Goal: Task Accomplishment & Management: Manage account settings

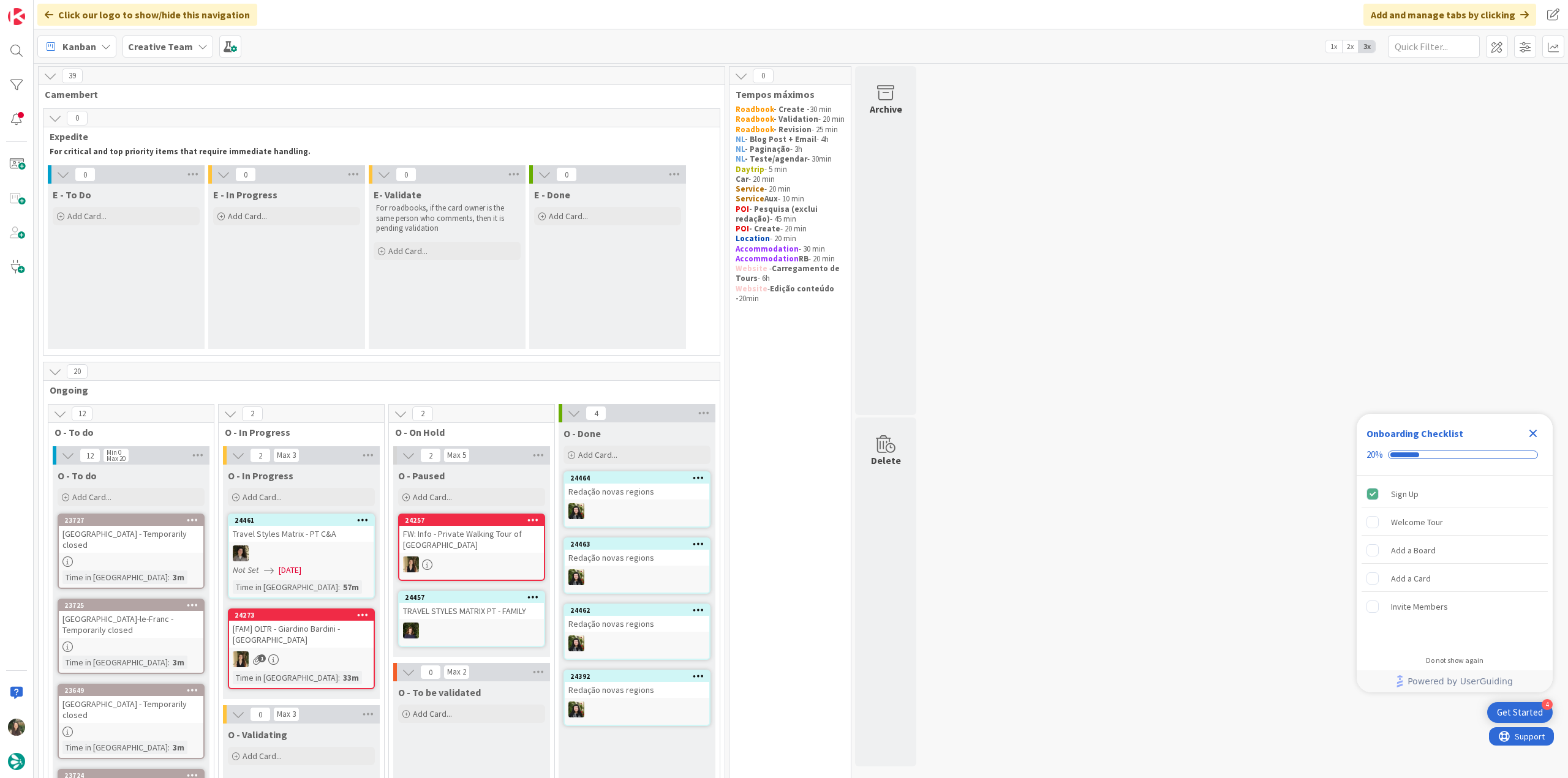
click at [1527, 437] on icon "Close Checklist" at bounding box center [1534, 434] width 15 height 15
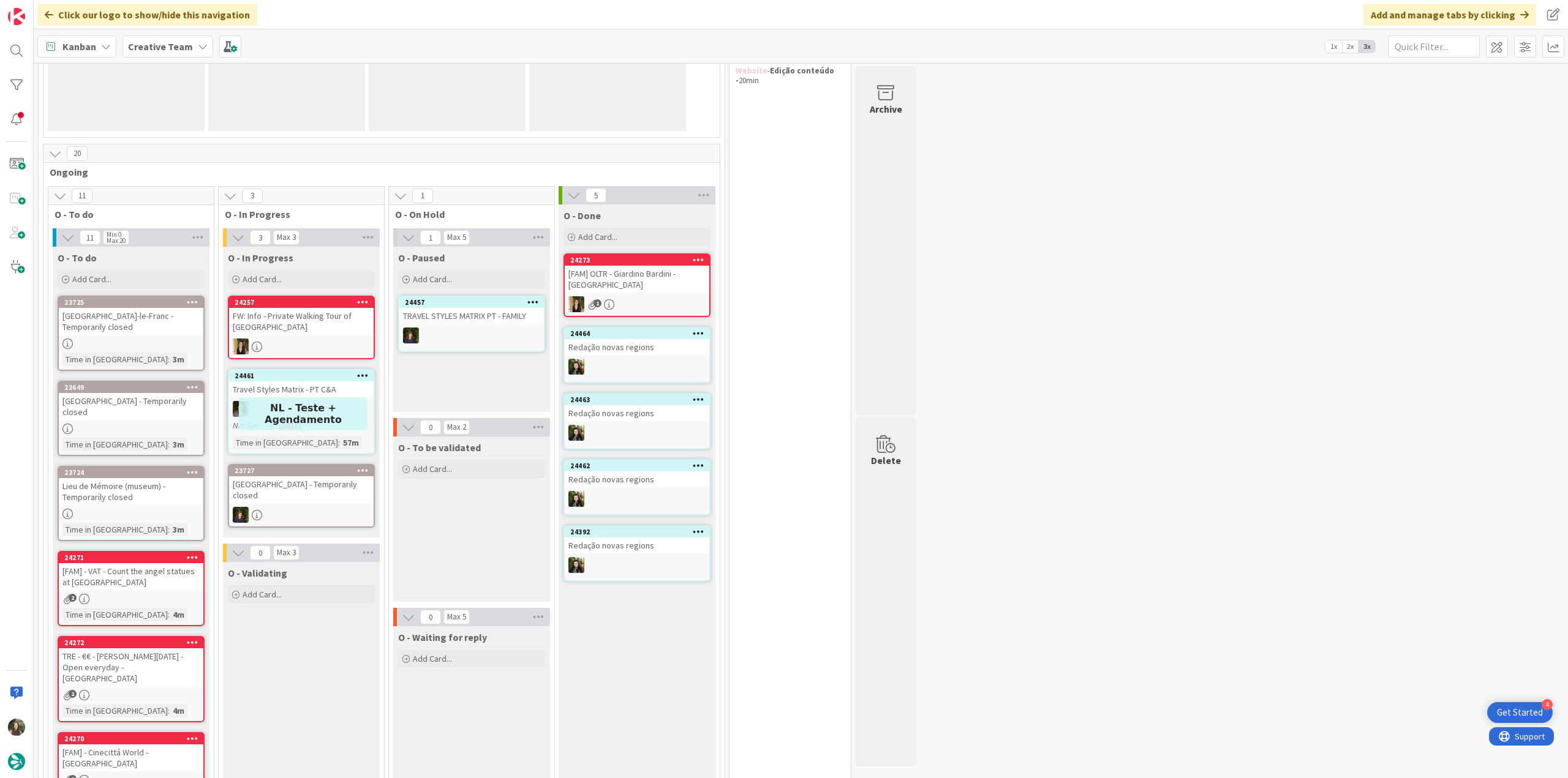
scroll to position [306, 0]
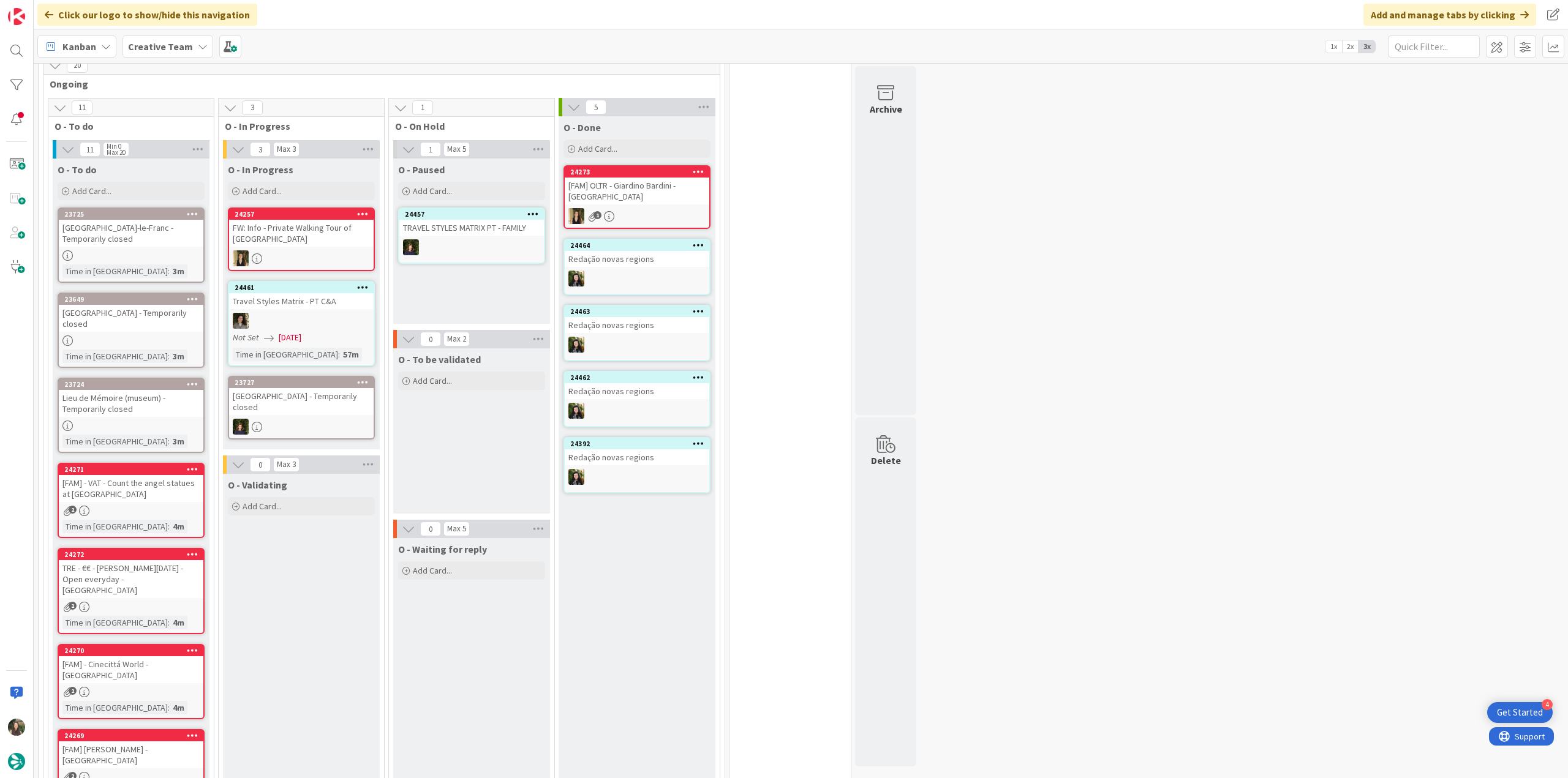
click at [179, 247] on div "23725 Château d'Ancy-le-Franc - Temporarily closed Time in Column : 3m" at bounding box center [131, 245] width 147 height 75
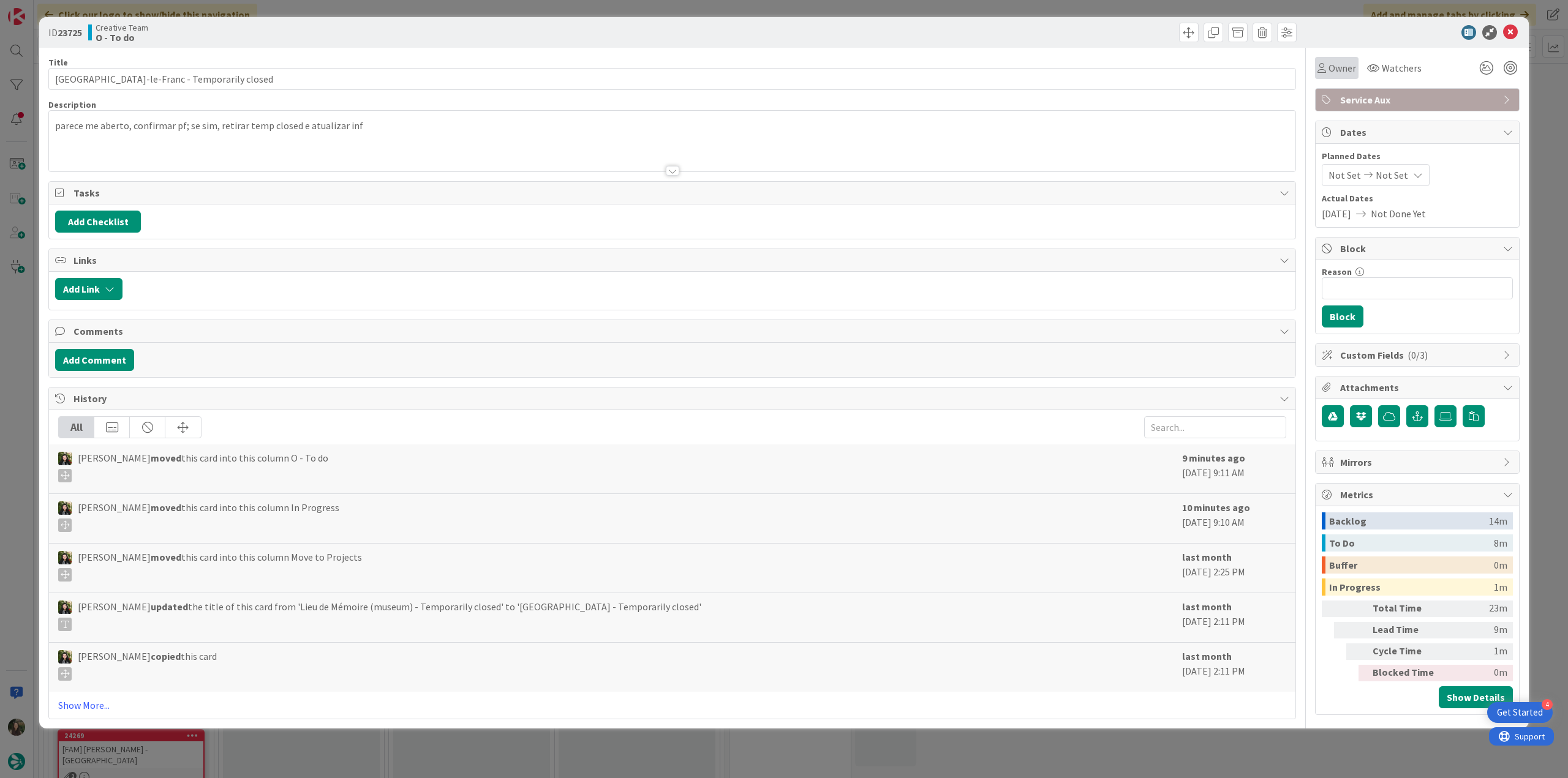
click at [1331, 69] on span "Owner" at bounding box center [1343, 68] width 28 height 15
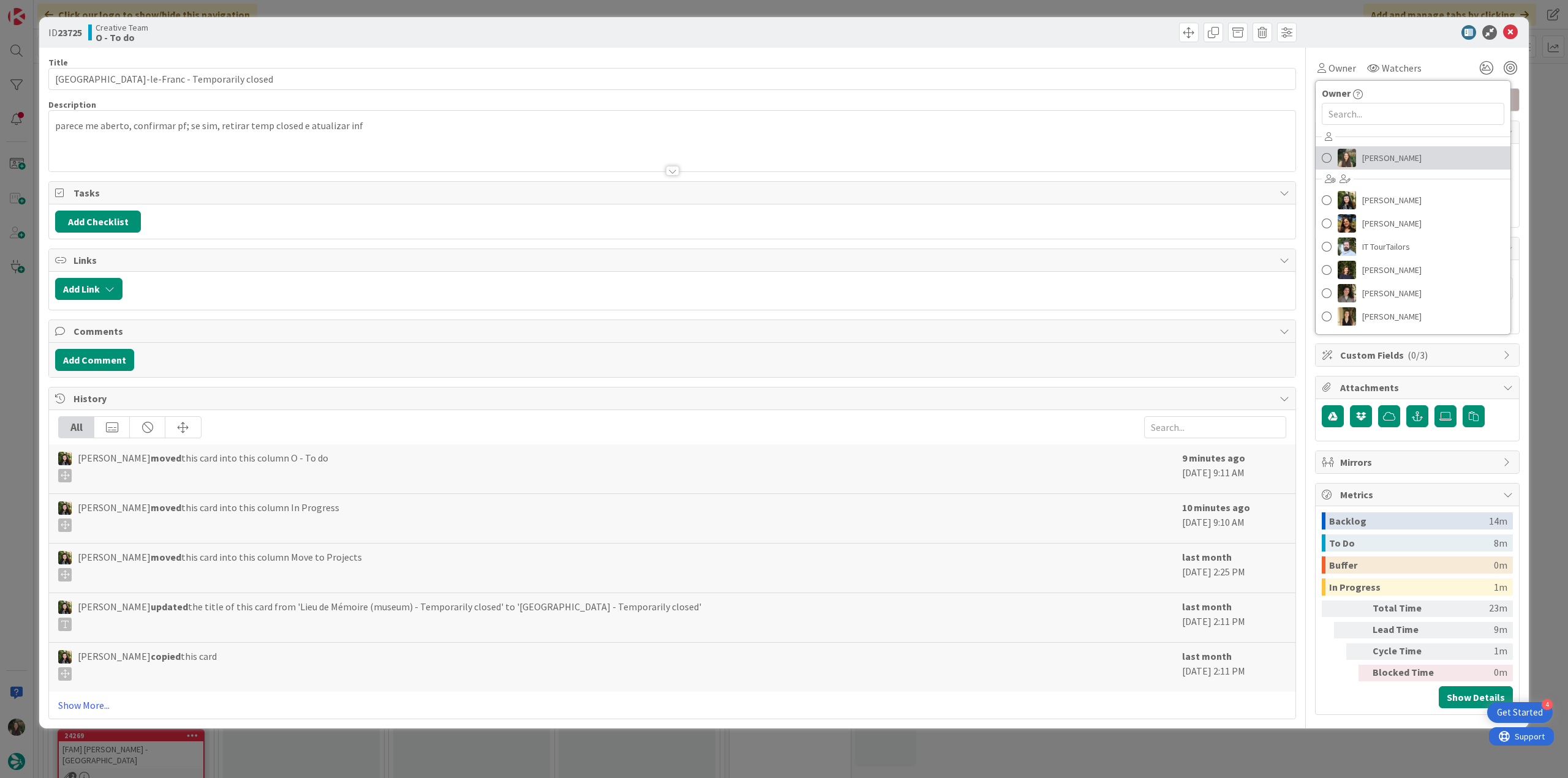
click at [1377, 158] on span "[PERSON_NAME]" at bounding box center [1392, 158] width 60 height 19
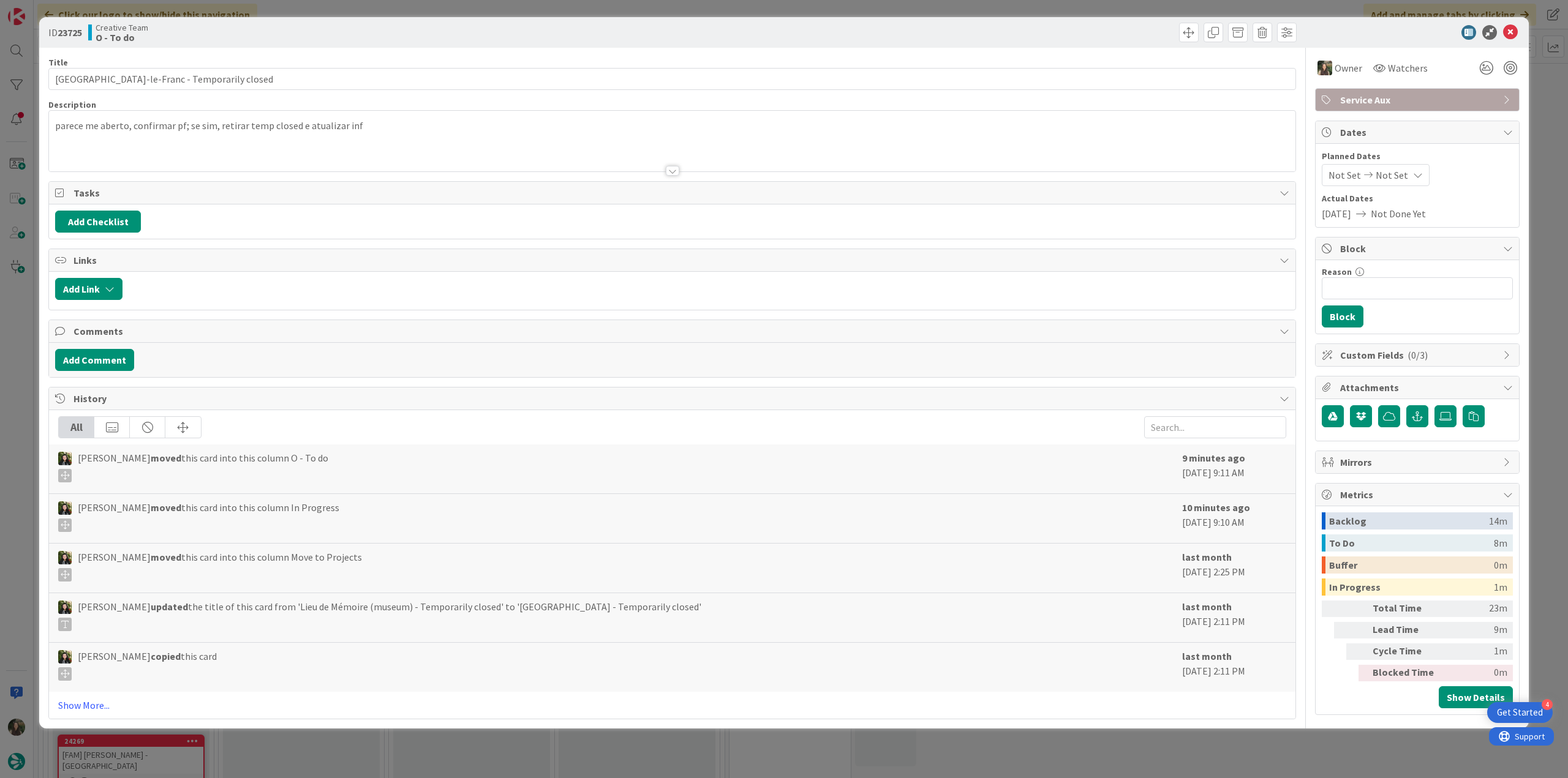
click at [1533, 102] on div "ID 23725 Creative Team O - To do Title 44 / 128 Château d'Ancy-le-Franc - Tempo…" at bounding box center [784, 389] width 1568 height 778
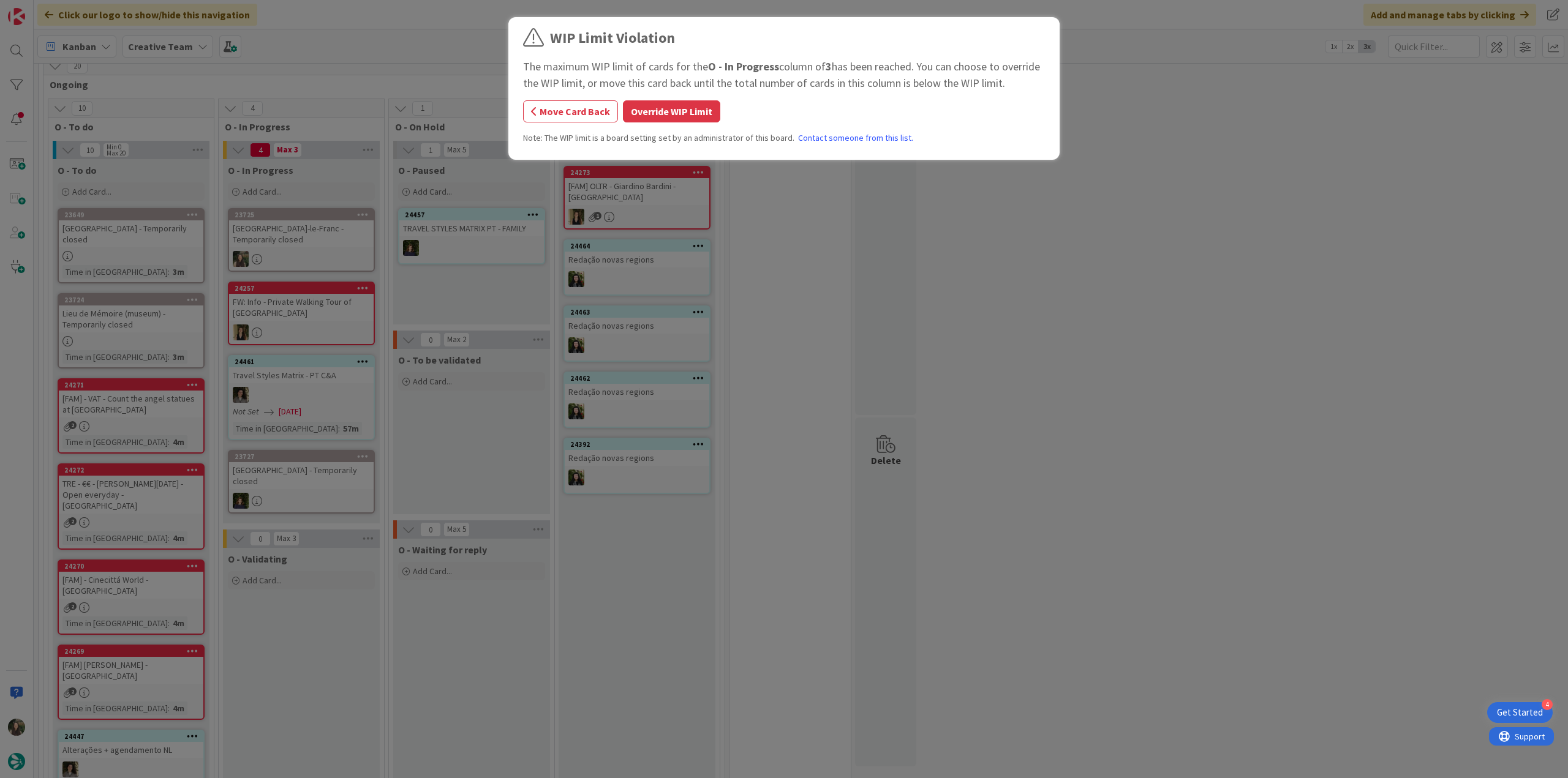
drag, startPoint x: 650, startPoint y: 109, endPoint x: 631, endPoint y: 127, distance: 26.2
click at [650, 109] on button "Override WIP Limit" at bounding box center [671, 112] width 97 height 22
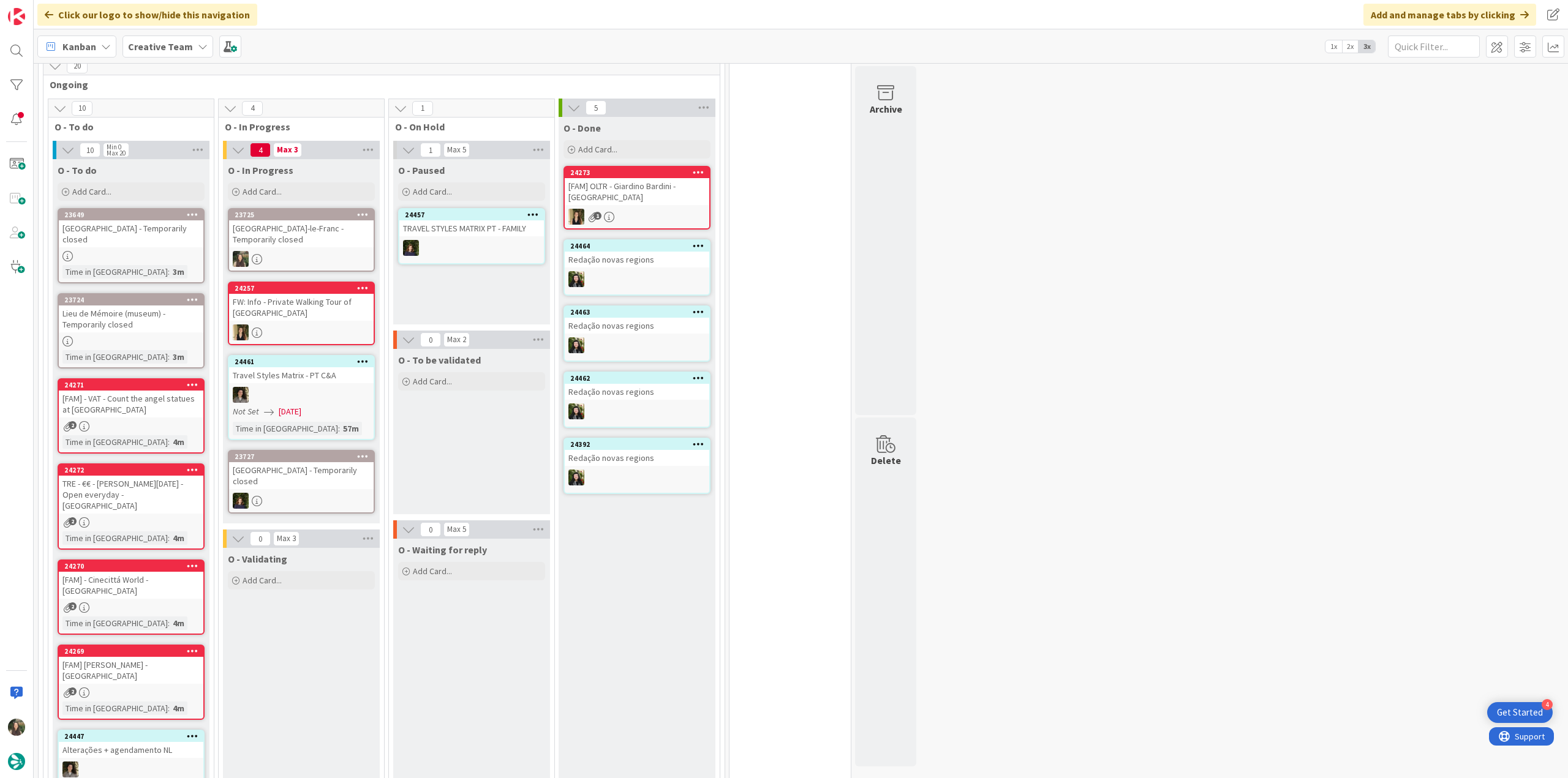
click at [306, 244] on div "Château d'Ancy-le-Franc - Temporarily closed" at bounding box center [301, 234] width 144 height 27
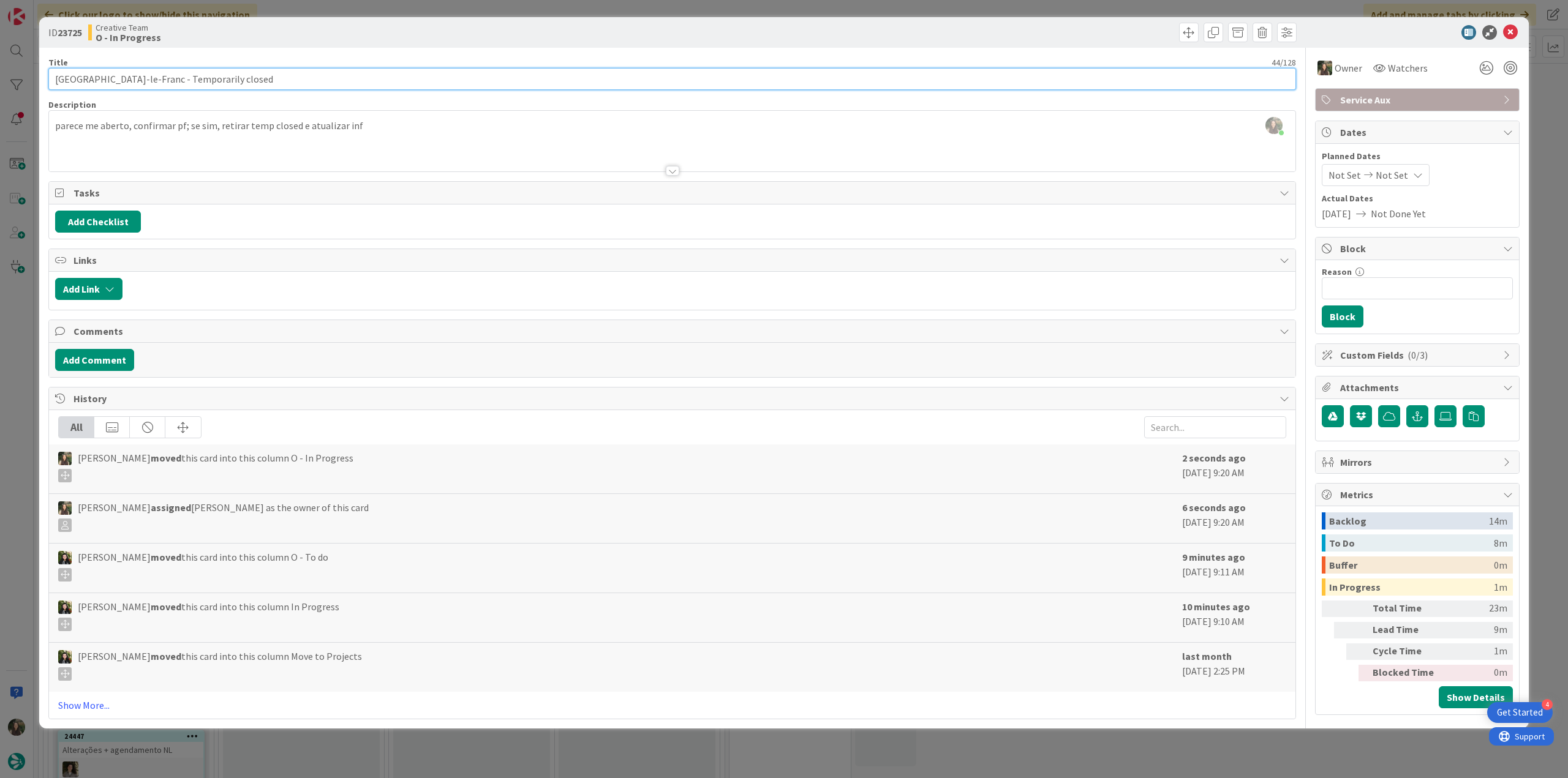
drag, startPoint x: 154, startPoint y: 78, endPoint x: 40, endPoint y: 84, distance: 114.2
click at [40, 83] on div "ID 23725 Creative Team O - In Progress Title 44 / 128 Château d'Ancy-le-Franc -…" at bounding box center [784, 373] width 1490 height 712
click at [24, 342] on div "ID 23725 Creative Team O - In Progress Title 44 / 128 Château d'Ancy-le-Franc -…" at bounding box center [784, 389] width 1568 height 778
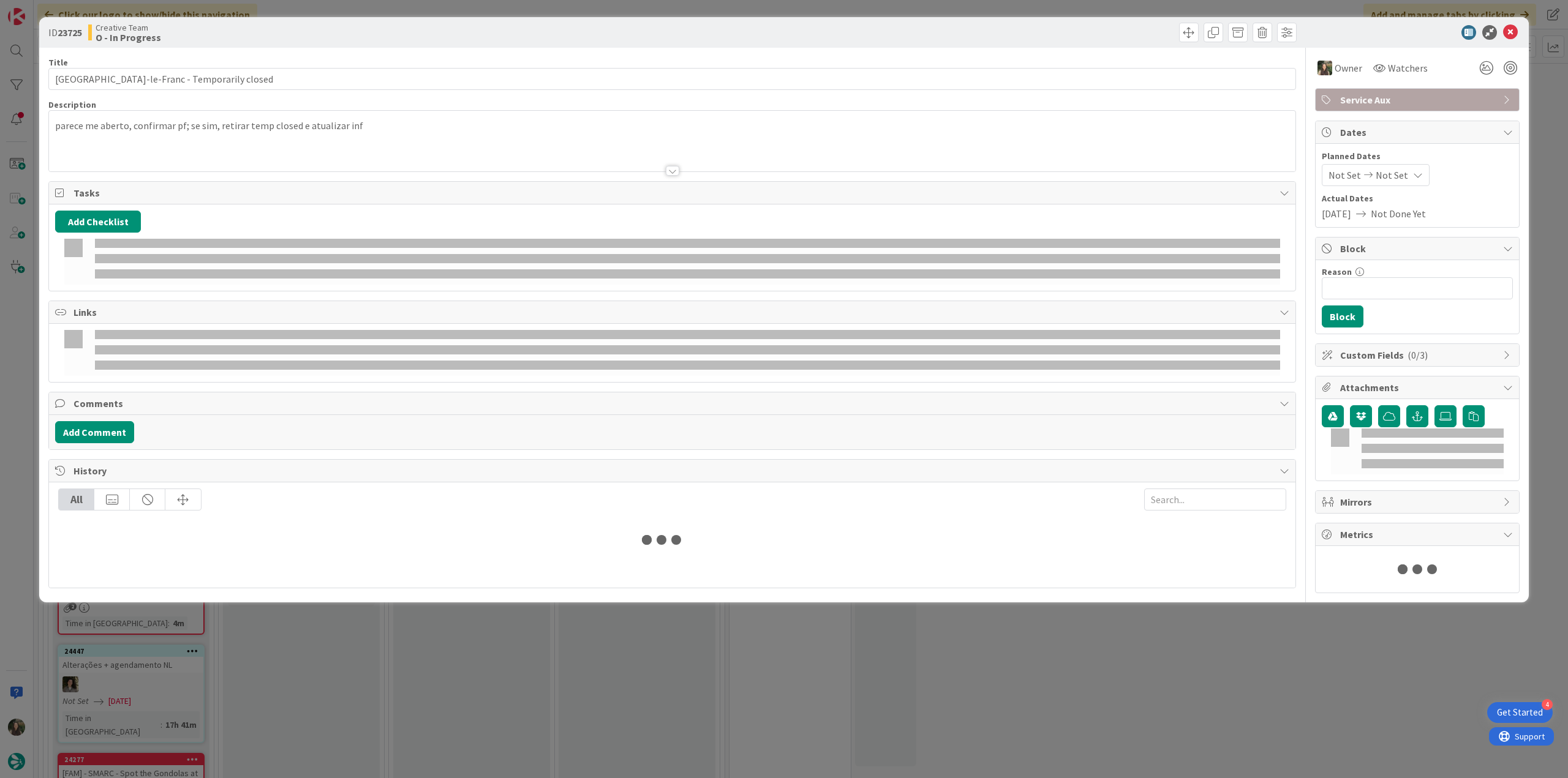
drag, startPoint x: 324, startPoint y: 332, endPoint x: 12, endPoint y: 370, distance: 314.3
click at [12, 370] on div "ID 23725 Creative Team O - In Progress Title 44 / 128 Château d'Ancy-le-Franc -…" at bounding box center [784, 389] width 1568 height 778
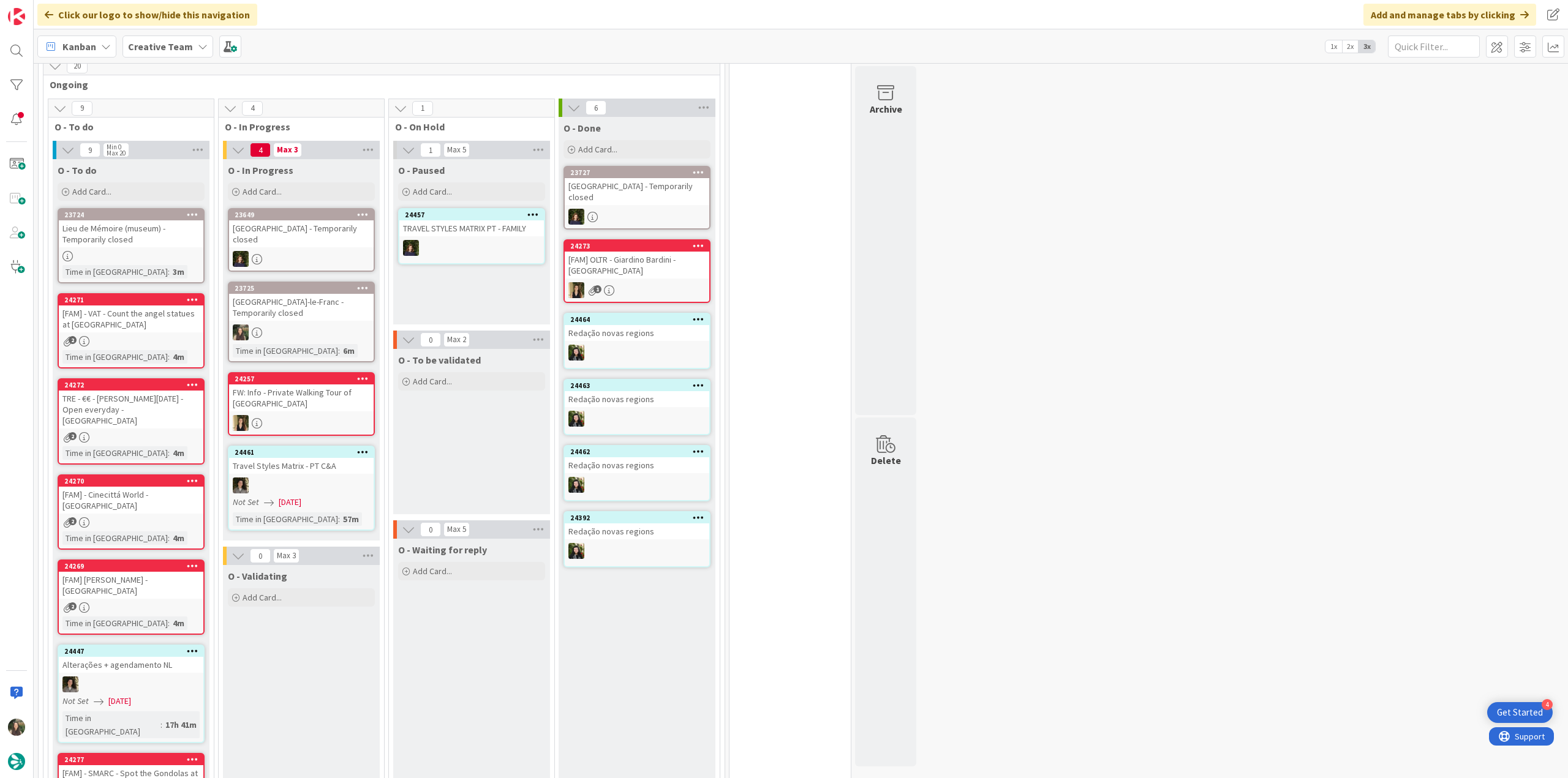
click at [337, 317] on div "Château d'Ancy-le-Franc - Temporarily closed" at bounding box center [301, 307] width 144 height 27
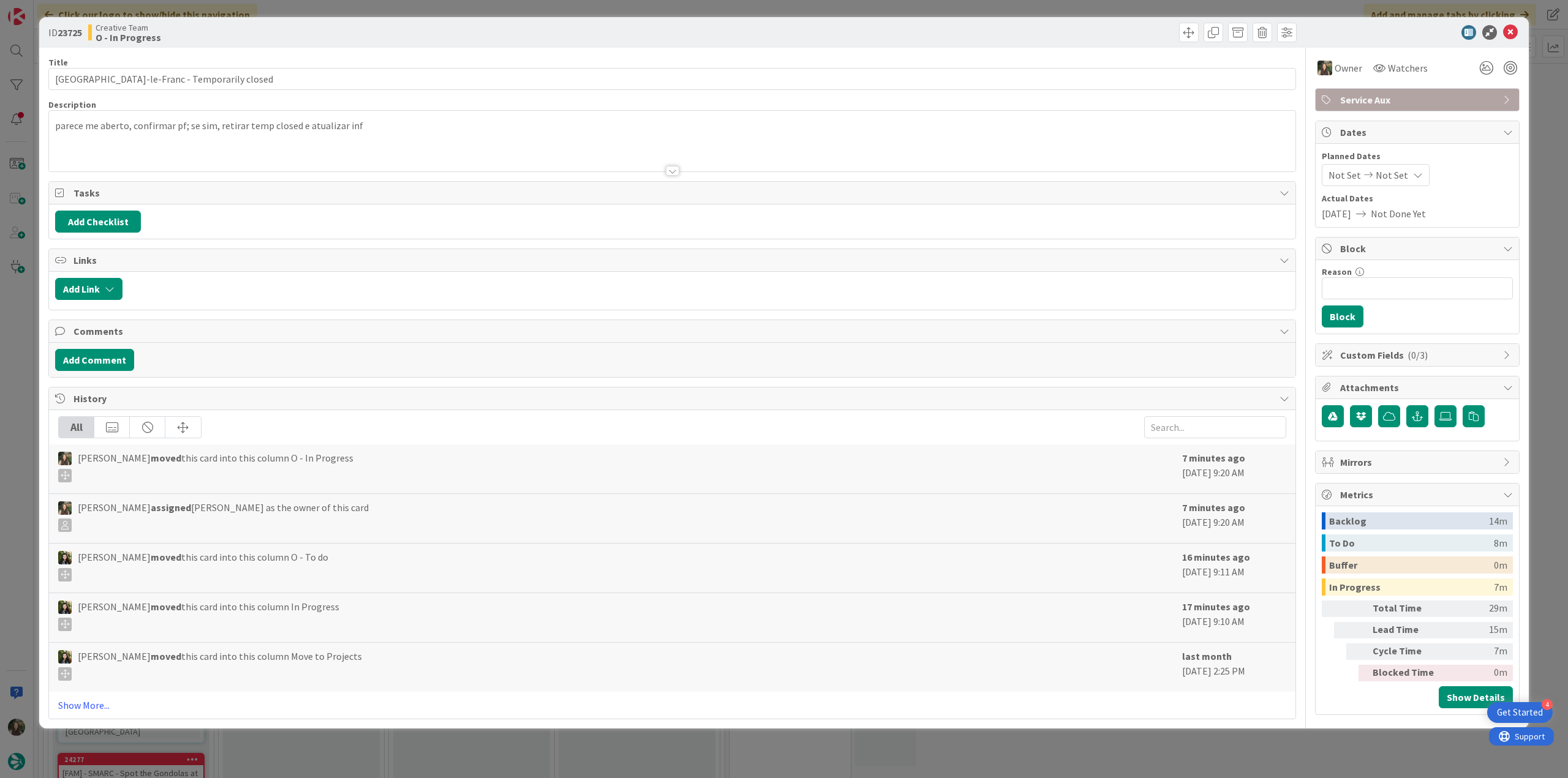
click at [1342, 753] on div "ID 23725 Creative Team O - In Progress Title 44 / 128 Château d'Ancy-le-Franc -…" at bounding box center [784, 389] width 1568 height 778
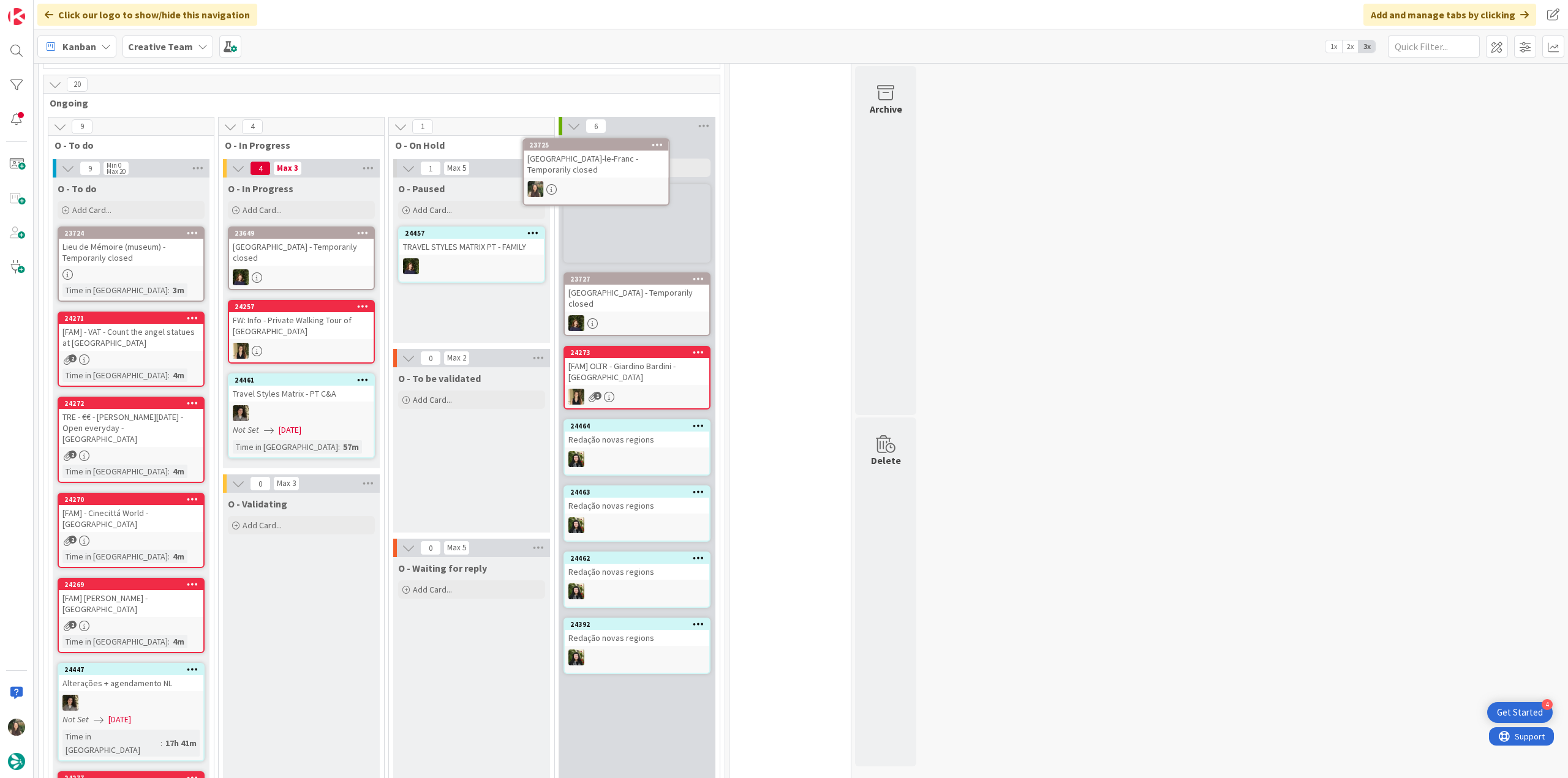
scroll to position [283, 0]
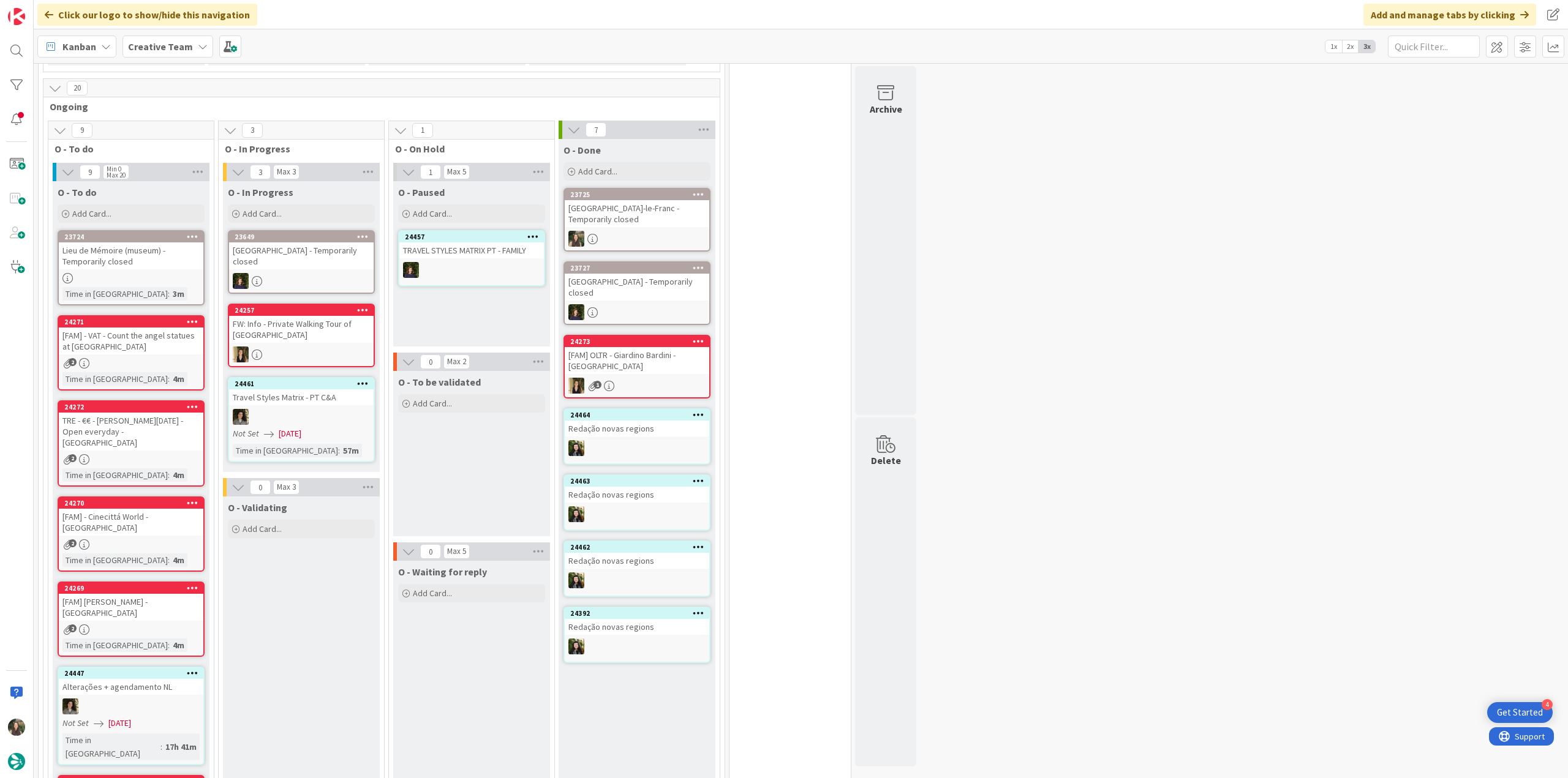
click at [153, 262] on div "Lieu de Mémoire (museum) - Temporarily closed" at bounding box center [131, 256] width 144 height 27
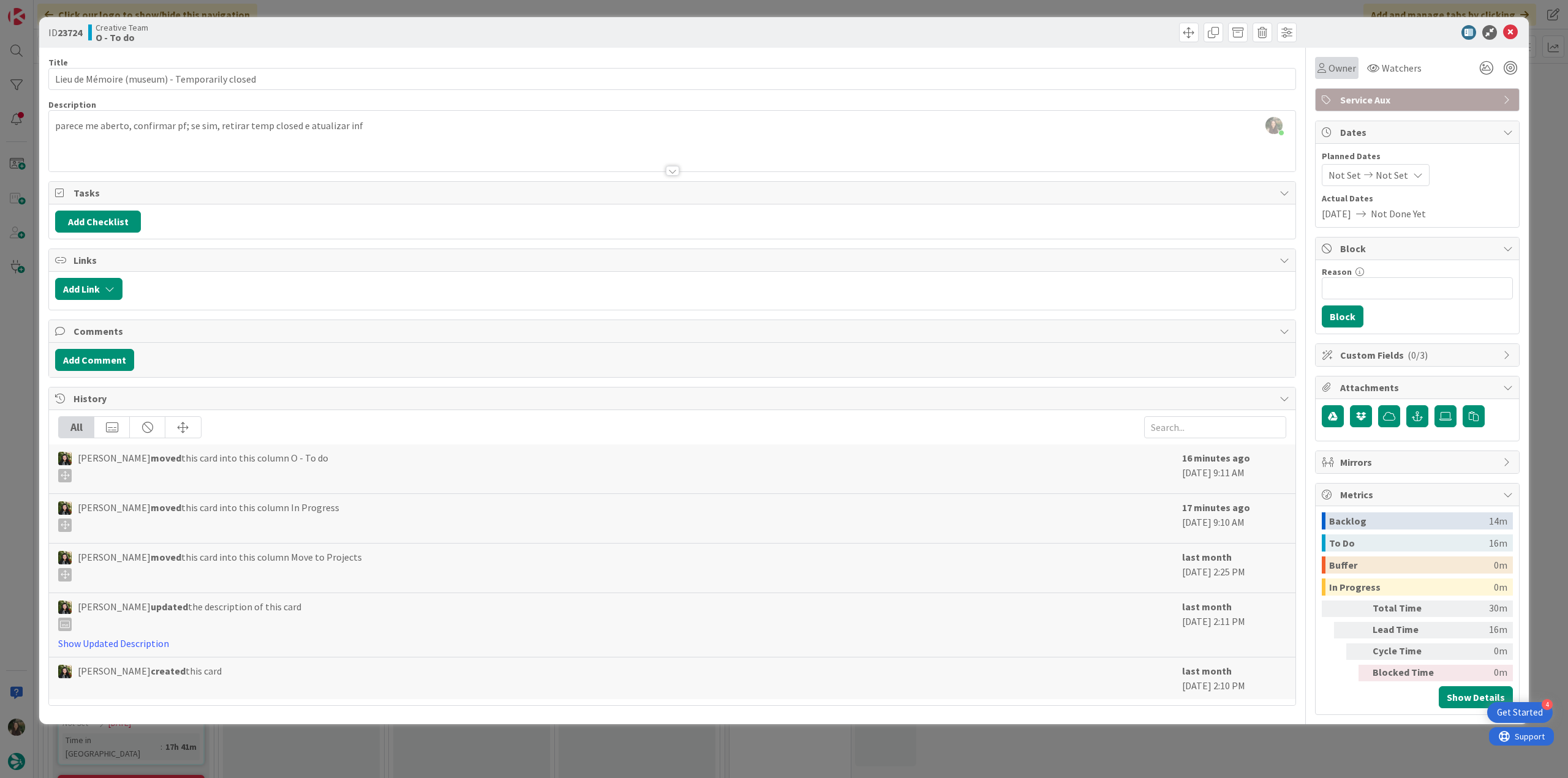
click at [1343, 71] on span "Owner" at bounding box center [1343, 68] width 28 height 15
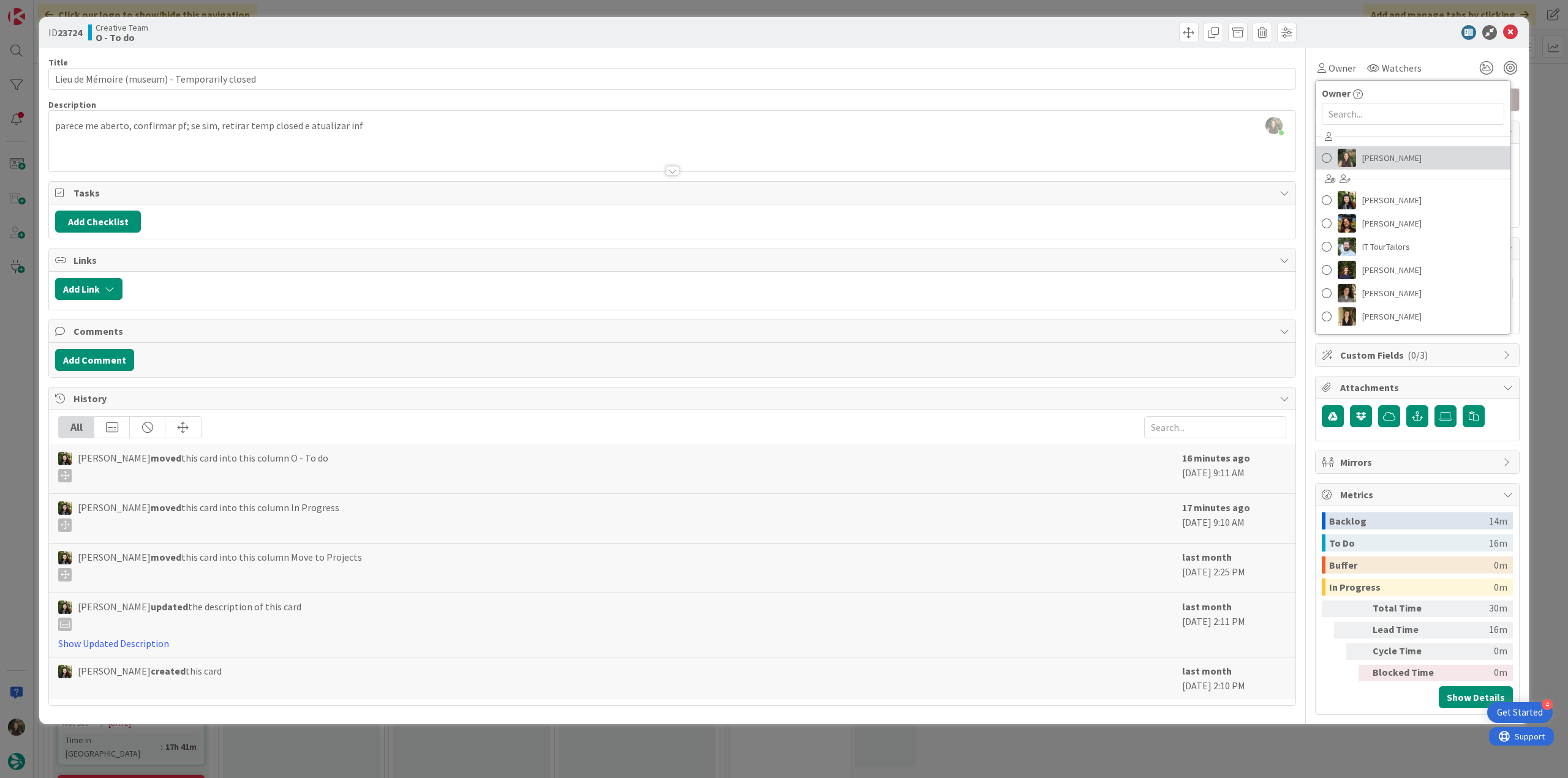
click at [1383, 151] on span "[PERSON_NAME]" at bounding box center [1392, 158] width 60 height 19
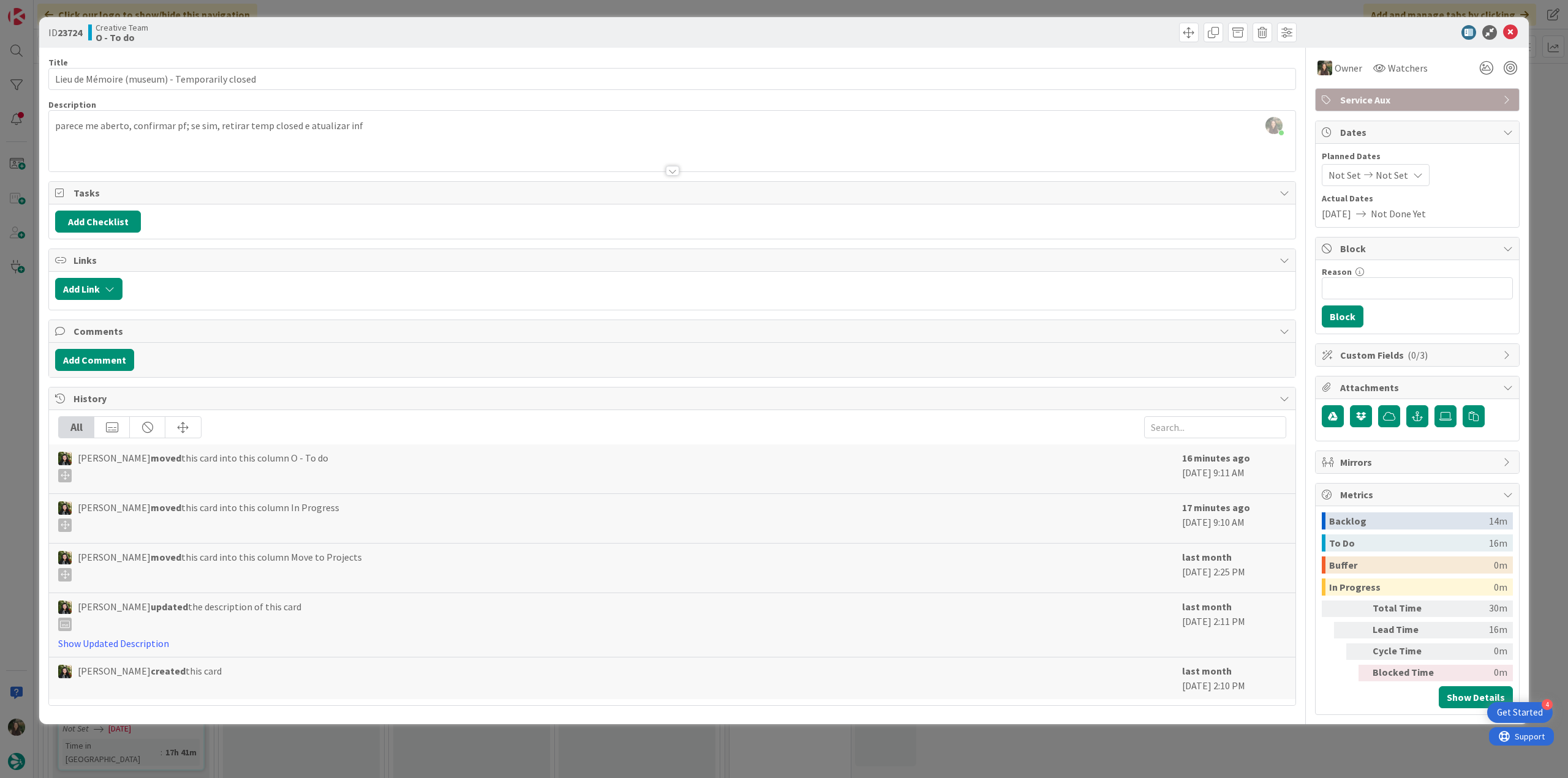
click at [1547, 92] on div "ID 23724 Creative Team O - To do Title 45 / 128 Lieu de Mémoire (museum) - Temp…" at bounding box center [784, 389] width 1568 height 778
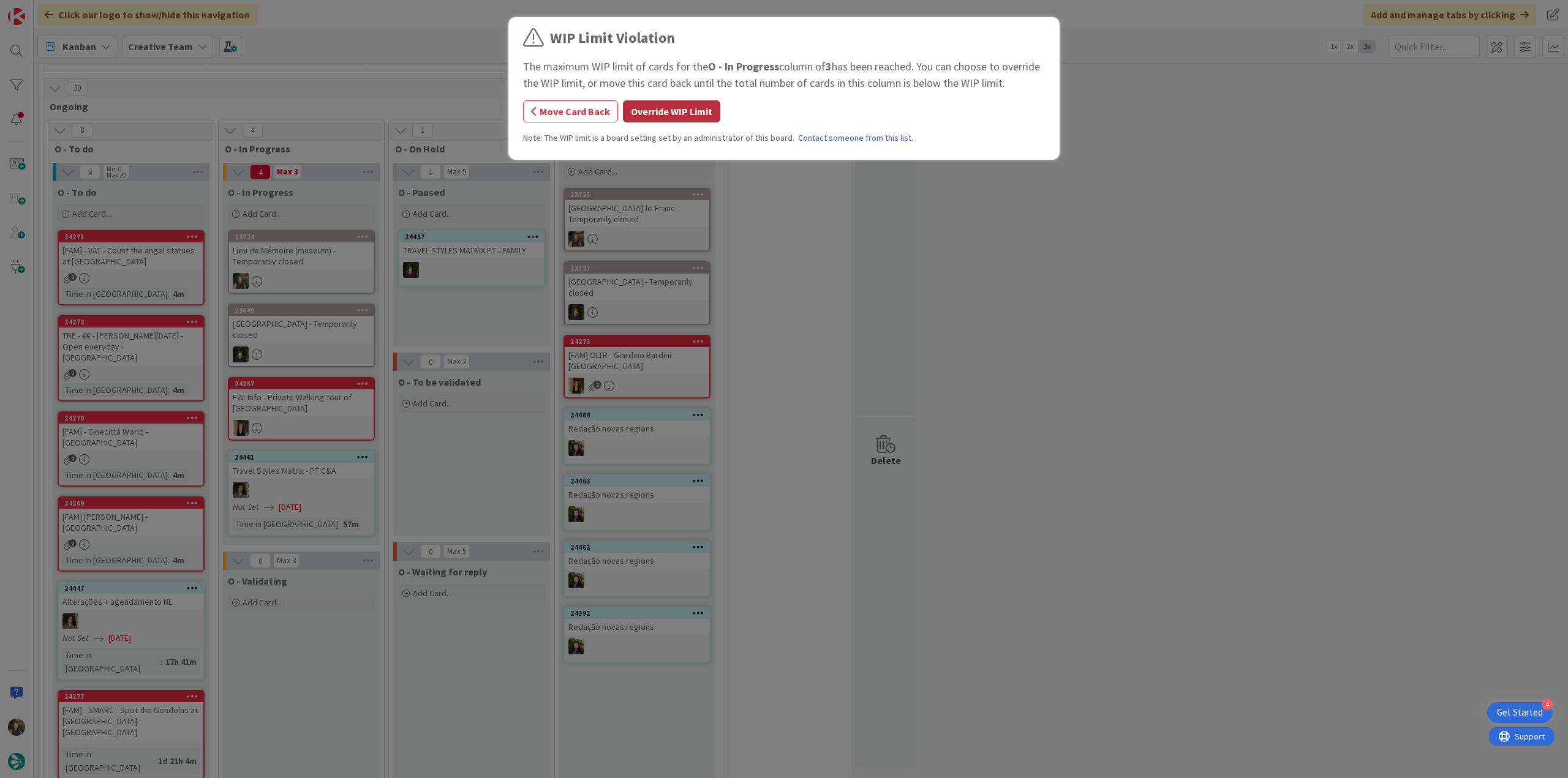
click at [666, 114] on button "Override WIP Limit" at bounding box center [671, 112] width 97 height 22
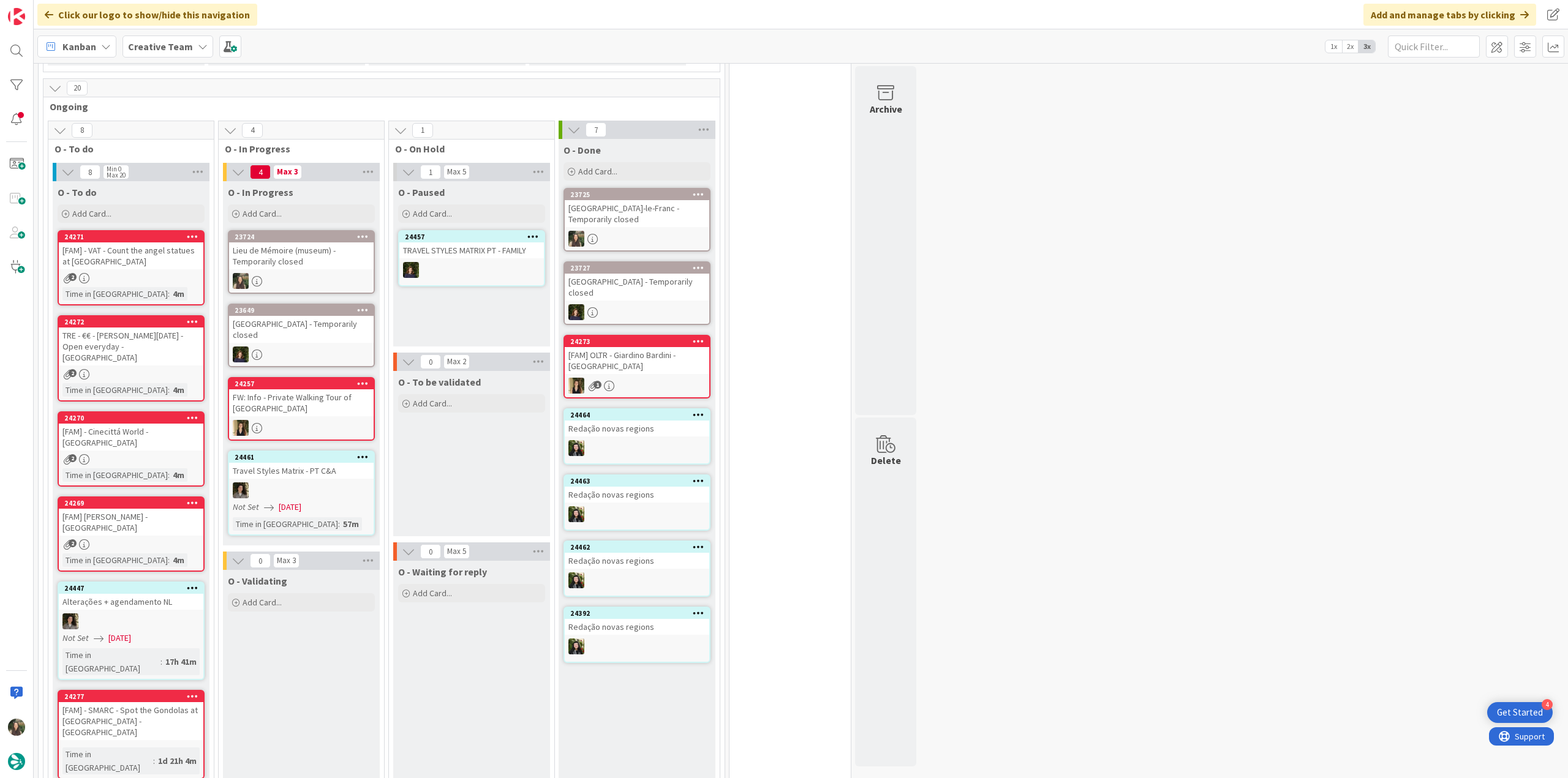
click at [345, 269] on div "23724 Lieu de Mémoire (museum) - Temporarily closed" at bounding box center [301, 263] width 147 height 64
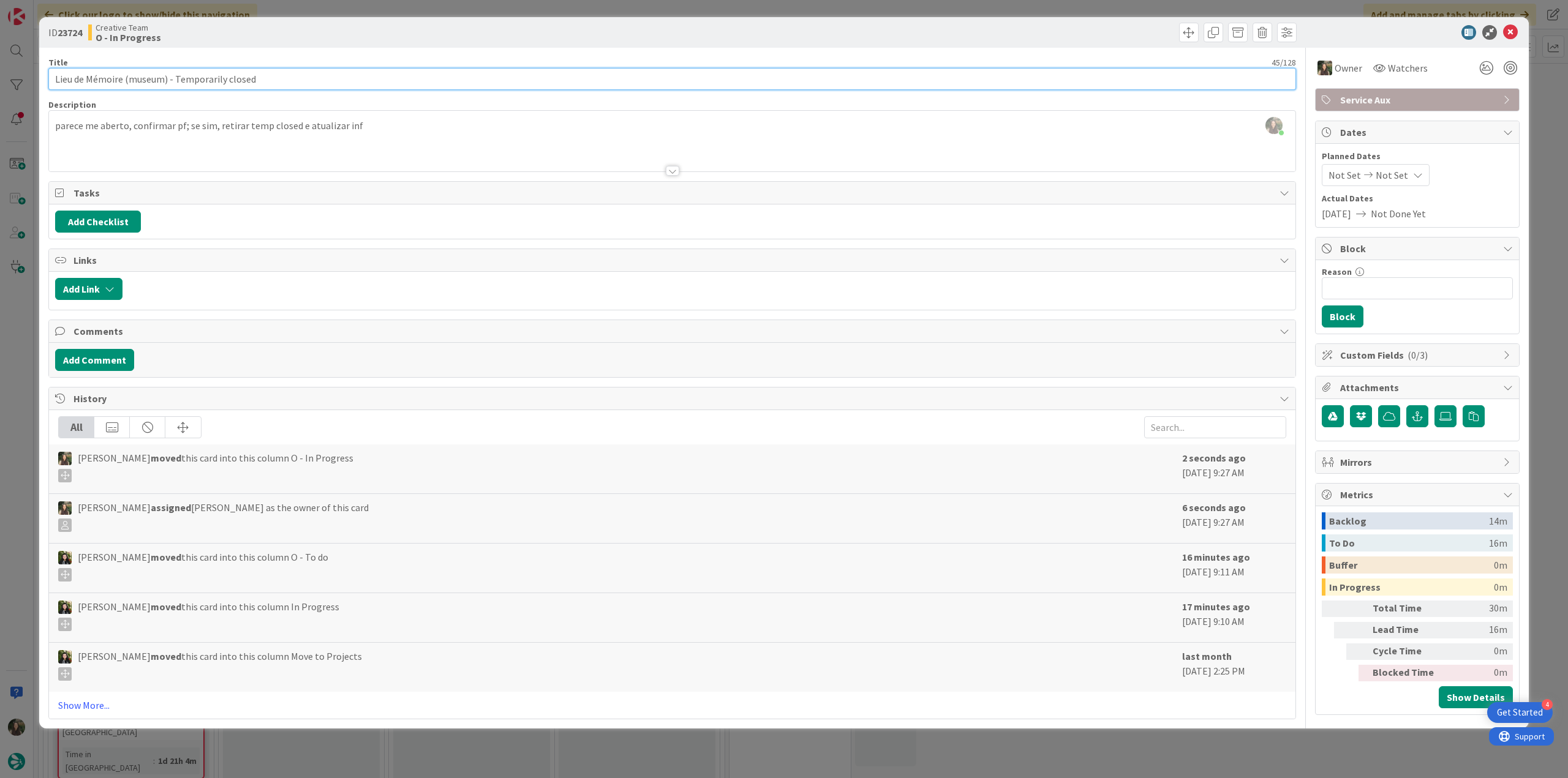
drag, startPoint x: 161, startPoint y: 79, endPoint x: 36, endPoint y: 82, distance: 125.0
click at [36, 82] on div "ID 23724 Creative Team O - In Progress Title 45 / 128 Lieu de Mémoire (museum) …" at bounding box center [784, 389] width 1568 height 778
click at [18, 403] on div "ID 23724 Creative Team O - In Progress Title 45 / 128 Lieu de Mémoire (museum) …" at bounding box center [784, 389] width 1568 height 778
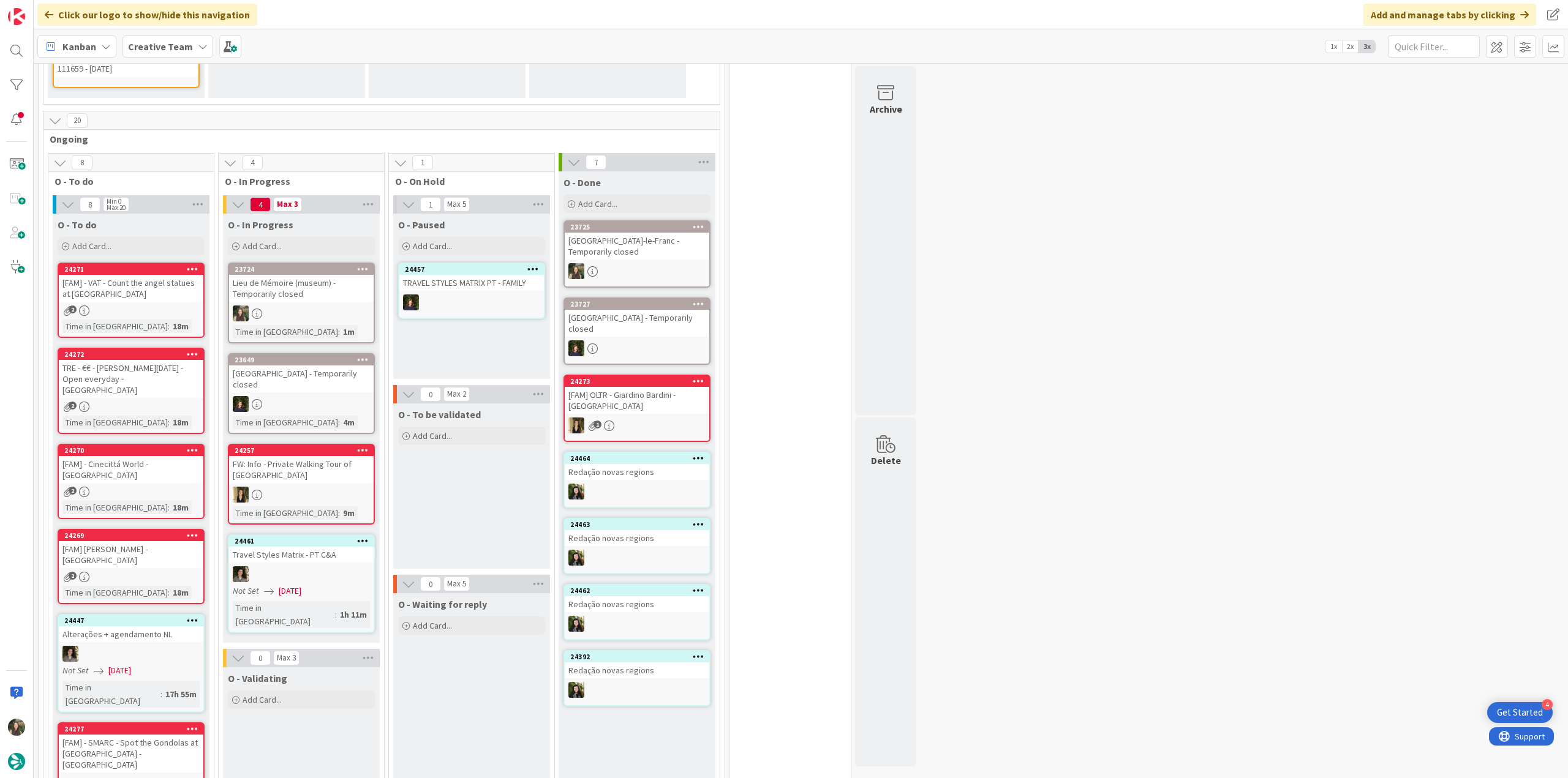
click at [304, 312] on div at bounding box center [301, 313] width 144 height 16
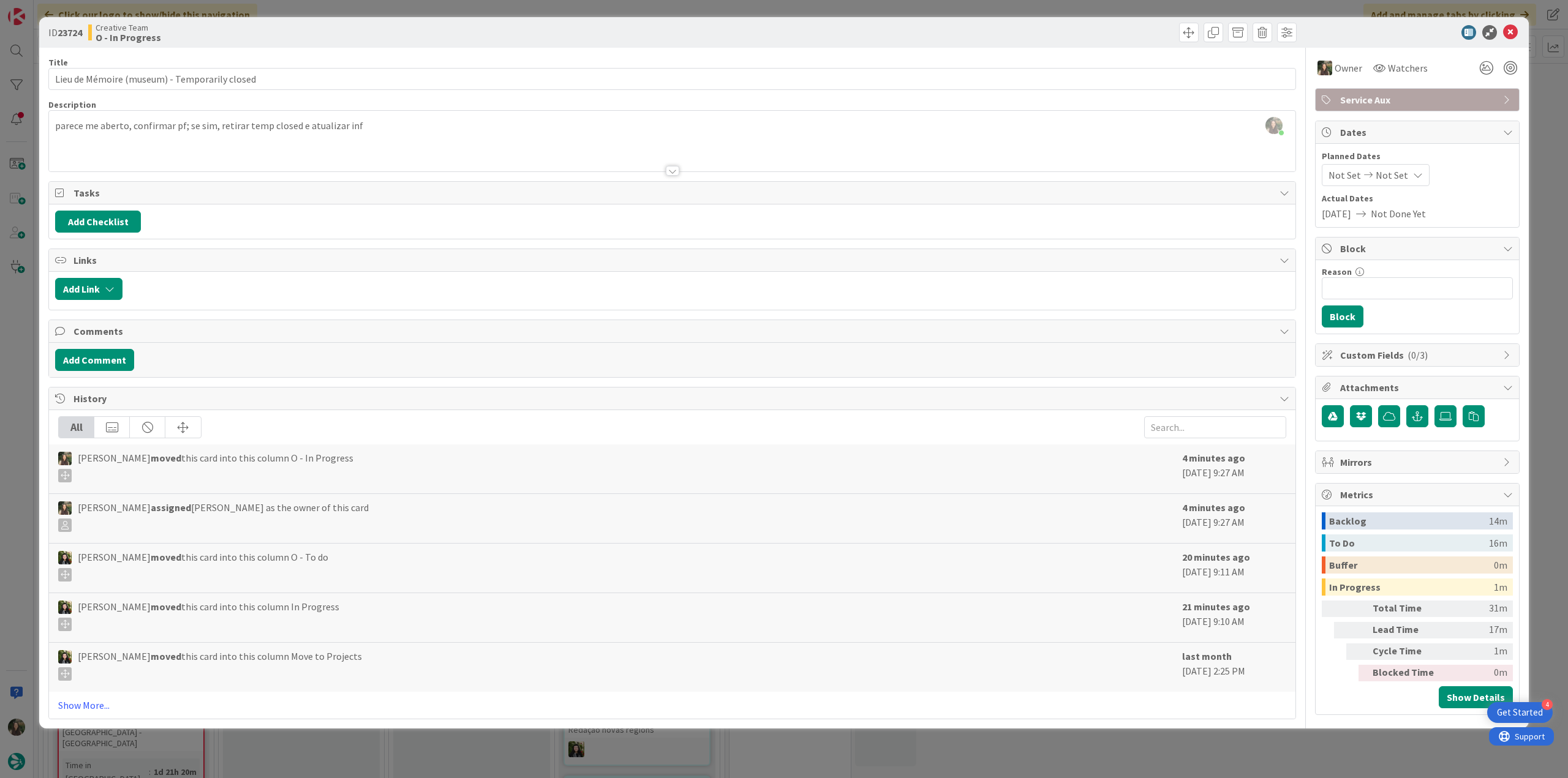
click at [19, 314] on div "ID 23724 Creative Team O - In Progress Title 45 / 128 Lieu de Mémoire (museum) …" at bounding box center [784, 389] width 1568 height 778
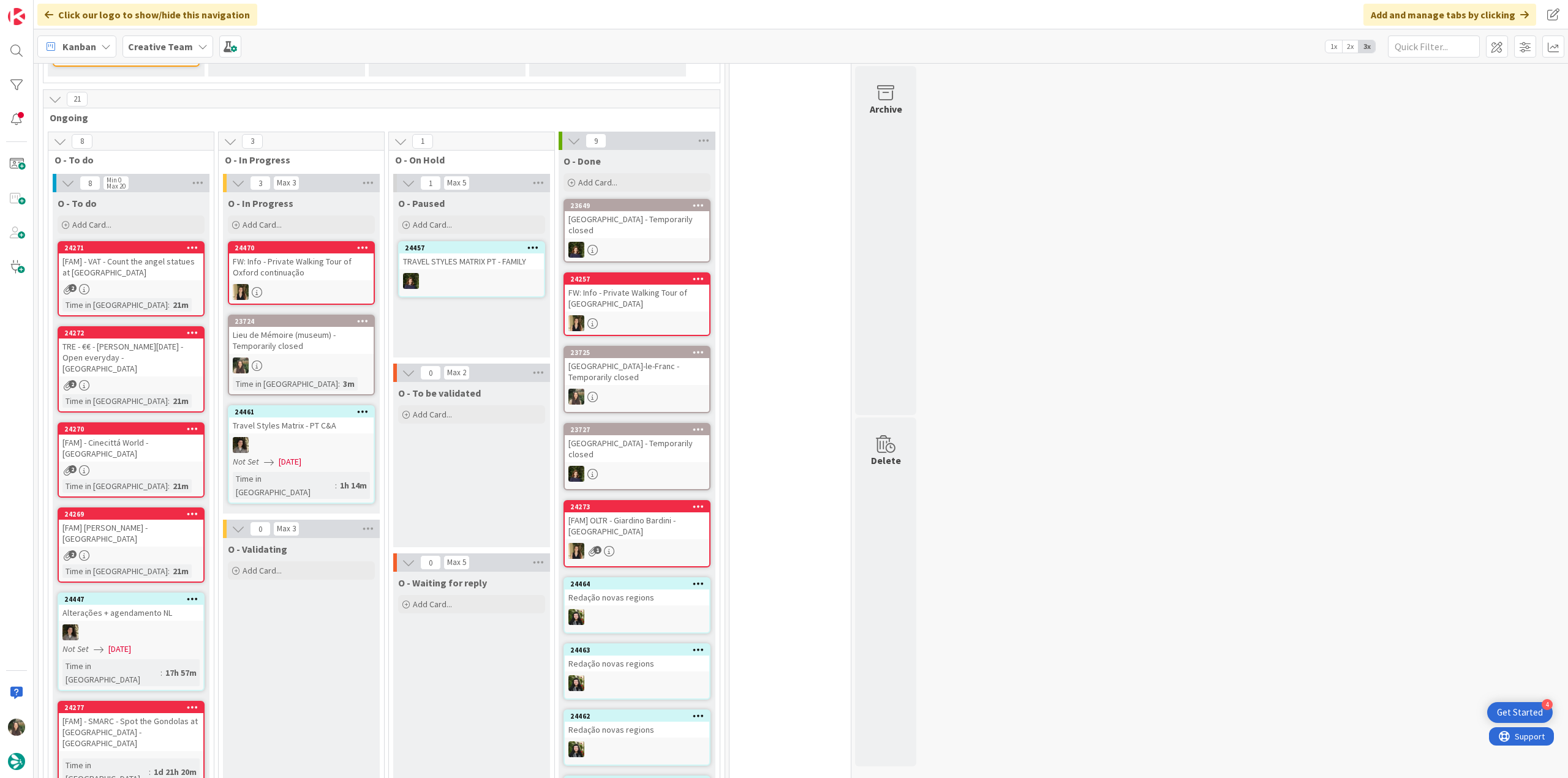
click at [319, 344] on div "Lieu de Mémoire (museum) - Temporarily closed" at bounding box center [301, 341] width 144 height 27
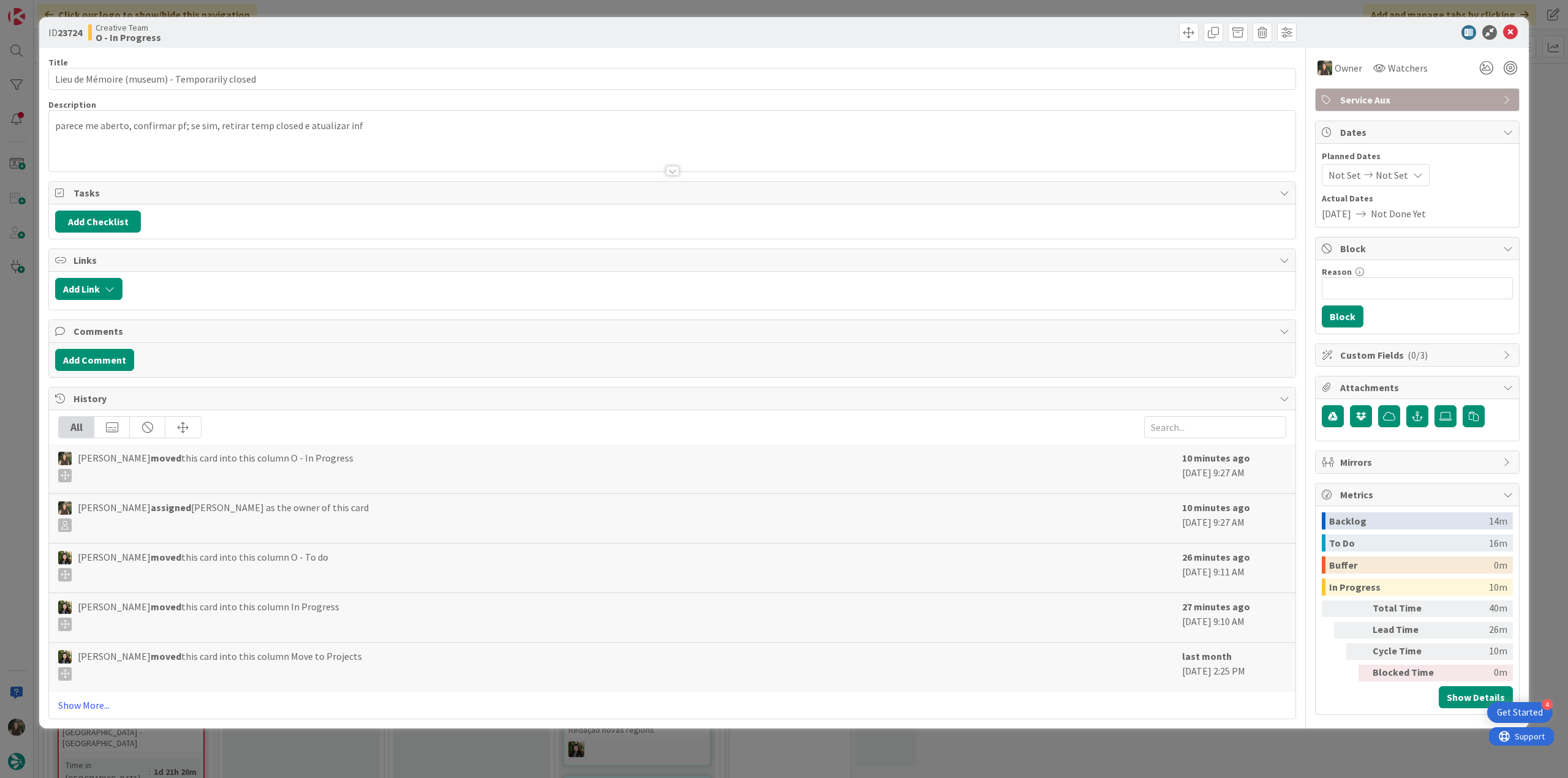
click at [16, 322] on div "ID 23724 Creative Team O - In Progress Title 45 / 128 Lieu de Mémoire (museum) …" at bounding box center [784, 389] width 1568 height 778
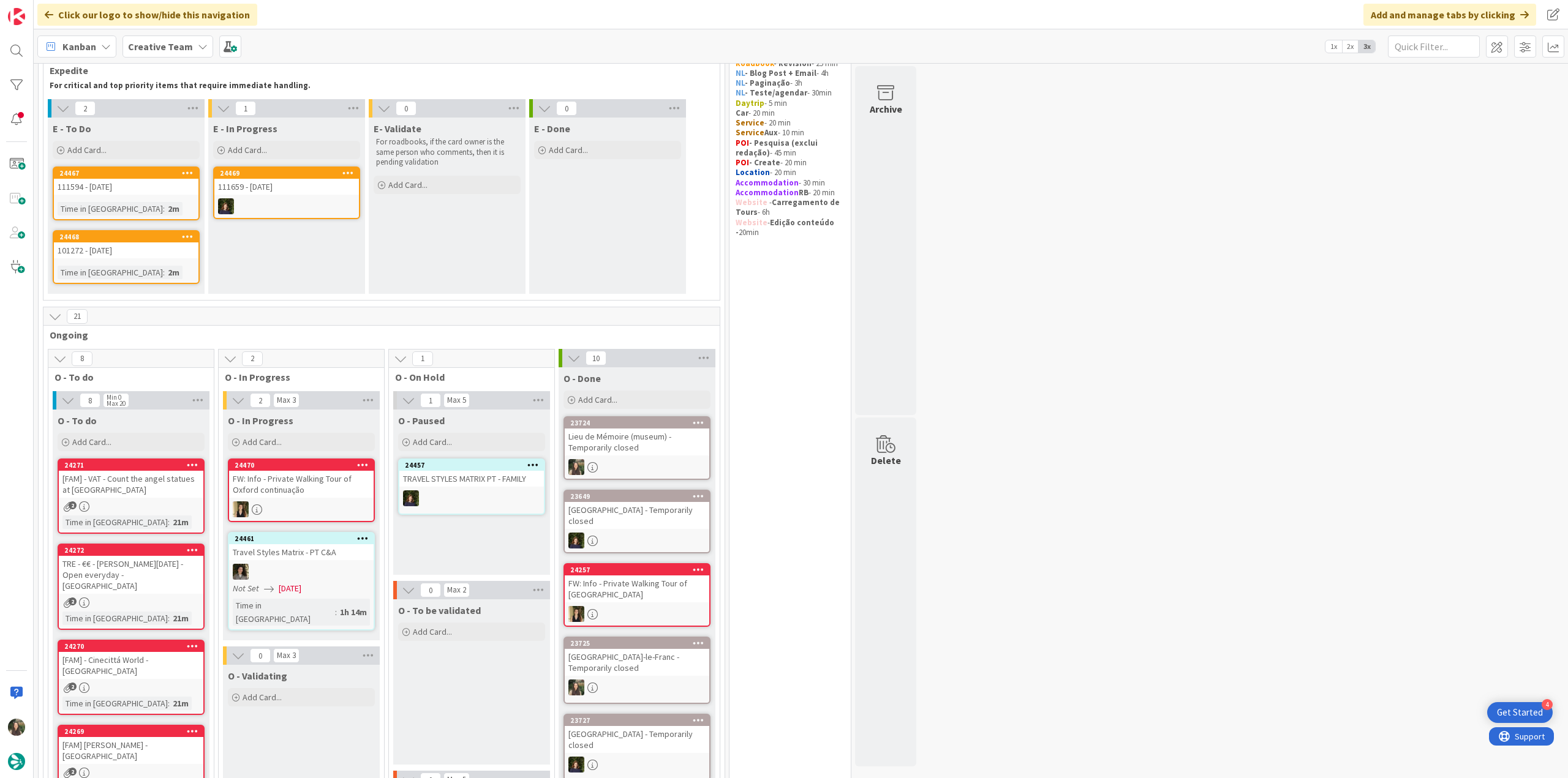
scroll to position [61, 0]
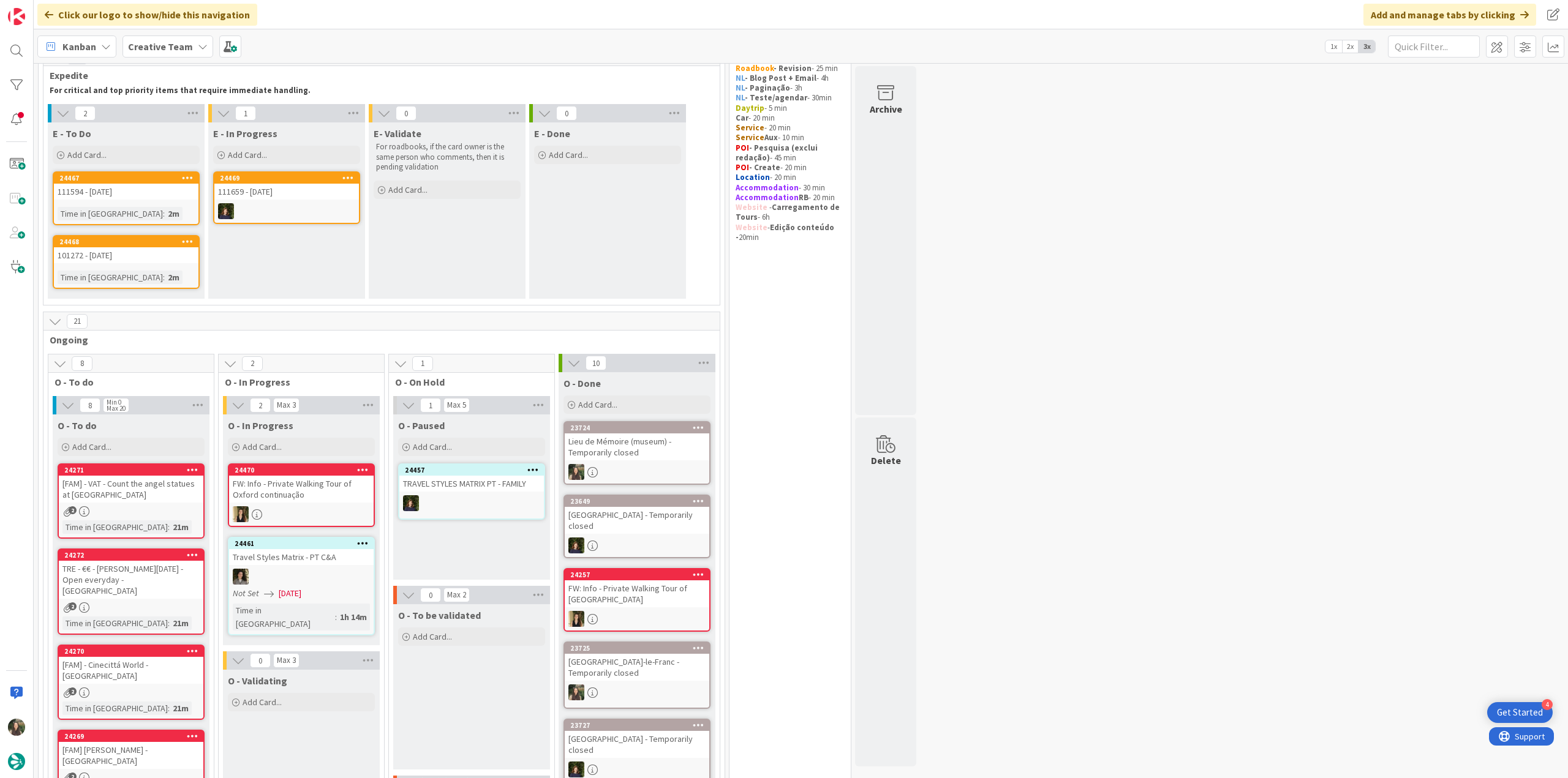
click at [163, 202] on div "24467 111594 - 11 oct Time in Column : 2m" at bounding box center [127, 198] width 147 height 54
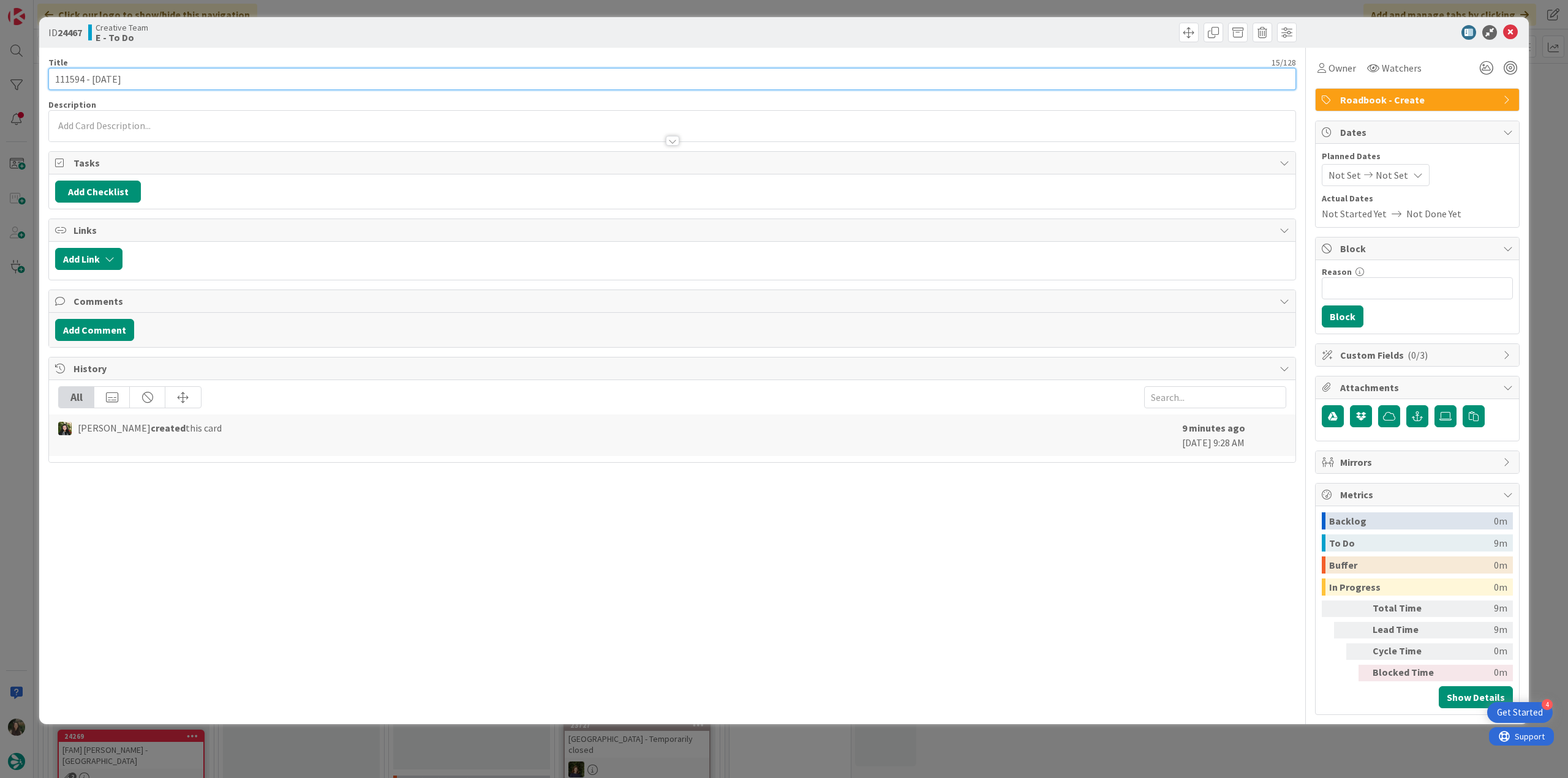
click at [72, 77] on input "111594 - [DATE]" at bounding box center [672, 79] width 1248 height 22
click at [1345, 68] on span "Owner" at bounding box center [1343, 68] width 28 height 15
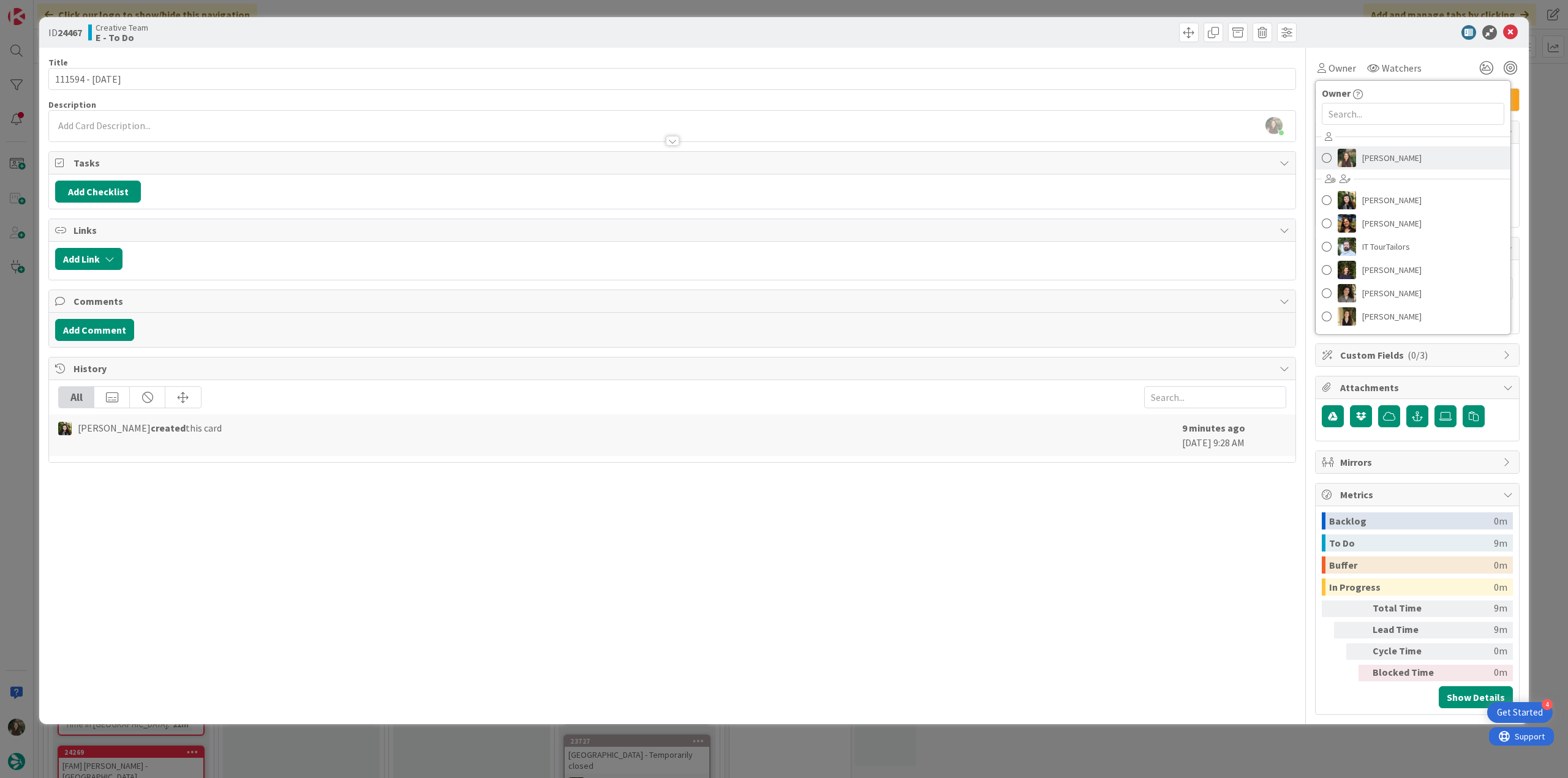
click at [1418, 162] on link "[PERSON_NAME]" at bounding box center [1413, 158] width 195 height 23
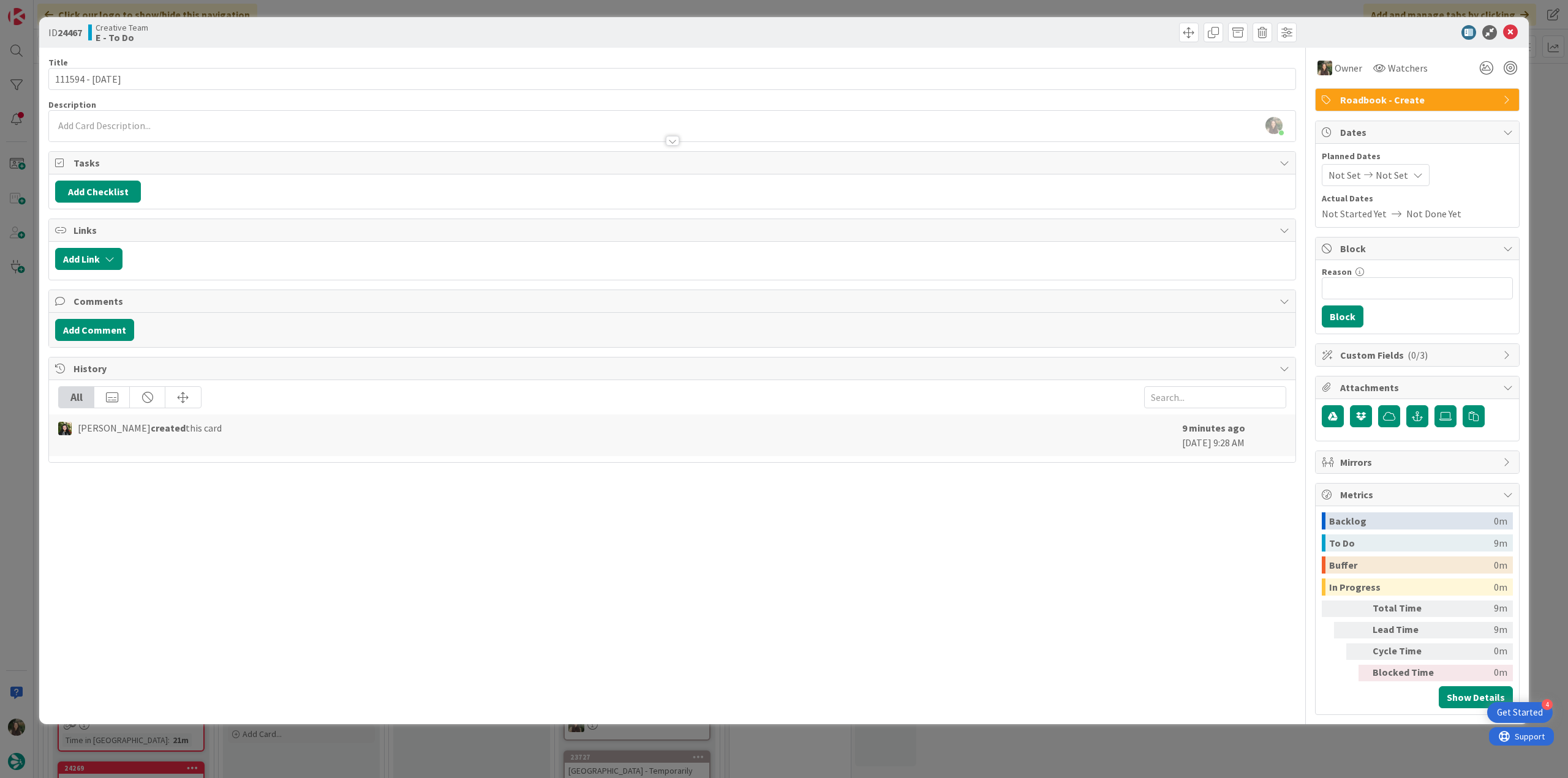
click at [1540, 135] on div "ID 24467 Creative Team E - To Do Title 15 / 128 111594 - 11 oct Description Inê…" at bounding box center [784, 389] width 1568 height 778
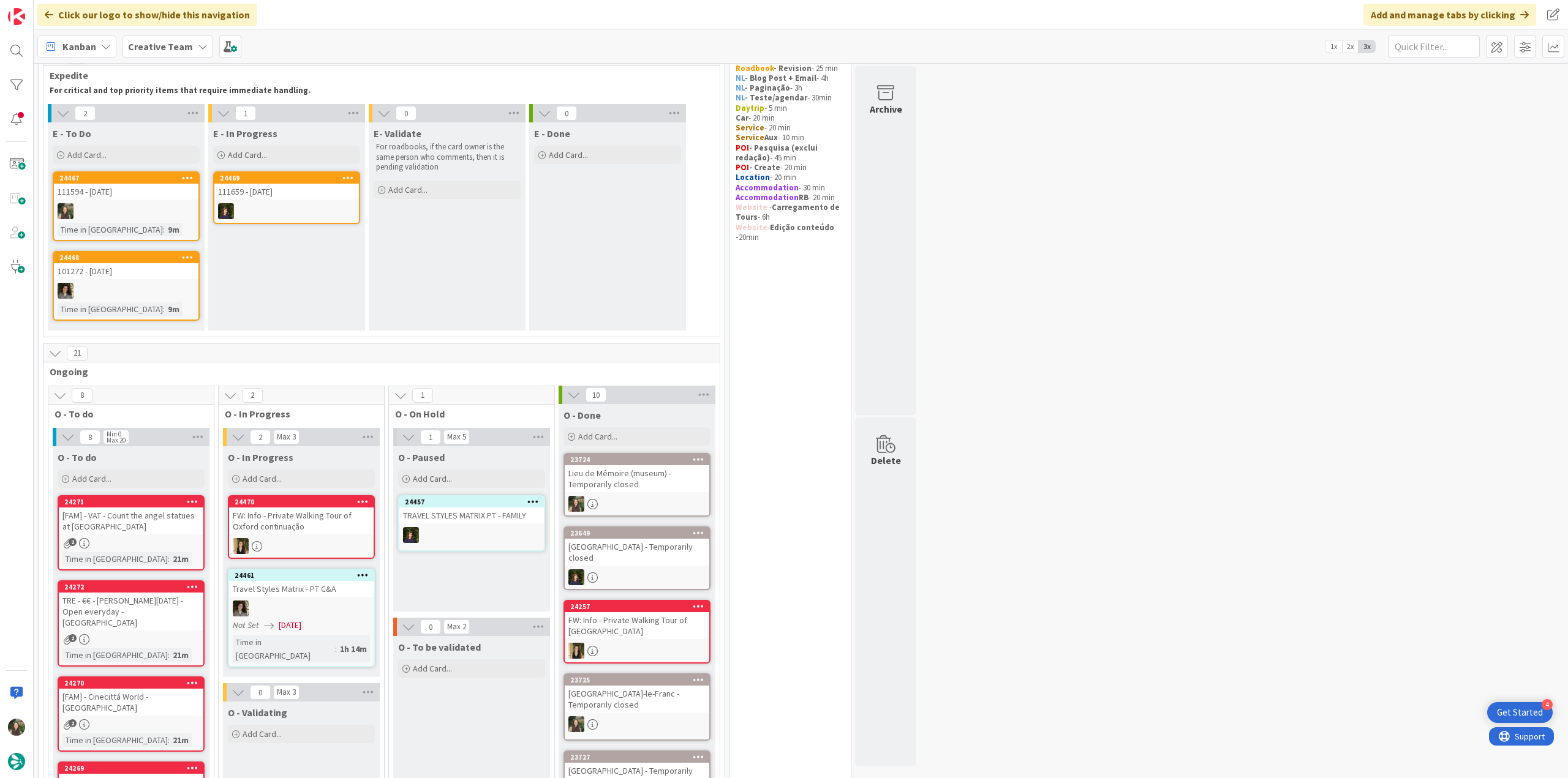
click at [172, 217] on div at bounding box center [126, 210] width 144 height 16
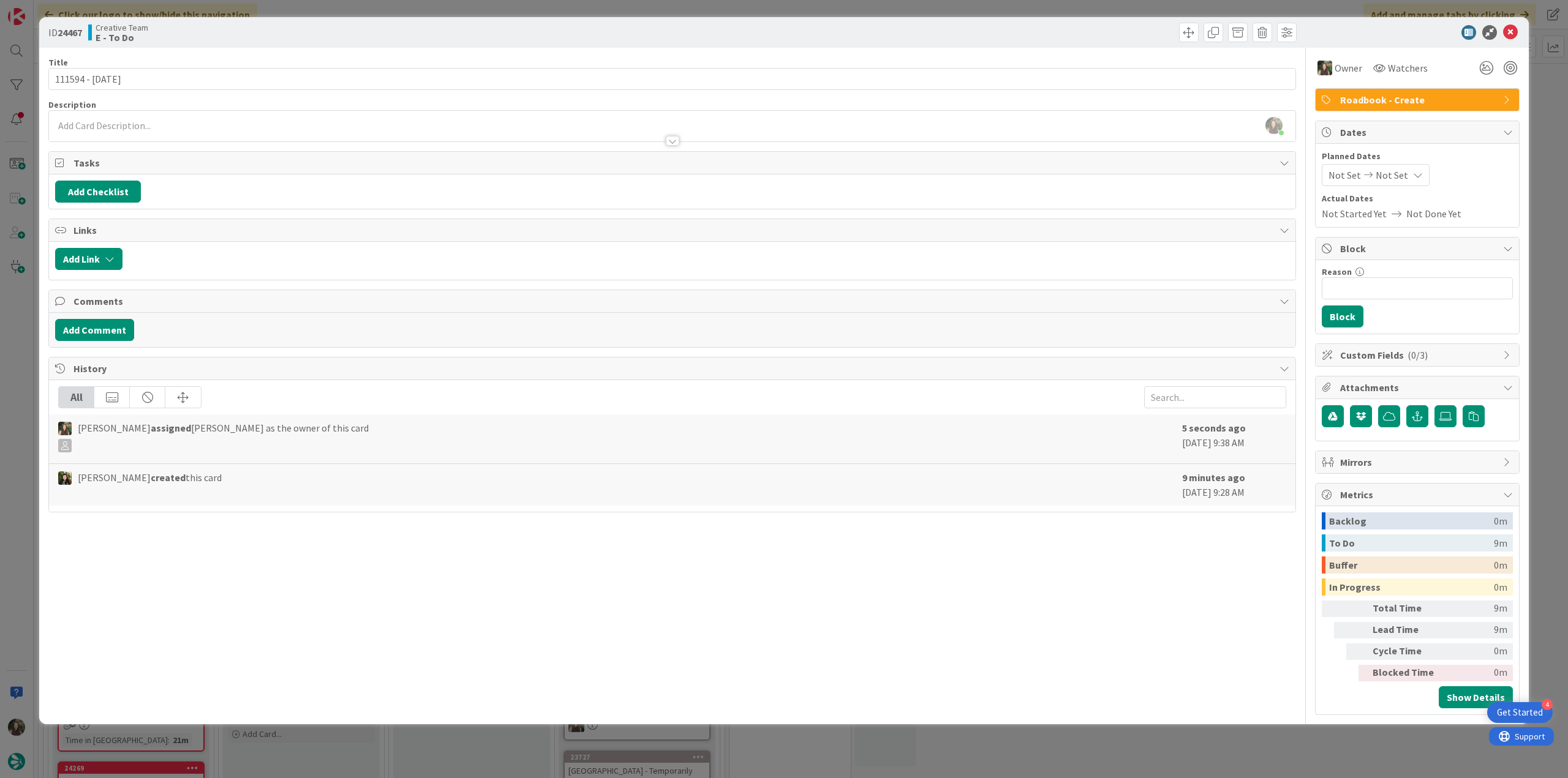
click at [15, 347] on div "ID 24467 Creative Team E - To Do Title 15 / 128 111594 - 11 oct Description Inê…" at bounding box center [784, 389] width 1568 height 778
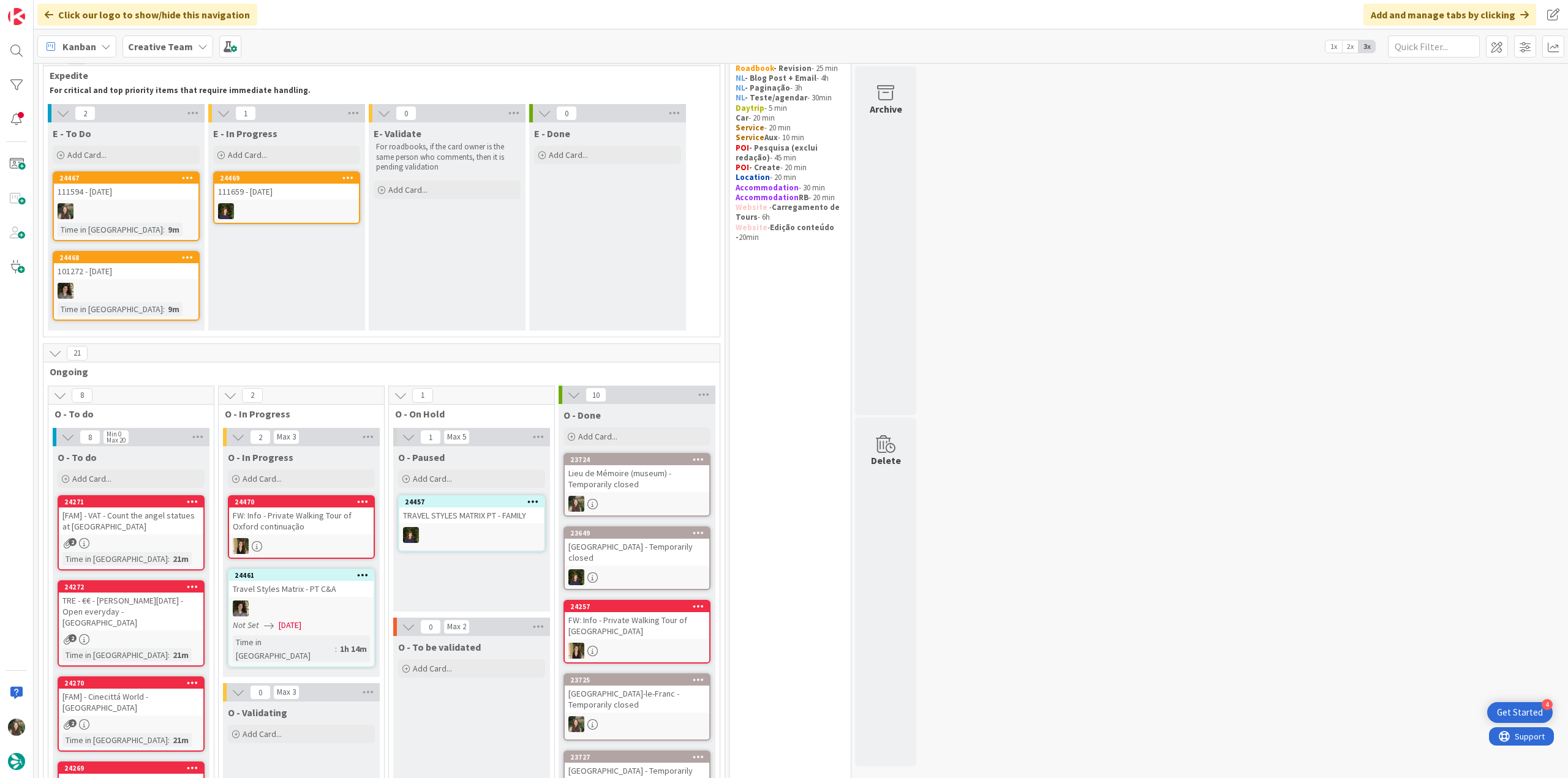
click at [167, 198] on div "111594 - [DATE]" at bounding box center [126, 191] width 144 height 16
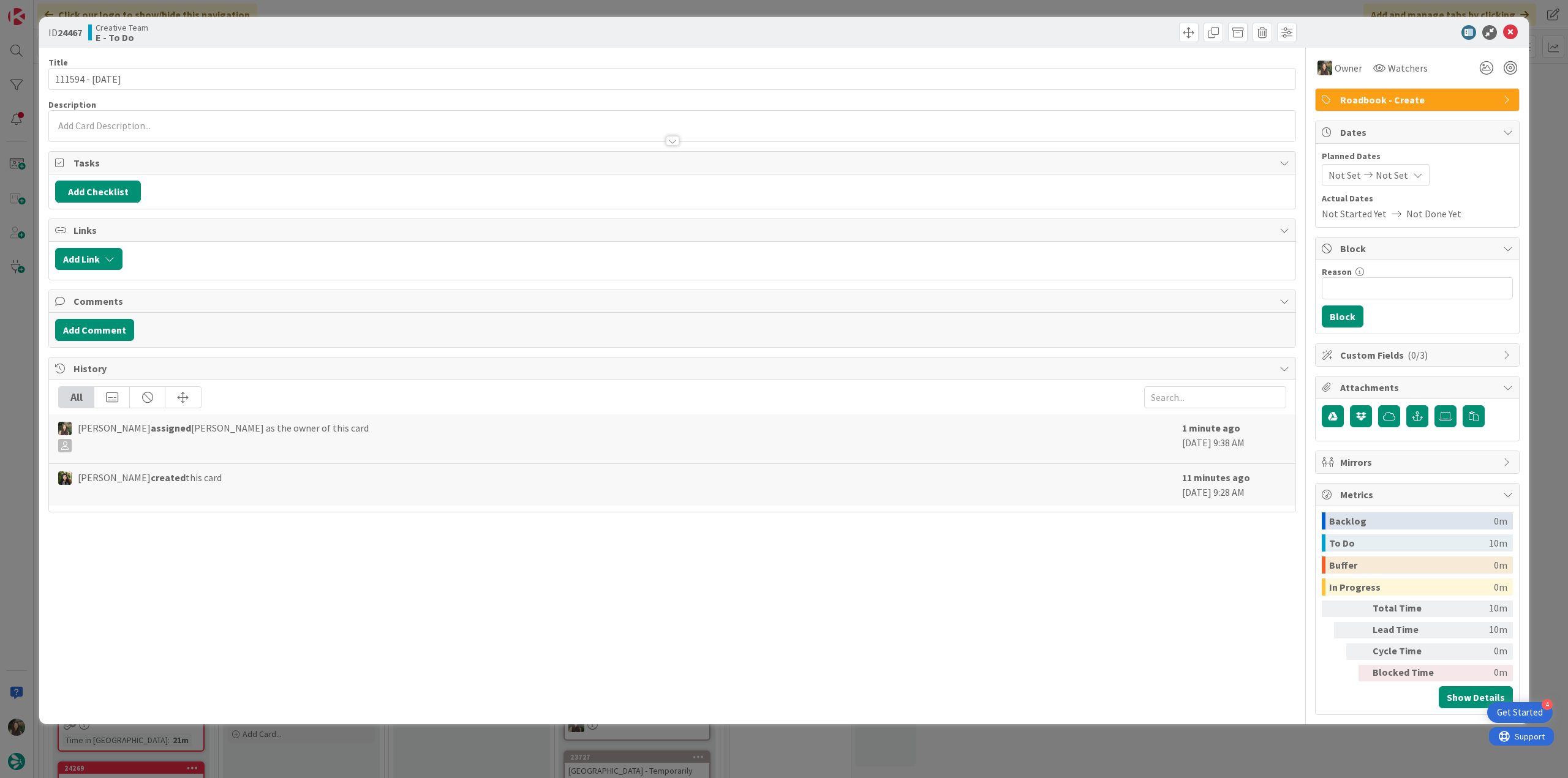
click at [1252, 729] on div "ID 24467 Creative Team E - To Do Title 15 / 128 111594 - 11 oct Description Own…" at bounding box center [784, 389] width 1568 height 778
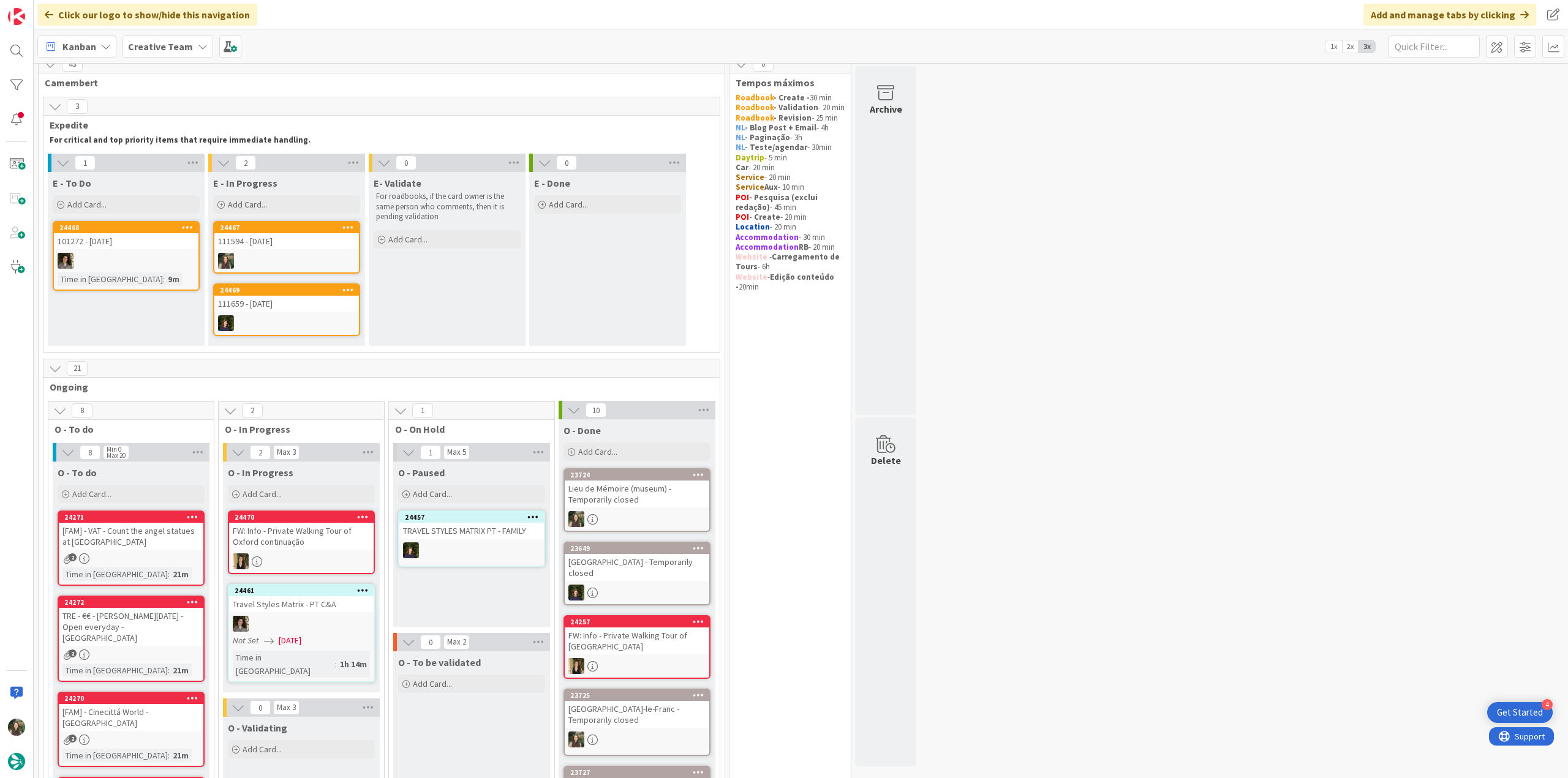
click at [322, 241] on div "111594 - [DATE]" at bounding box center [287, 241] width 144 height 16
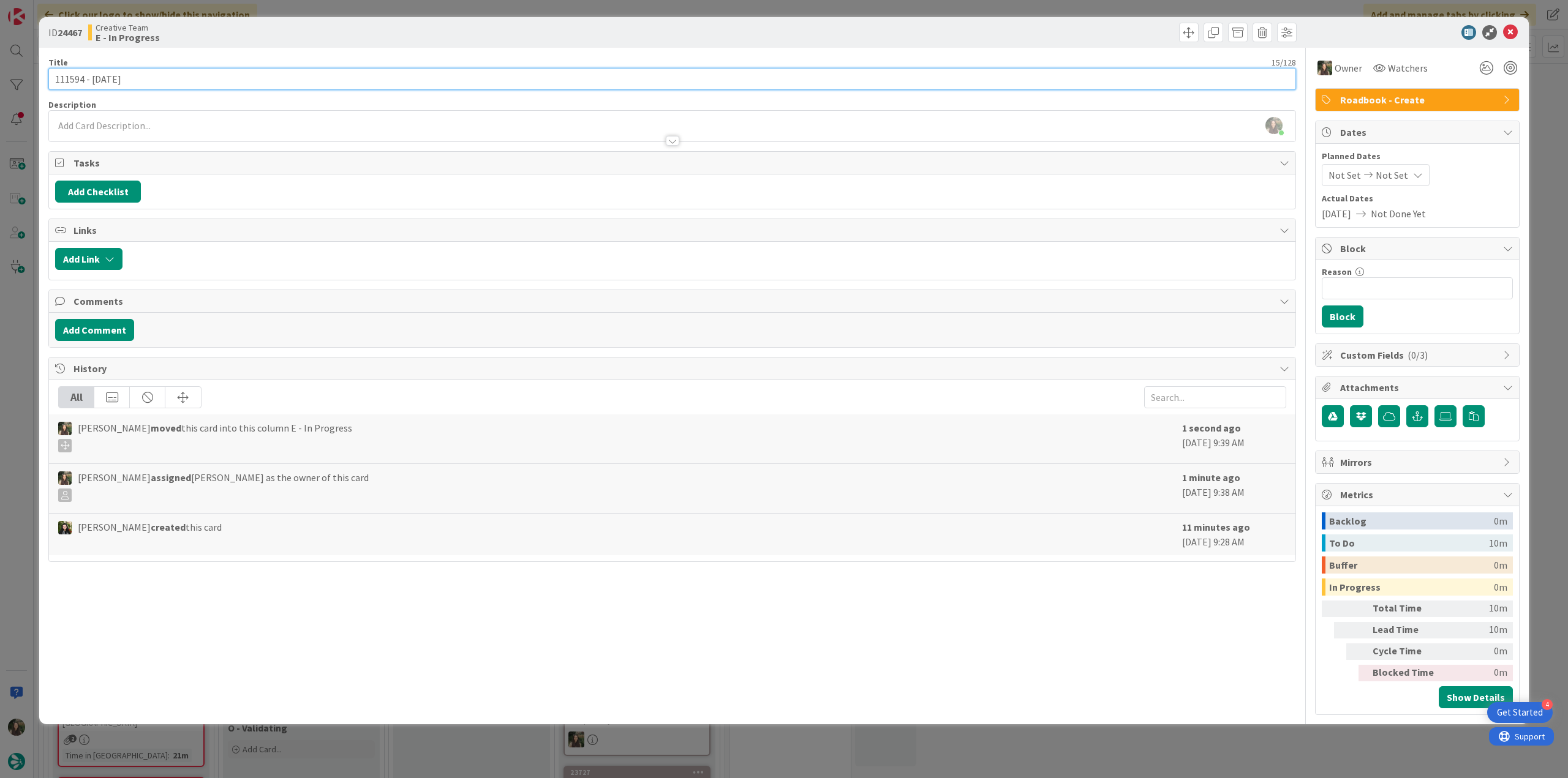
click at [70, 83] on input "111594 - [DATE]" at bounding box center [672, 79] width 1248 height 22
click at [17, 365] on div "ID 24467 Creative Team E - In Progress Title 15 / 128 111594 - 11 oct Descripti…" at bounding box center [784, 389] width 1568 height 778
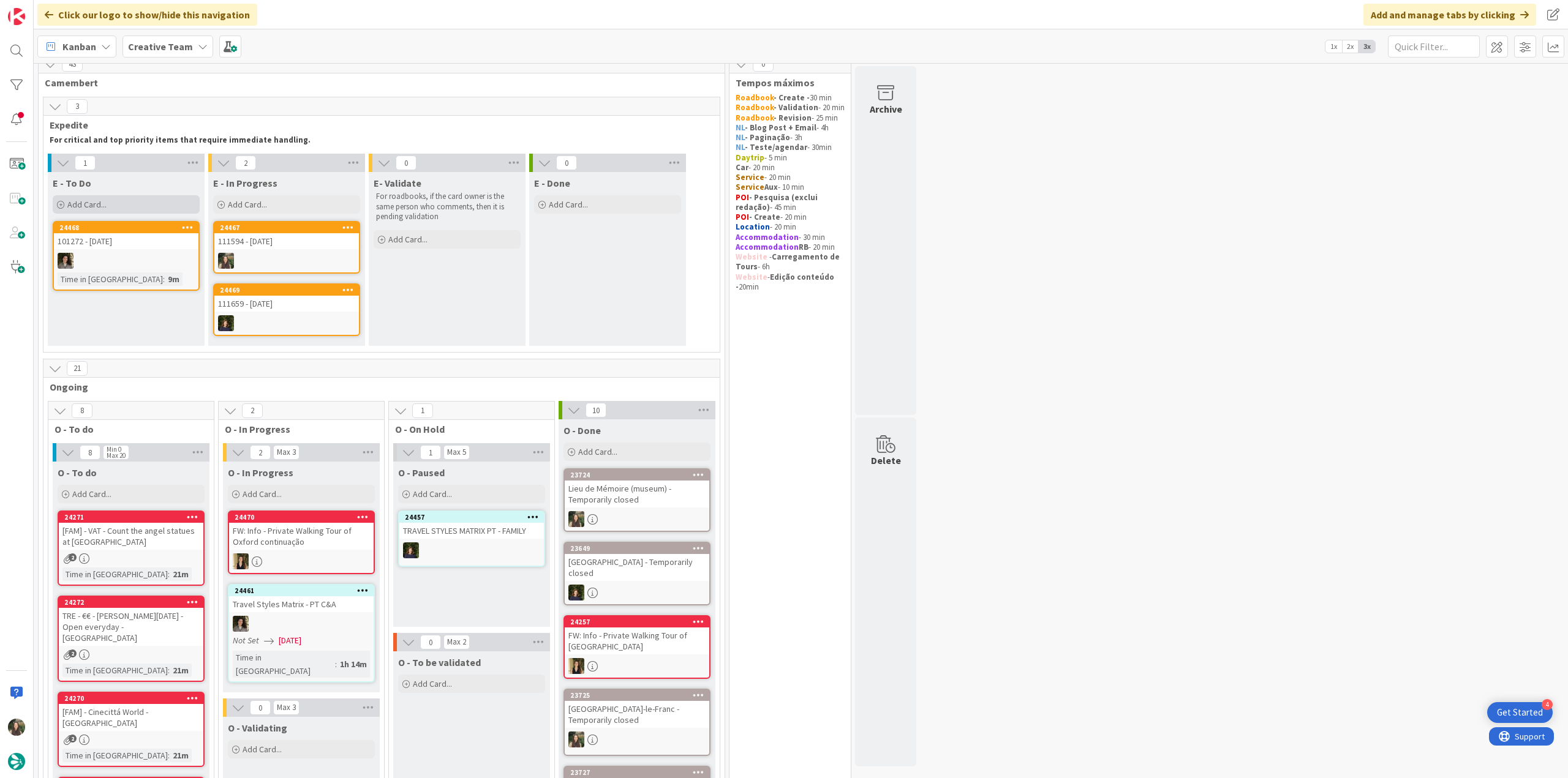
click at [117, 204] on div "Add Card..." at bounding box center [127, 205] width 147 height 19
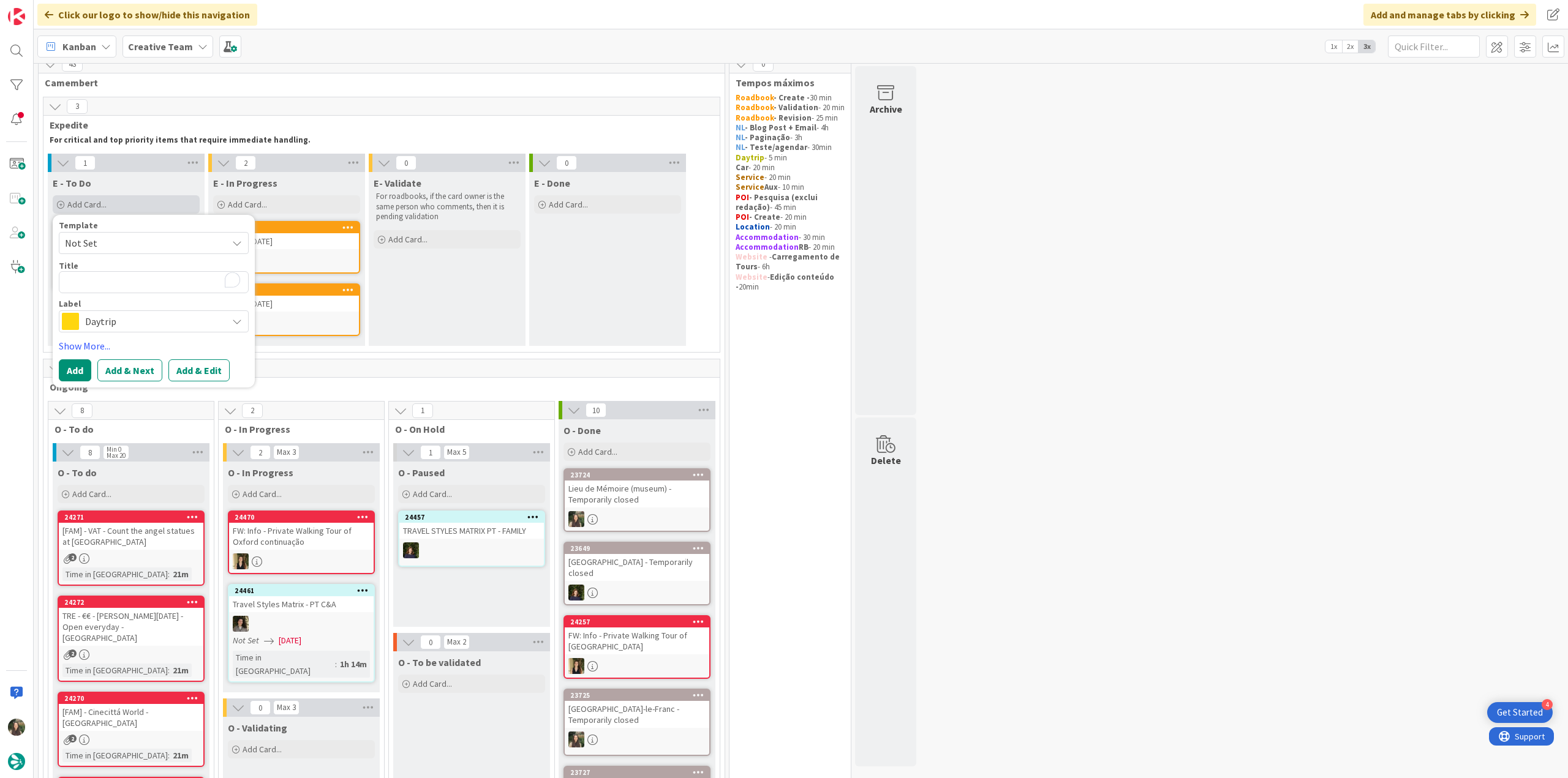
type textarea "x"
type textarea "Ilunion Málaga"
type textarea "x"
type textarea "Ilunion Málaga"
type textarea "x"
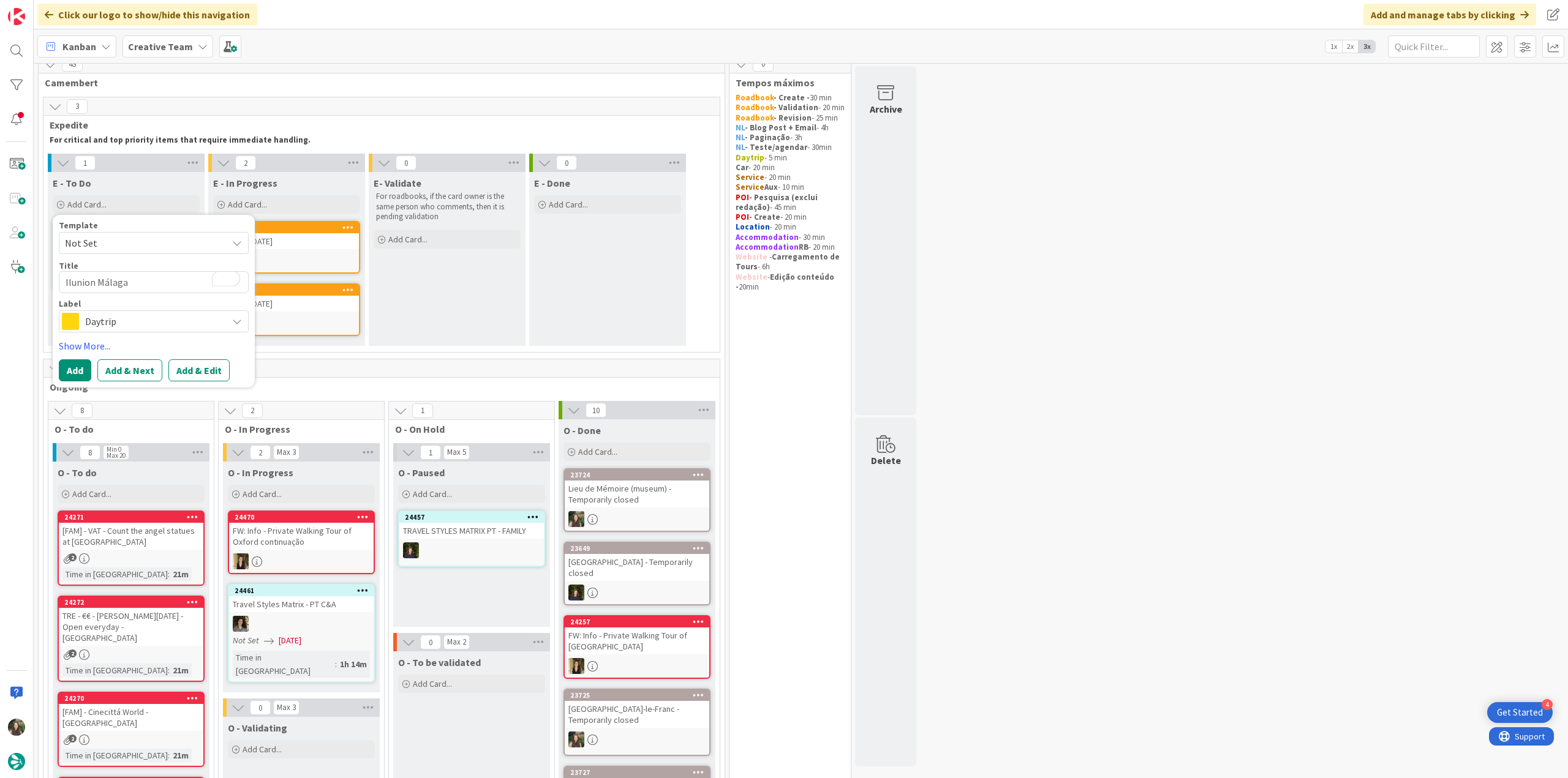
type textarea "Ilunion Málaga -"
type textarea "x"
type textarea "Ilunion Málaga -"
paste textarea "111594"
type textarea "x"
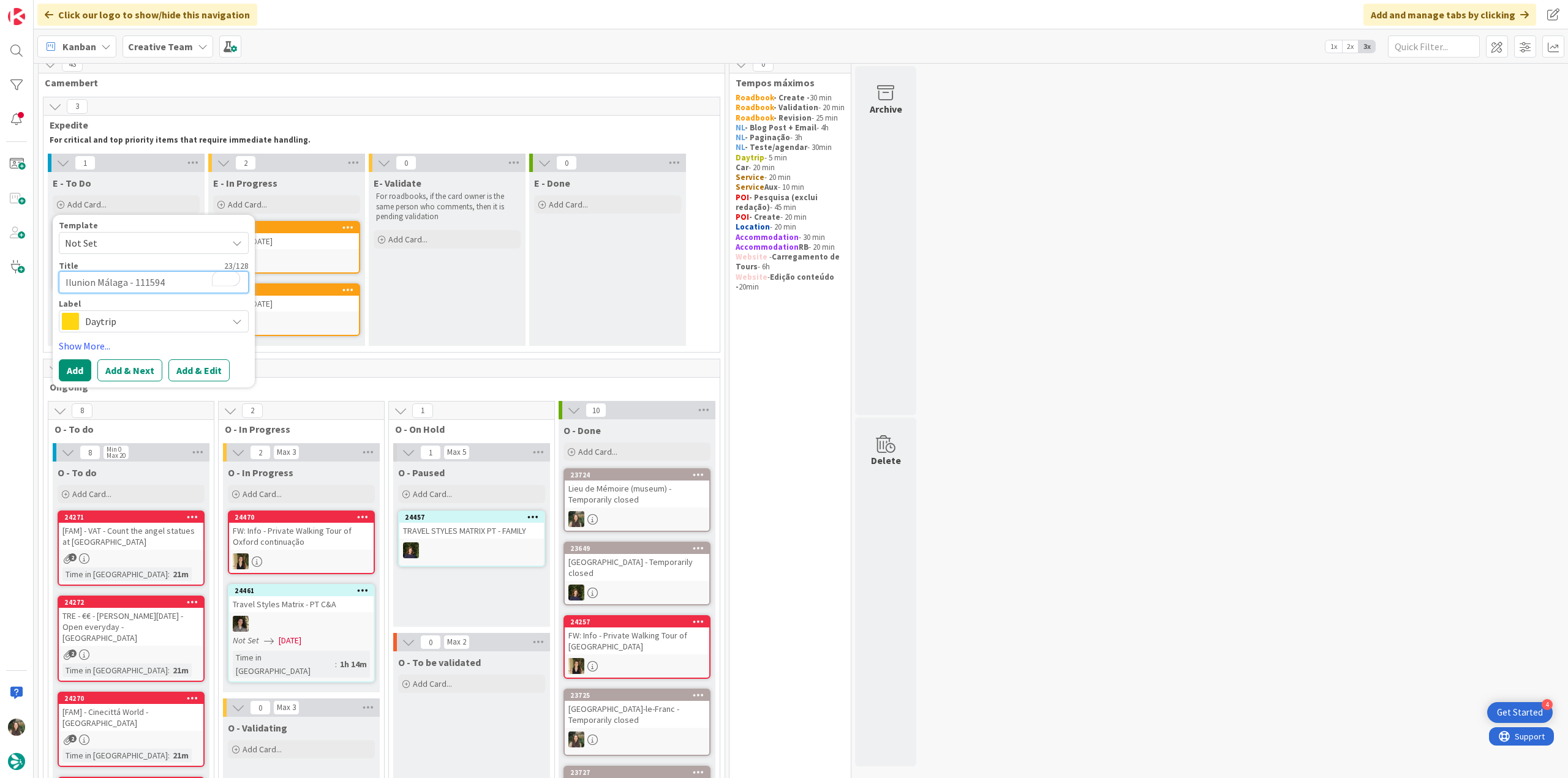
type textarea "Ilunion Málaga - 111594"
click at [144, 327] on span "Daytrip" at bounding box center [153, 321] width 136 height 17
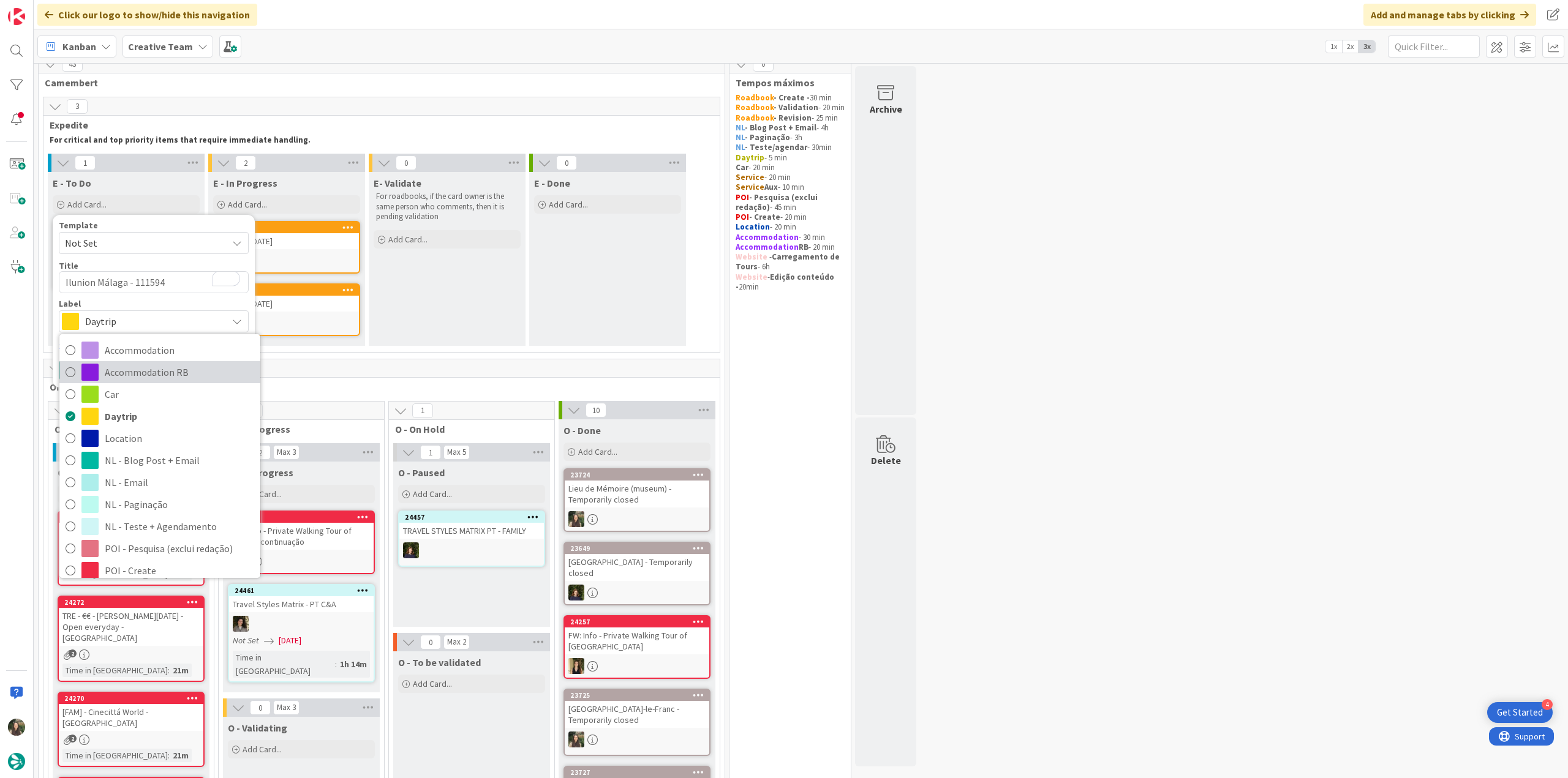
click at [137, 368] on span "Accommodation RB" at bounding box center [179, 372] width 150 height 19
type textarea "x"
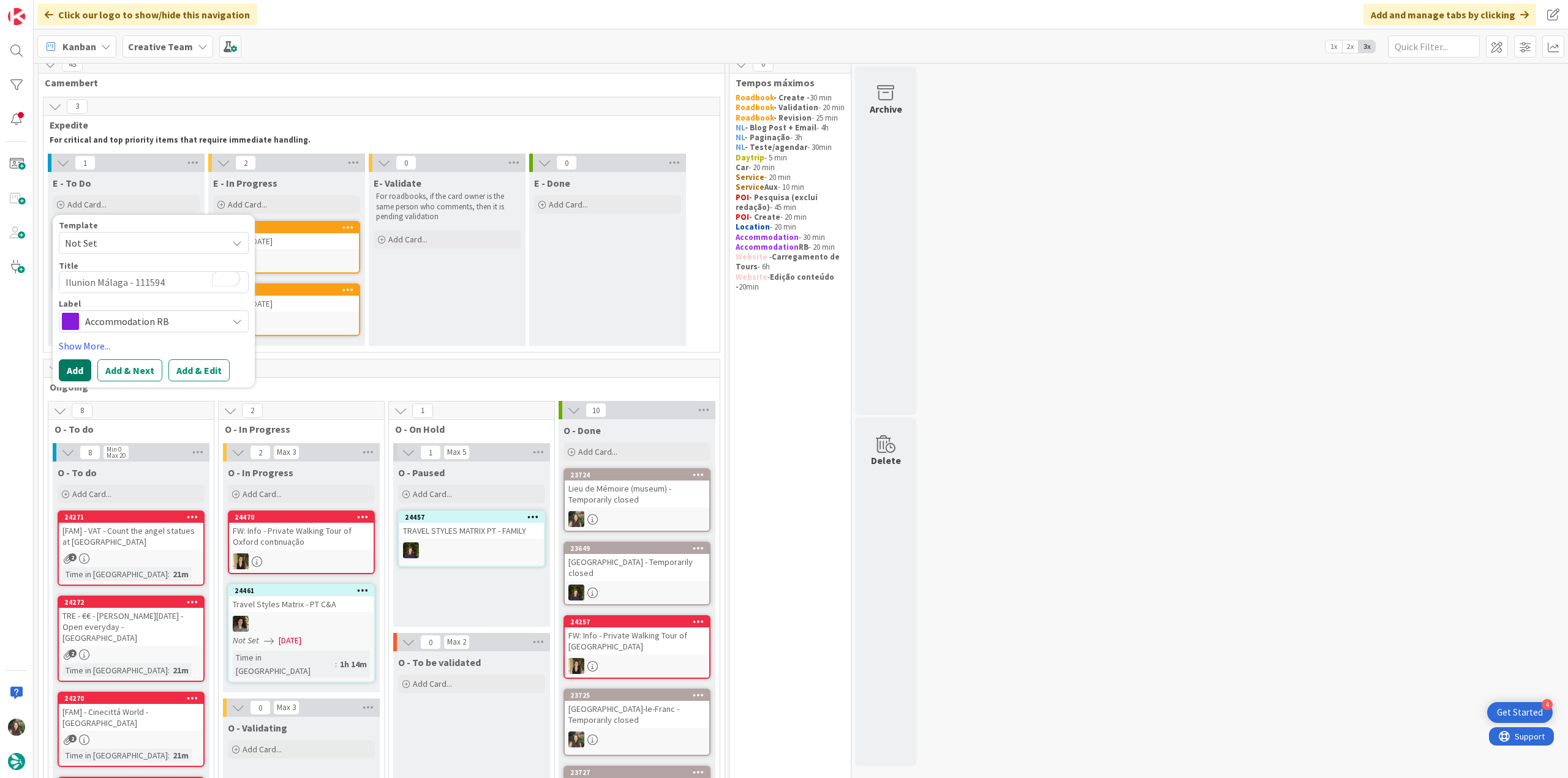
click at [68, 363] on button "Add" at bounding box center [75, 370] width 33 height 22
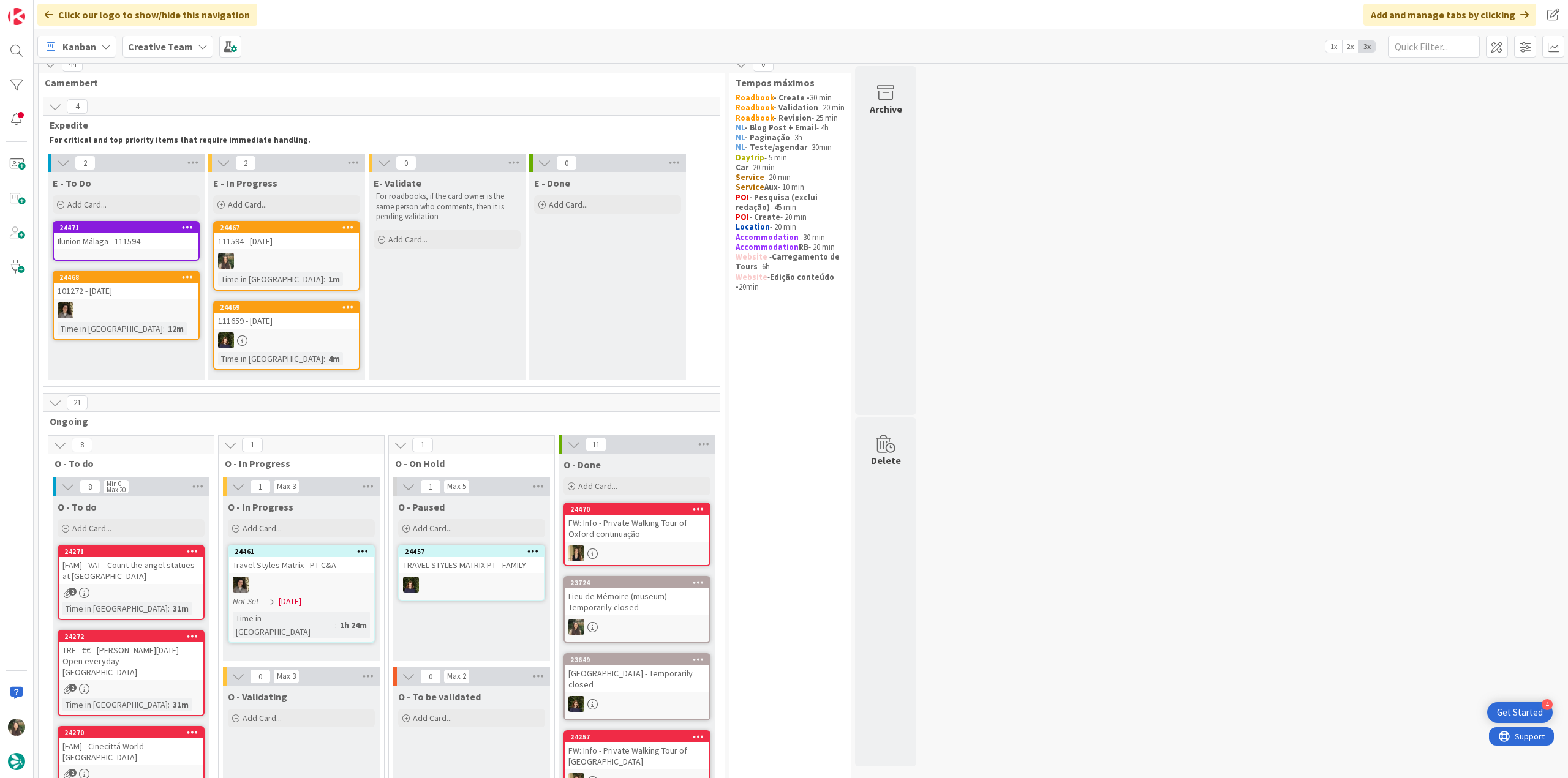
click at [334, 243] on div "111594 - [DATE]" at bounding box center [287, 241] width 144 height 16
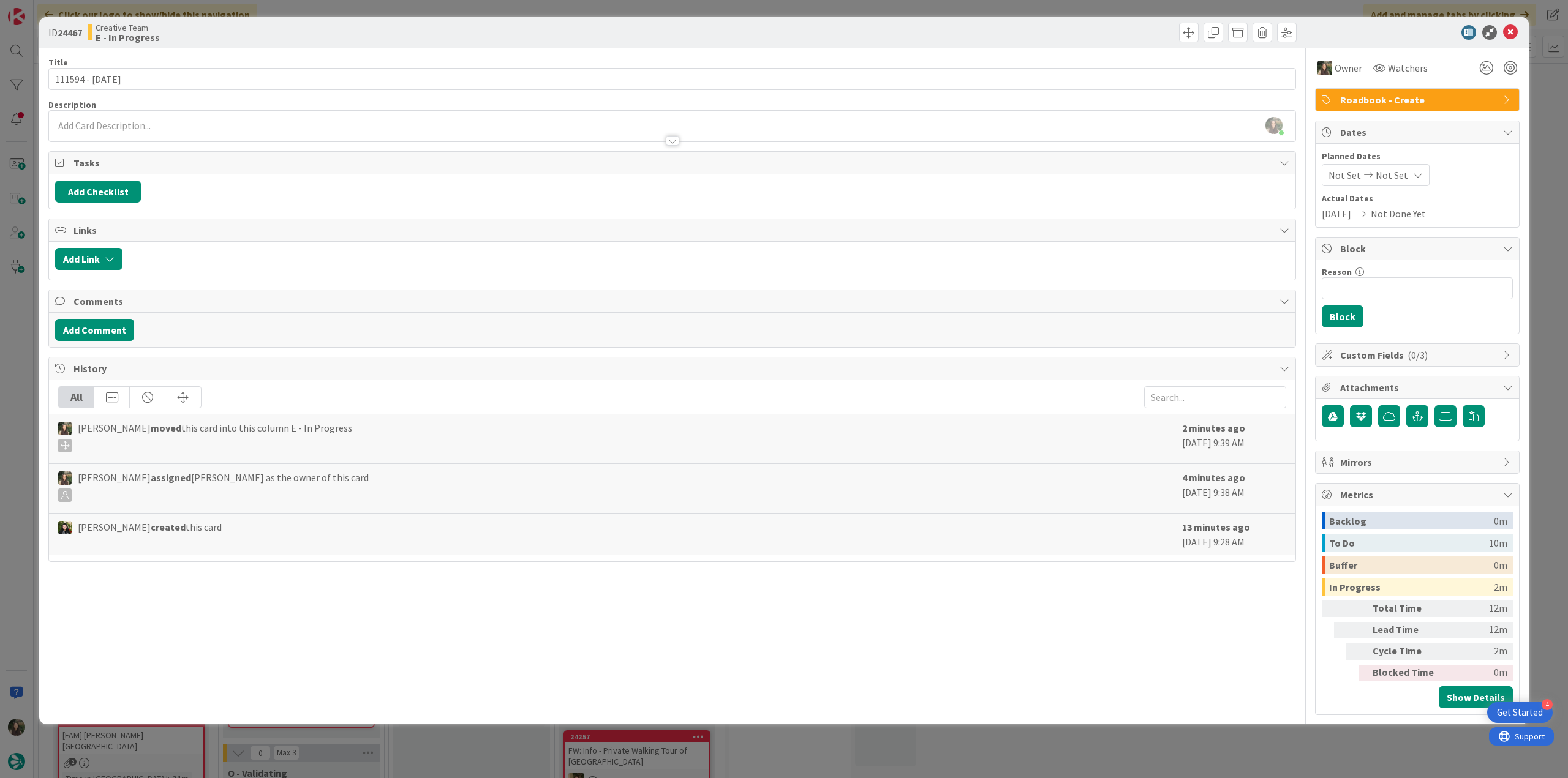
click at [21, 285] on div "ID 24467 Creative Team E - In Progress Title 15 / 128 111594 - 11 oct Descripti…" at bounding box center [784, 389] width 1568 height 778
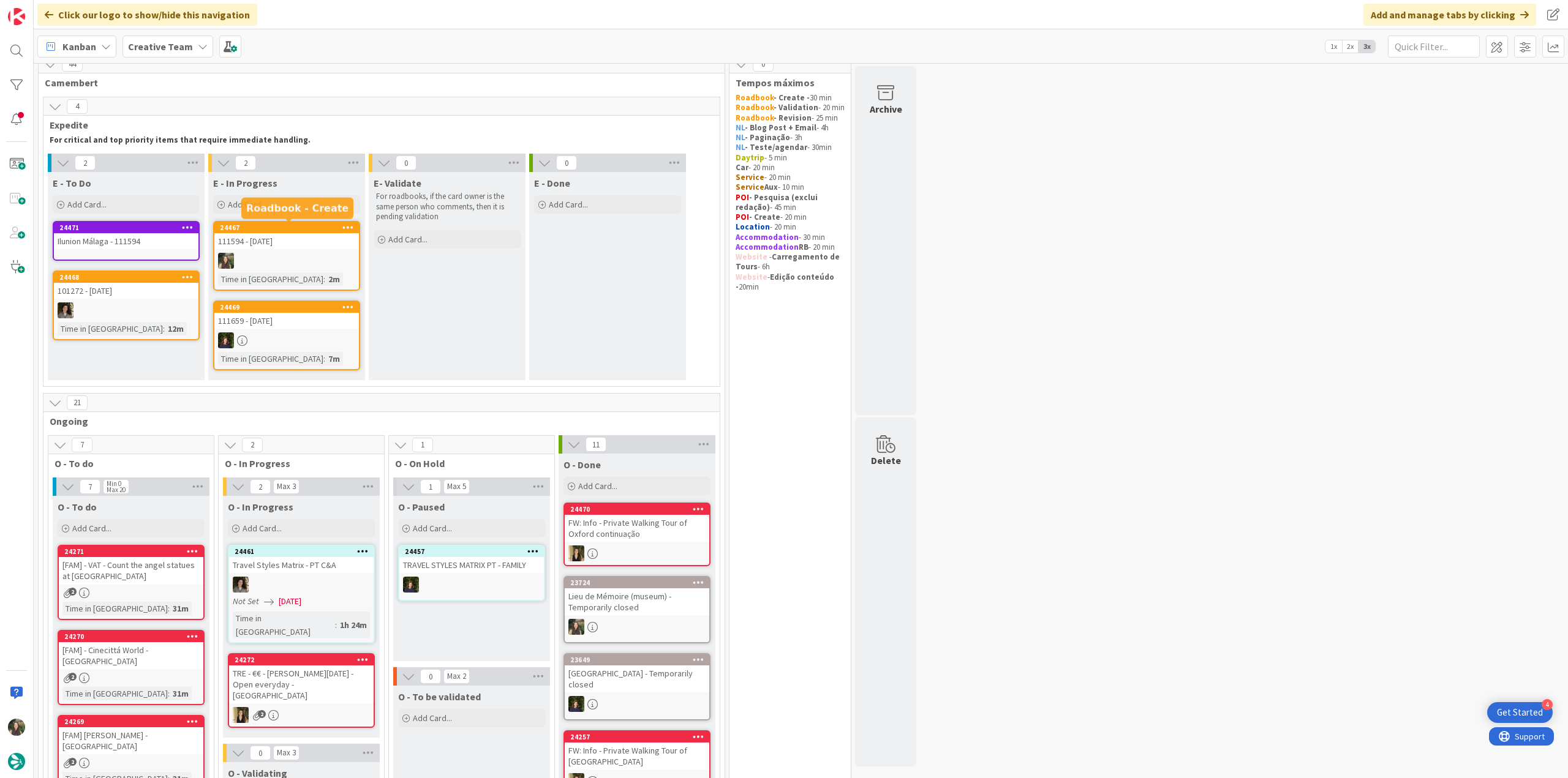
click at [258, 231] on div "24467" at bounding box center [289, 228] width 139 height 9
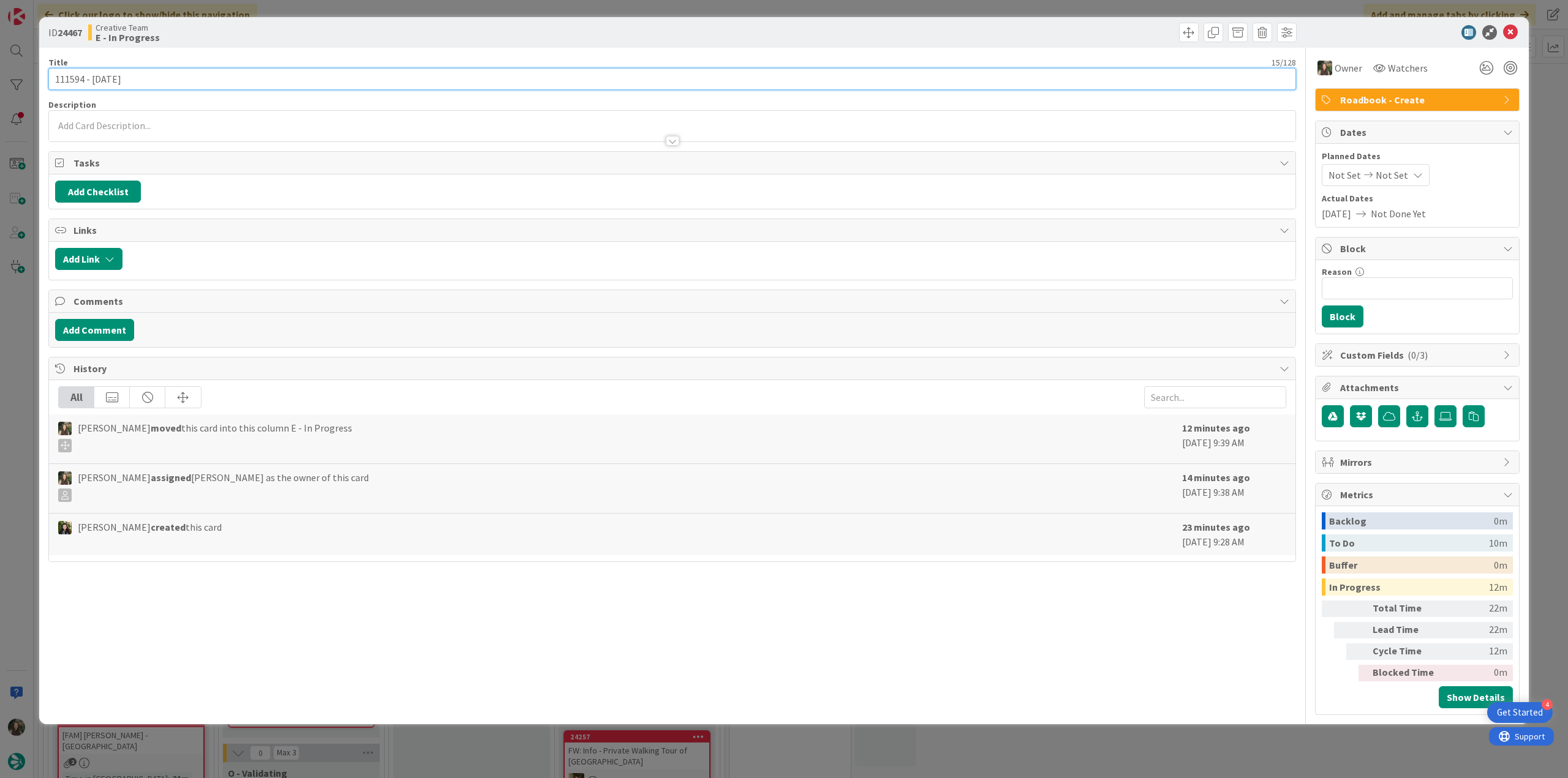
click at [72, 81] on input "111594 - [DATE]" at bounding box center [672, 79] width 1248 height 22
drag, startPoint x: 1110, startPoint y: 733, endPoint x: 1107, endPoint y: 738, distance: 5.8
click at [1110, 733] on div "ID 24467 Creative Team E - In Progress Title 15 / 128 111594 - 11 oct Descripti…" at bounding box center [784, 389] width 1568 height 778
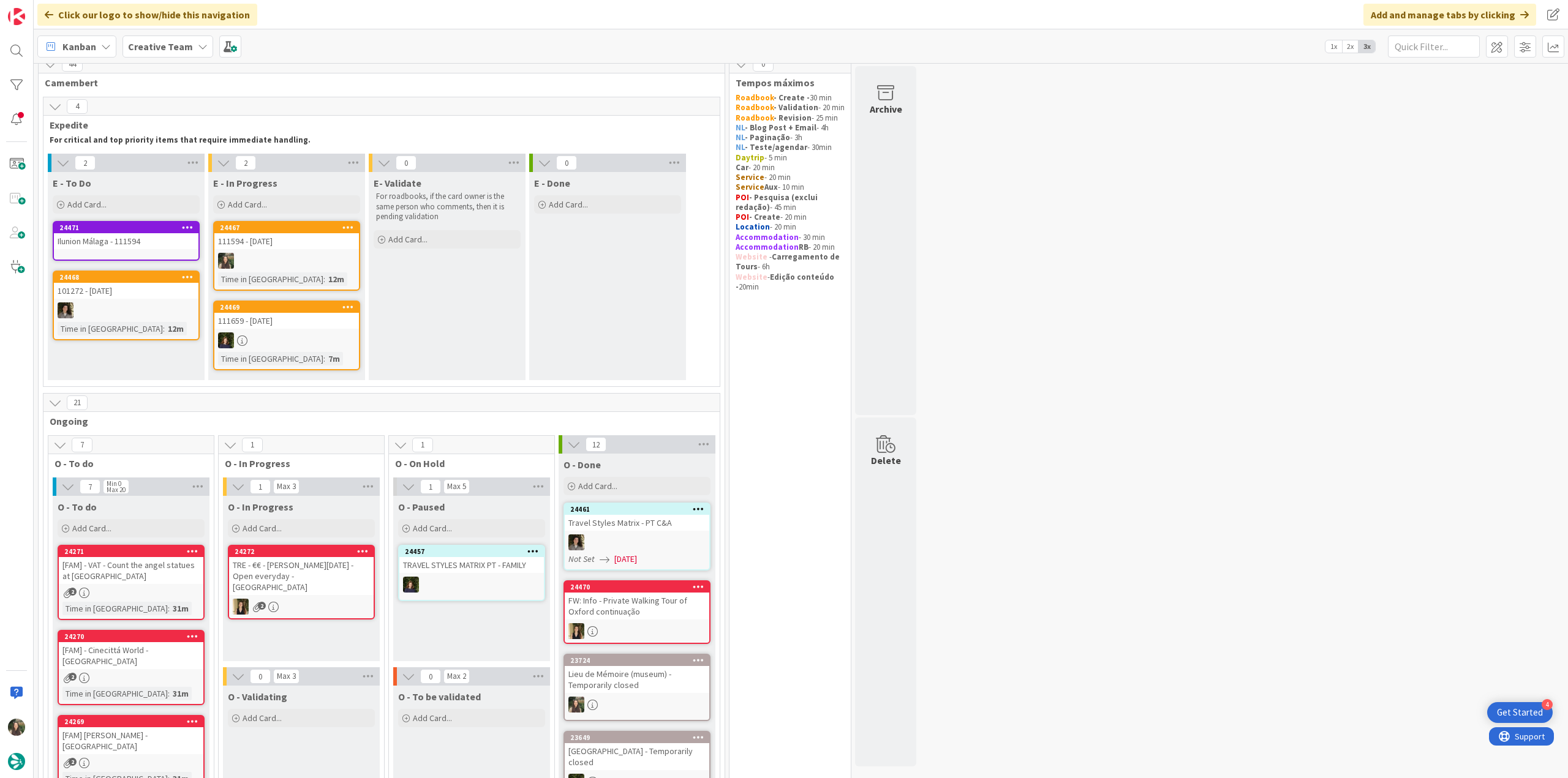
click at [147, 243] on div "Ilunion Málaga - 111594" at bounding box center [126, 241] width 144 height 16
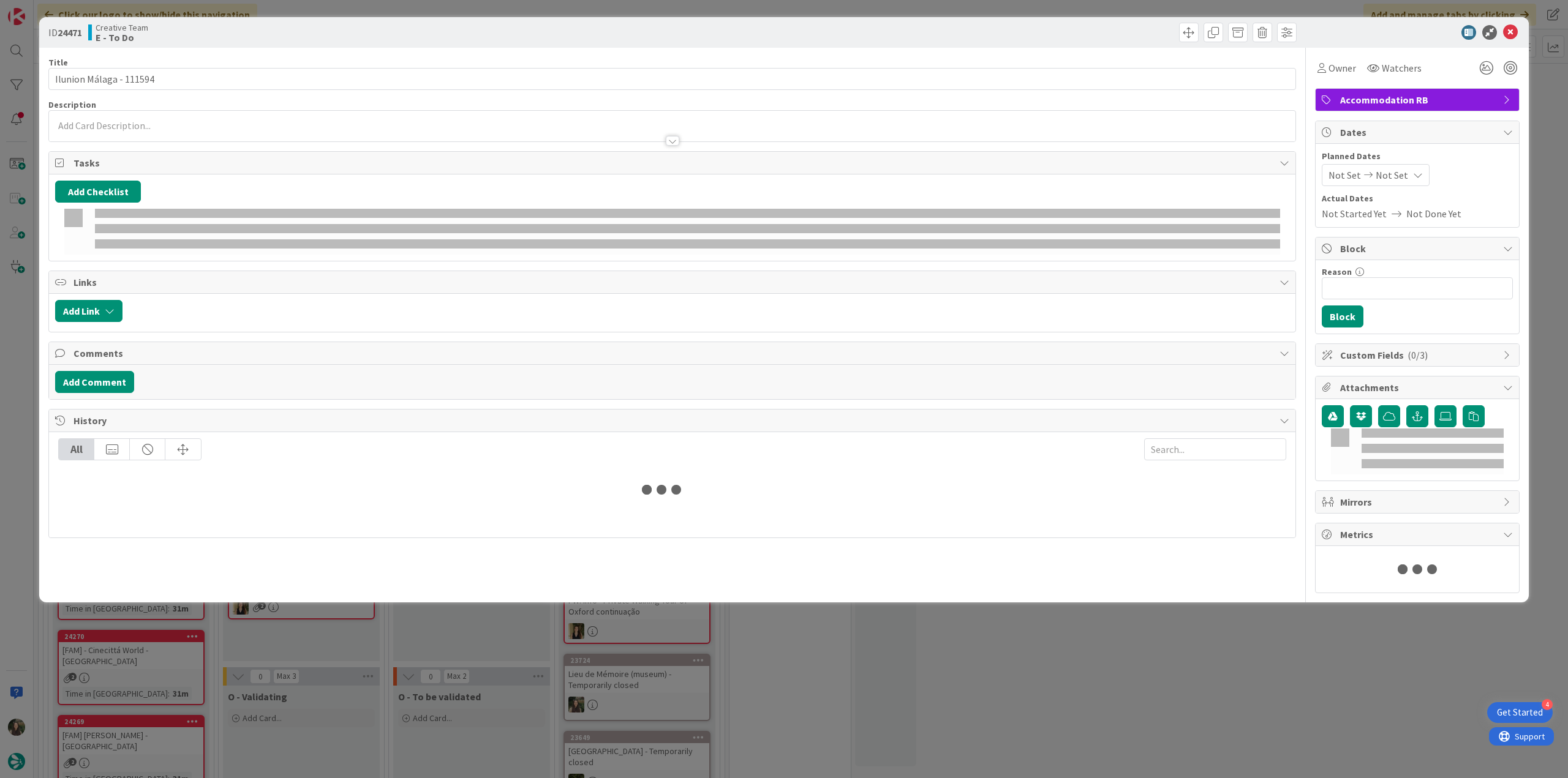
click at [133, 130] on div at bounding box center [672, 135] width 1247 height 13
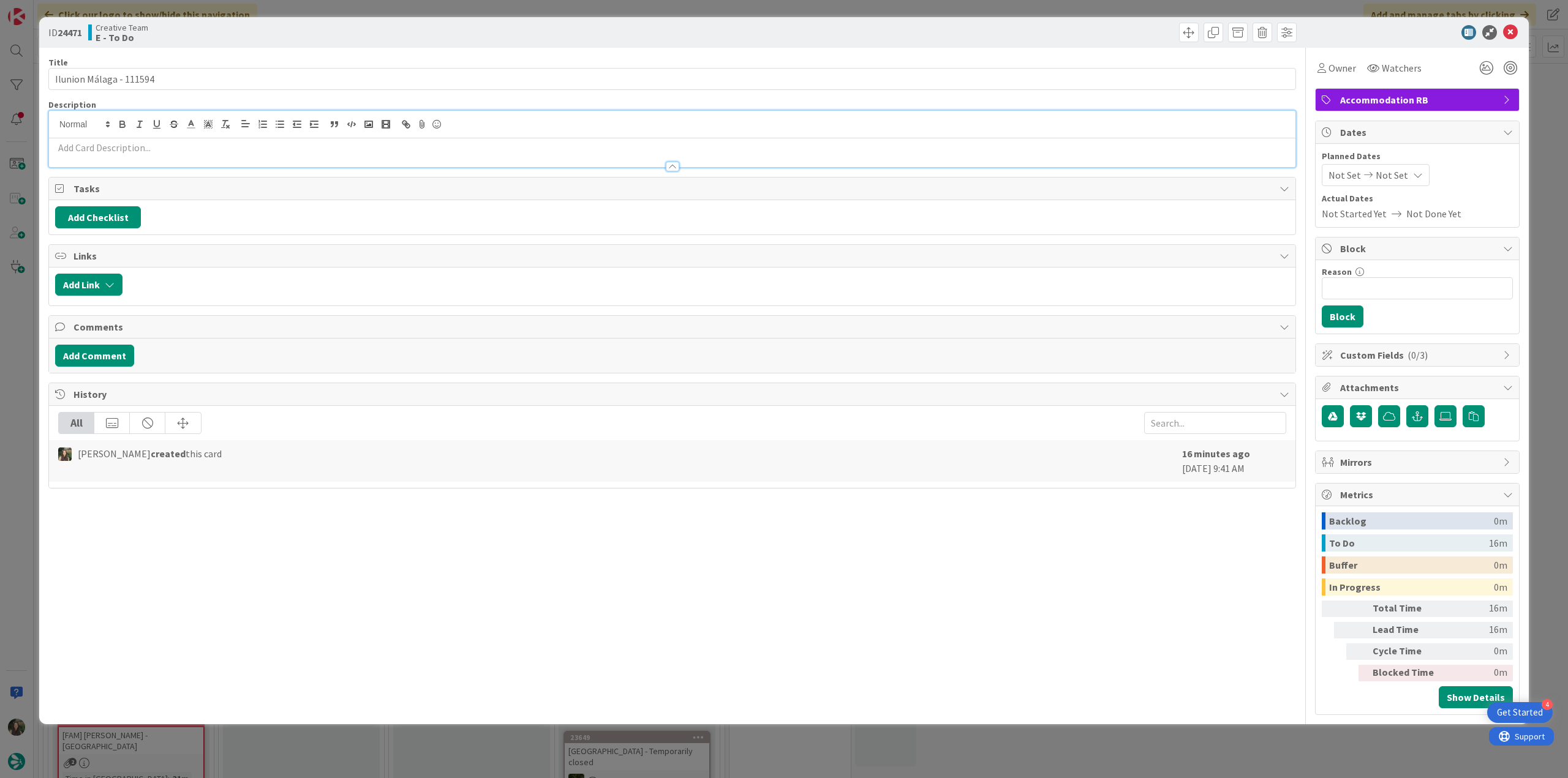
click at [106, 145] on p at bounding box center [672, 147] width 1235 height 14
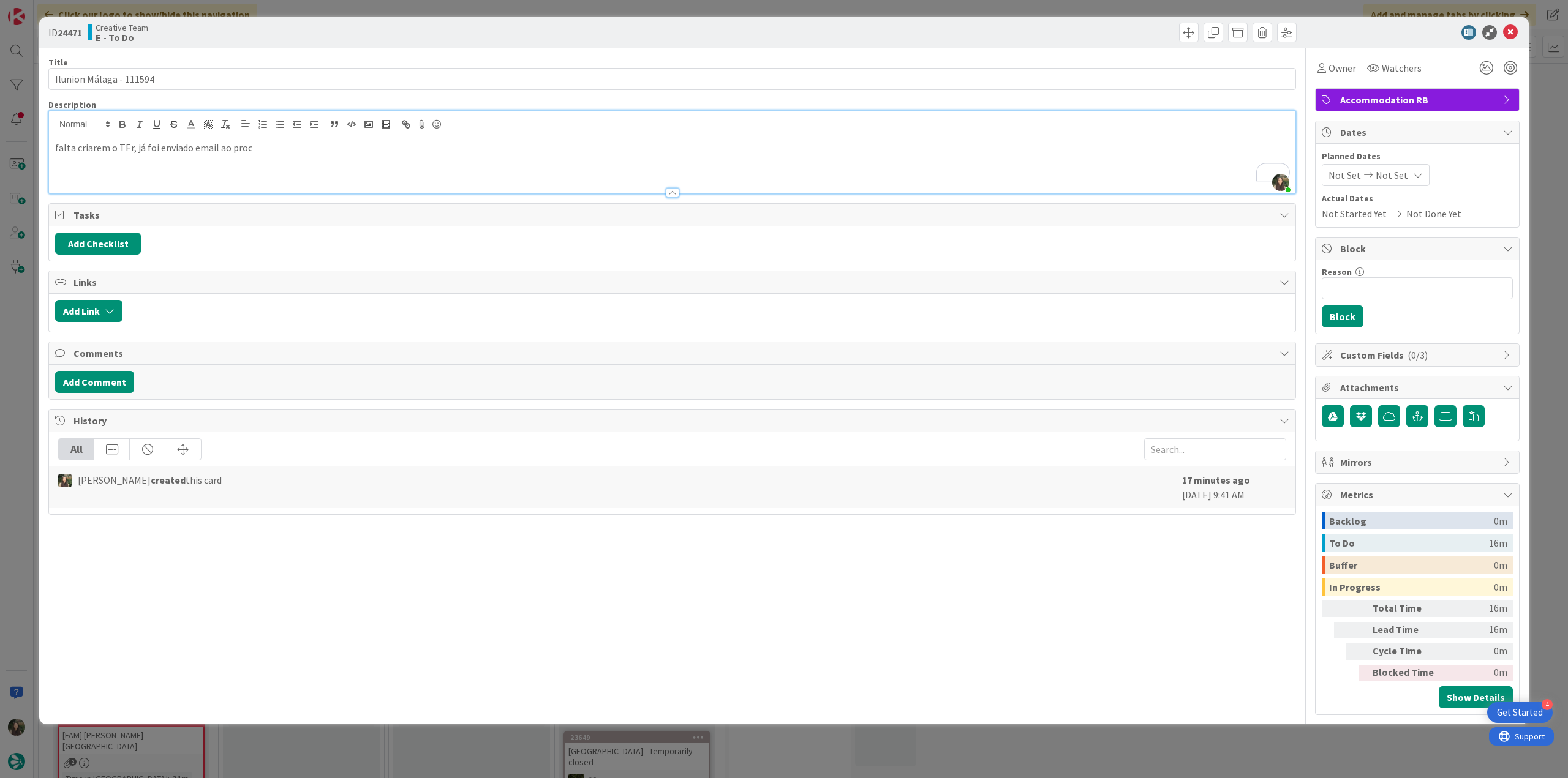
click at [130, 145] on p "falta criarem o TEr, já foi enviado email ao proc" at bounding box center [672, 147] width 1235 height 14
click at [129, 147] on p "falta criarem o TErR já foi enviado email ao proc" at bounding box center [672, 147] width 1235 height 14
click at [272, 150] on p "falta criarem o TER já foi enviado email ao proc" at bounding box center [672, 147] width 1235 height 14
click at [1, 382] on div "ID 24471 Creative Team E - To Do Title 23 / 128 Ilunion Málaga - 111594 Descrip…" at bounding box center [784, 389] width 1568 height 778
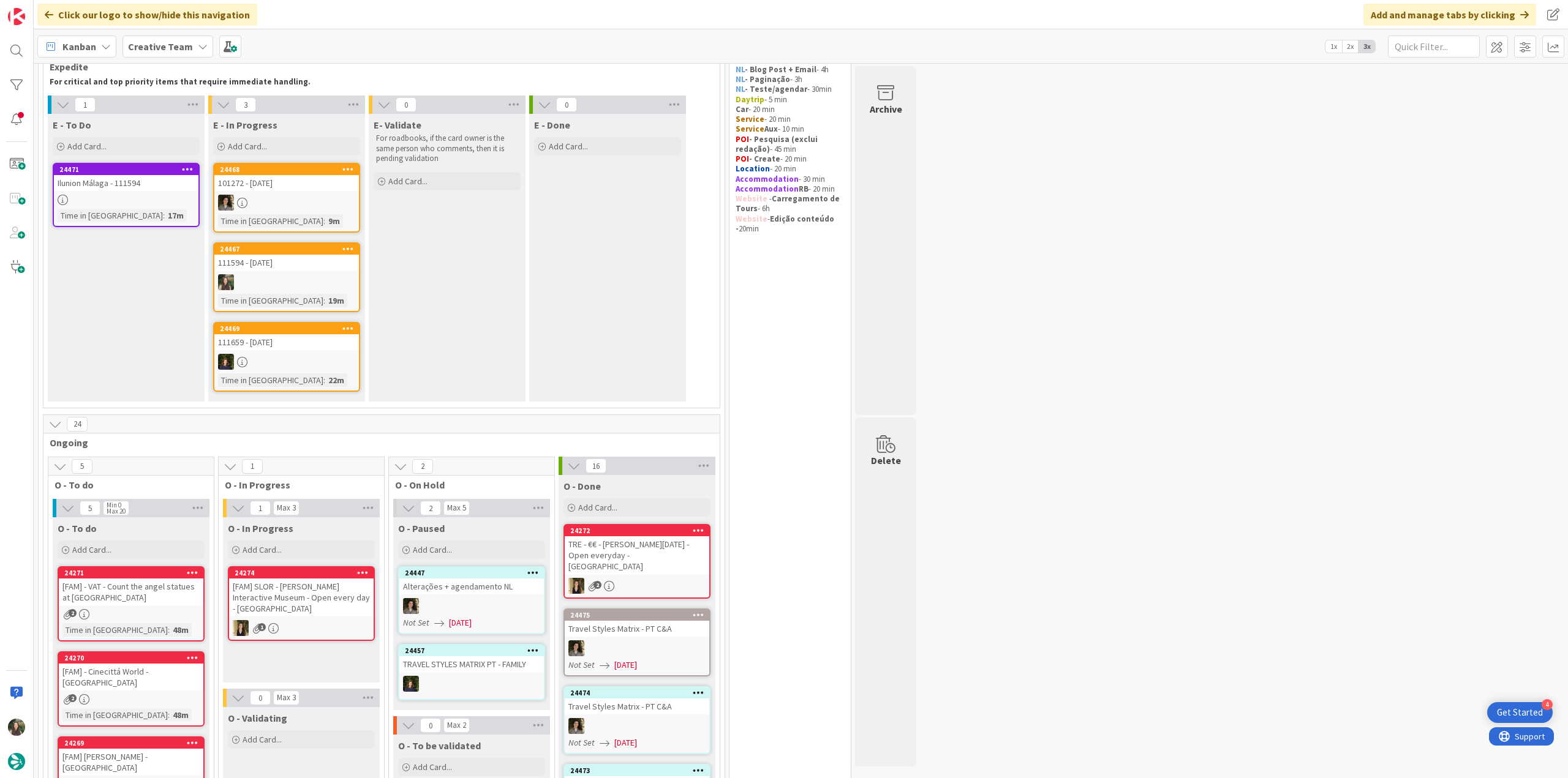
scroll to position [134, 0]
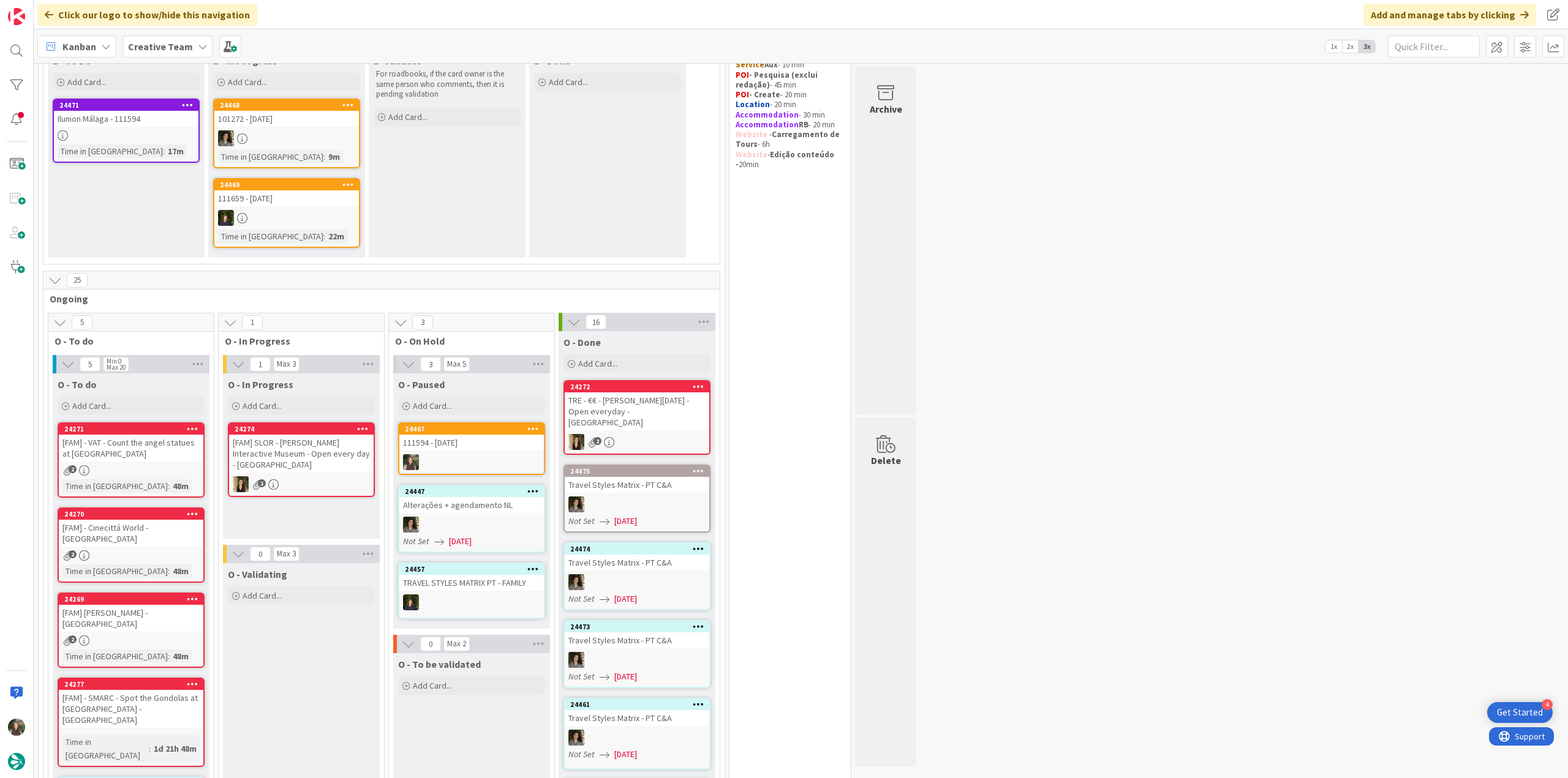
click at [473, 459] on div at bounding box center [472, 462] width 144 height 16
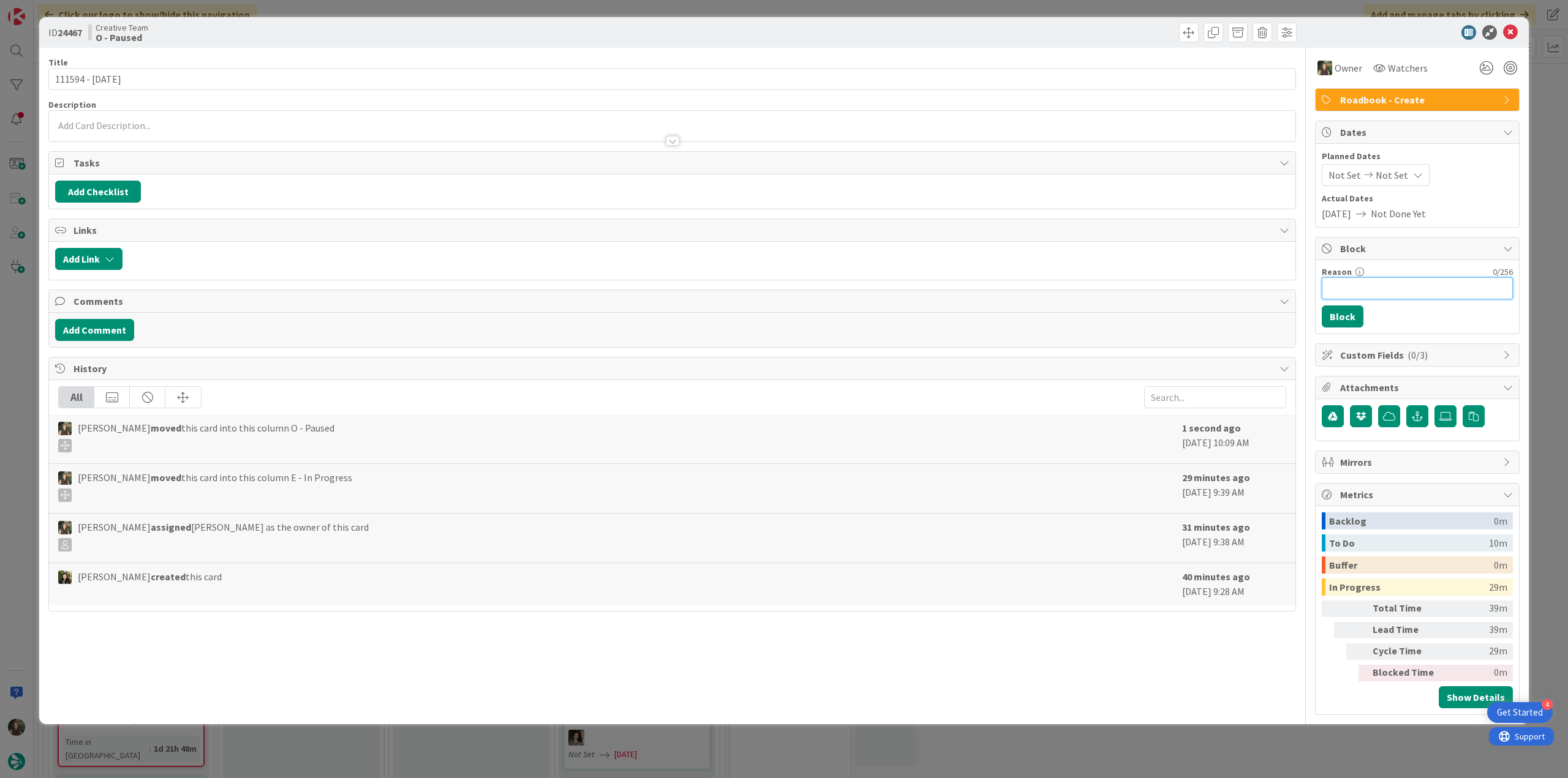
click at [1375, 286] on input "Reason" at bounding box center [1417, 289] width 191 height 22
type input "falta hotel RB"
click at [1355, 314] on button "Block" at bounding box center [1343, 317] width 42 height 22
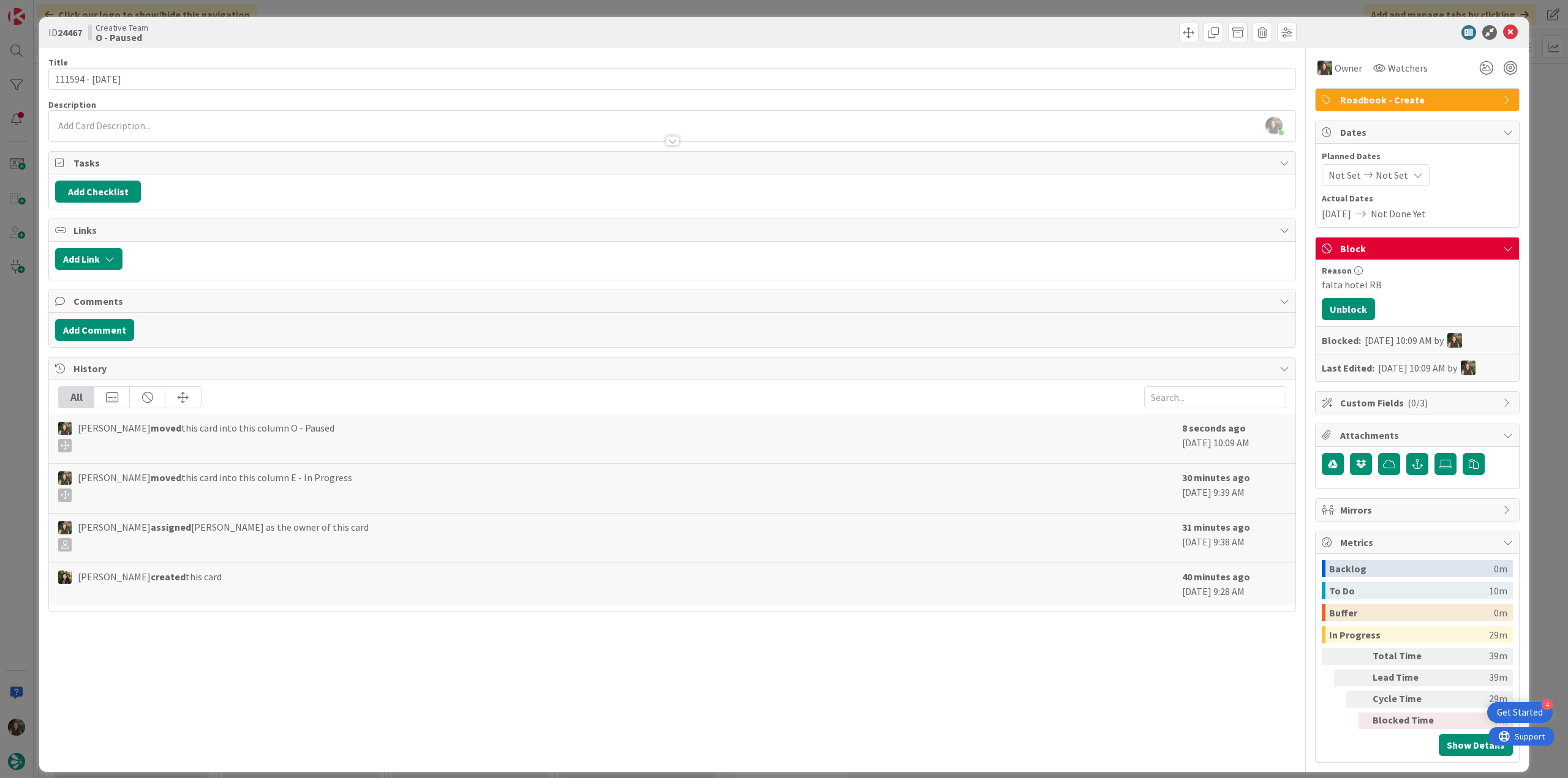
click at [1549, 227] on div "ID 24467 Creative Team O - Paused Title 15 / 128 111594 - 11 oct Description In…" at bounding box center [784, 389] width 1568 height 778
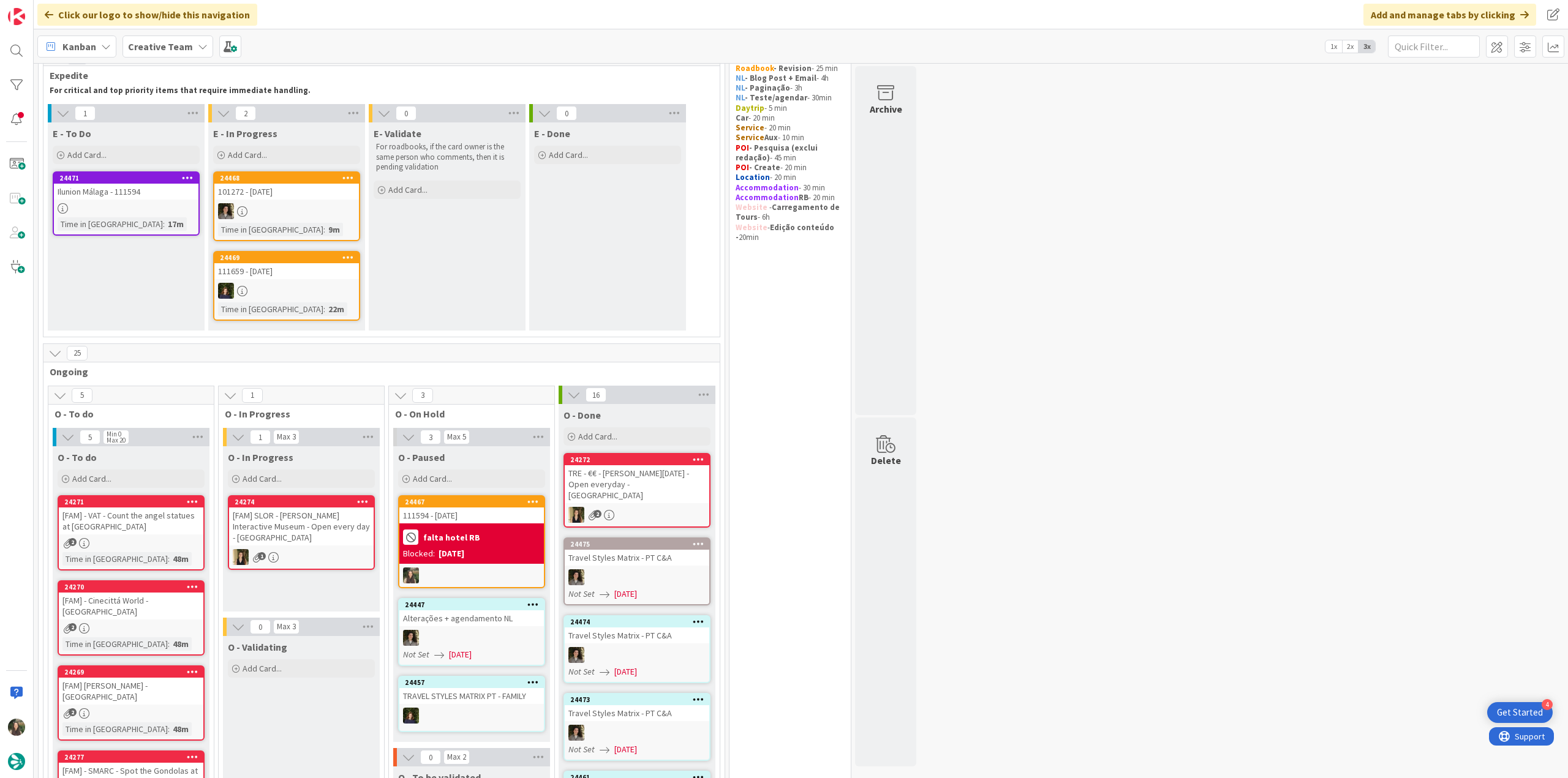
scroll to position [123, 0]
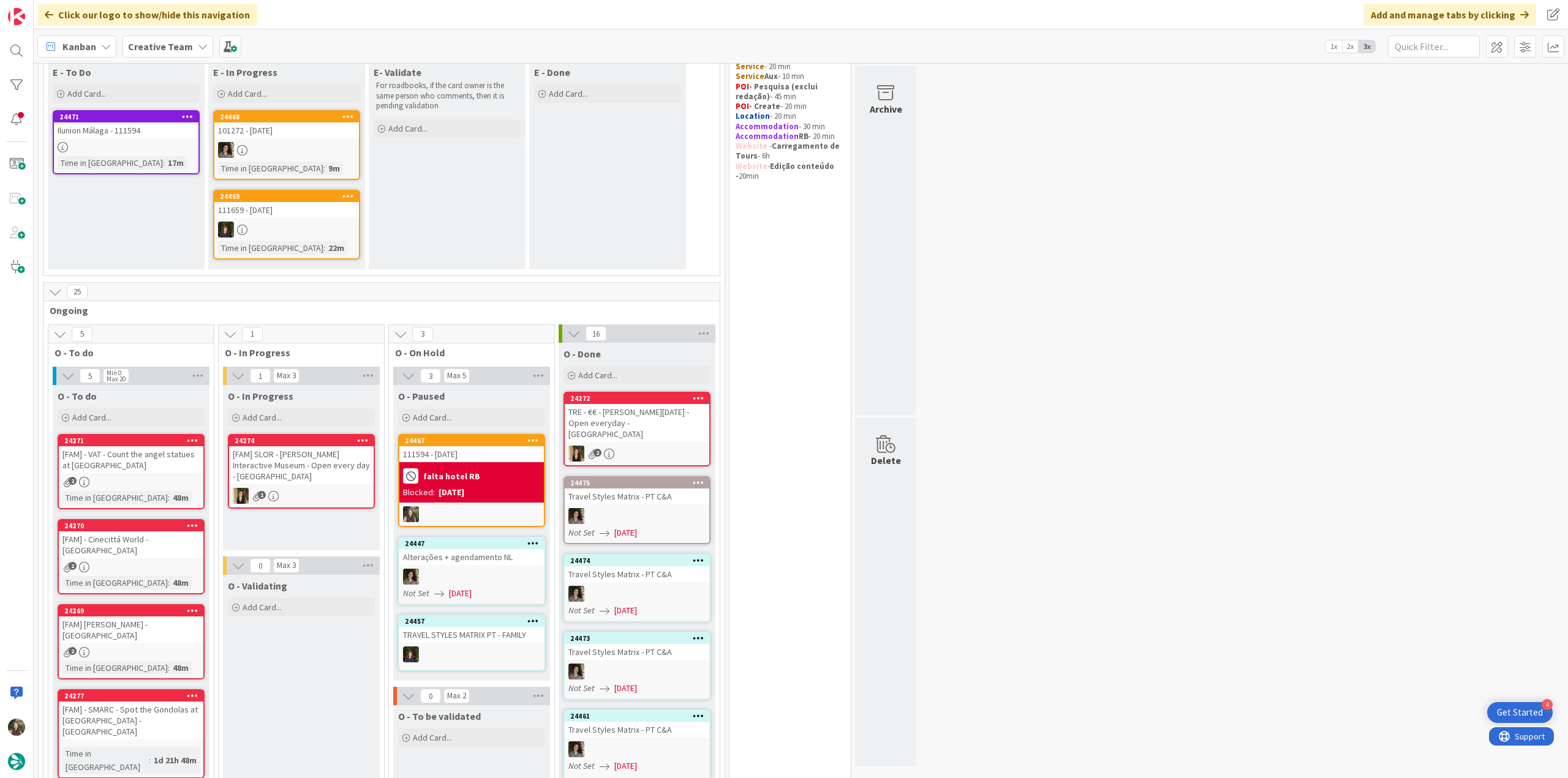
click at [161, 153] on div "24471 Ilunion Málaga - 111594 Time in Column : 17m" at bounding box center [127, 142] width 147 height 64
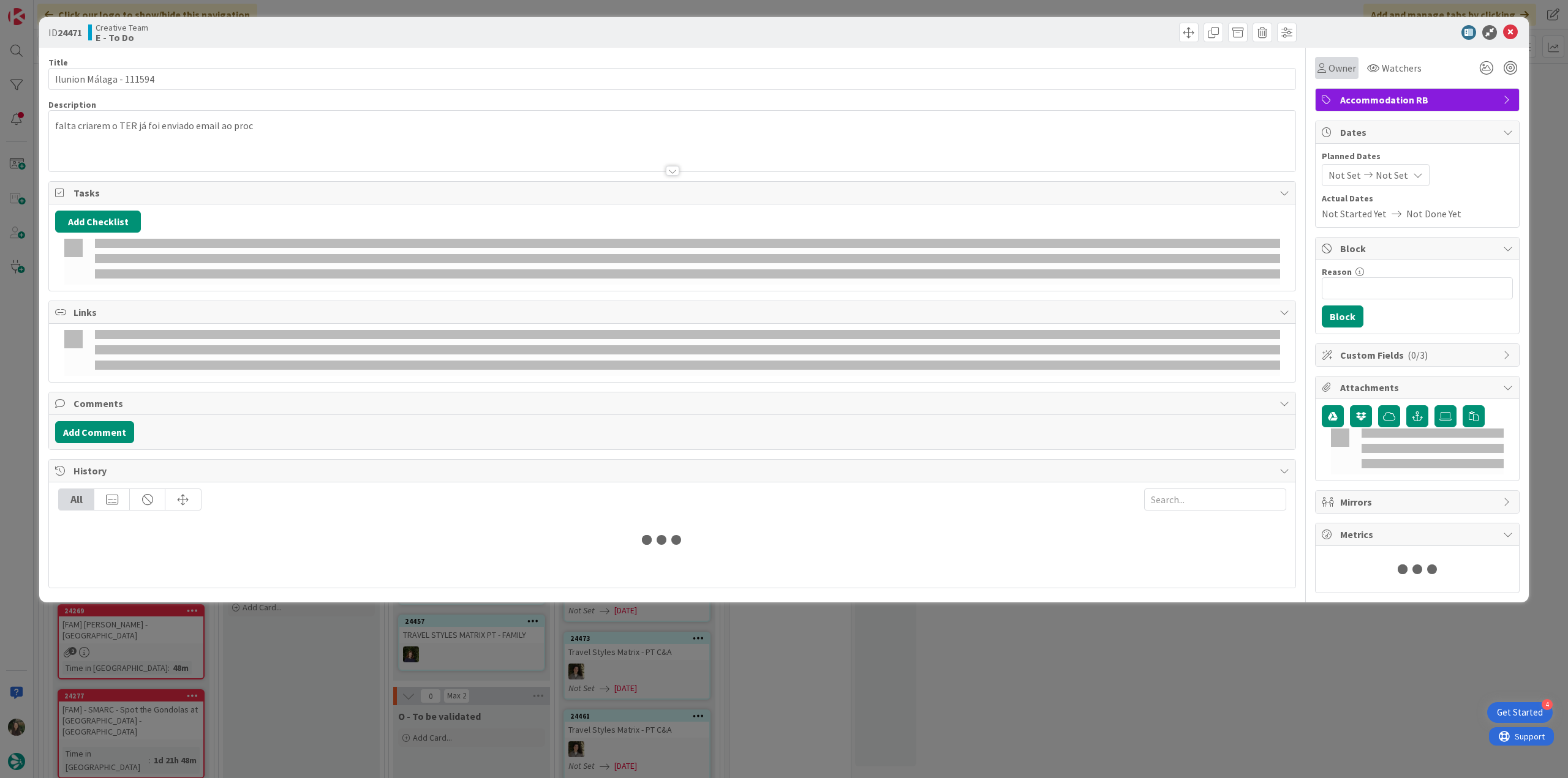
click at [1337, 67] on span "Owner" at bounding box center [1343, 68] width 28 height 15
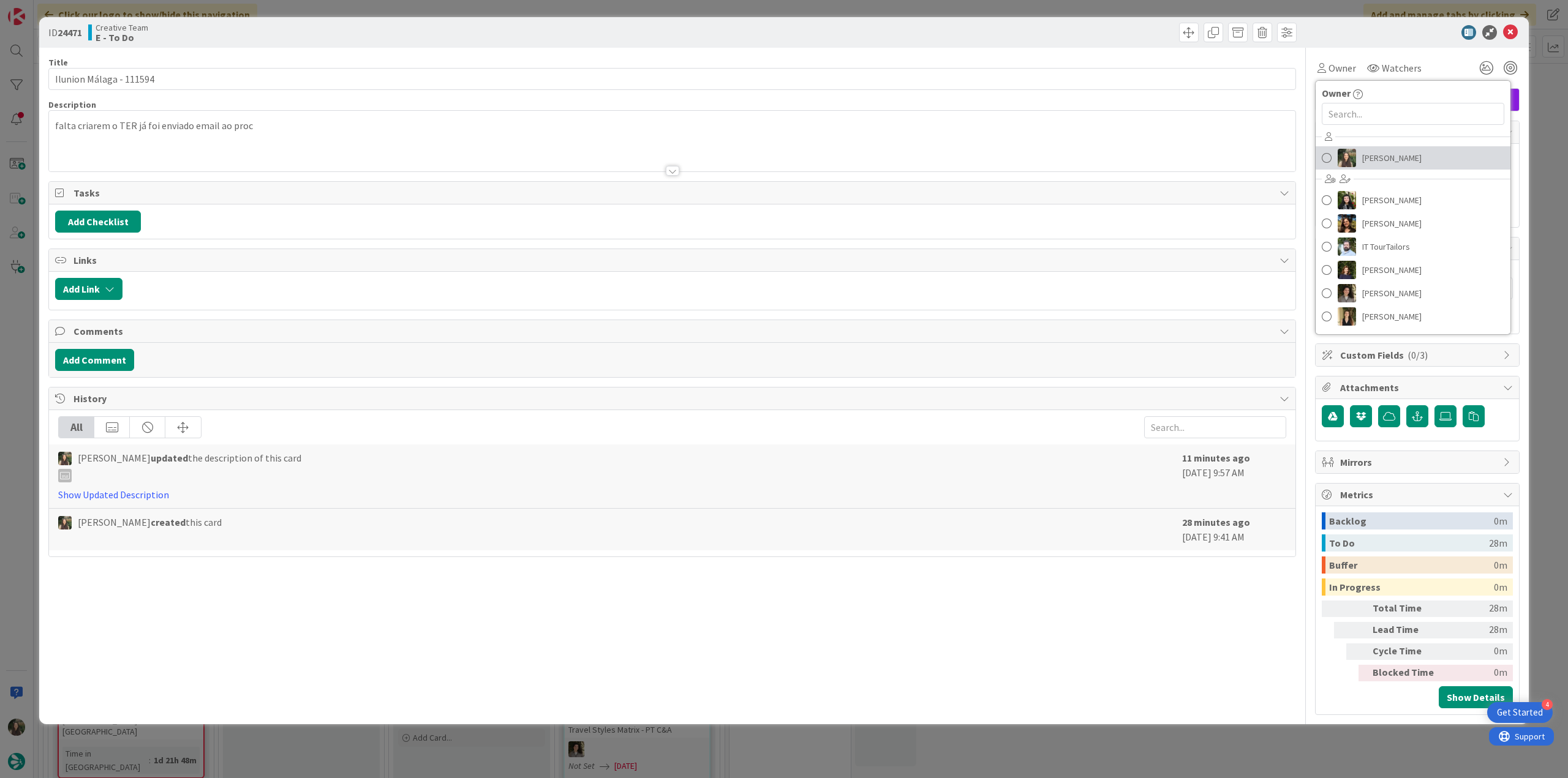
click at [1358, 158] on link "[PERSON_NAME]" at bounding box center [1413, 158] width 195 height 23
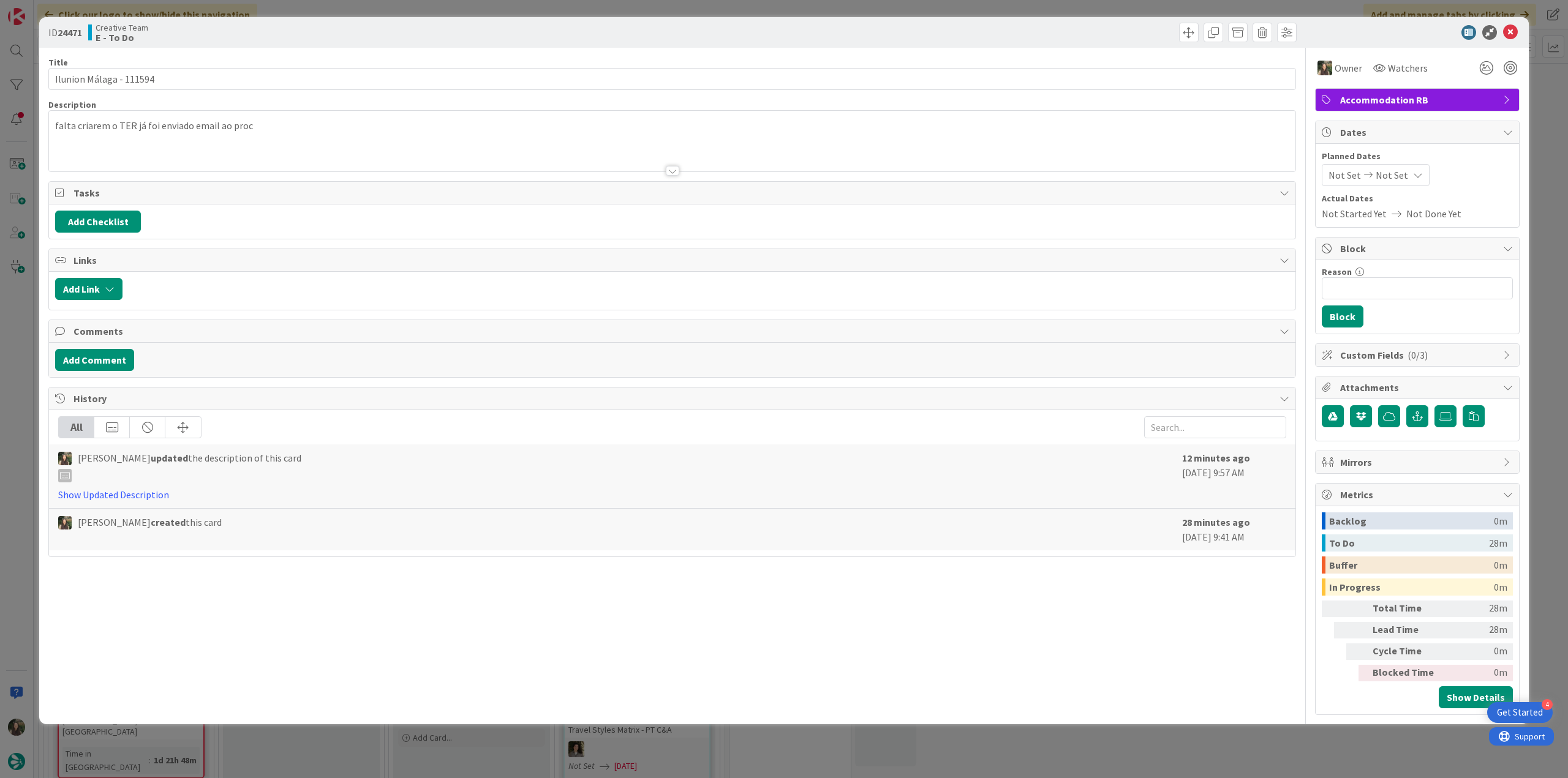
drag, startPoint x: 1541, startPoint y: 108, endPoint x: 1518, endPoint y: 108, distance: 23.0
click at [1543, 108] on div "ID 24471 Creative Team E - To Do Title 23 / 128 Ilunion Málaga - 111594 Descrip…" at bounding box center [784, 389] width 1568 height 778
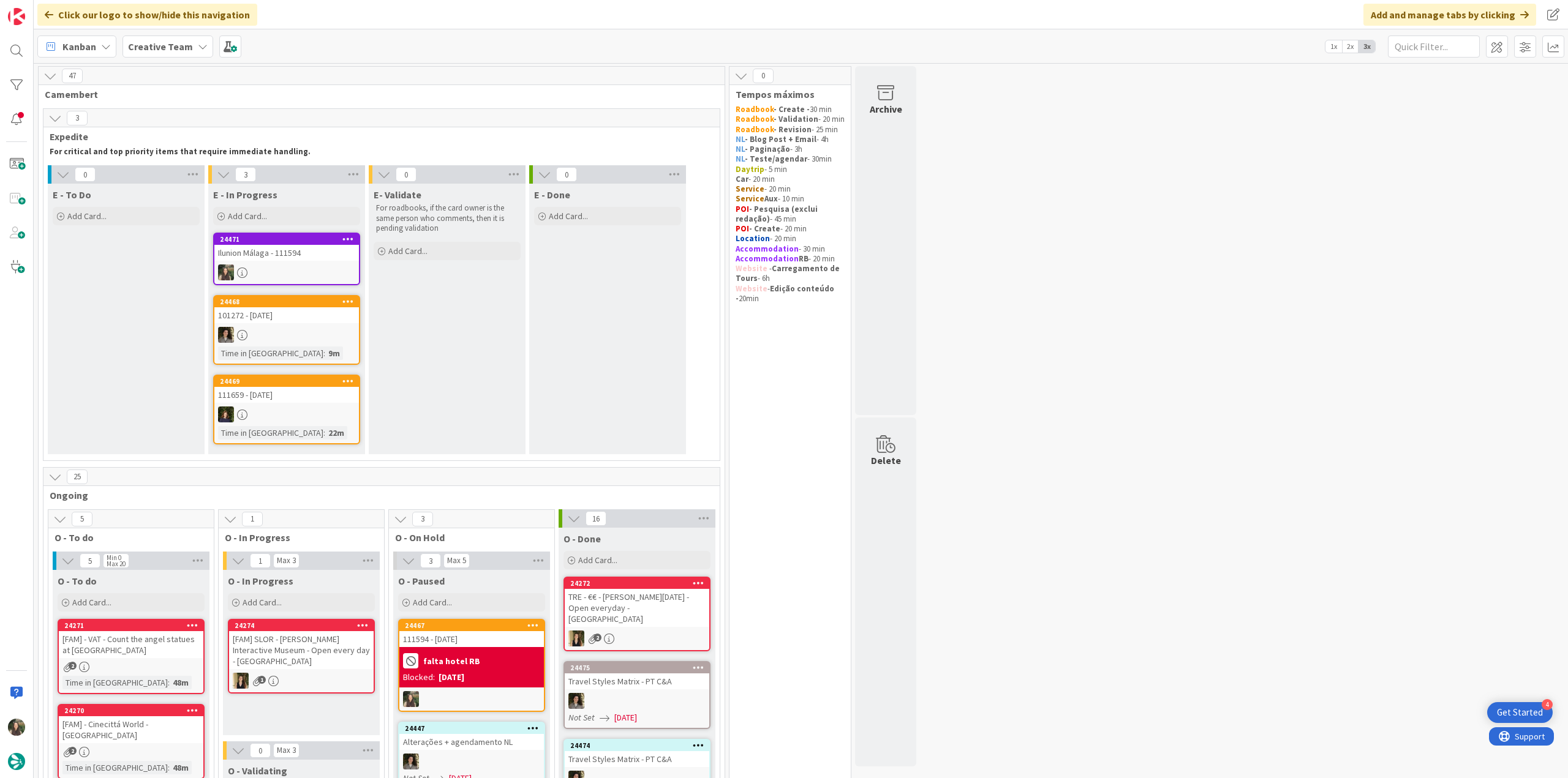
click at [302, 245] on div "Ilunion Málaga - 111594" at bounding box center [287, 252] width 144 height 16
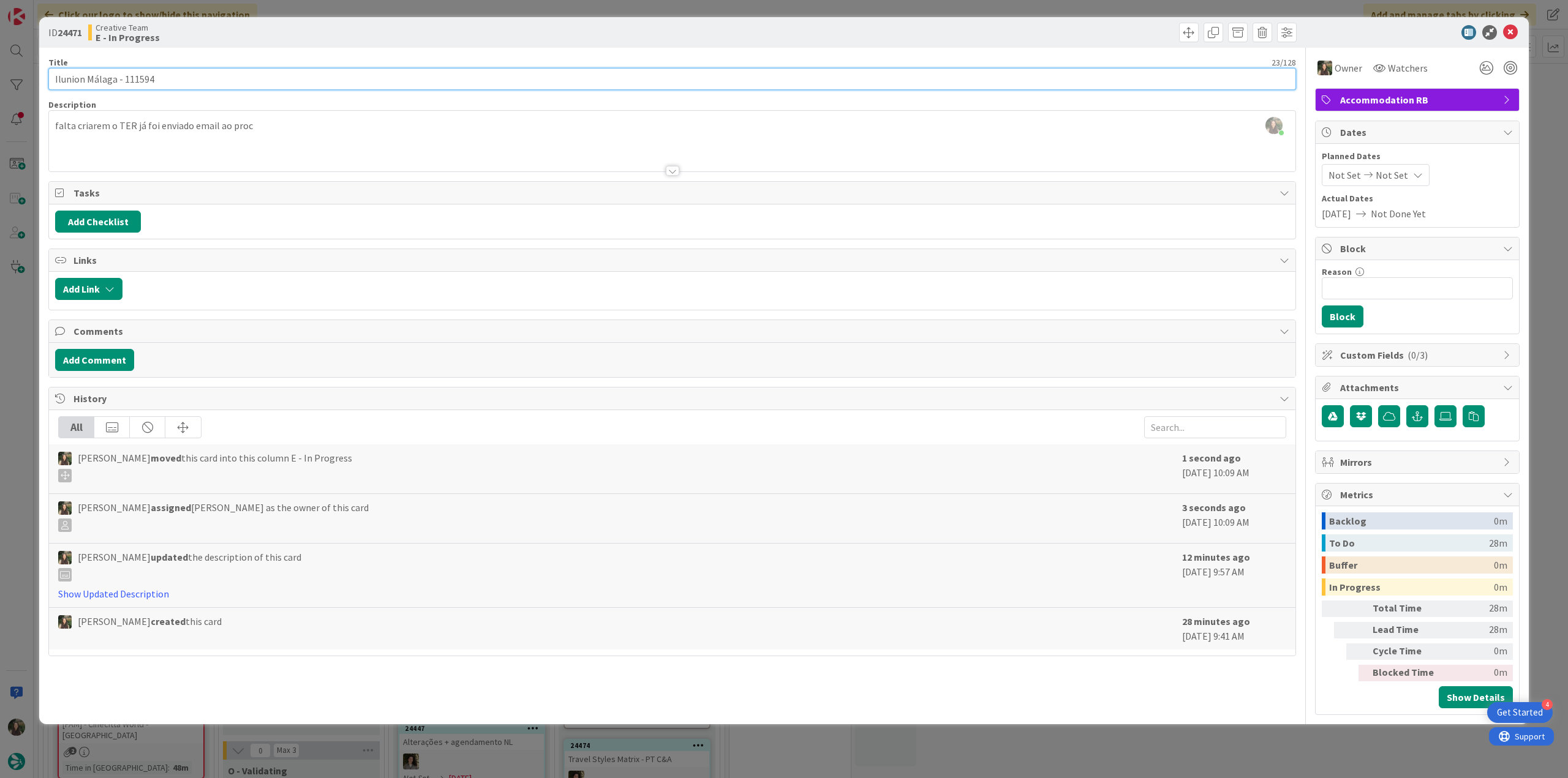
drag, startPoint x: 55, startPoint y: 78, endPoint x: 116, endPoint y: 77, distance: 61.0
click at [116, 77] on input "Ilunion Málaga - 111594" at bounding box center [672, 79] width 1248 height 22
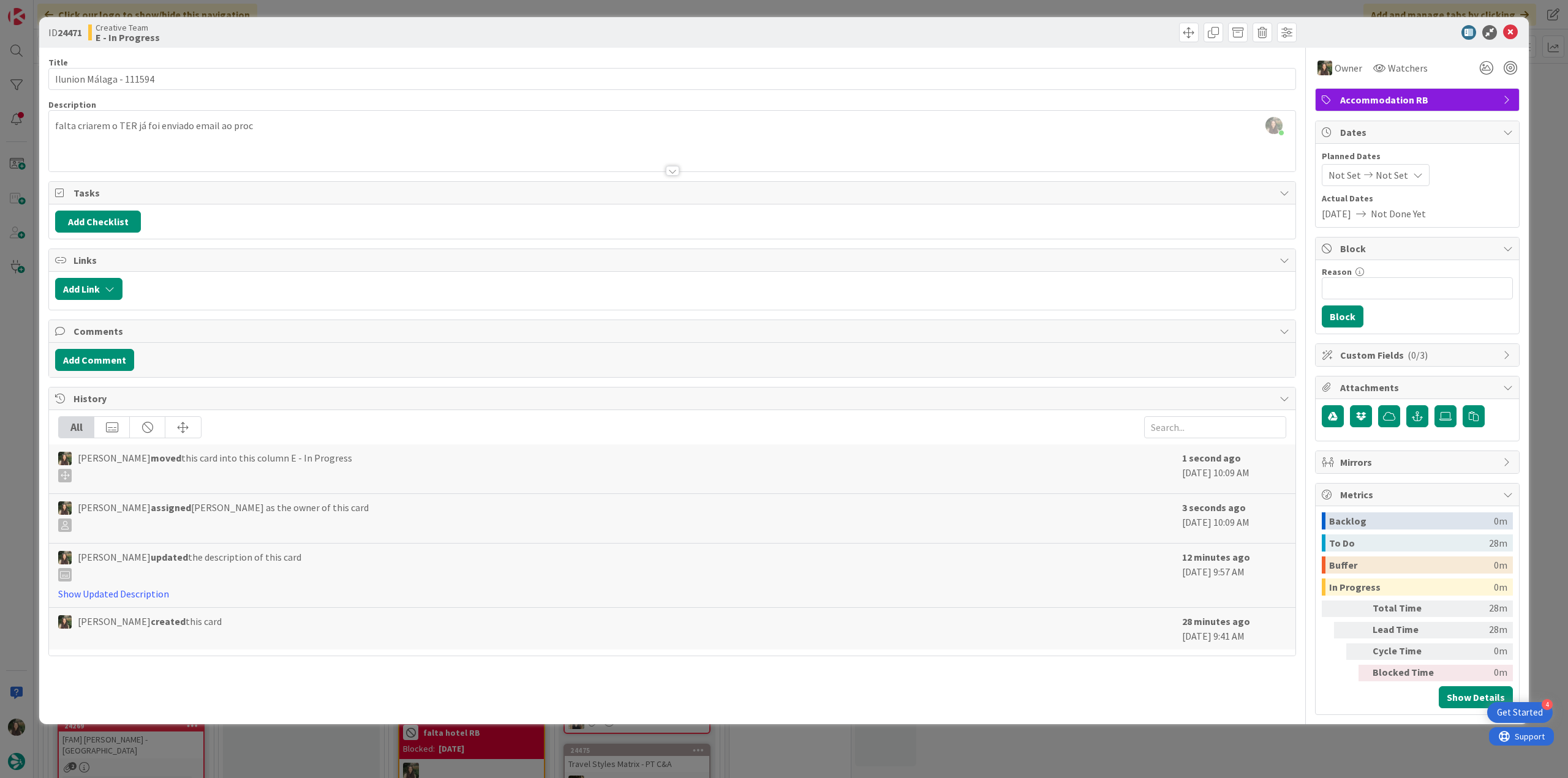
click at [19, 321] on div "ID 24471 Creative Team E - In Progress Title 23 / 128 Ilunion Málaga - 111594 D…" at bounding box center [784, 389] width 1568 height 778
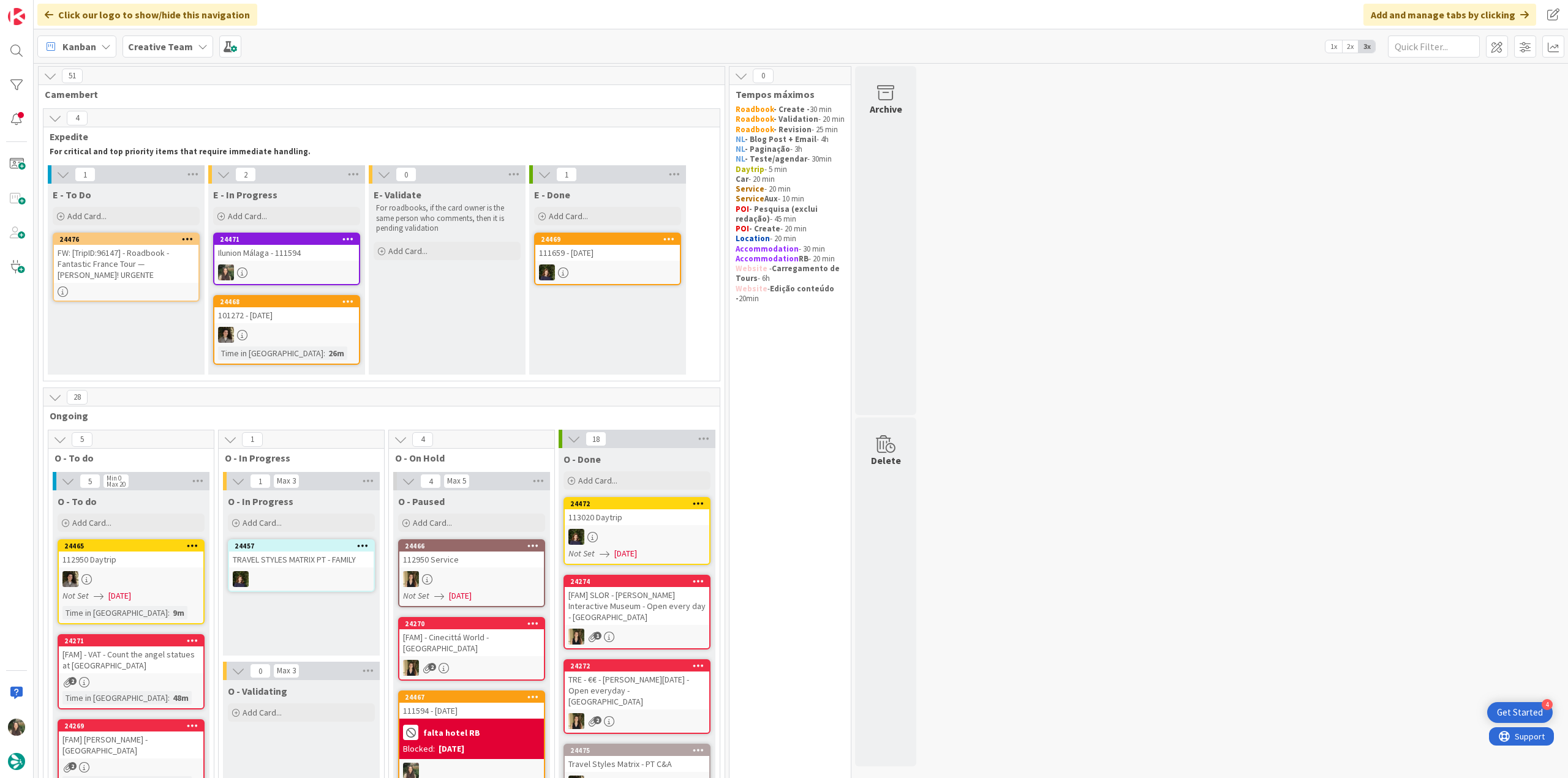
click at [316, 268] on div at bounding box center [287, 272] width 144 height 16
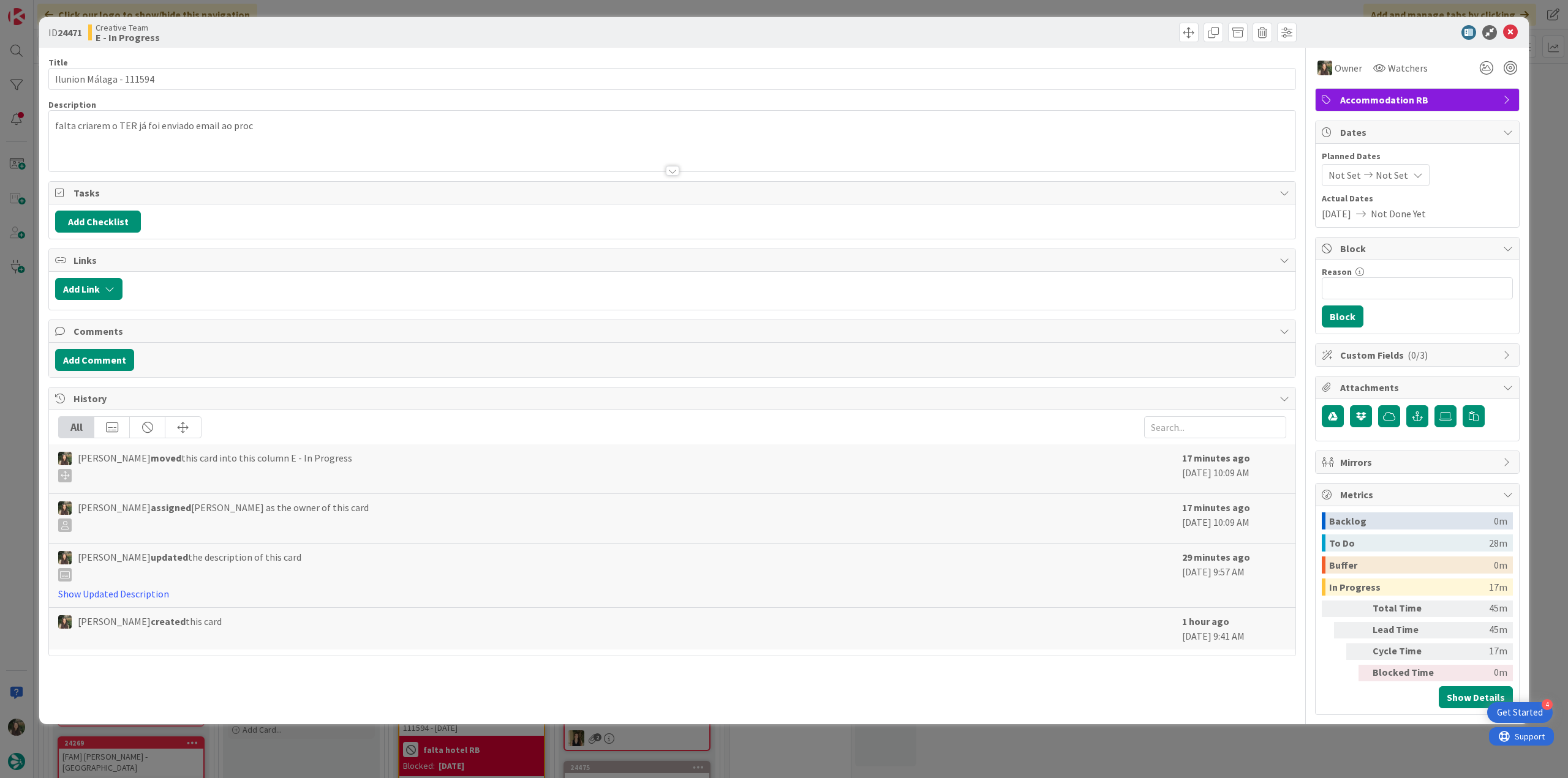
click at [1353, 743] on div "ID 24471 Creative Team E - In Progress Title 23 / 128 Ilunion Málaga - 111594 D…" at bounding box center [784, 389] width 1568 height 778
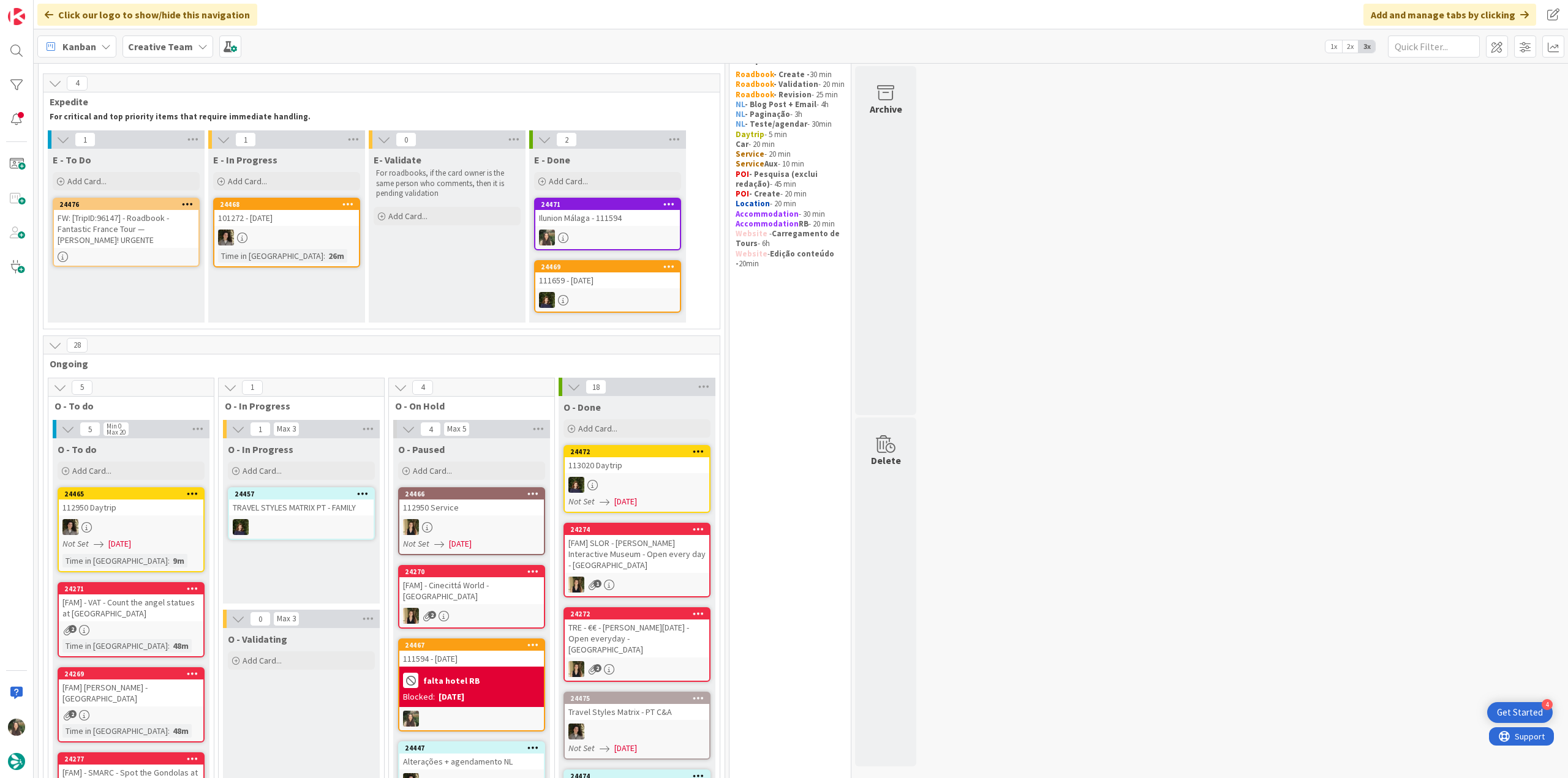
scroll to position [61, 0]
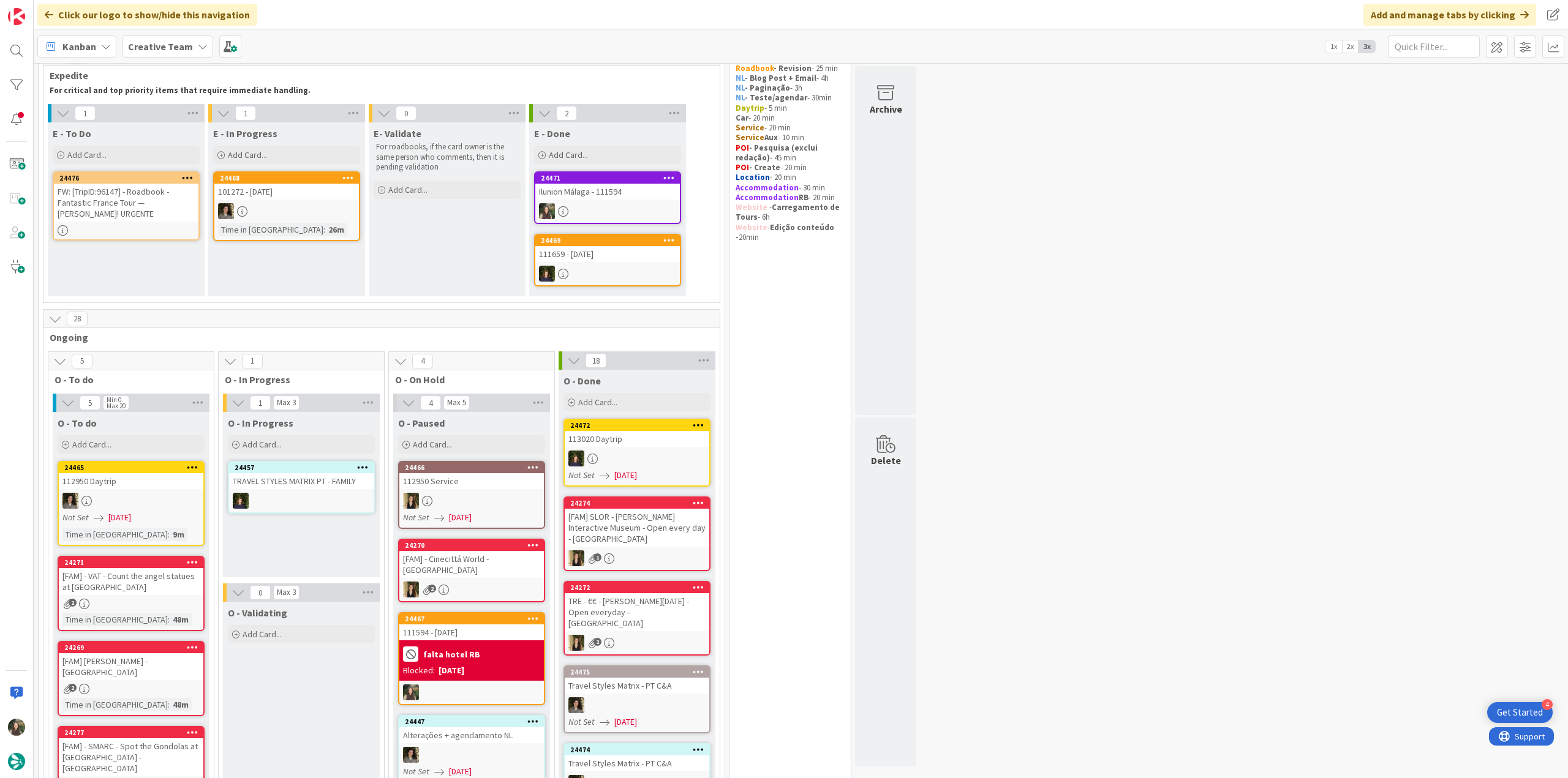
click at [525, 644] on div "falta hotel RB" at bounding box center [472, 654] width 137 height 20
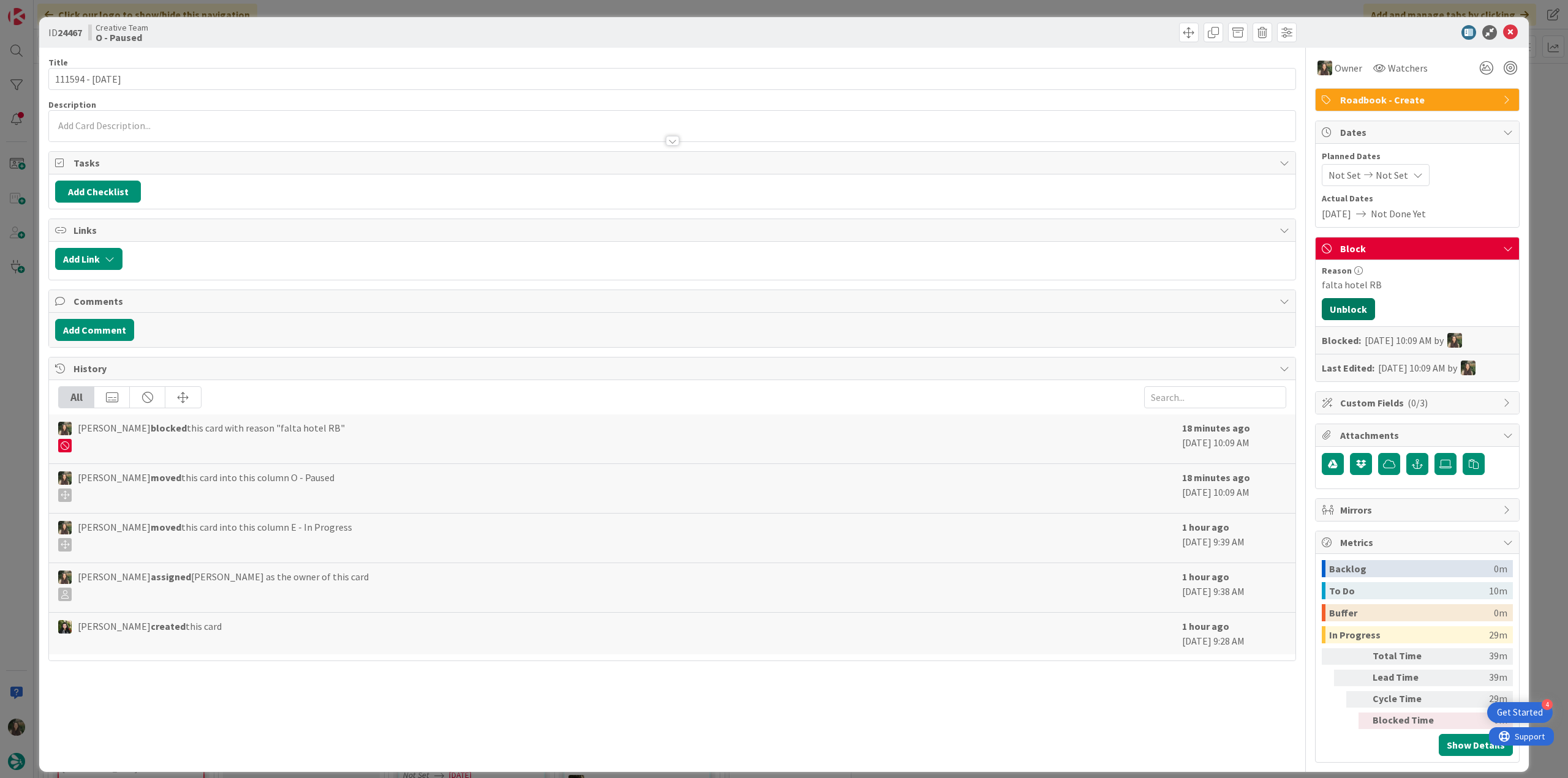
click at [1338, 303] on button "Unblock" at bounding box center [1348, 309] width 54 height 22
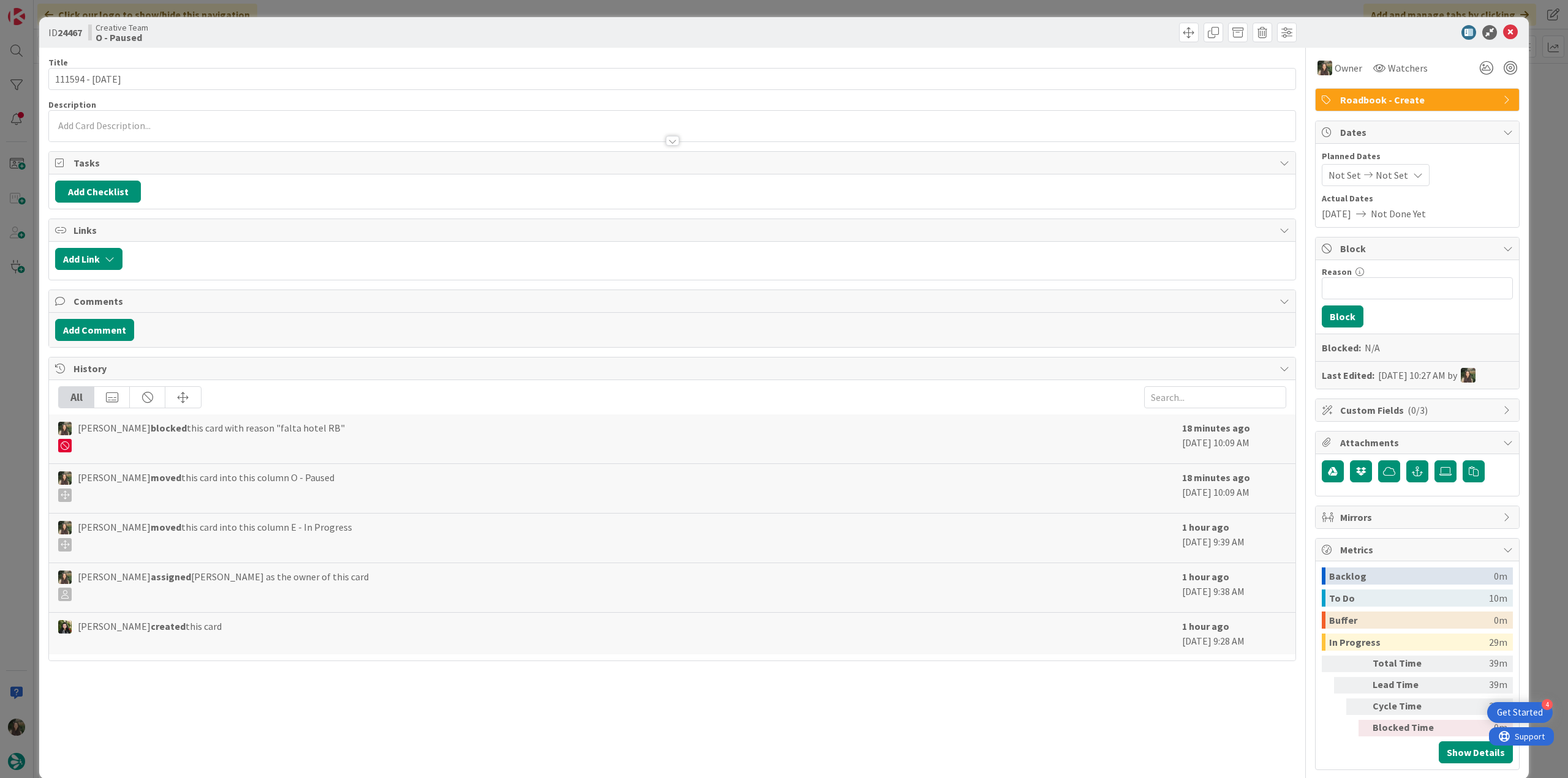
click at [1546, 225] on div "ID 24467 Creative Team O - Paused Title 15 / 128 111594 - 11 oct Description Ow…" at bounding box center [784, 389] width 1568 height 778
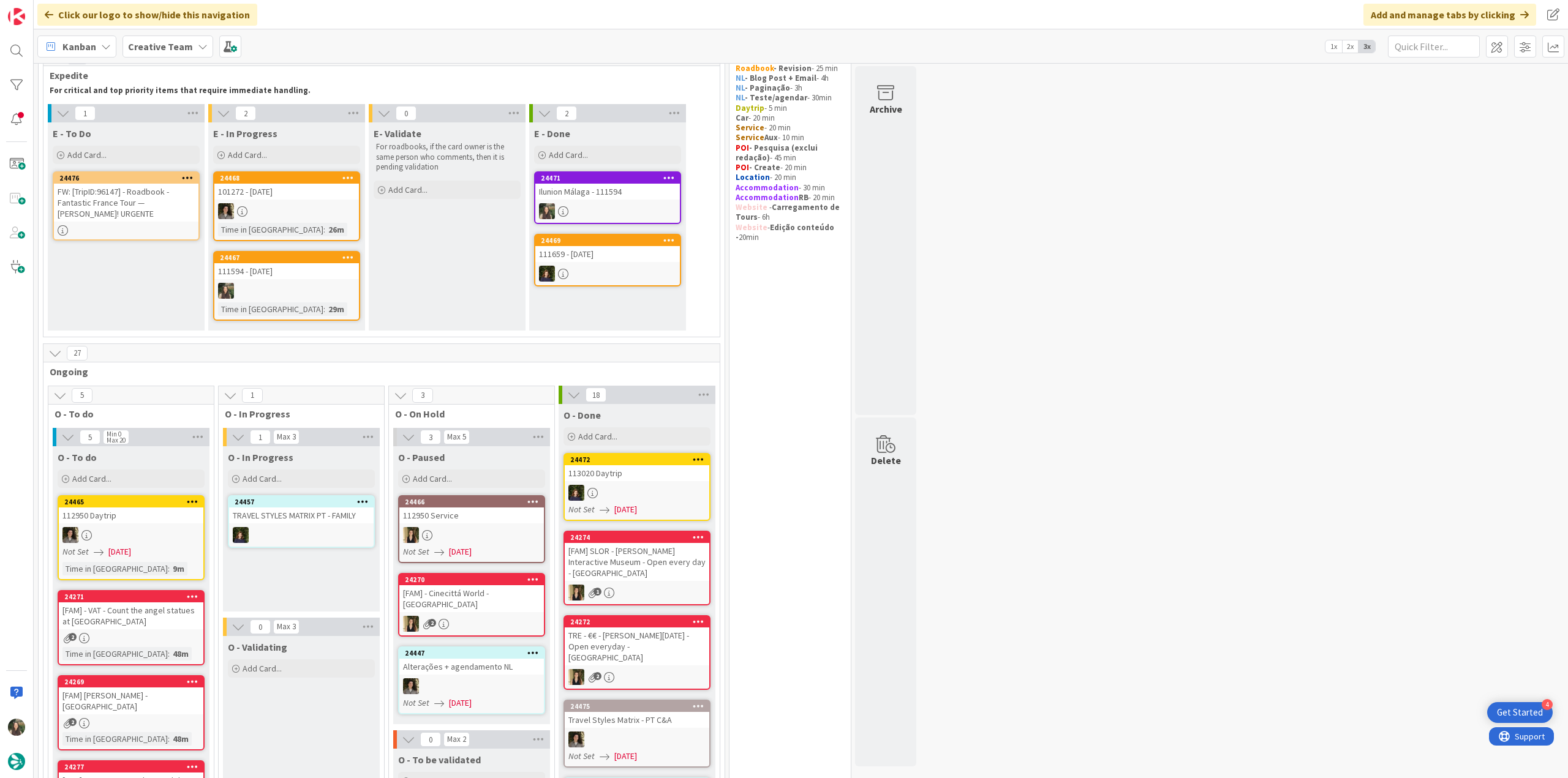
click at [312, 281] on div "24467 111594 - 11 oct Time in Column : 29m" at bounding box center [287, 286] width 147 height 70
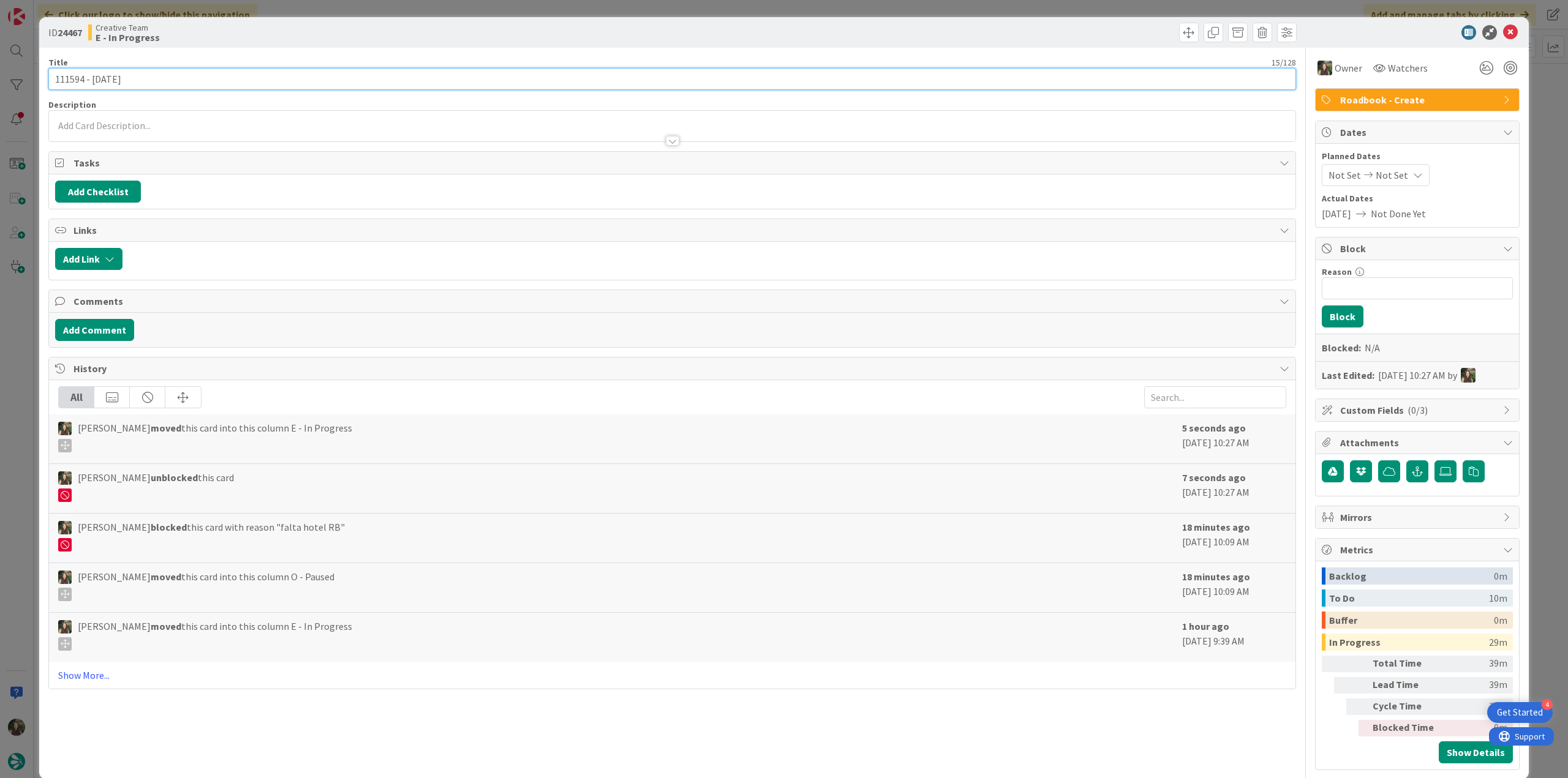
click at [73, 74] on input "111594 - [DATE]" at bounding box center [672, 79] width 1248 height 22
click at [74, 74] on input "111594 - [DATE]" at bounding box center [672, 79] width 1248 height 22
click at [25, 325] on div "ID 24467 Creative Team E - In Progress Title 15 / 128 111594 - 11 oct Descripti…" at bounding box center [784, 389] width 1568 height 778
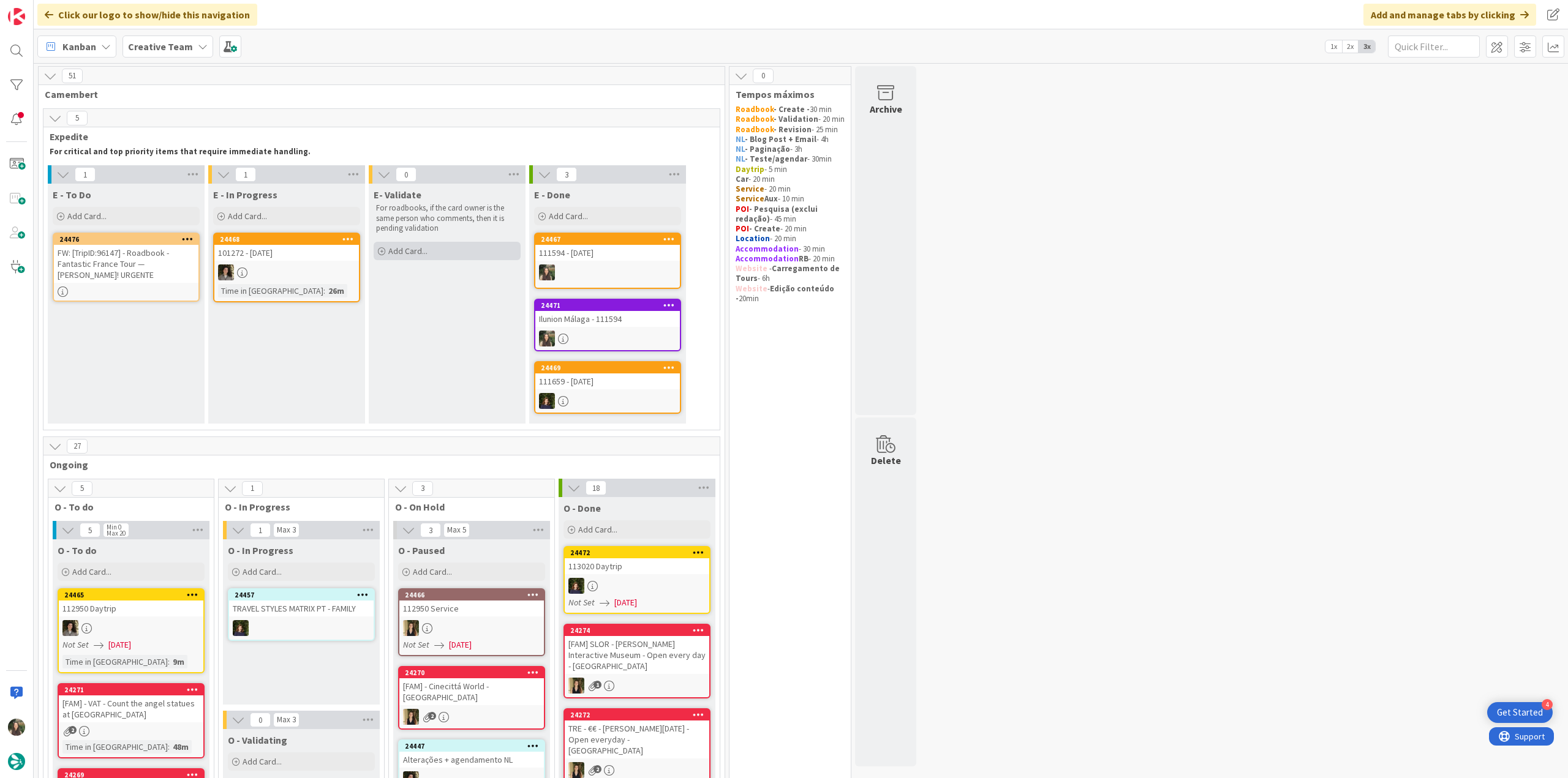
click at [450, 258] on div "Add Card..." at bounding box center [447, 251] width 147 height 19
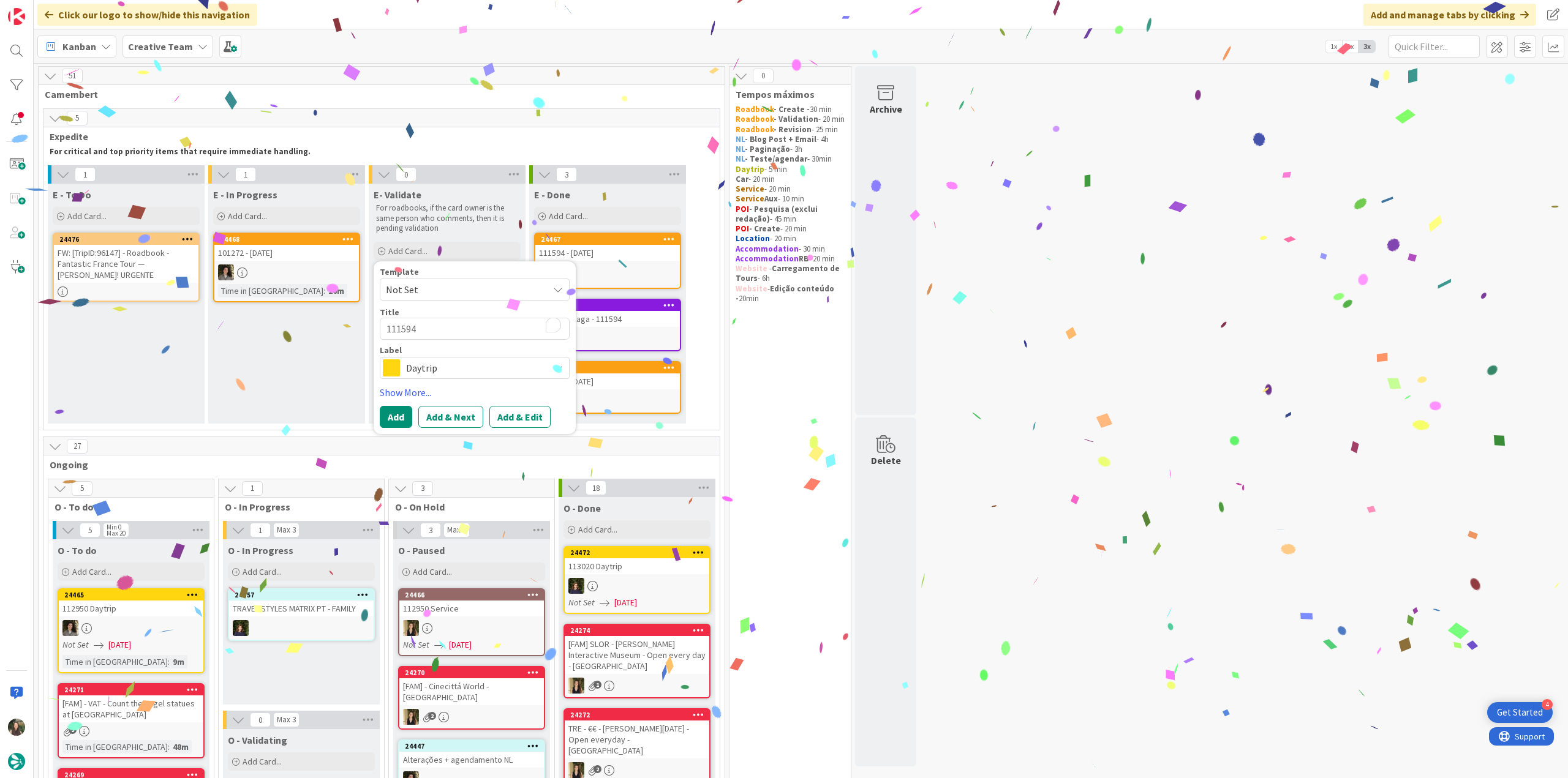
type textarea "x"
type textarea "111594"
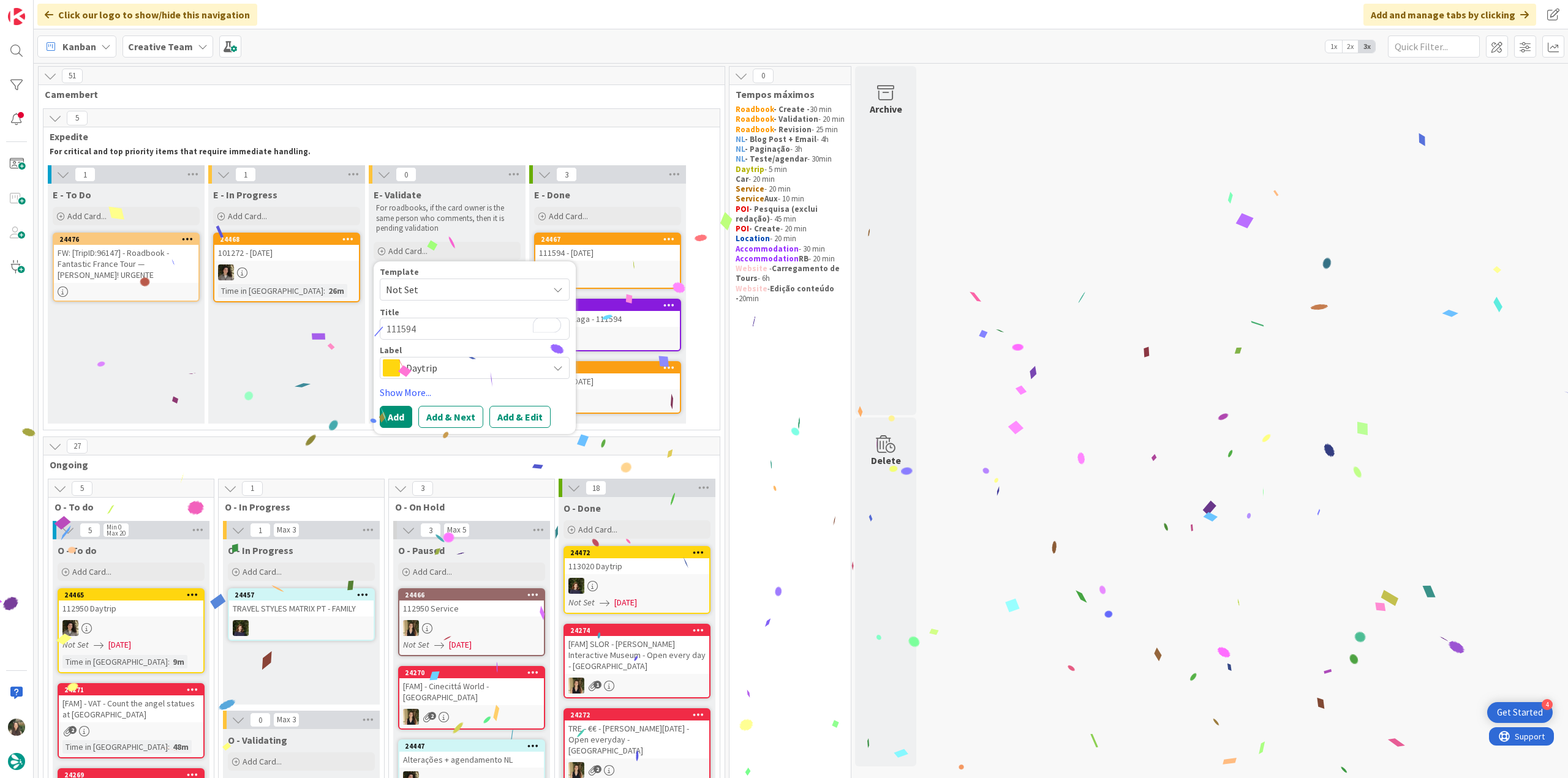
type textarea "x"
type textarea "111594 -"
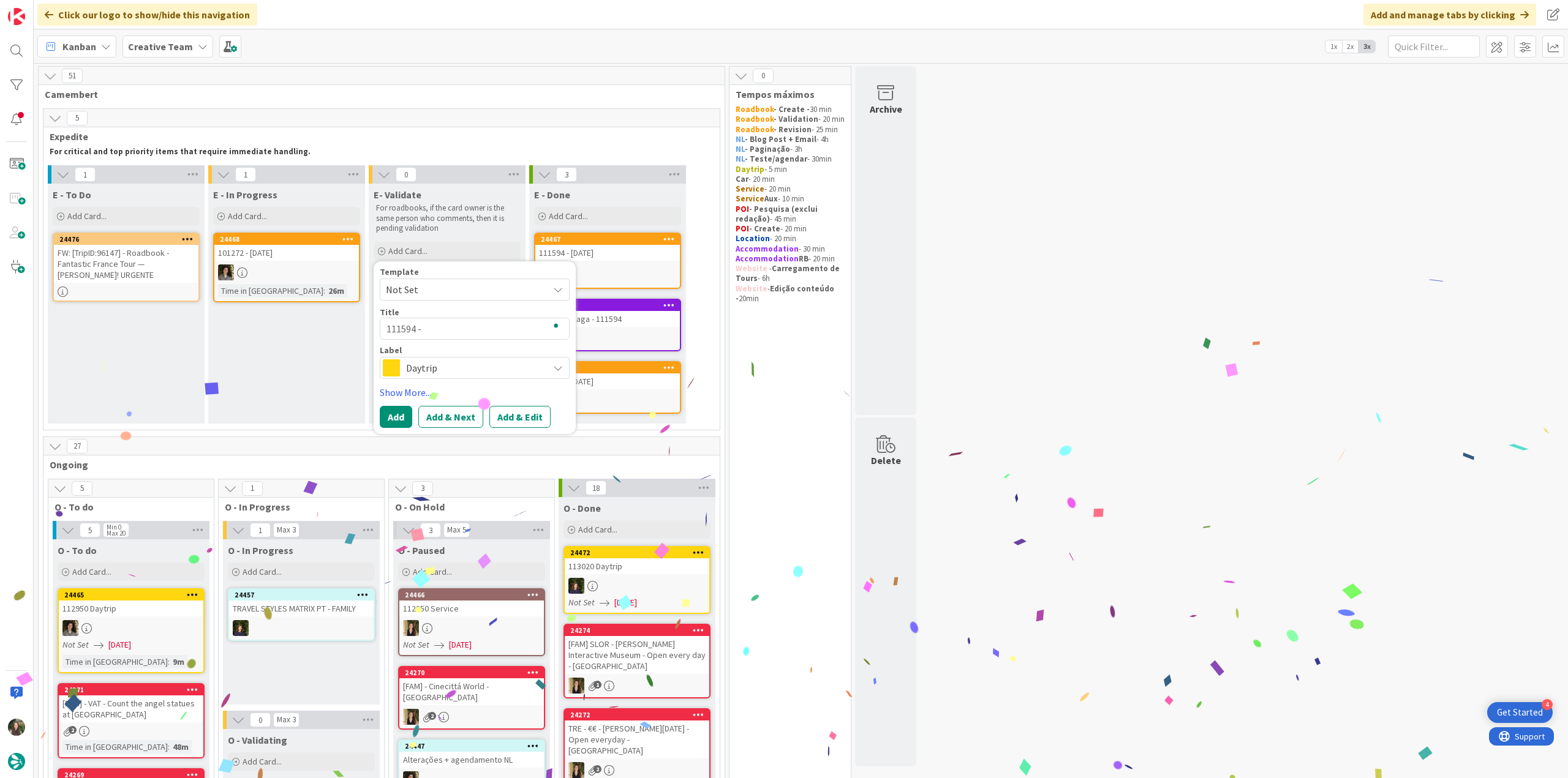
type textarea "x"
type textarea "111594 -"
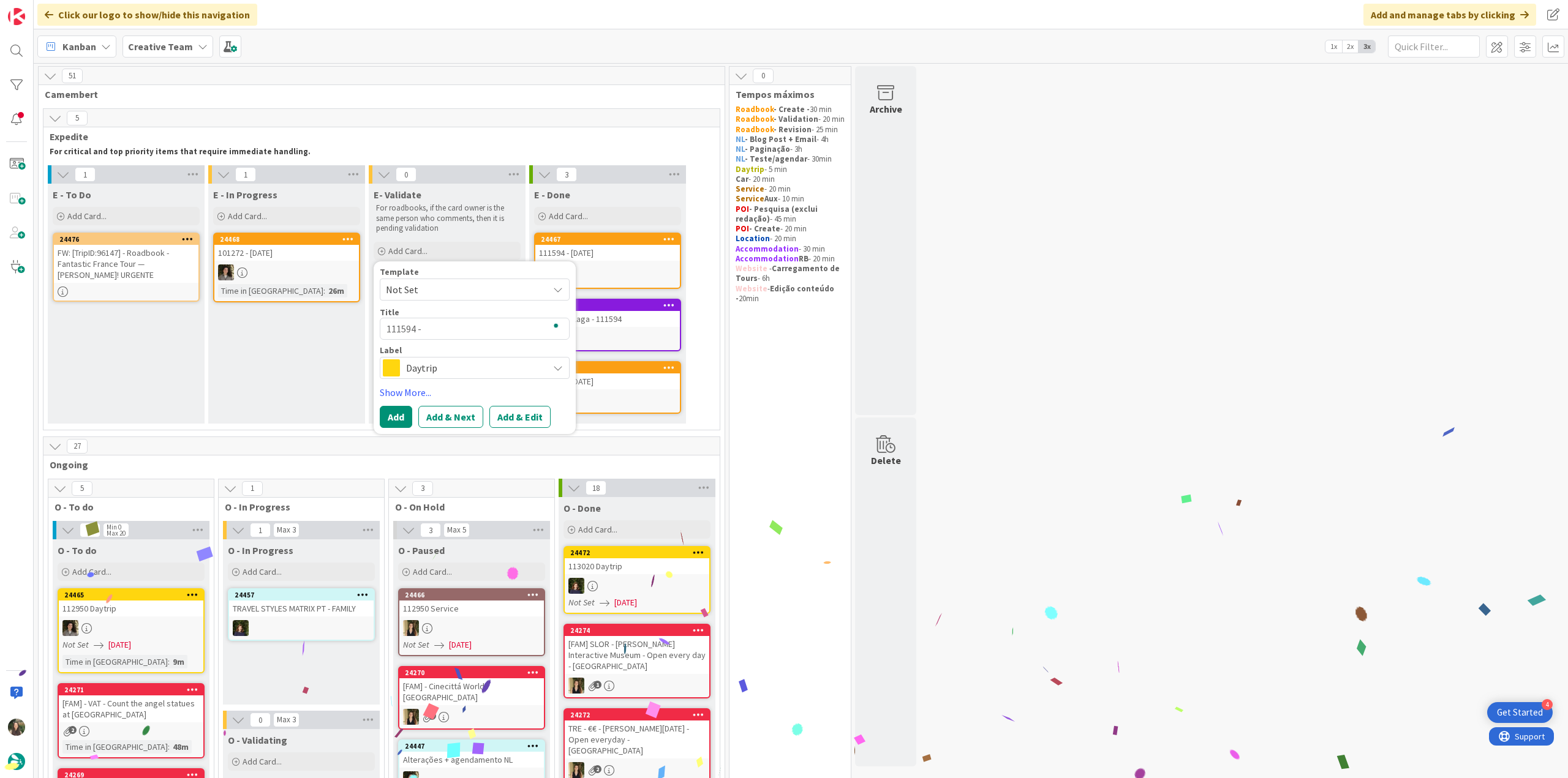
type textarea "x"
type textarea "111594 - V"
type textarea "x"
type textarea "111594 - Va"
type textarea "x"
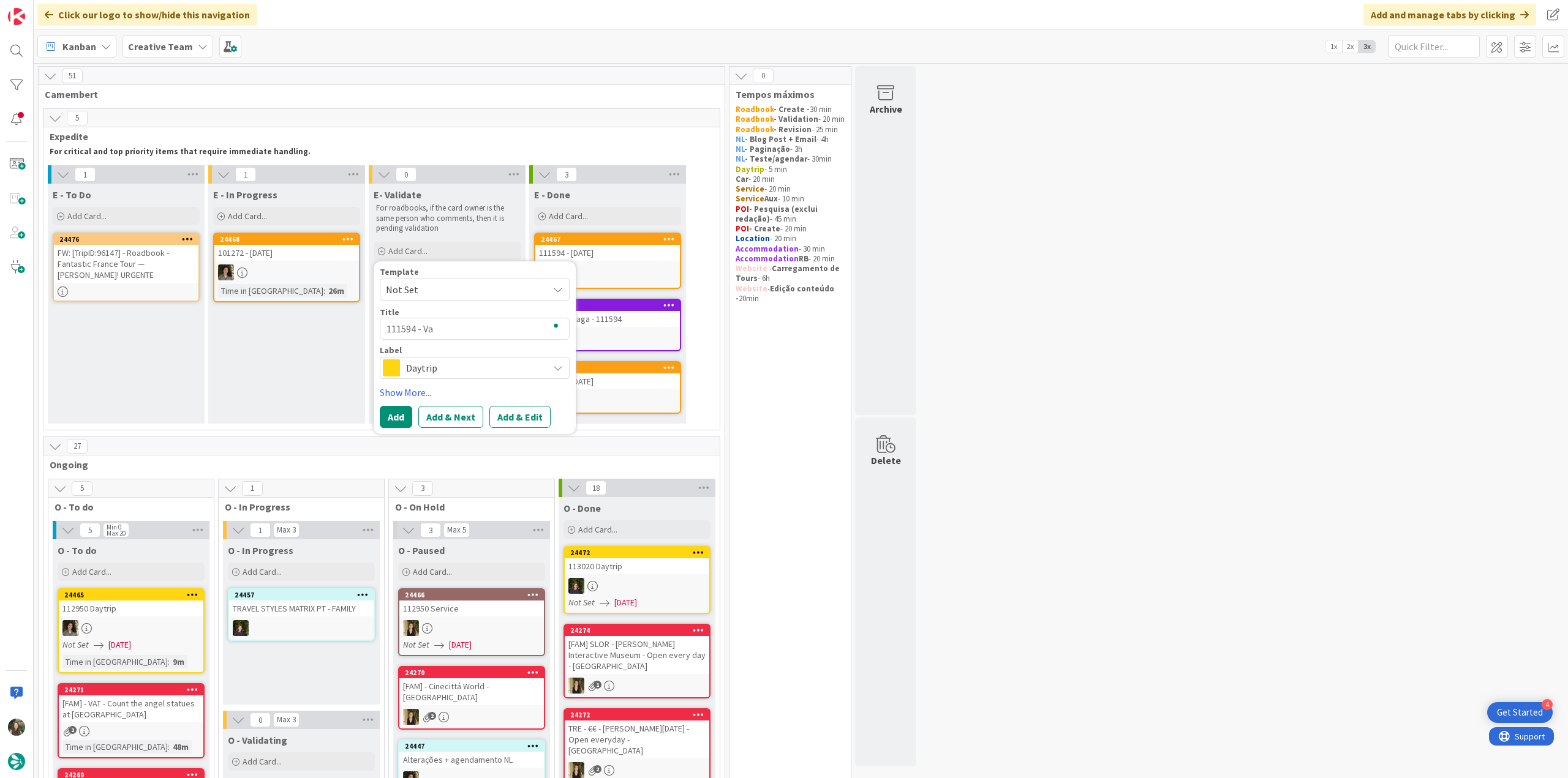
type textarea "111594 - Val"
type textarea "x"
type textarea "111594 - Valid"
type textarea "x"
type textarea "111594 - Validf"
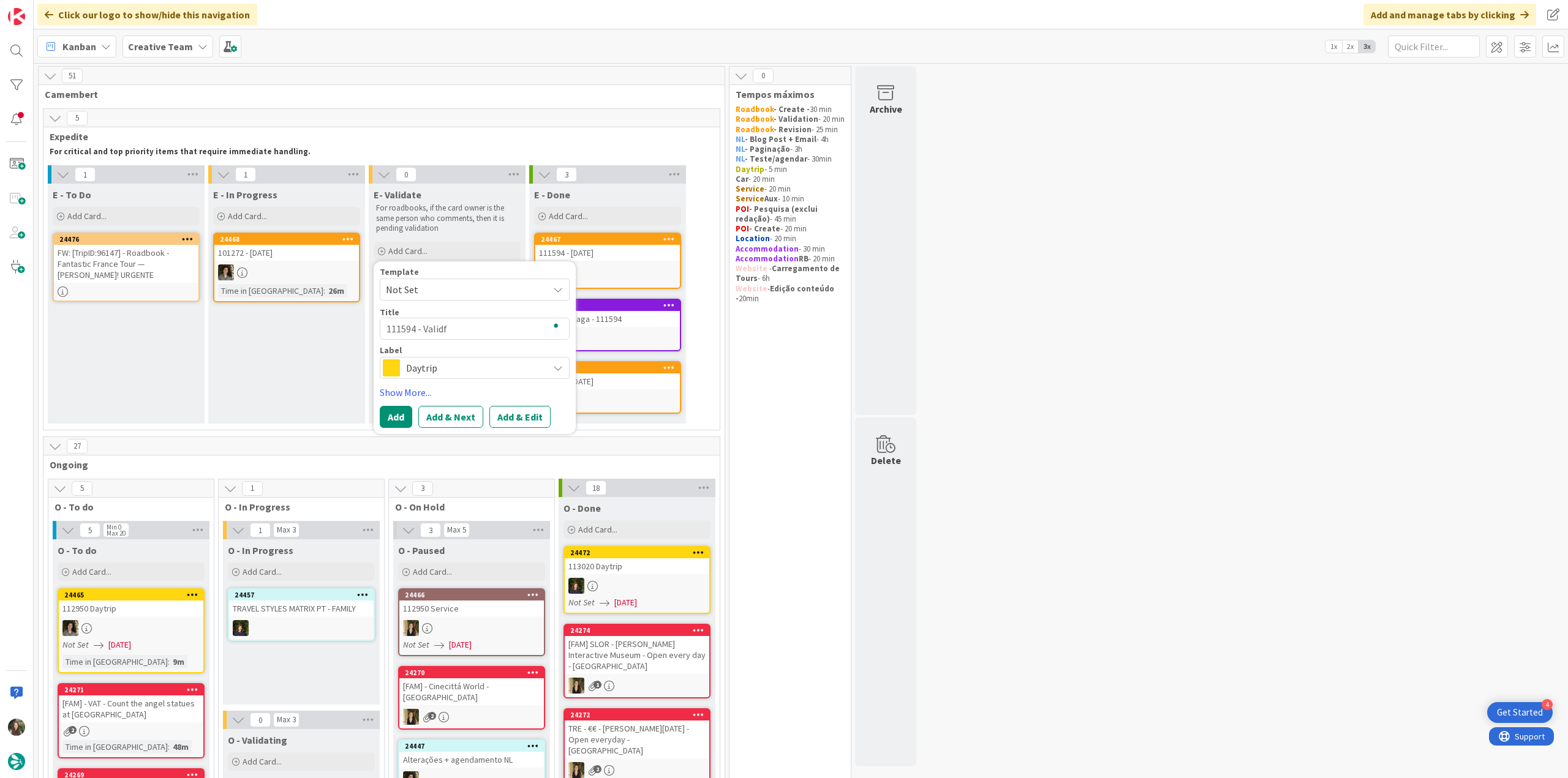
type textarea "x"
type textarea "111594 - Validfa"
type textarea "x"
type textarea "111594 - Validf"
type textarea "x"
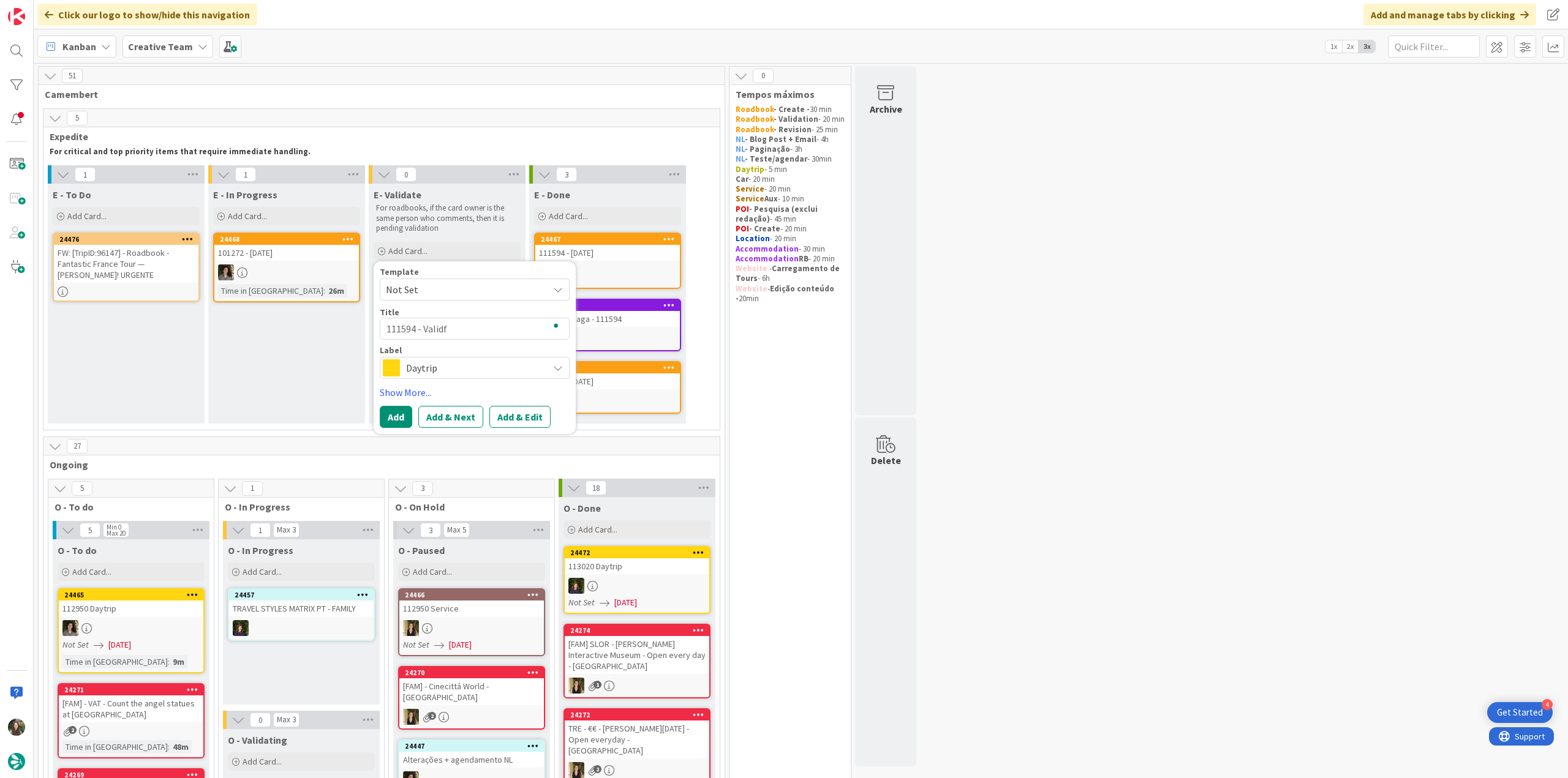
type textarea "111594 - Valid"
type textarea "x"
type textarea "111594 - Vali"
type textarea "x"
type textarea "111594 - Valid"
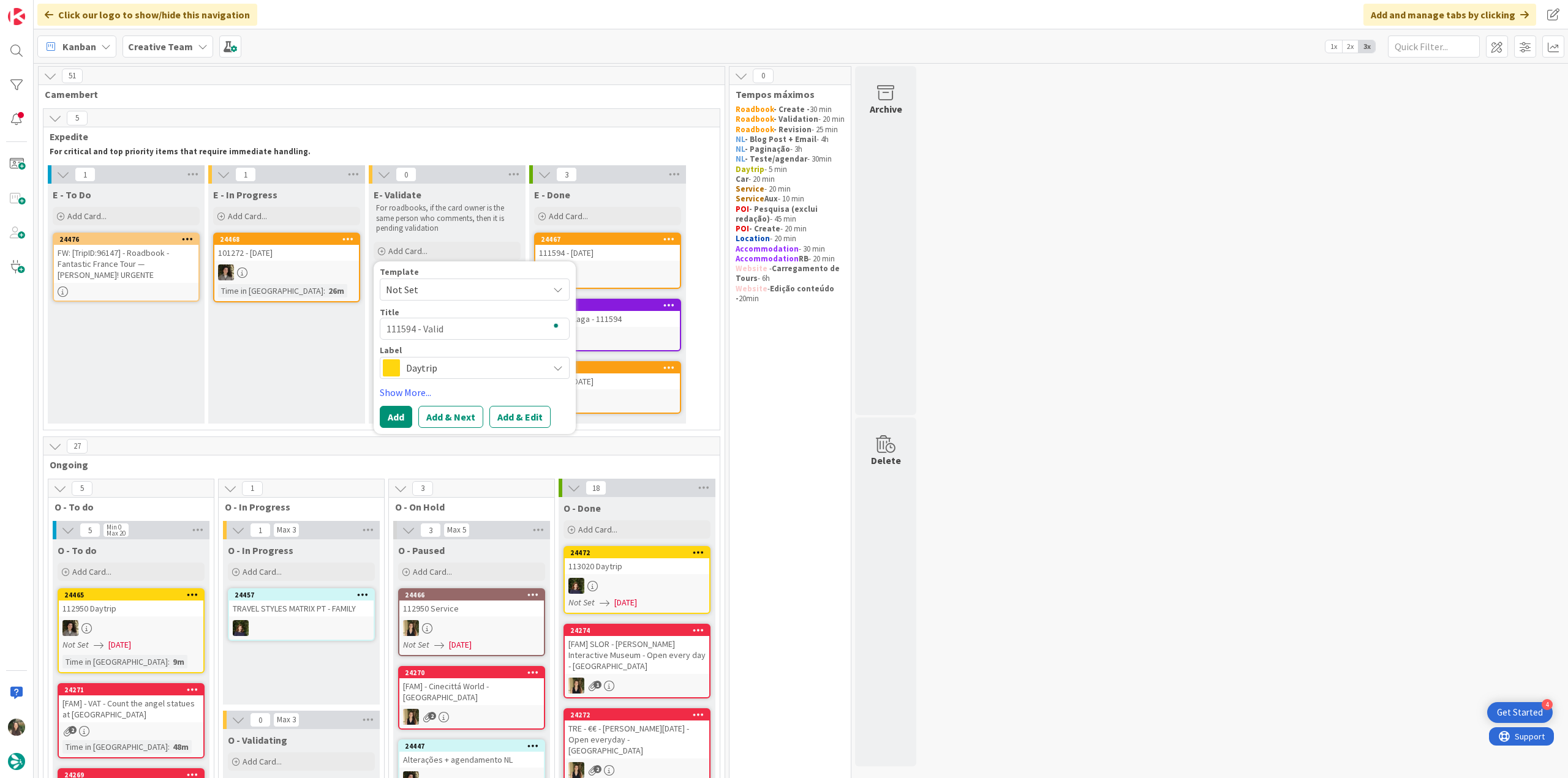
type textarea "x"
type textarea "111594 - Valida"
type textarea "x"
type textarea "111594 - Validat"
type textarea "x"
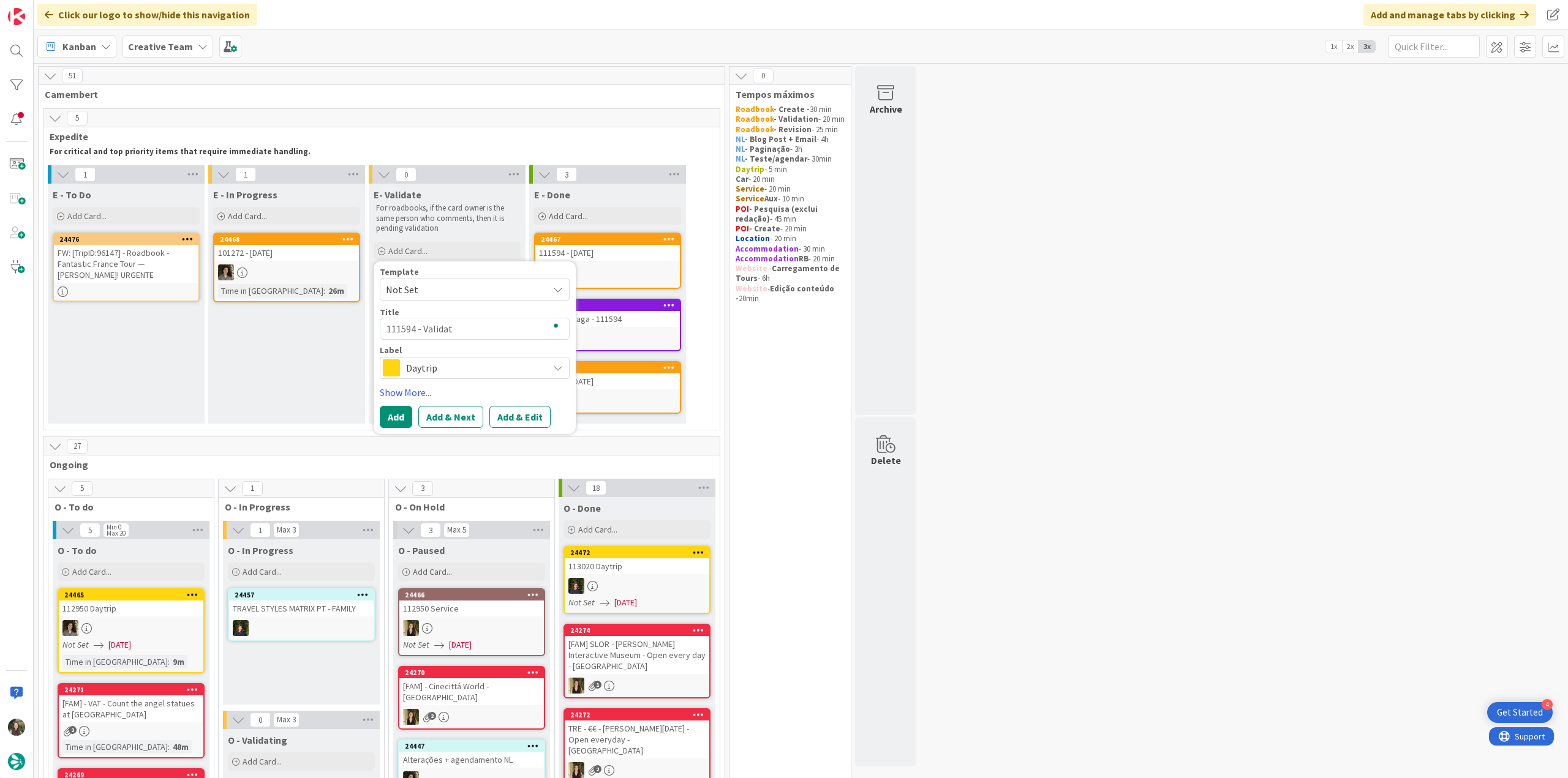
type textarea "111594 - Validati"
type textarea "x"
type textarea "111594 - Validatio"
type textarea "x"
type textarea "111594 - Validation"
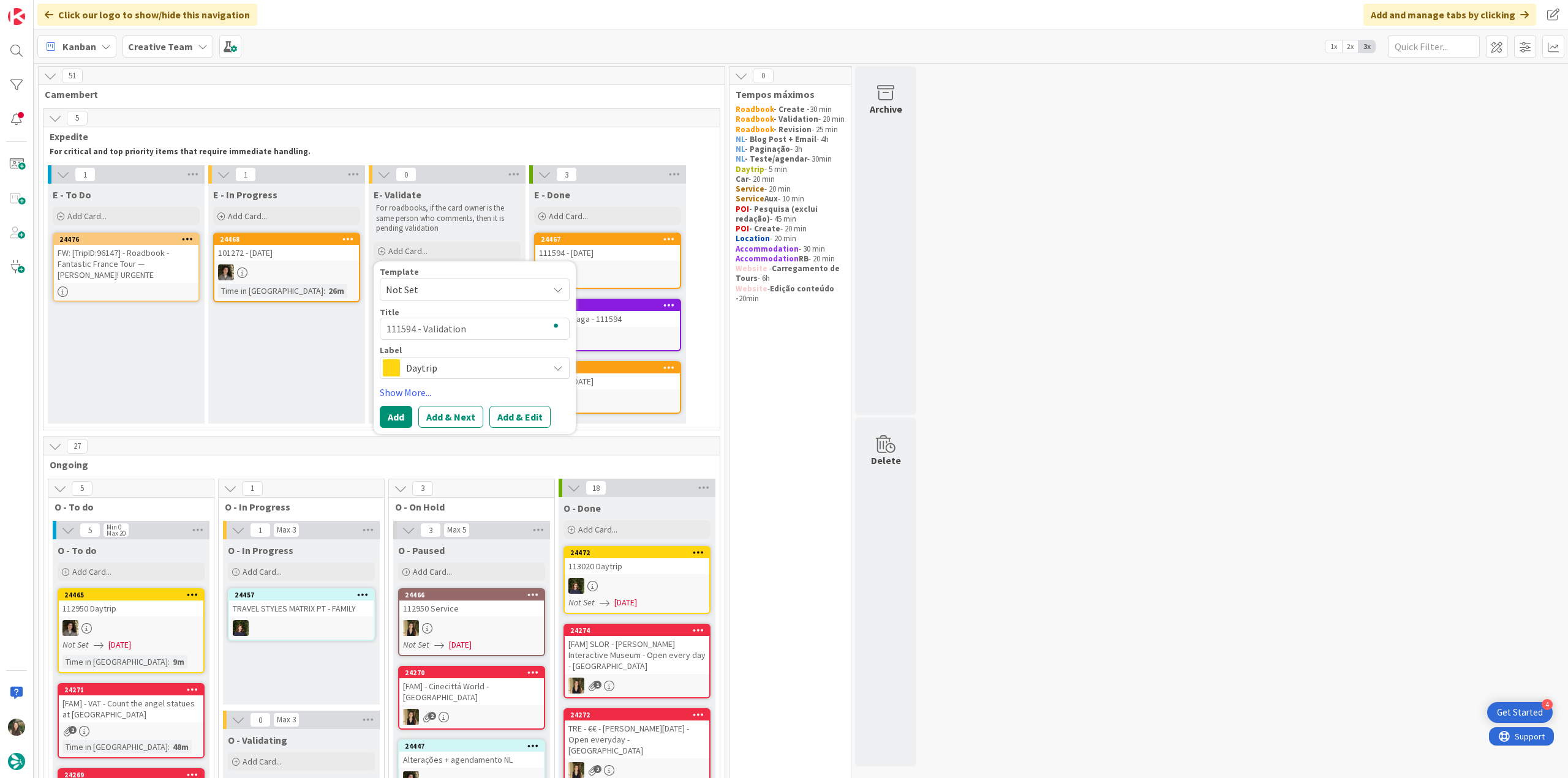
click at [480, 368] on span "Daytrip" at bounding box center [474, 367] width 136 height 17
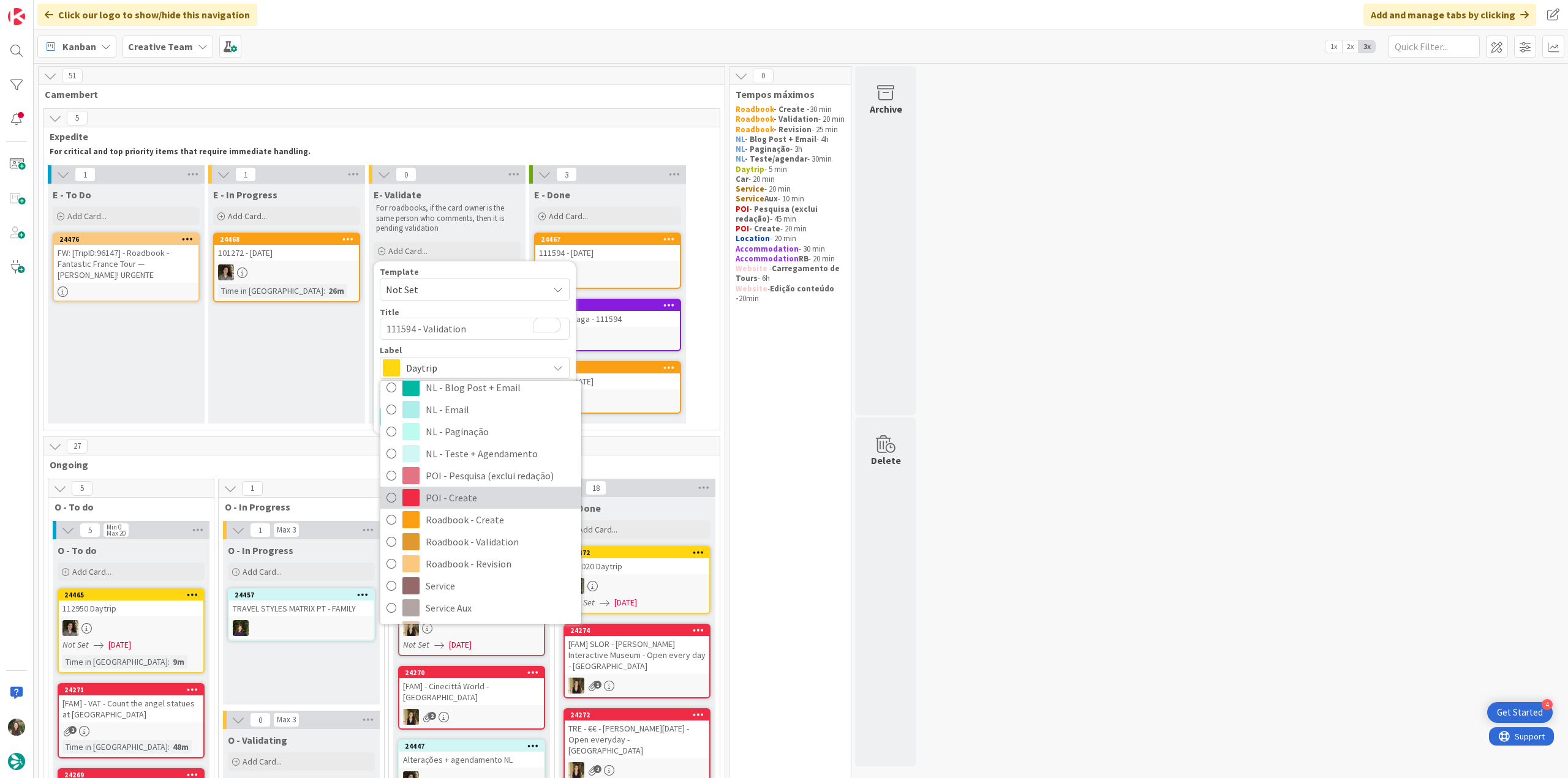
scroll to position [123, 0]
drag, startPoint x: 527, startPoint y: 544, endPoint x: 513, endPoint y: 539, distance: 14.9
click at [527, 544] on span "Roadbook - Validation" at bounding box center [500, 539] width 150 height 19
type textarea "x"
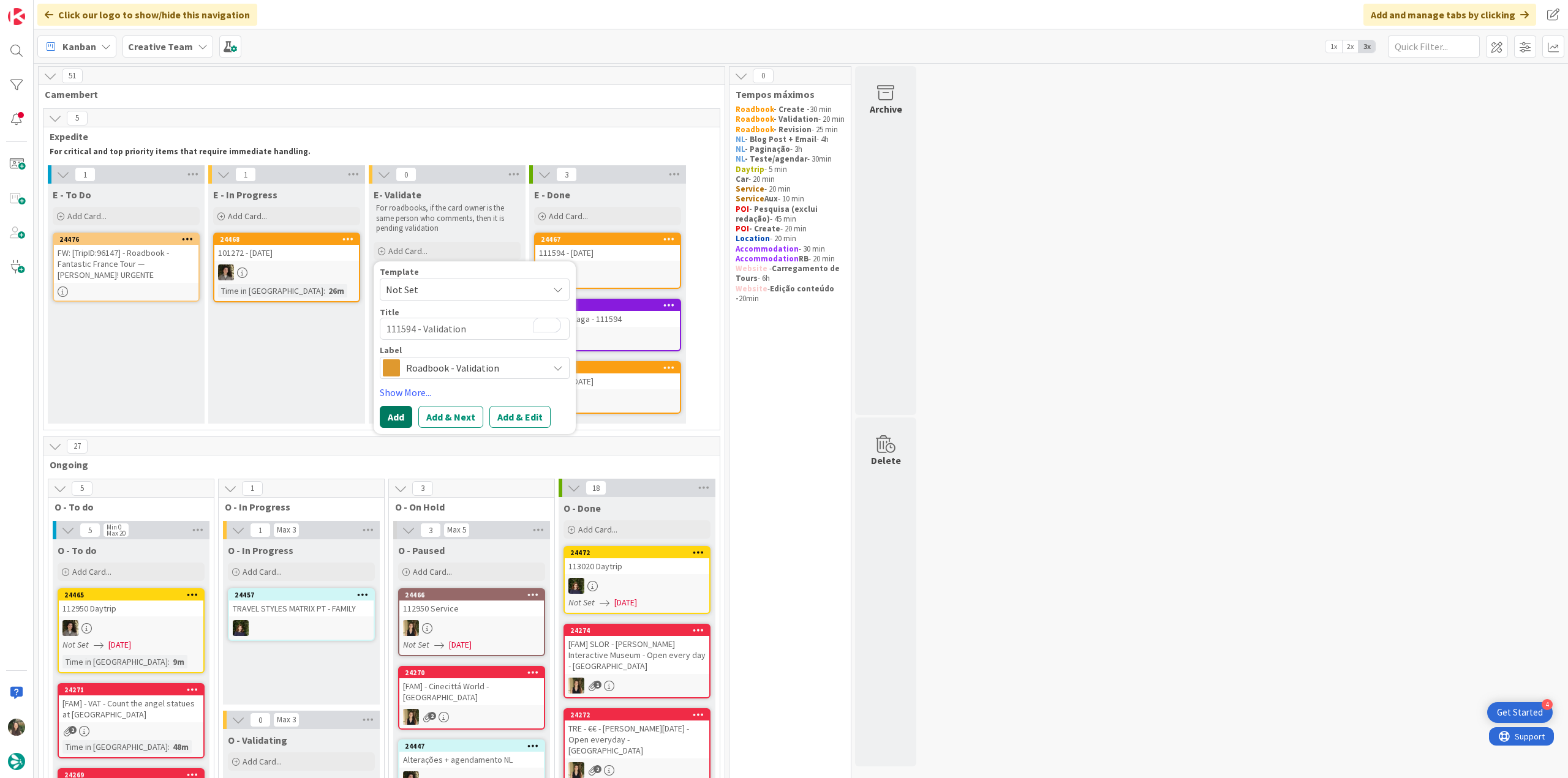
click at [395, 417] on button "Add" at bounding box center [396, 417] width 33 height 22
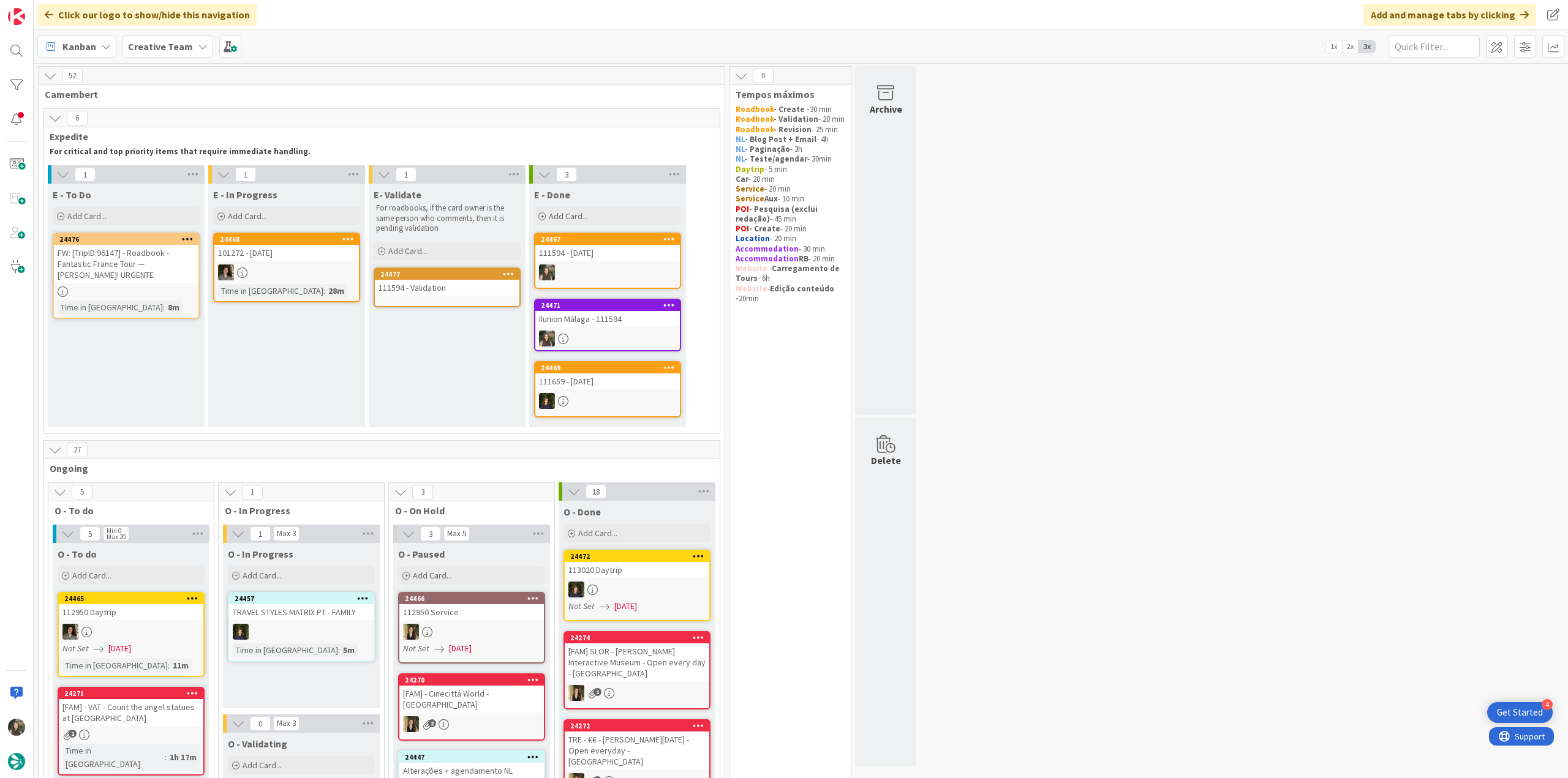
click at [452, 289] on div "111594 - Validation" at bounding box center [447, 287] width 144 height 16
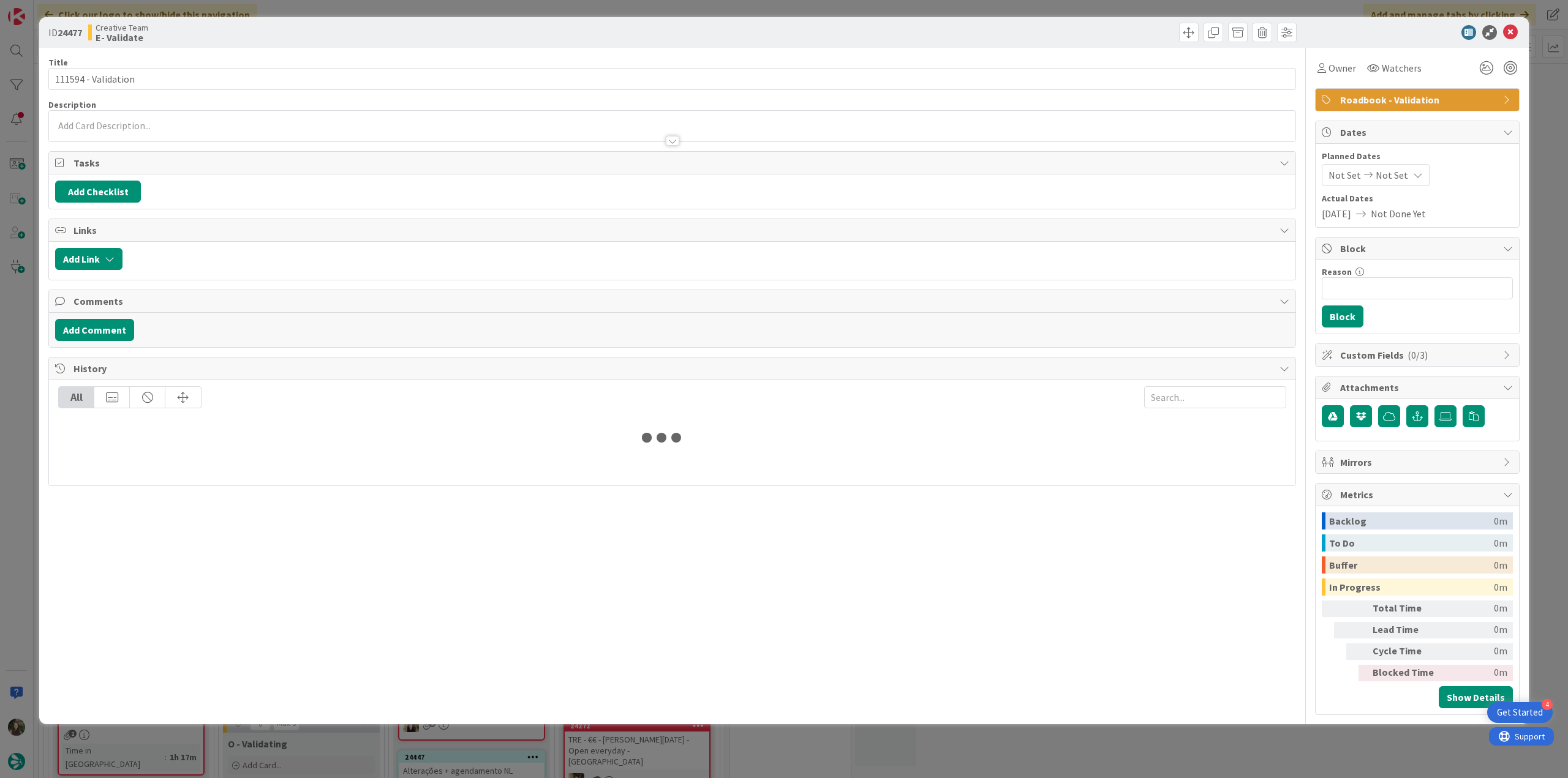
click at [149, 135] on div at bounding box center [672, 135] width 1247 height 13
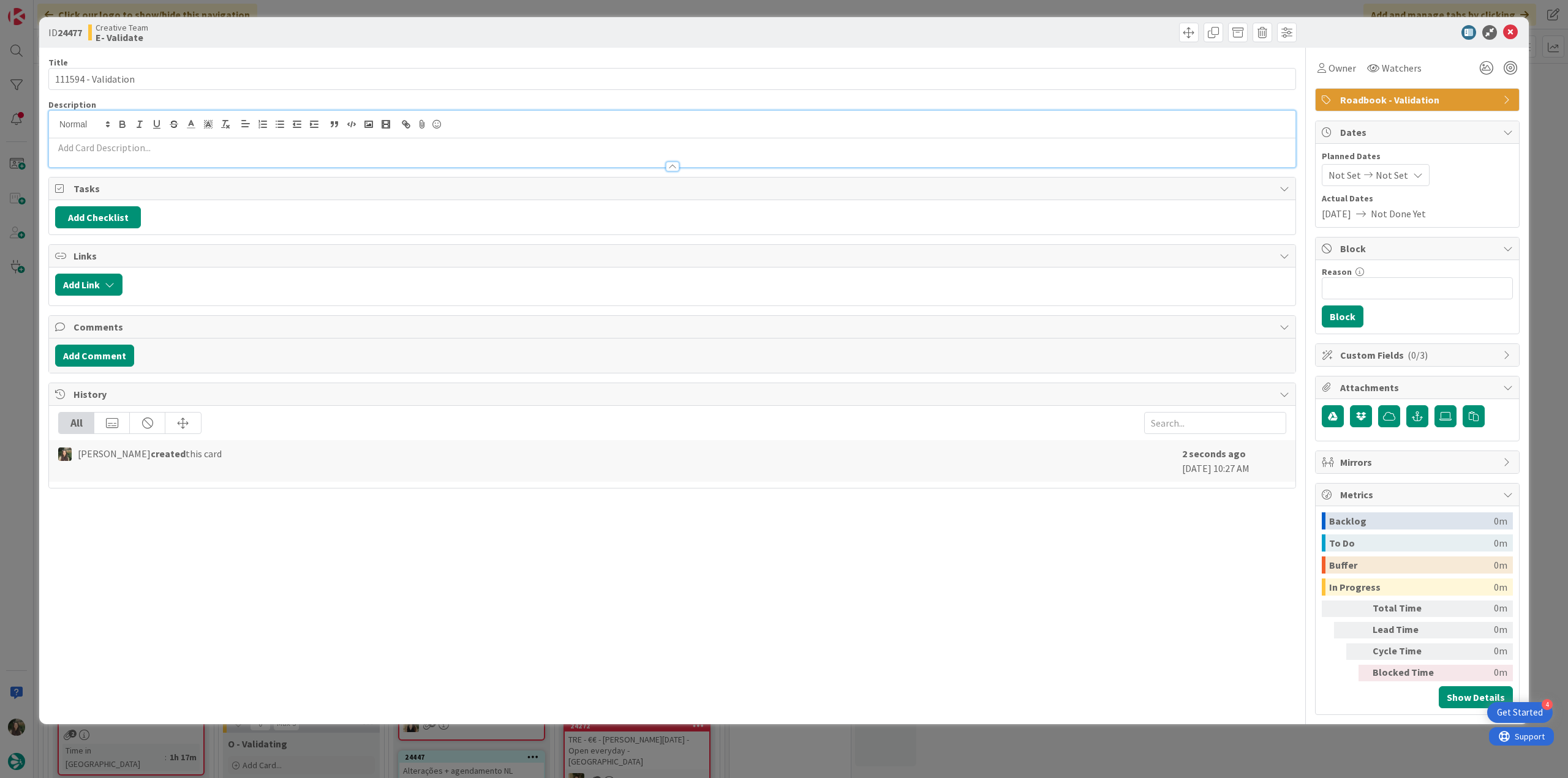
click at [133, 147] on p at bounding box center [672, 147] width 1235 height 14
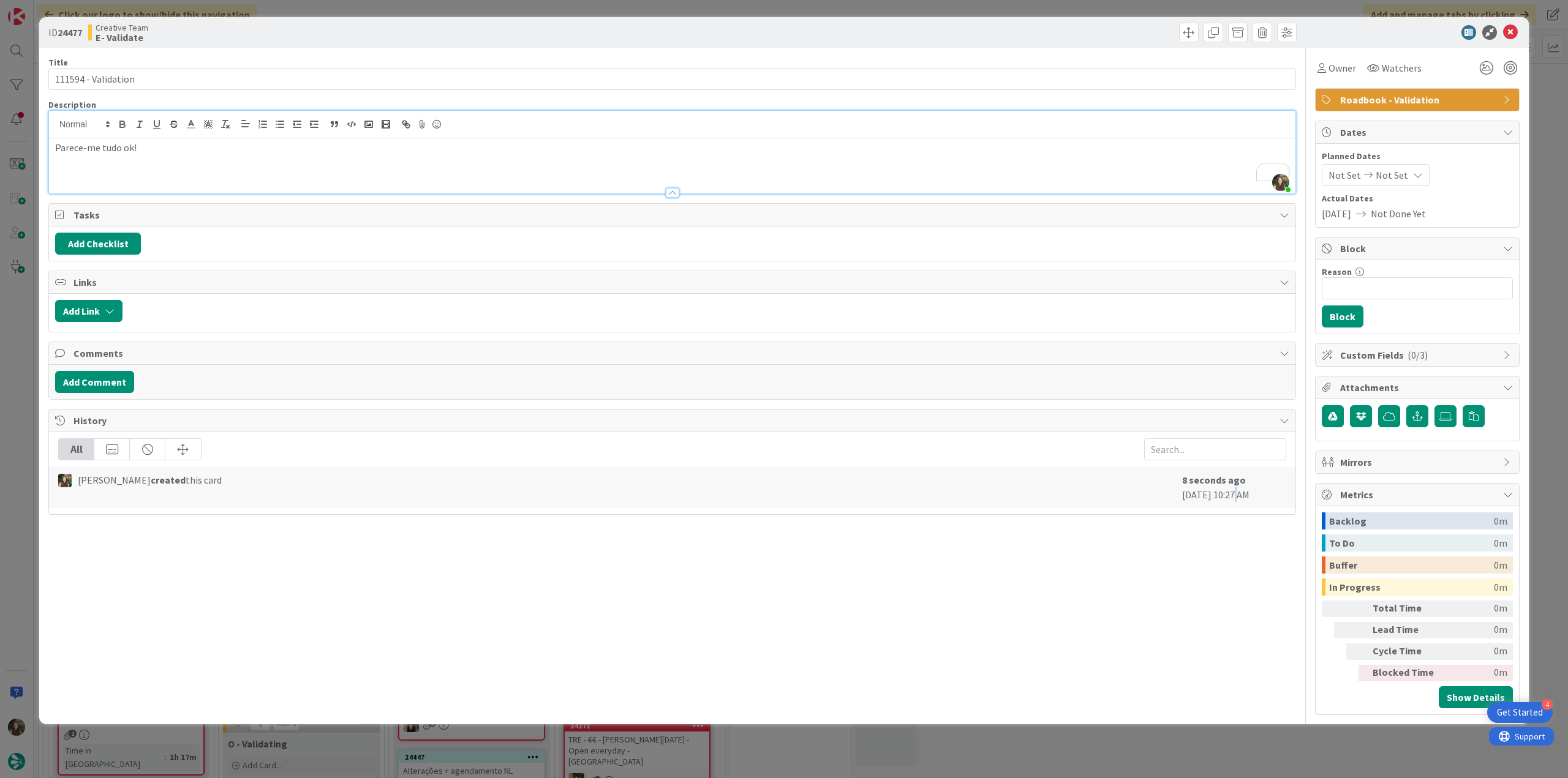
click at [1236, 748] on div "ID 24477 Creative Team E- Validate Title 19 / 128 111594 - Validation Descripti…" at bounding box center [784, 389] width 1568 height 778
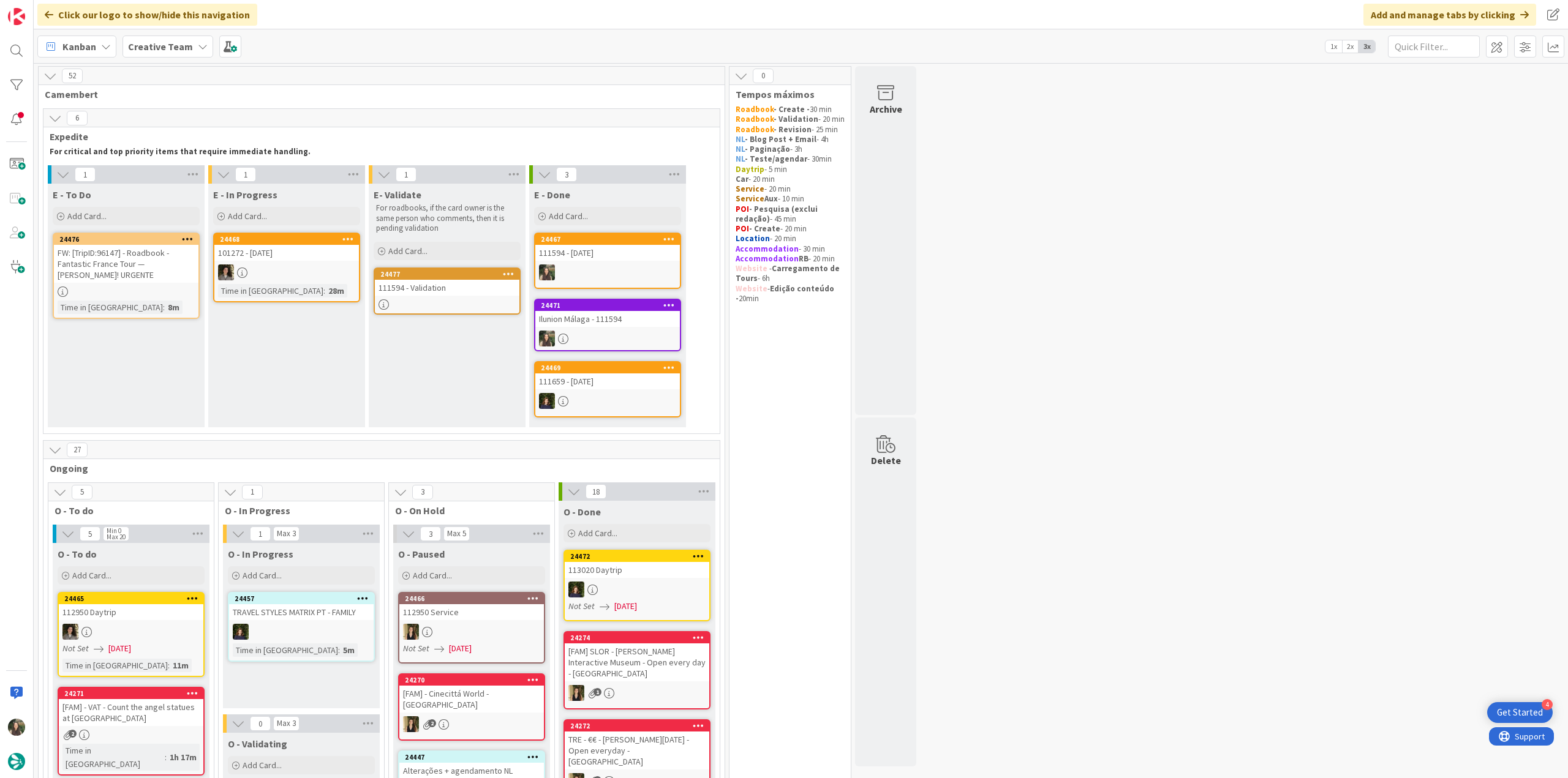
click at [618, 266] on div at bounding box center [607, 272] width 144 height 16
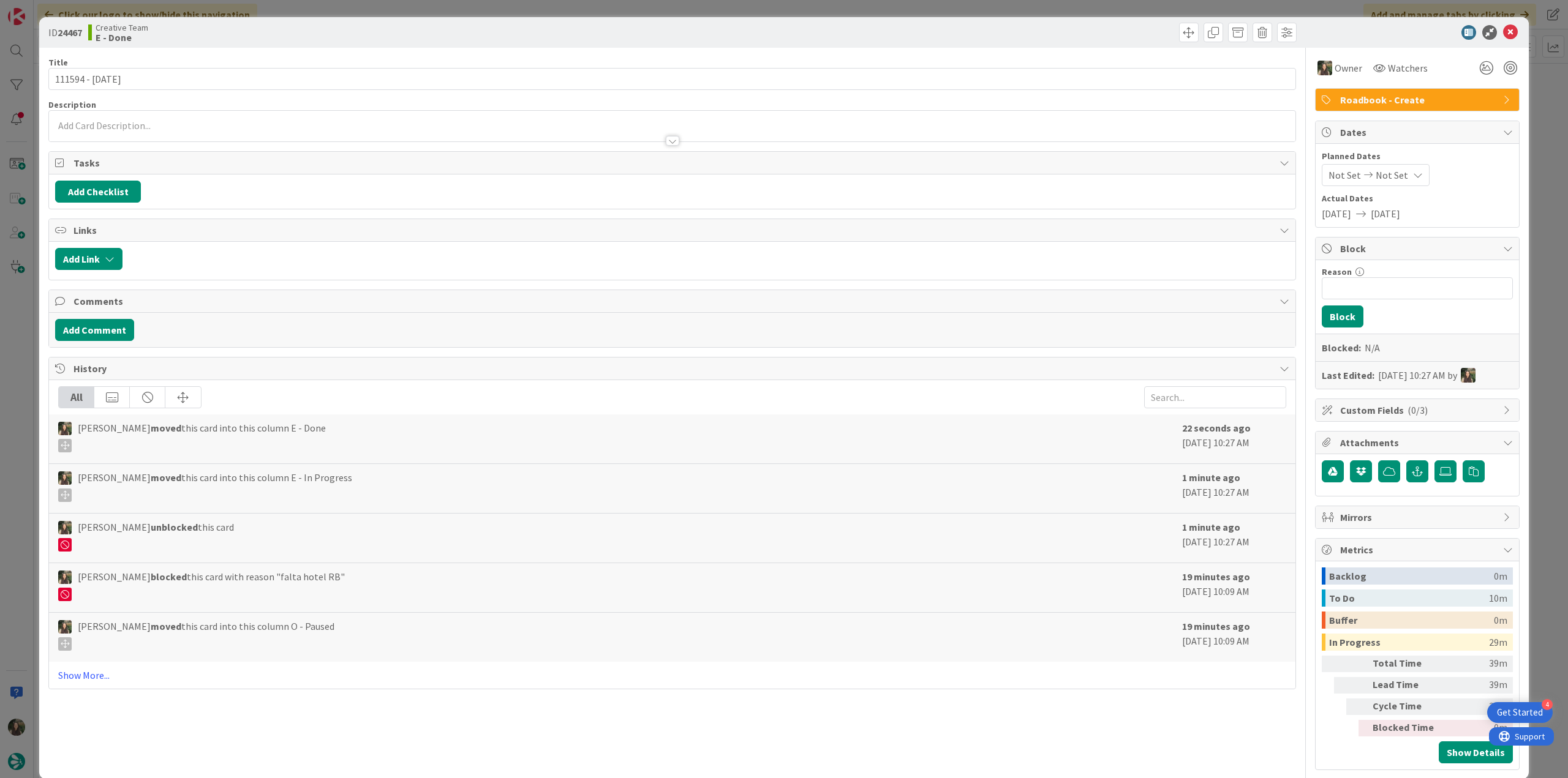
click at [1548, 575] on div "ID 24467 Creative Team E - Done Title 15 / 128 111594 - 11 oct Description Owne…" at bounding box center [784, 389] width 1568 height 778
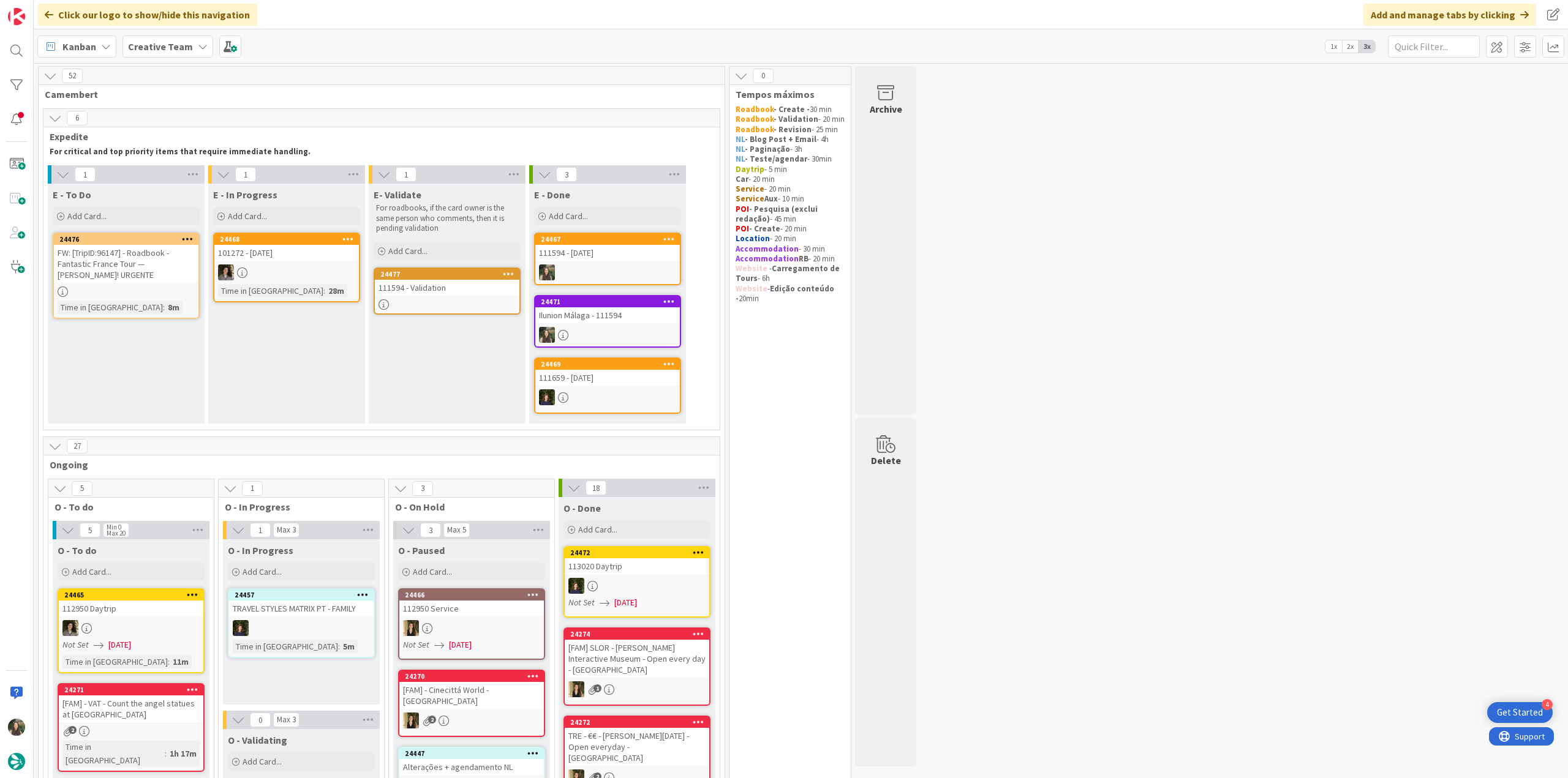
click at [157, 286] on div at bounding box center [126, 292] width 144 height 10
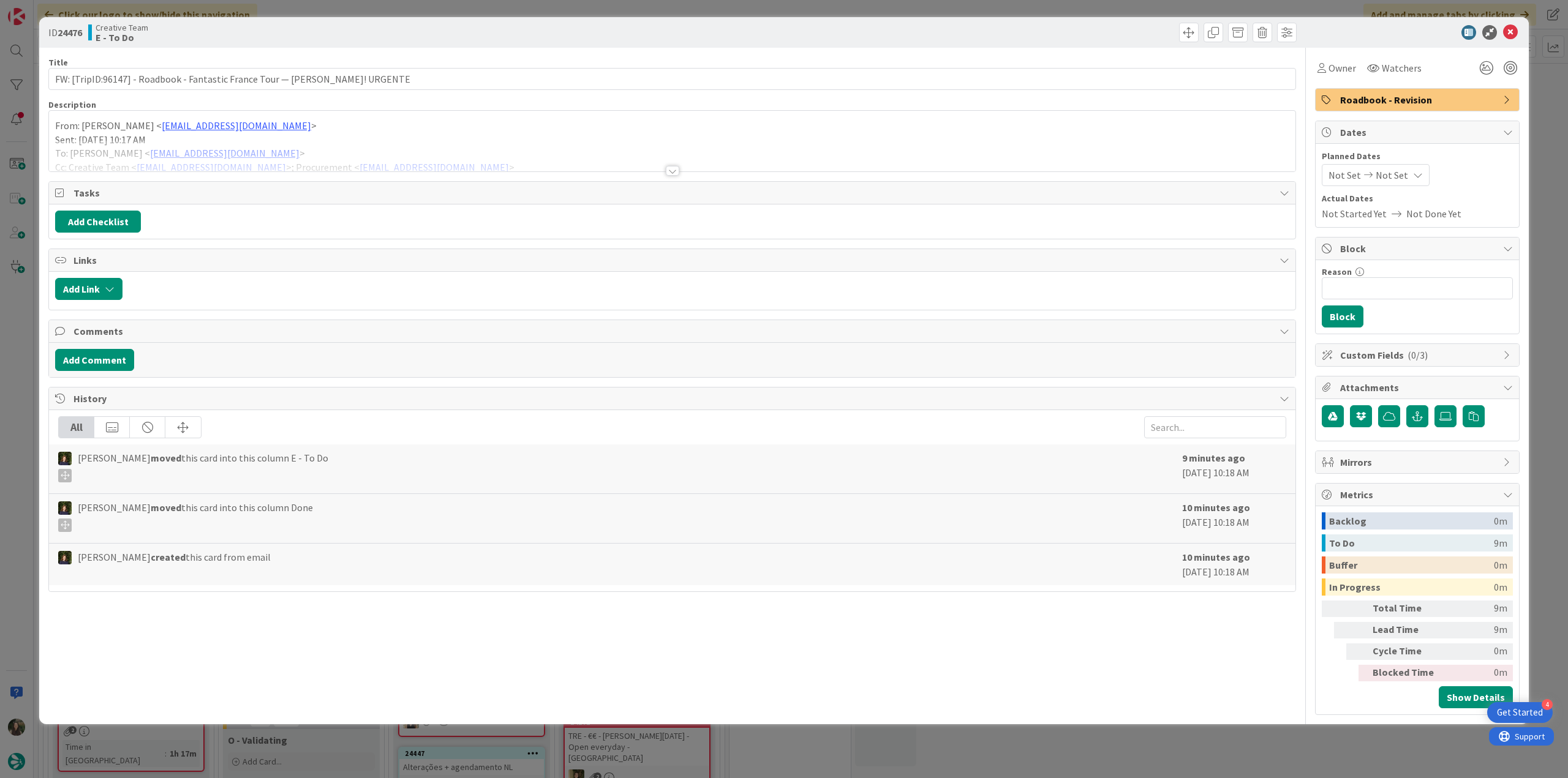
click at [402, 144] on div at bounding box center [672, 156] width 1247 height 31
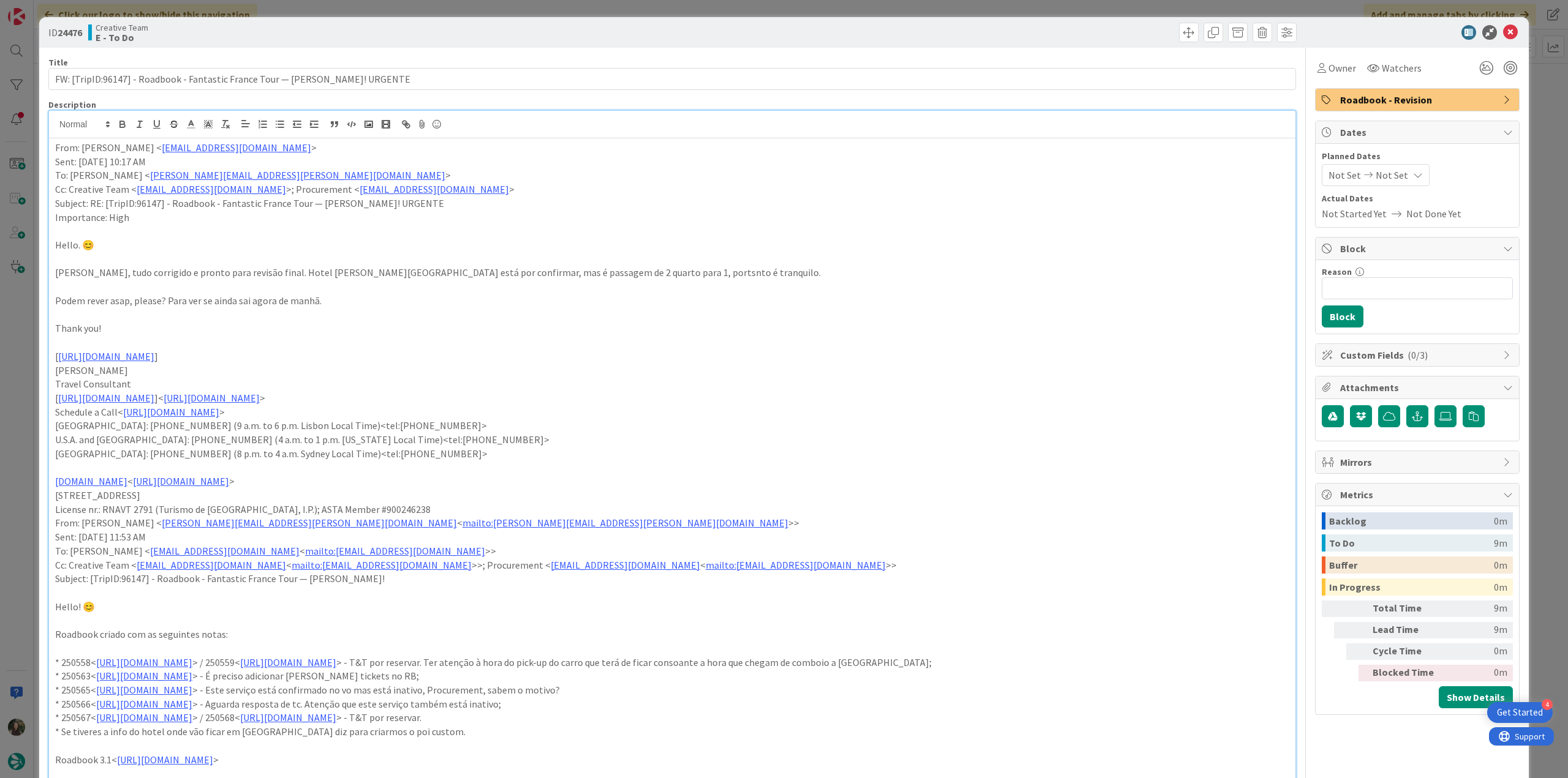
click at [15, 383] on div "ID 24476 Creative Team E - To Do Title 77 / 128 FW: [TripID:96147] - Roadbook -…" at bounding box center [784, 389] width 1568 height 778
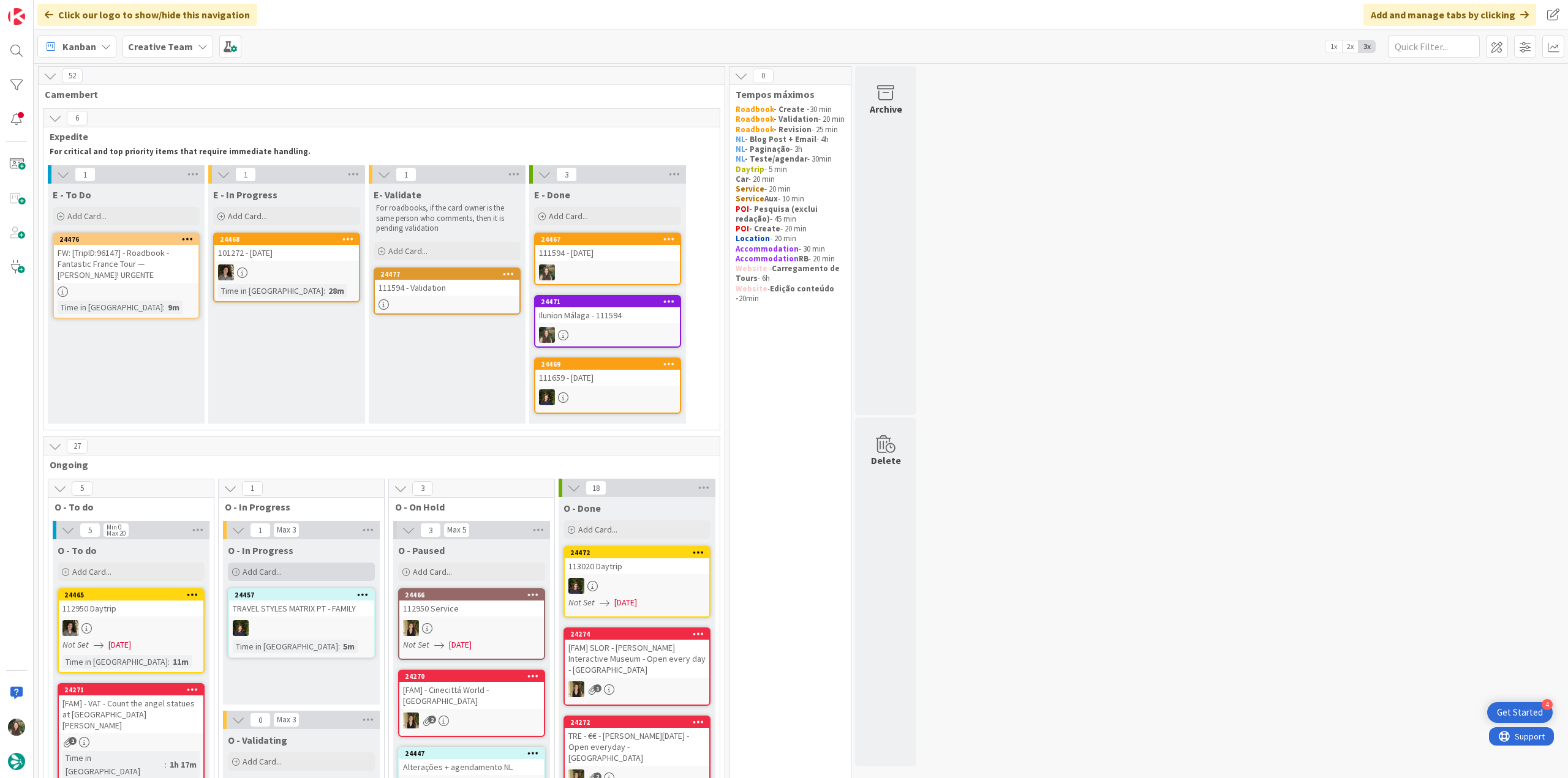
click at [295, 573] on div "Add Card..." at bounding box center [301, 572] width 147 height 19
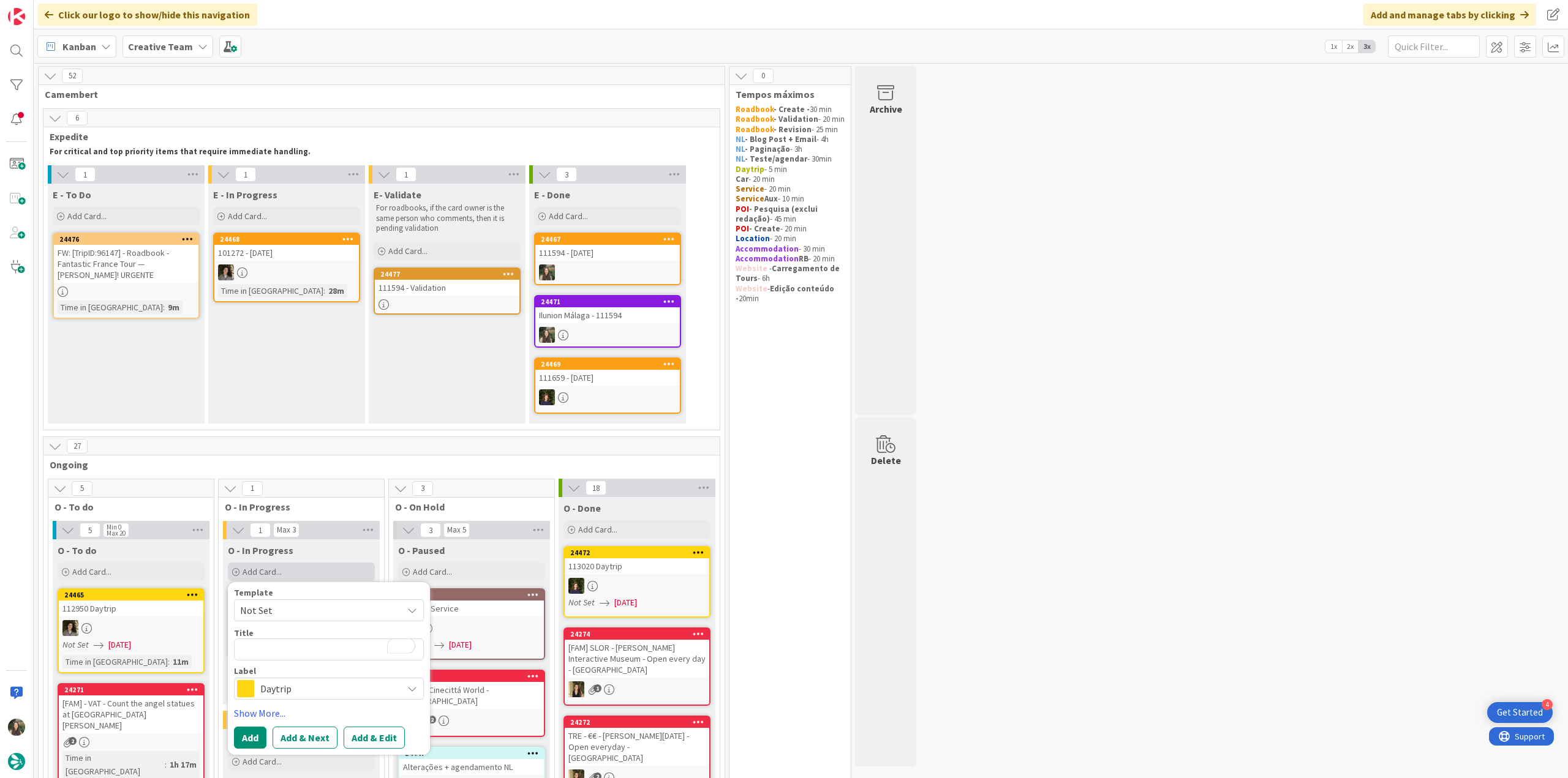
type textarea "x"
type textarea "P"
type textarea "x"
type textarea "Pe"
type textarea "x"
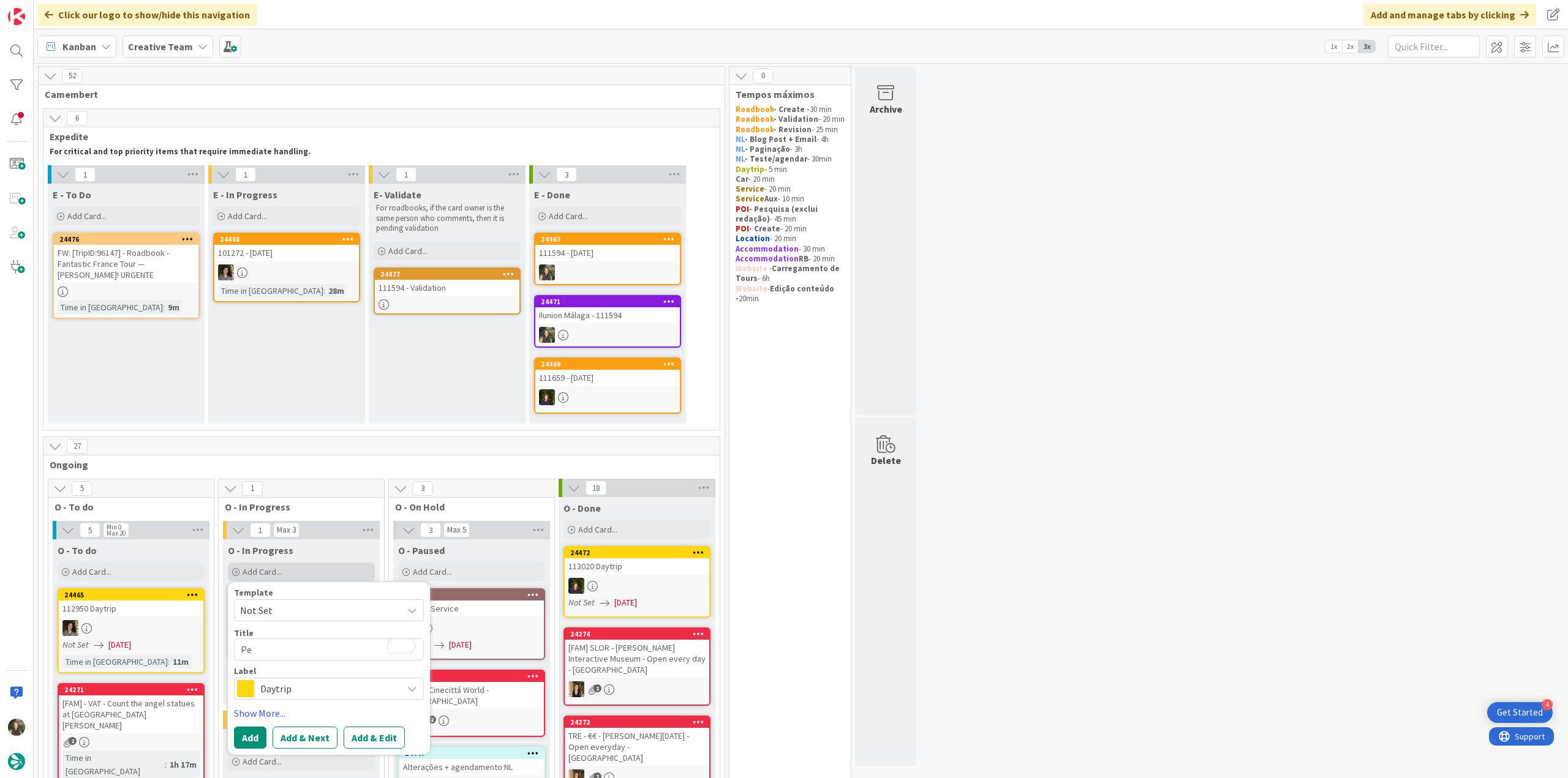
type textarea "Pes"
type textarea "x"
type textarea "Pesq"
type textarea "x"
type textarea "Pesqu"
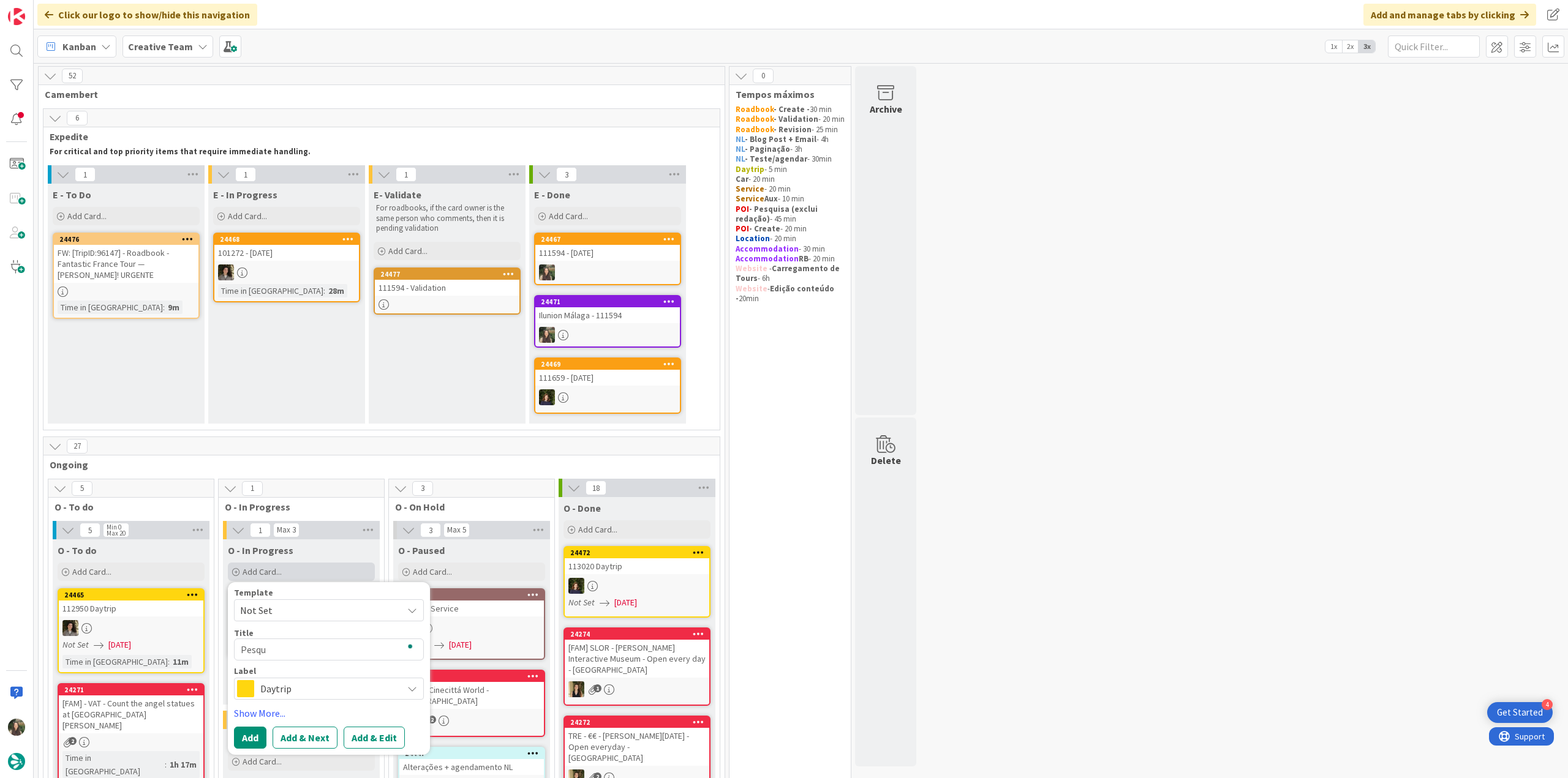
type textarea "x"
type textarea "Pesqui"
type textarea "x"
type textarea "Pesquis"
type textarea "x"
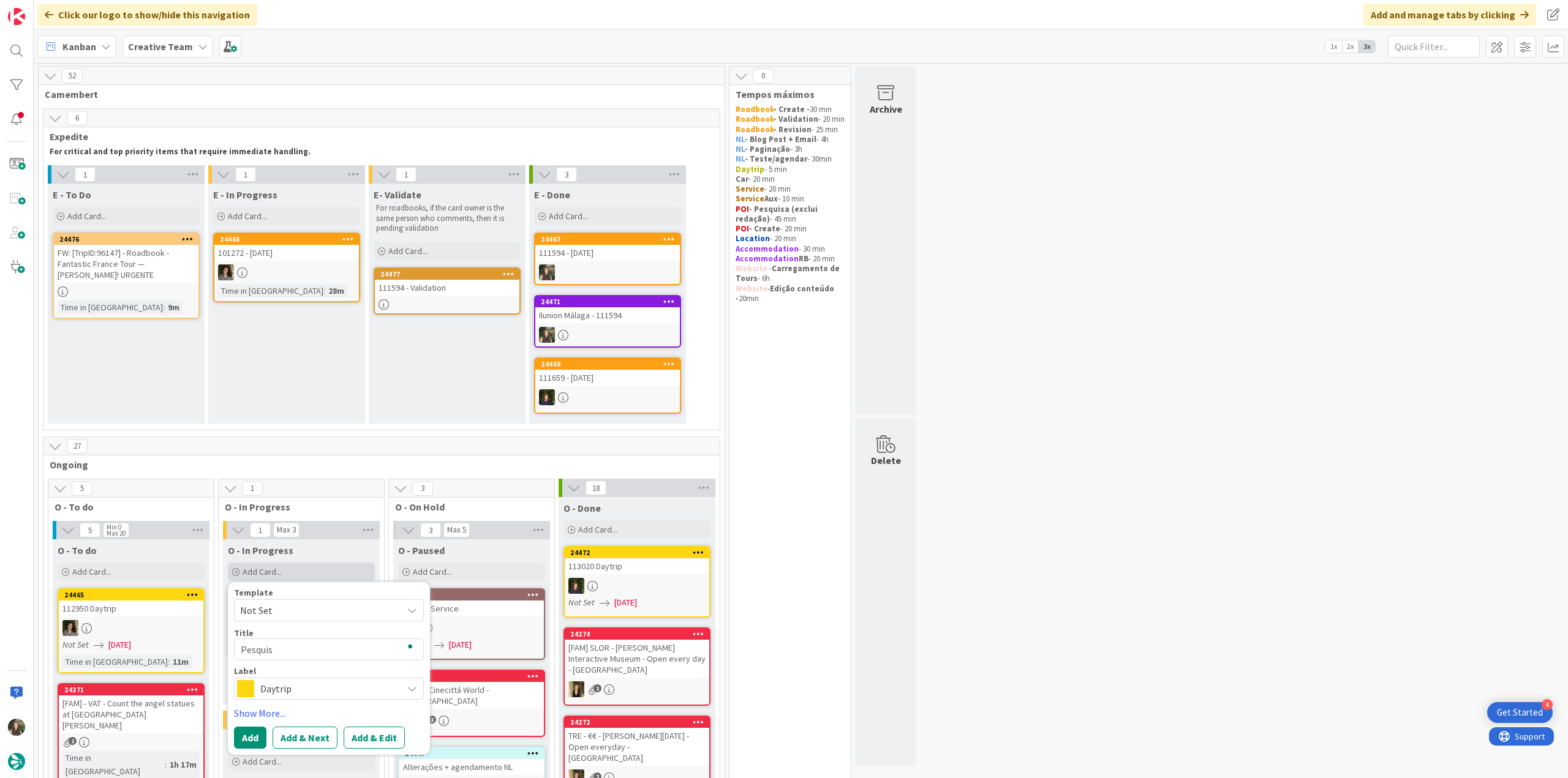
type textarea "Pesquisa"
type textarea "x"
type textarea "Pesquisa"
type textarea "x"
type textarea "Pesquisa f"
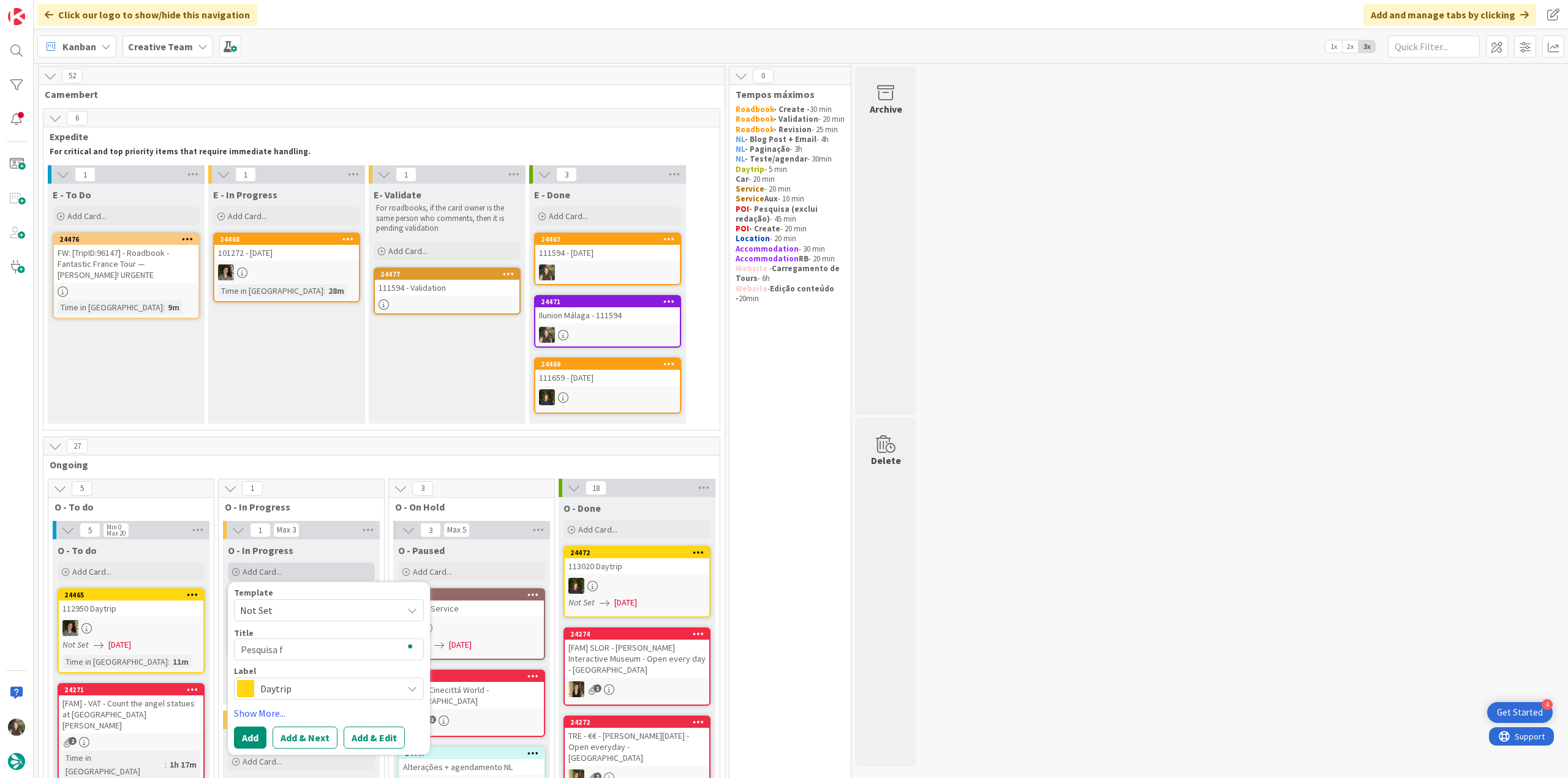
type textarea "x"
type textarea "Pesquisa fo"
type textarea "x"
type textarea "Pesquisa fot"
type textarea "x"
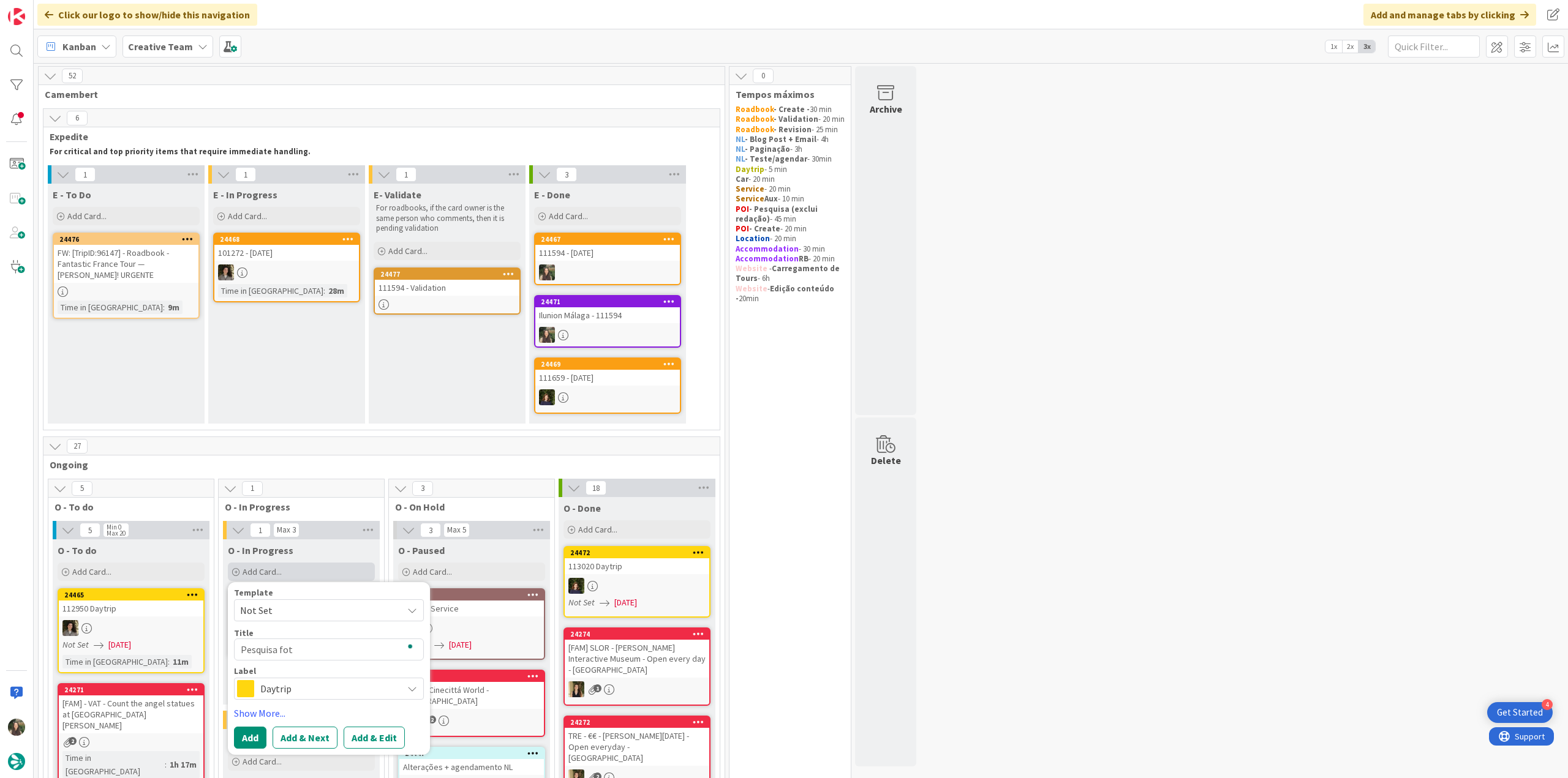
type textarea "Pesquisa foto"
type textarea "x"
type textarea "Pesquisa fotos"
type textarea "x"
type textarea "Pesquisa fotos"
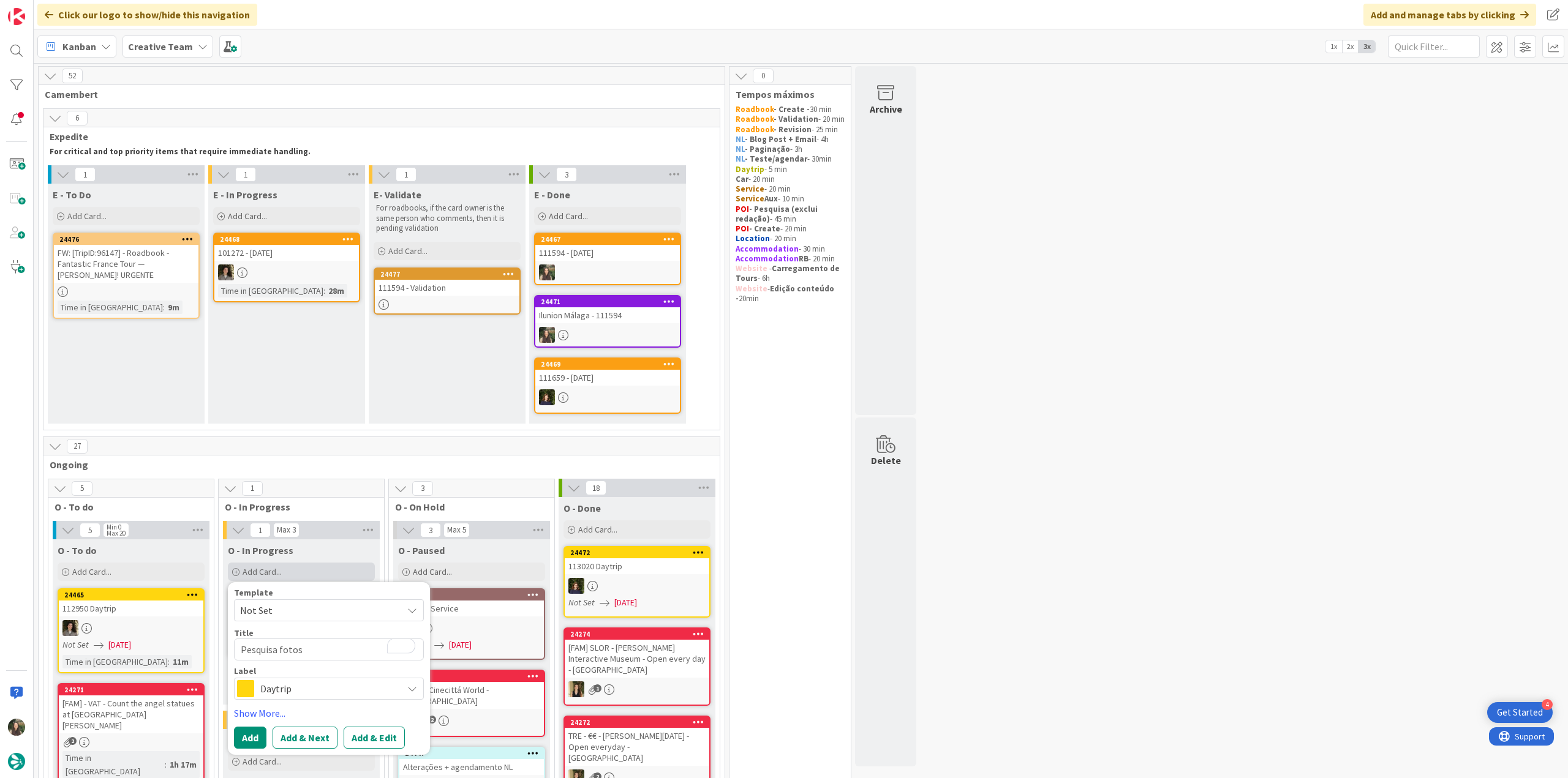
type textarea "x"
type textarea "Pesquisa fotos N"
type textarea "x"
type textarea "Pesquisa fotos NL"
type textarea "x"
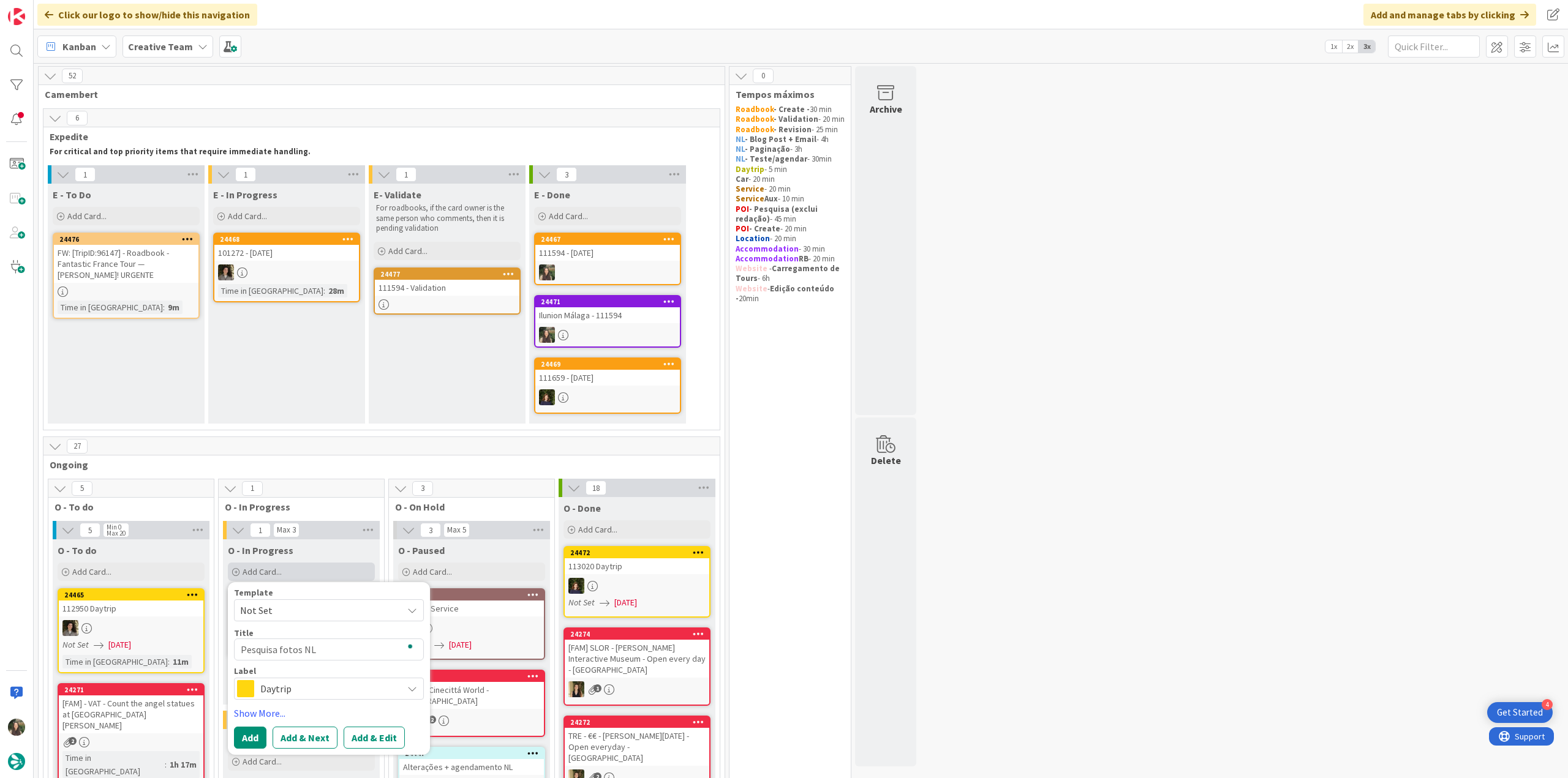
type textarea "Pesquisa fotos NL"
type textarea "x"
type textarea "Pesquisa fotos NL 3"
type textarea "x"
type textarea "Pesquisa fotos NL 34"
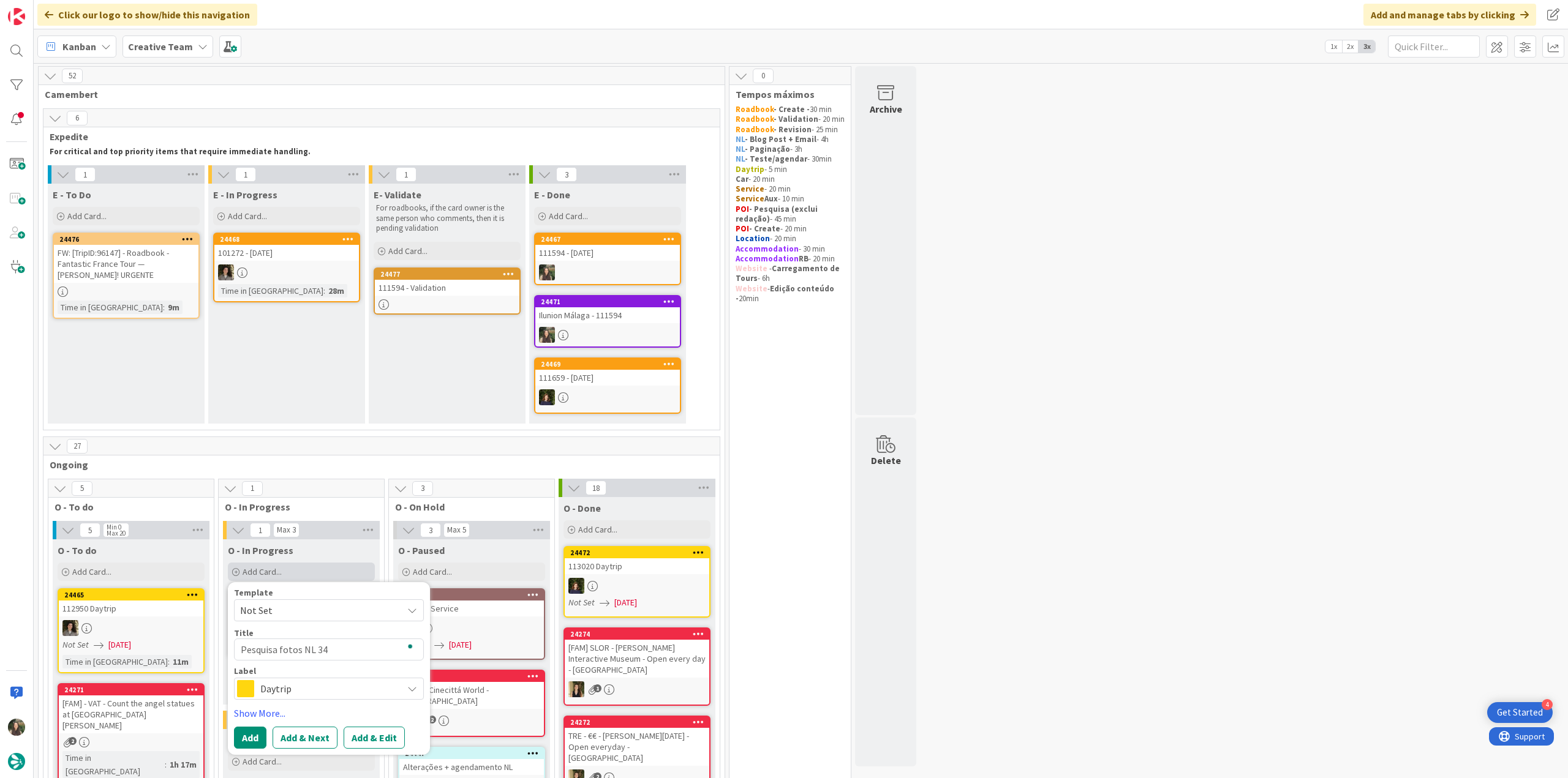
type textarea "x"
type textarea "Pesquisa fotos NL 344"
click at [316, 692] on span "Daytrip" at bounding box center [328, 689] width 136 height 17
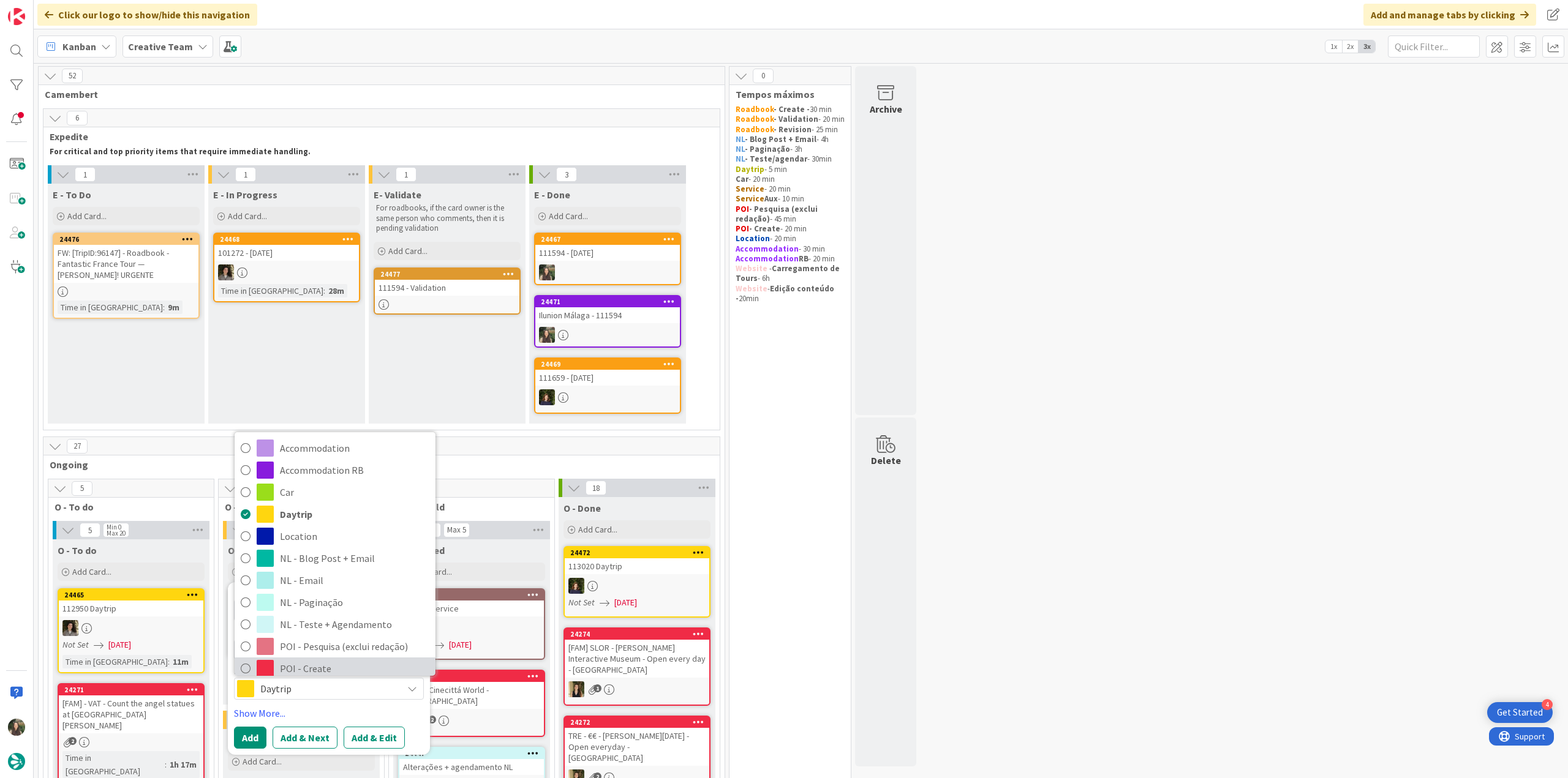
click at [303, 665] on span "POI - Create" at bounding box center [354, 669] width 150 height 19
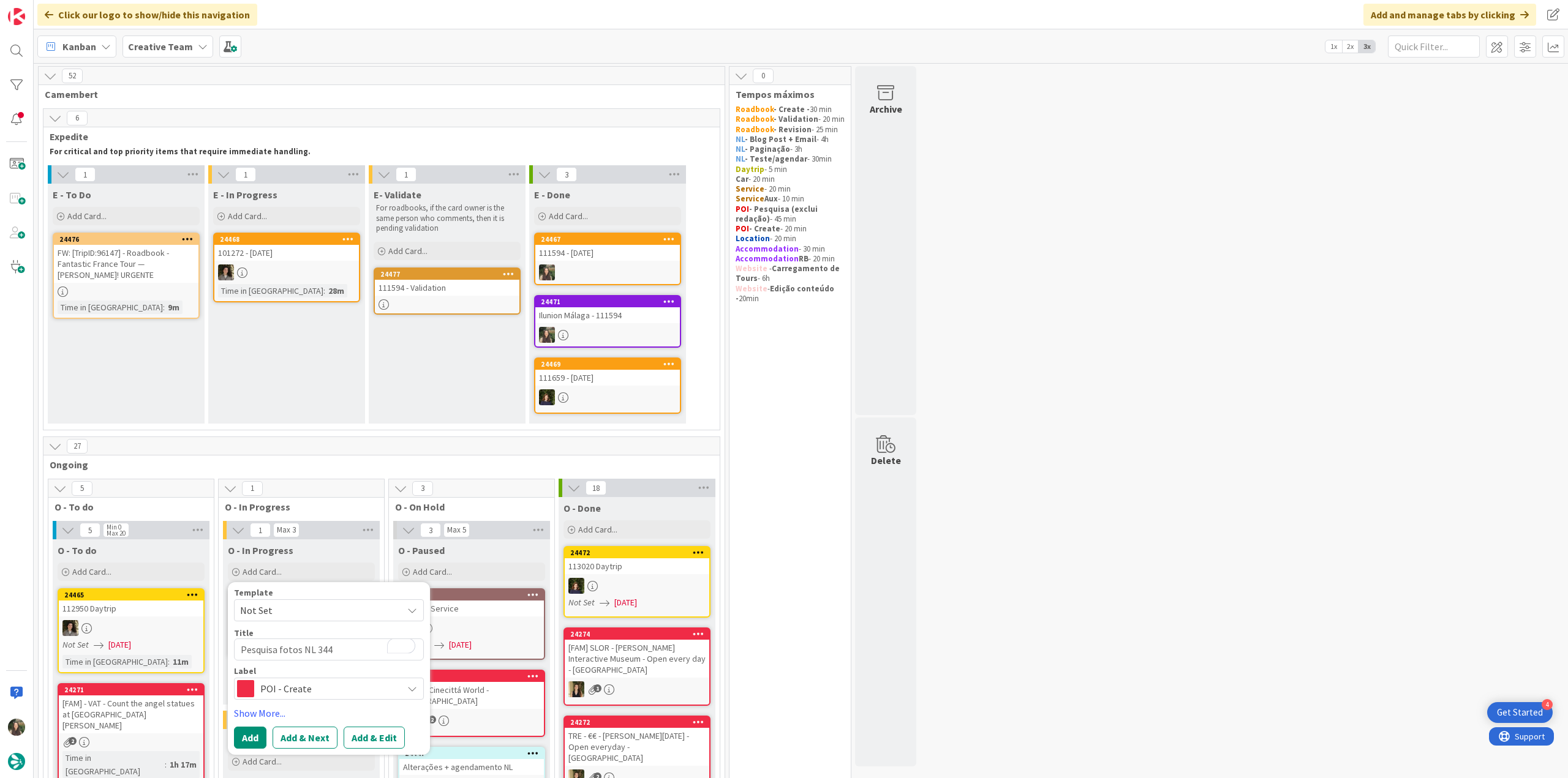
click at [240, 749] on div "Template Not Set Title 21 / 128 Pesquisa fotos NL 344 Label POI - Create Accomm…" at bounding box center [329, 669] width 202 height 173
click at [244, 740] on button "Add" at bounding box center [250, 738] width 33 height 22
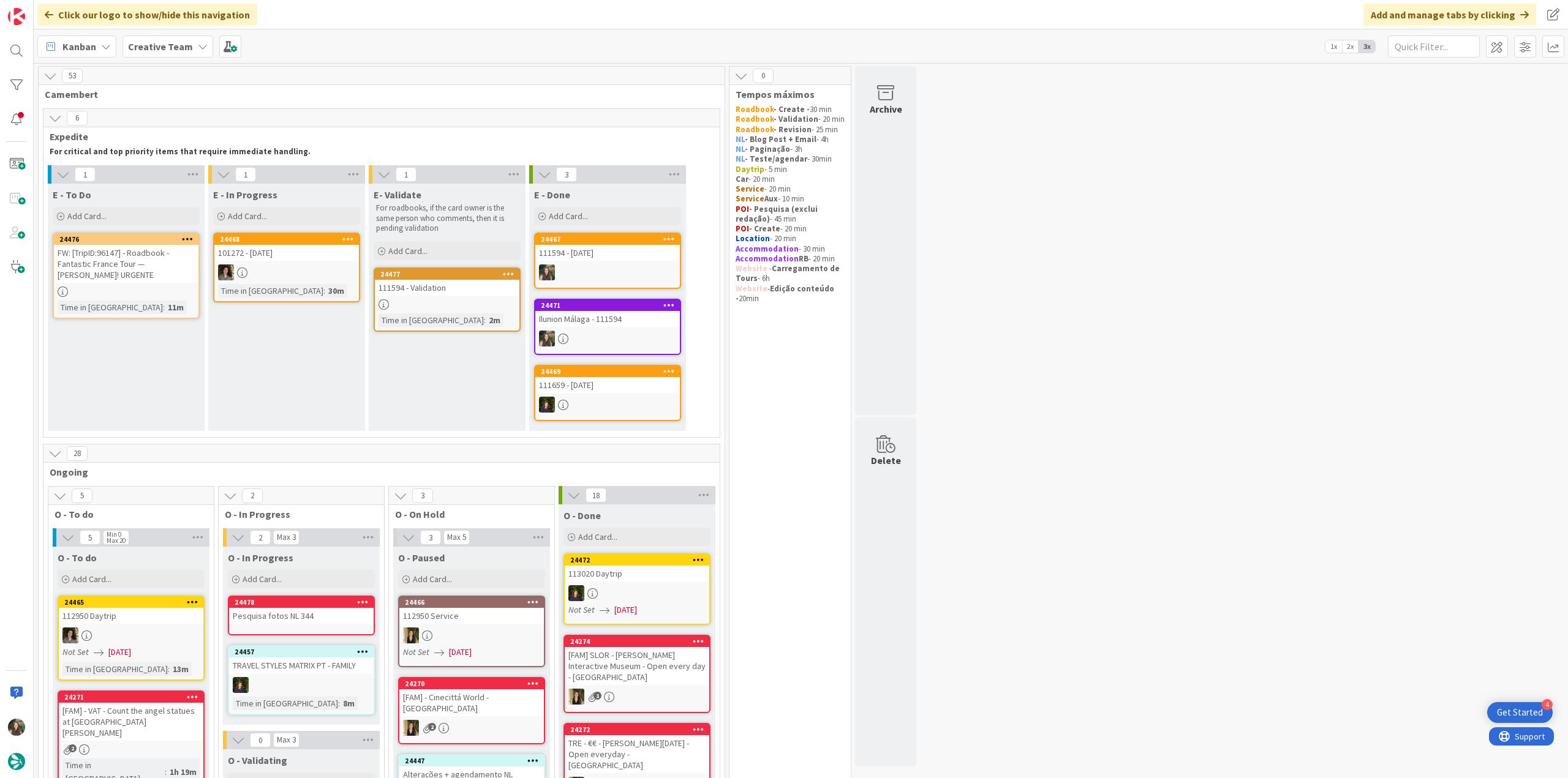
click at [303, 615] on div "Pesquisa fotos NL 344" at bounding box center [301, 615] width 144 height 16
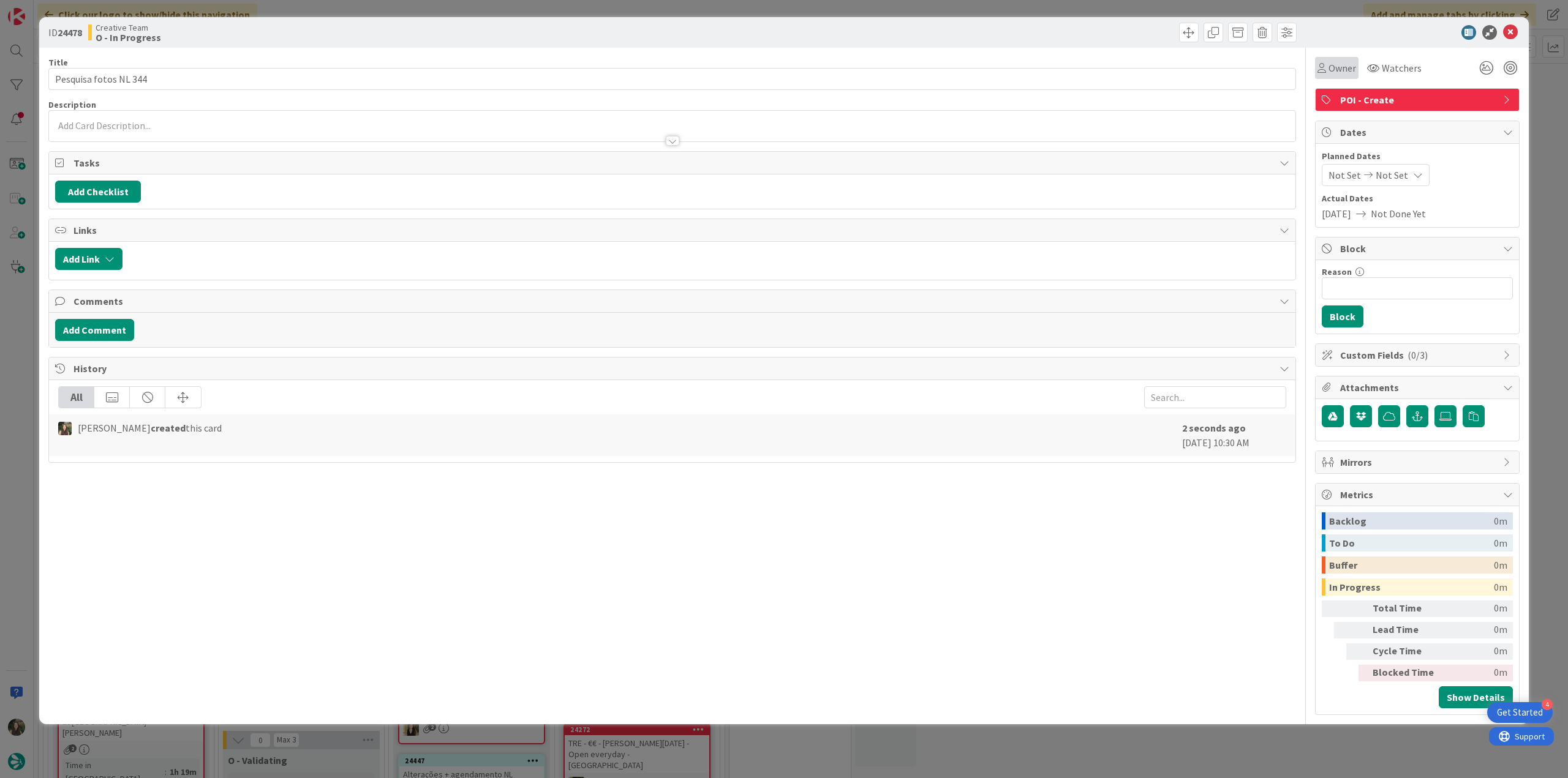
click at [1340, 73] on span "Owner" at bounding box center [1343, 68] width 28 height 15
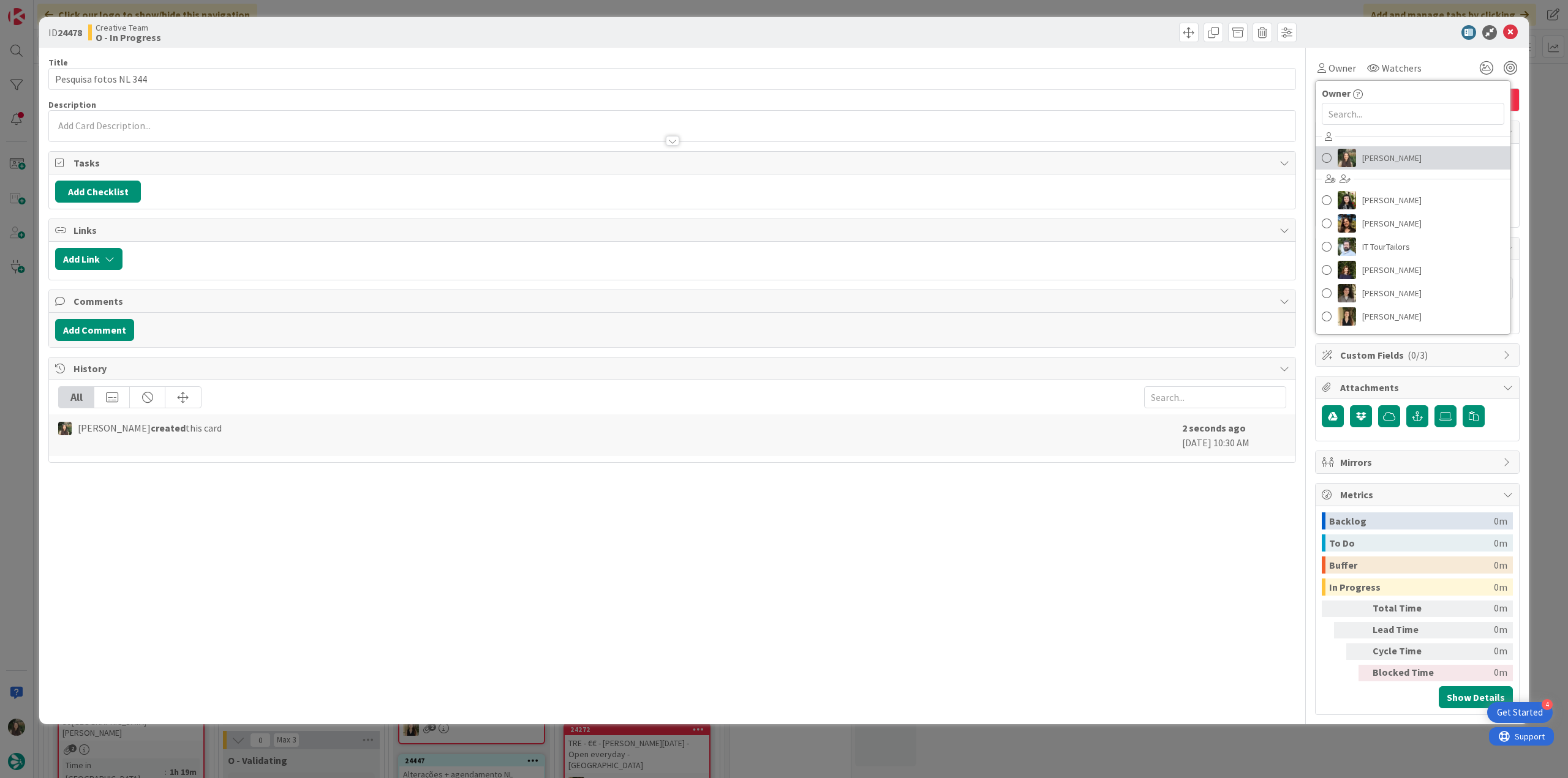
drag, startPoint x: 1366, startPoint y: 155, endPoint x: 1384, endPoint y: 160, distance: 18.7
click at [1366, 156] on span "[PERSON_NAME]" at bounding box center [1392, 158] width 60 height 19
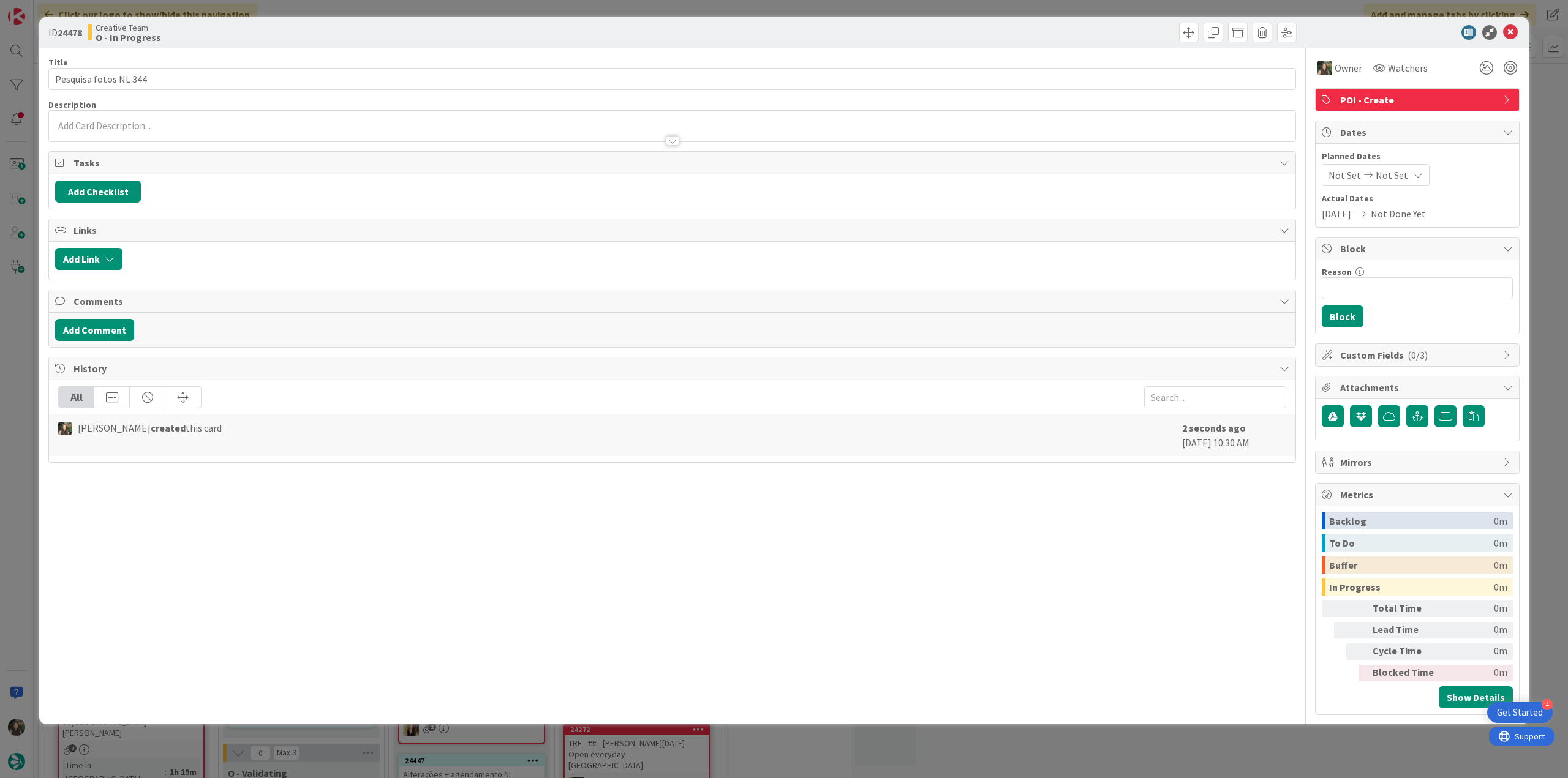
click at [1540, 98] on div "ID 24478 Creative Team O - In Progress Title 21 / 128 Pesquisa fotos NL 344 Des…" at bounding box center [784, 389] width 1568 height 778
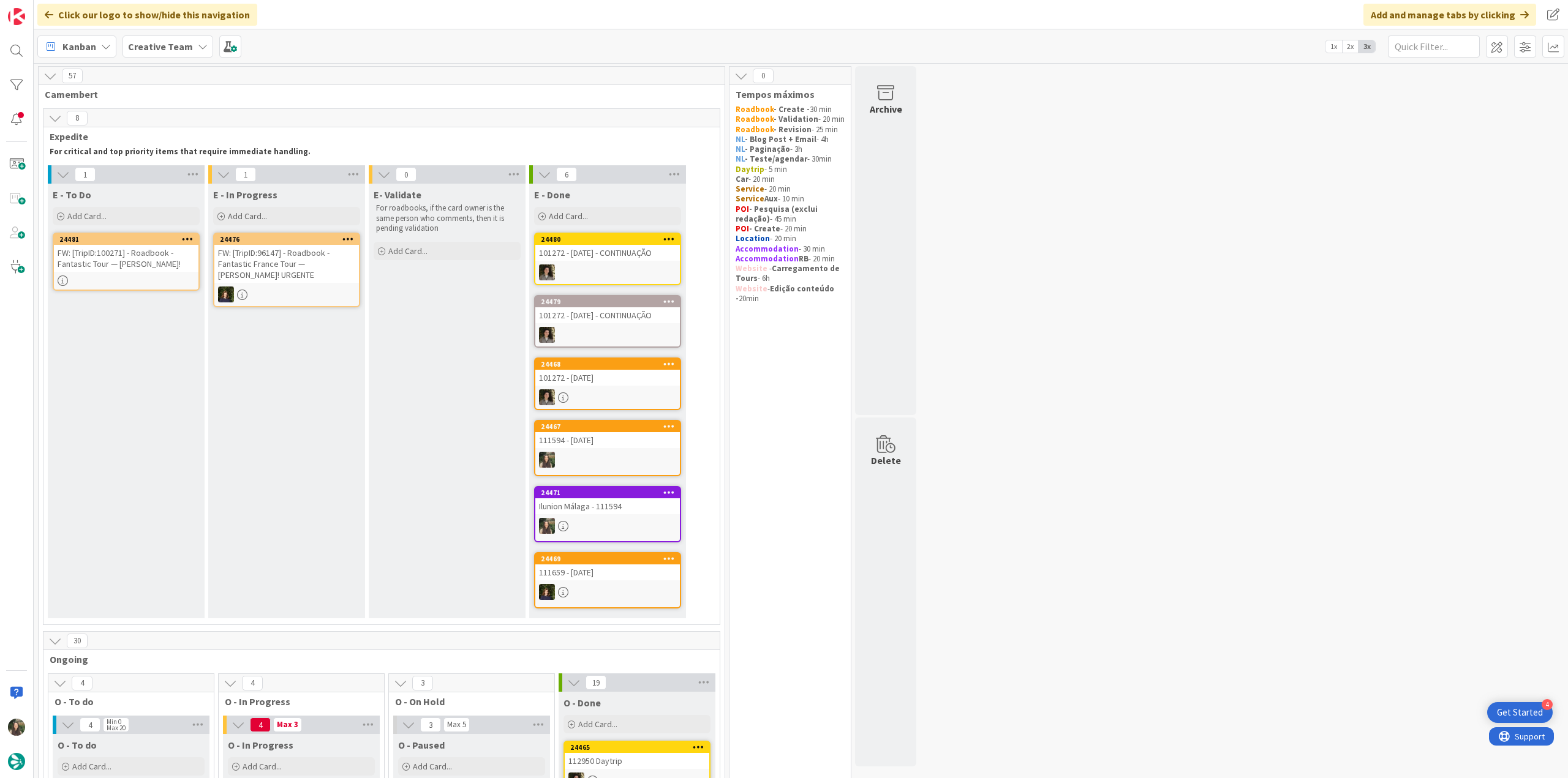
click at [175, 269] on div "FW: [TripID:100271] - Roadbook - Fantastic Tour — [PERSON_NAME]!" at bounding box center [126, 258] width 144 height 27
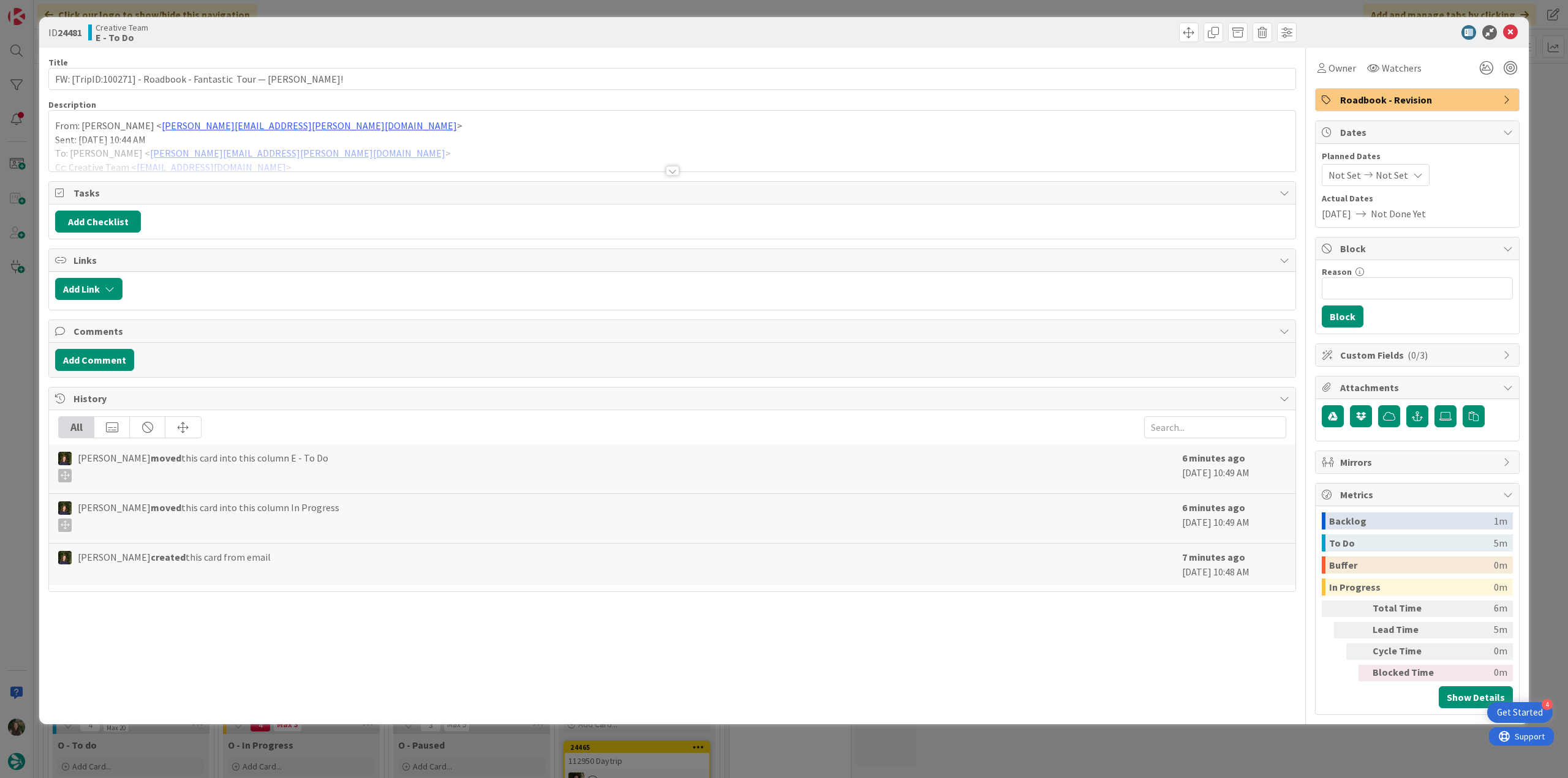
click at [341, 152] on div at bounding box center [672, 156] width 1247 height 31
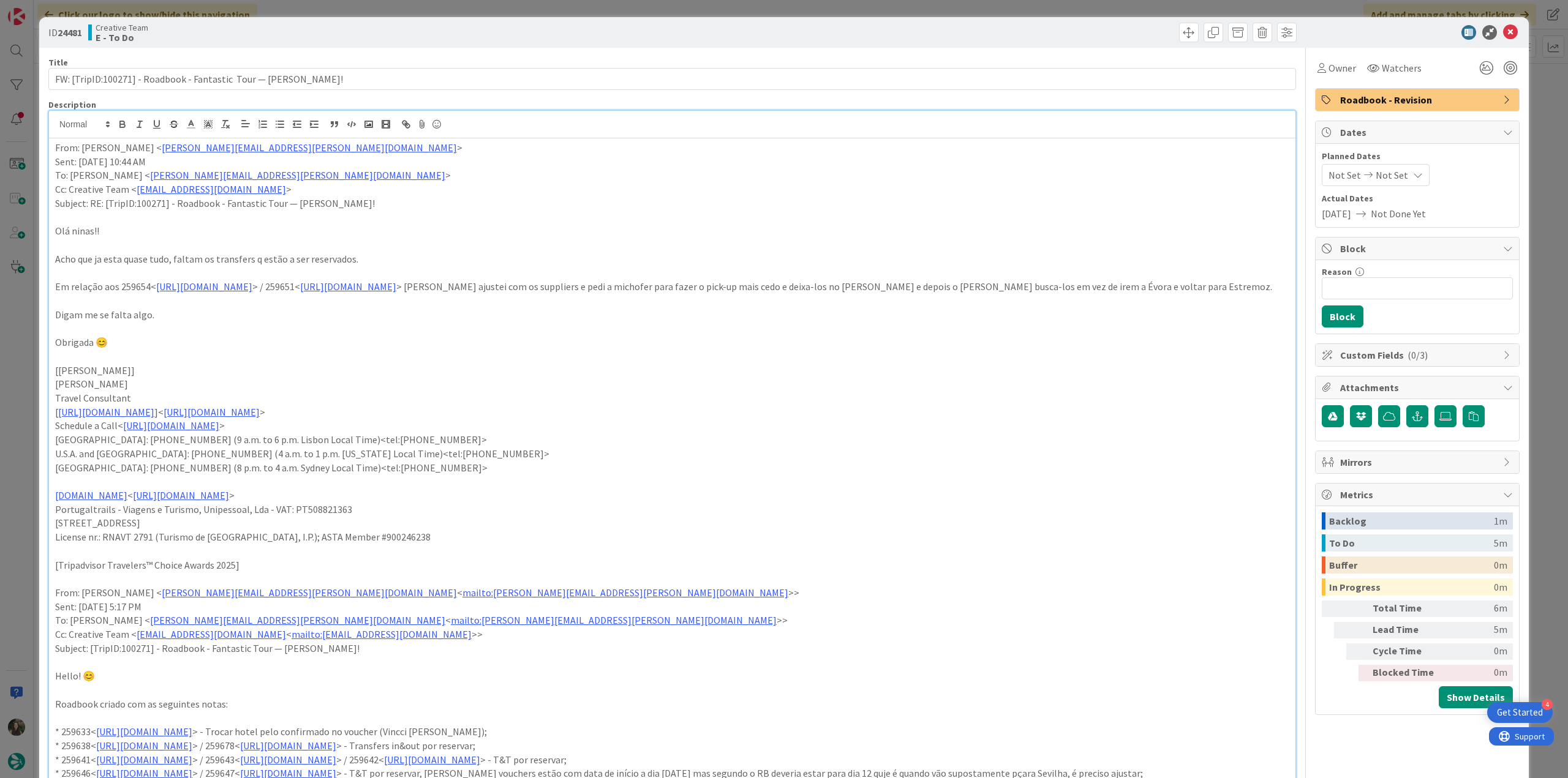
click at [28, 378] on div "ID 24481 Creative Team E - To Do Title 64 / 128 FW: [TripID:100271] - Roadbook …" at bounding box center [784, 389] width 1568 height 778
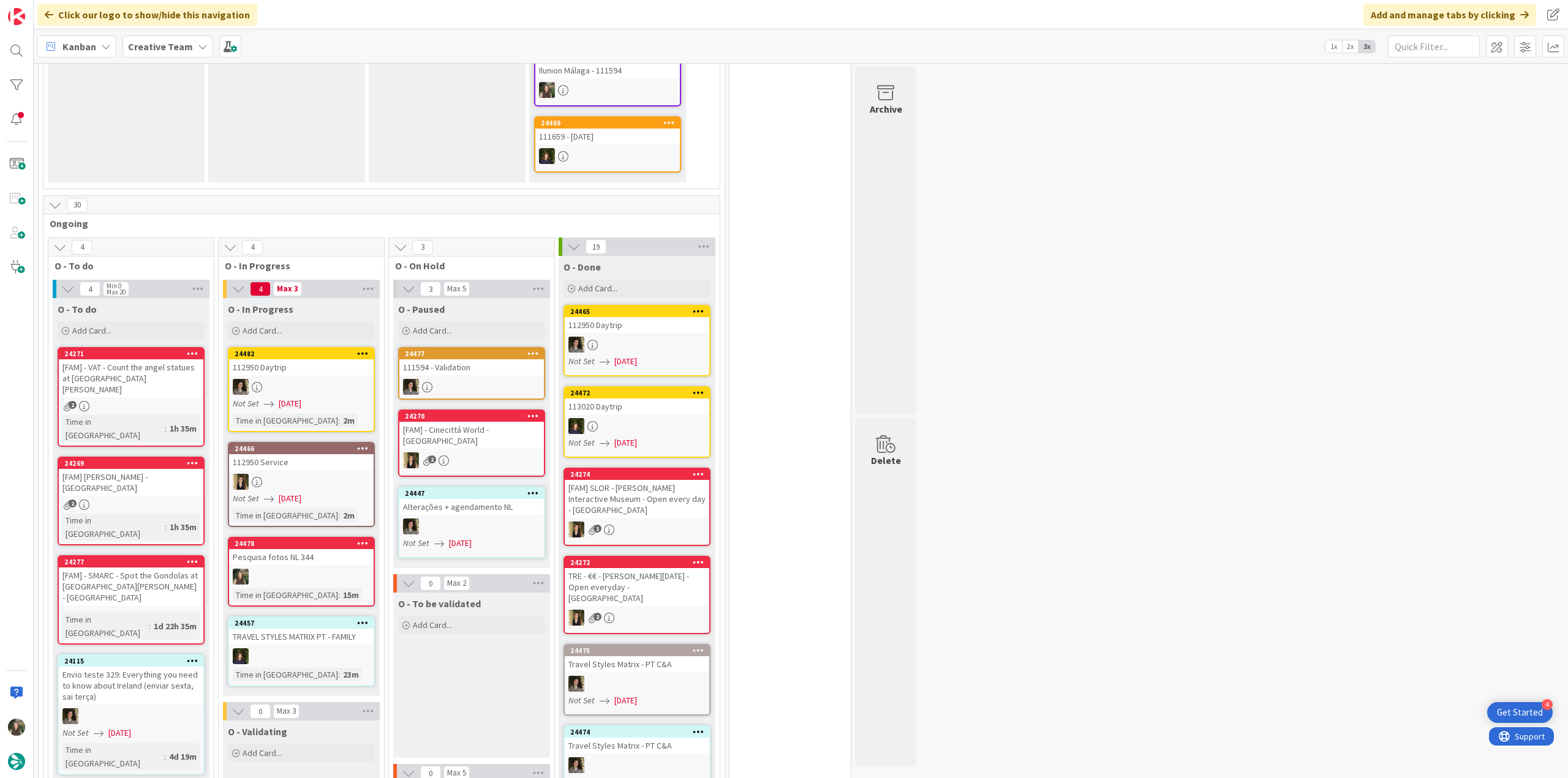
scroll to position [490, 0]
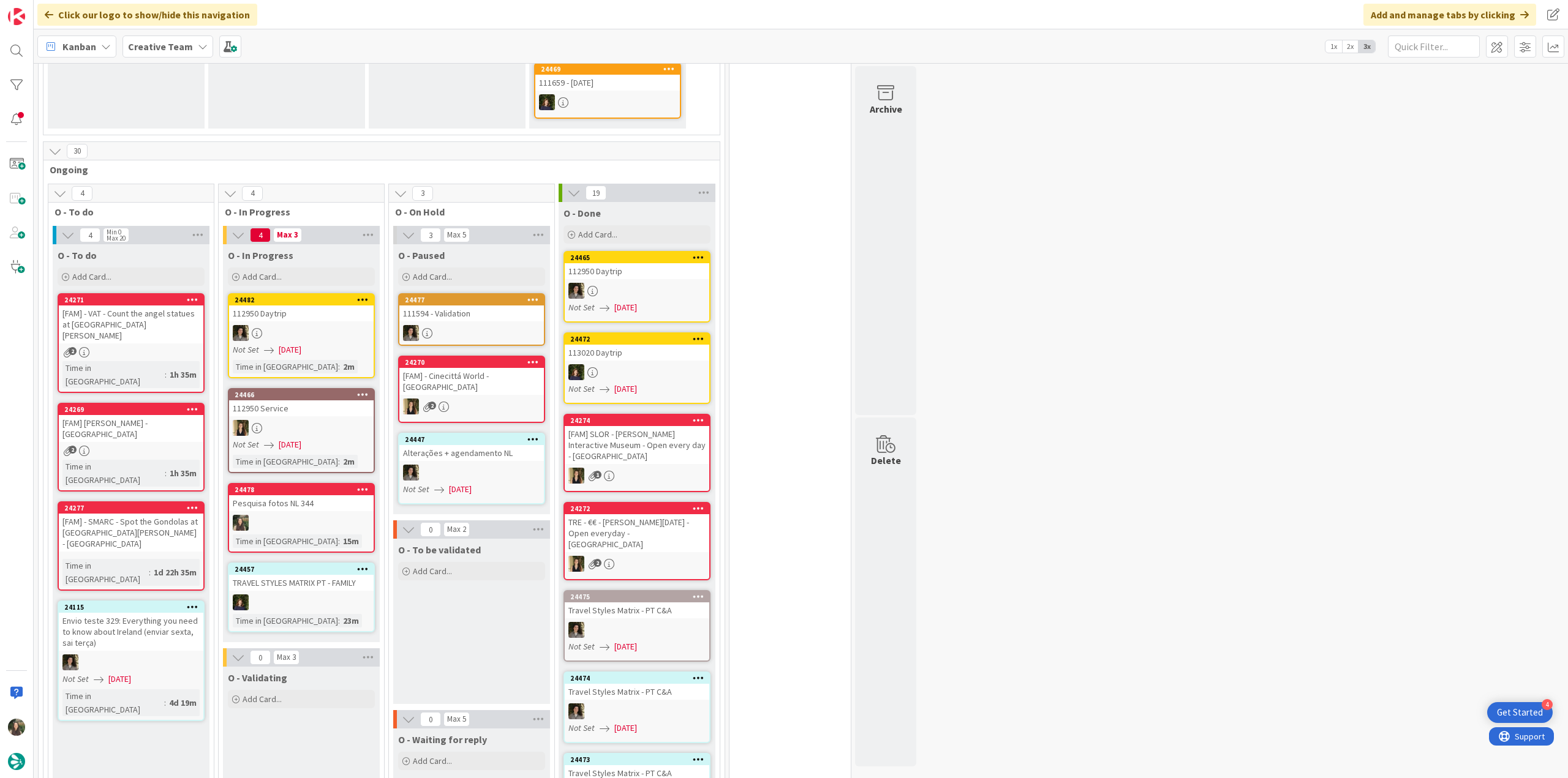
click at [339, 504] on div "Pesquisa fotos NL 344" at bounding box center [301, 503] width 144 height 16
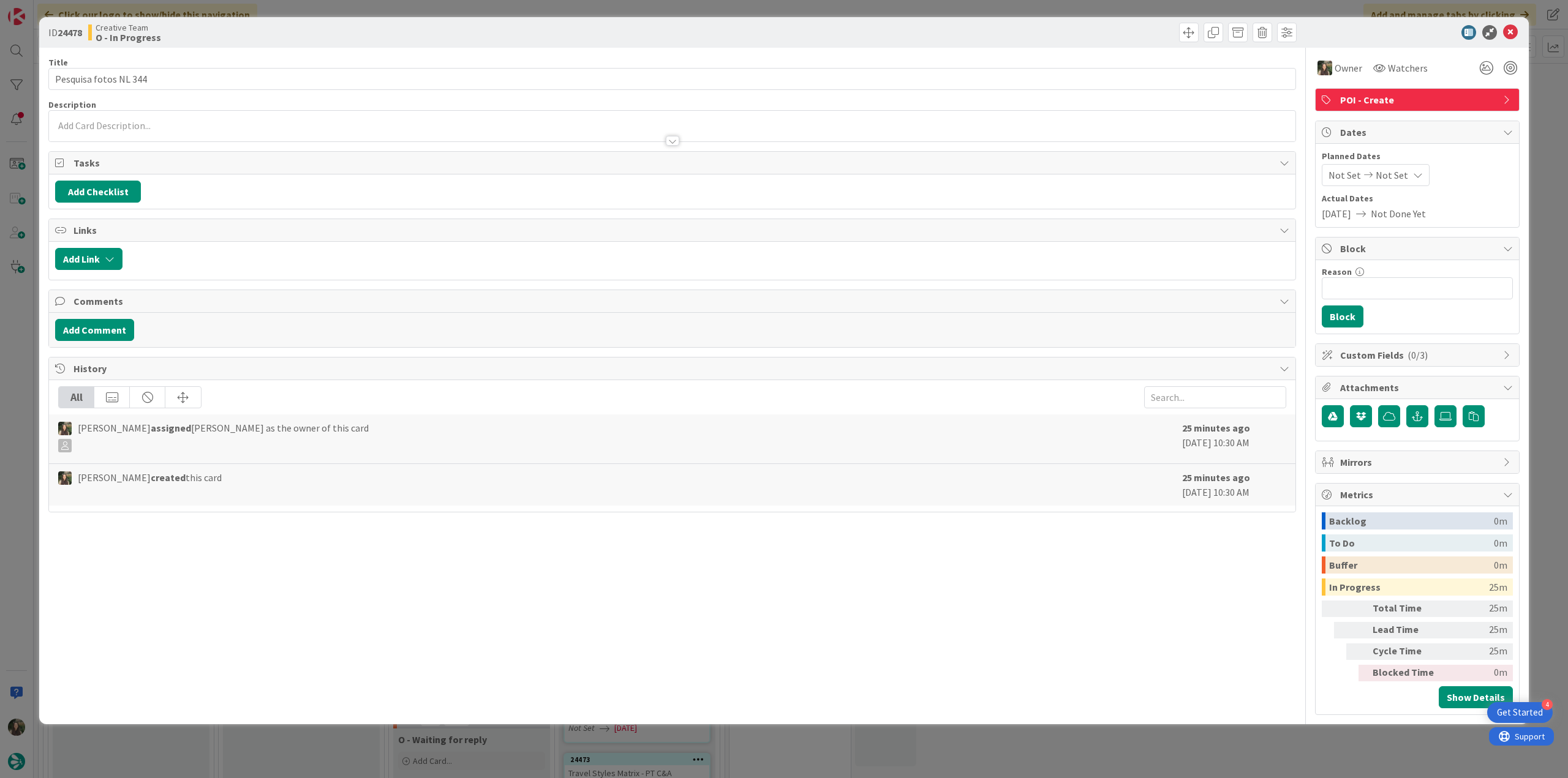
click at [1321, 745] on div "ID 24478 Creative Team O - In Progress Title 21 / 128 Pesquisa fotos NL 344 Des…" at bounding box center [784, 389] width 1568 height 778
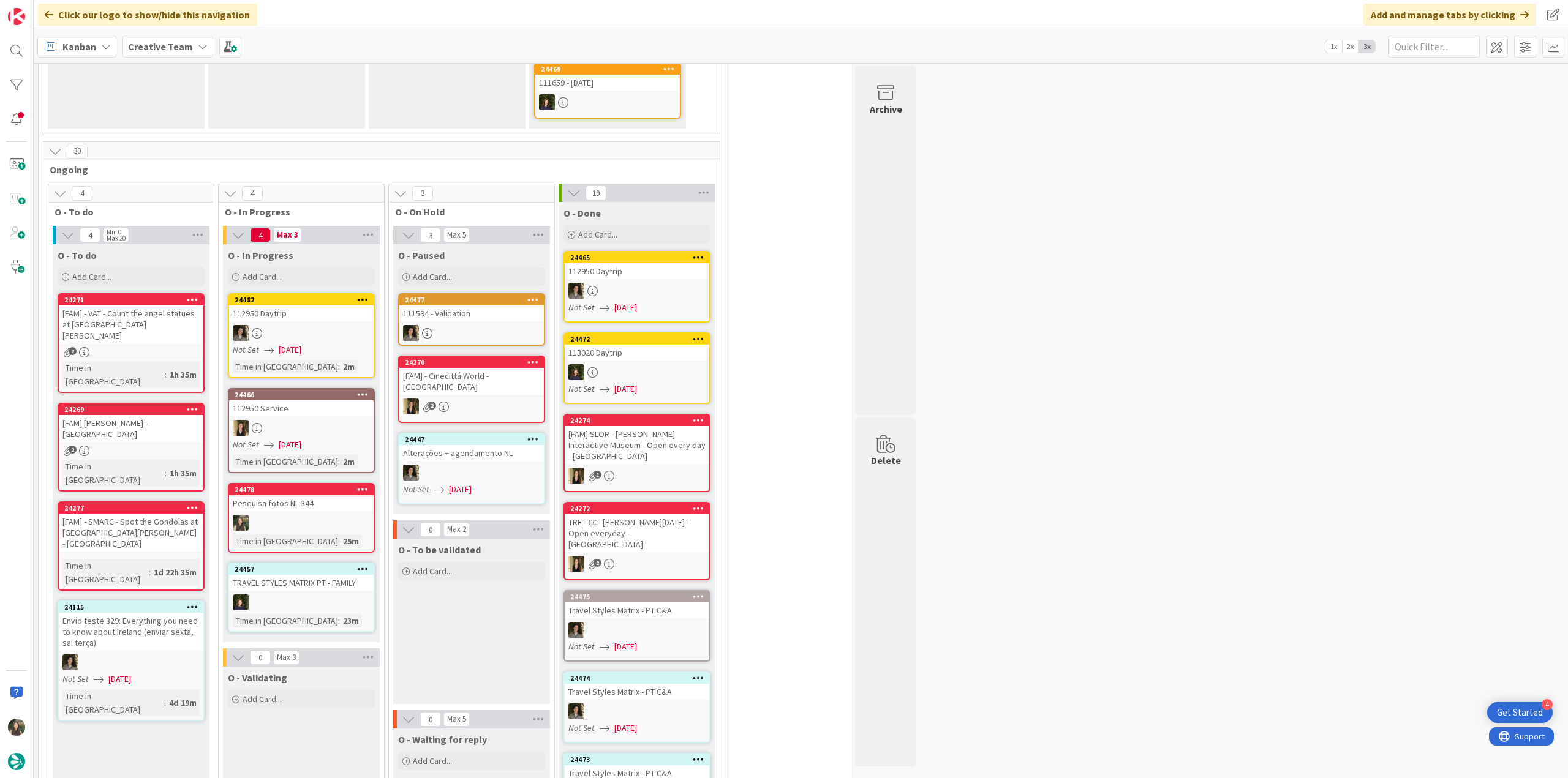
click at [342, 501] on div "Pesquisa fotos NL 344" at bounding box center [301, 503] width 144 height 16
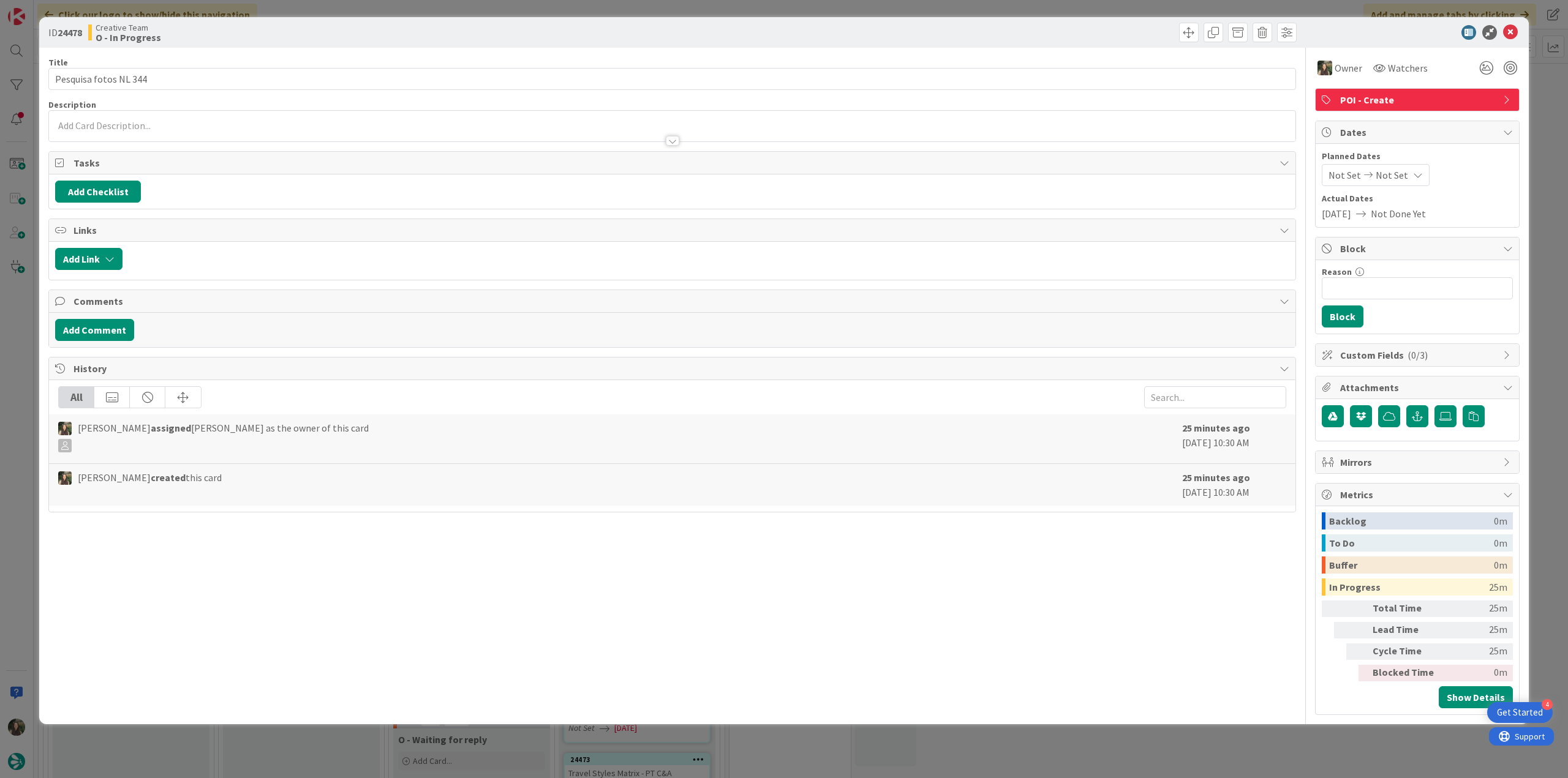
click at [1435, 95] on span "POI - Create" at bounding box center [1418, 100] width 157 height 15
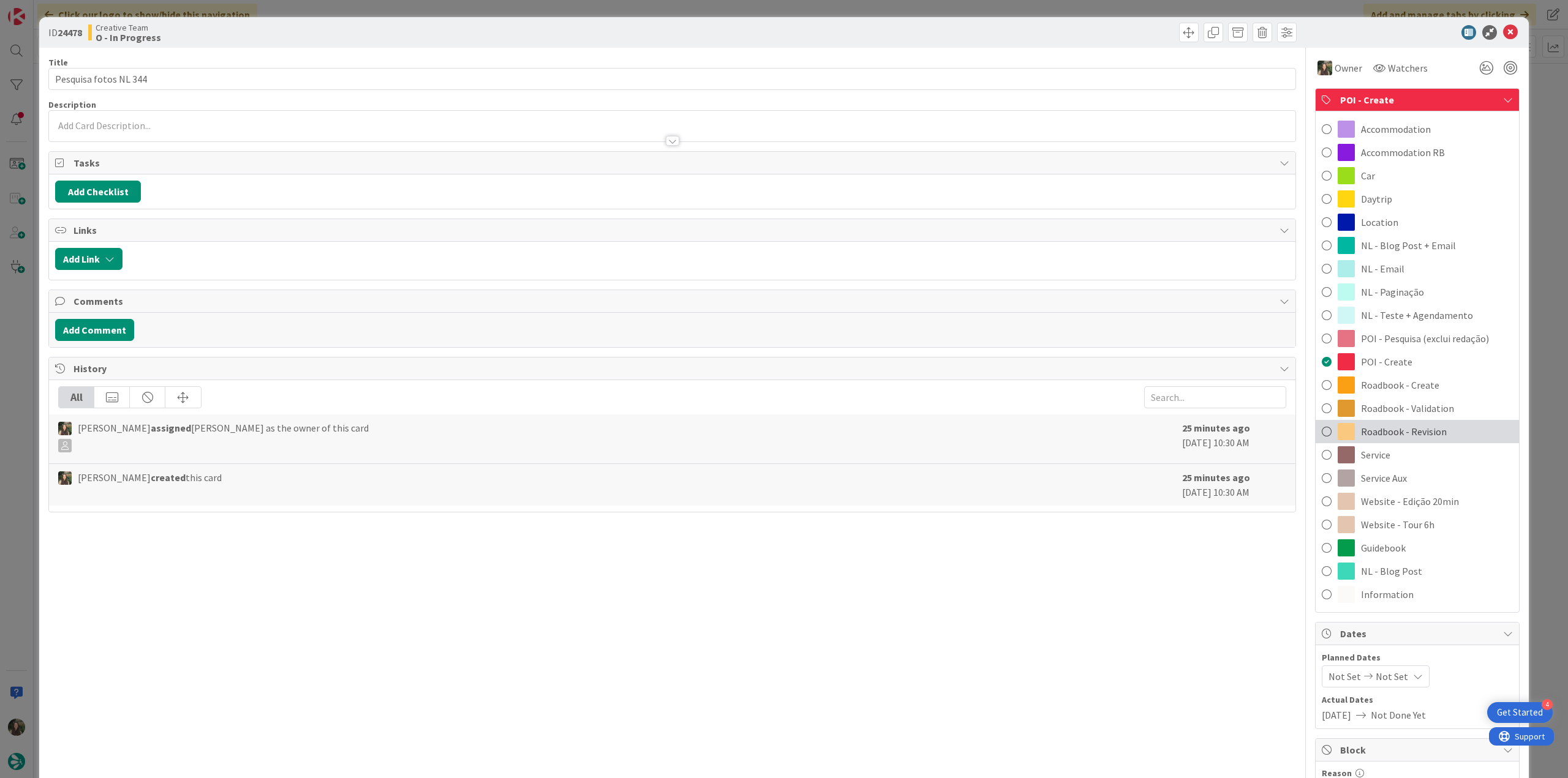
drag, startPoint x: 1459, startPoint y: 423, endPoint x: 1485, endPoint y: 405, distance: 31.6
click at [1460, 423] on div "Roadbook - Revision" at bounding box center [1417, 431] width 203 height 23
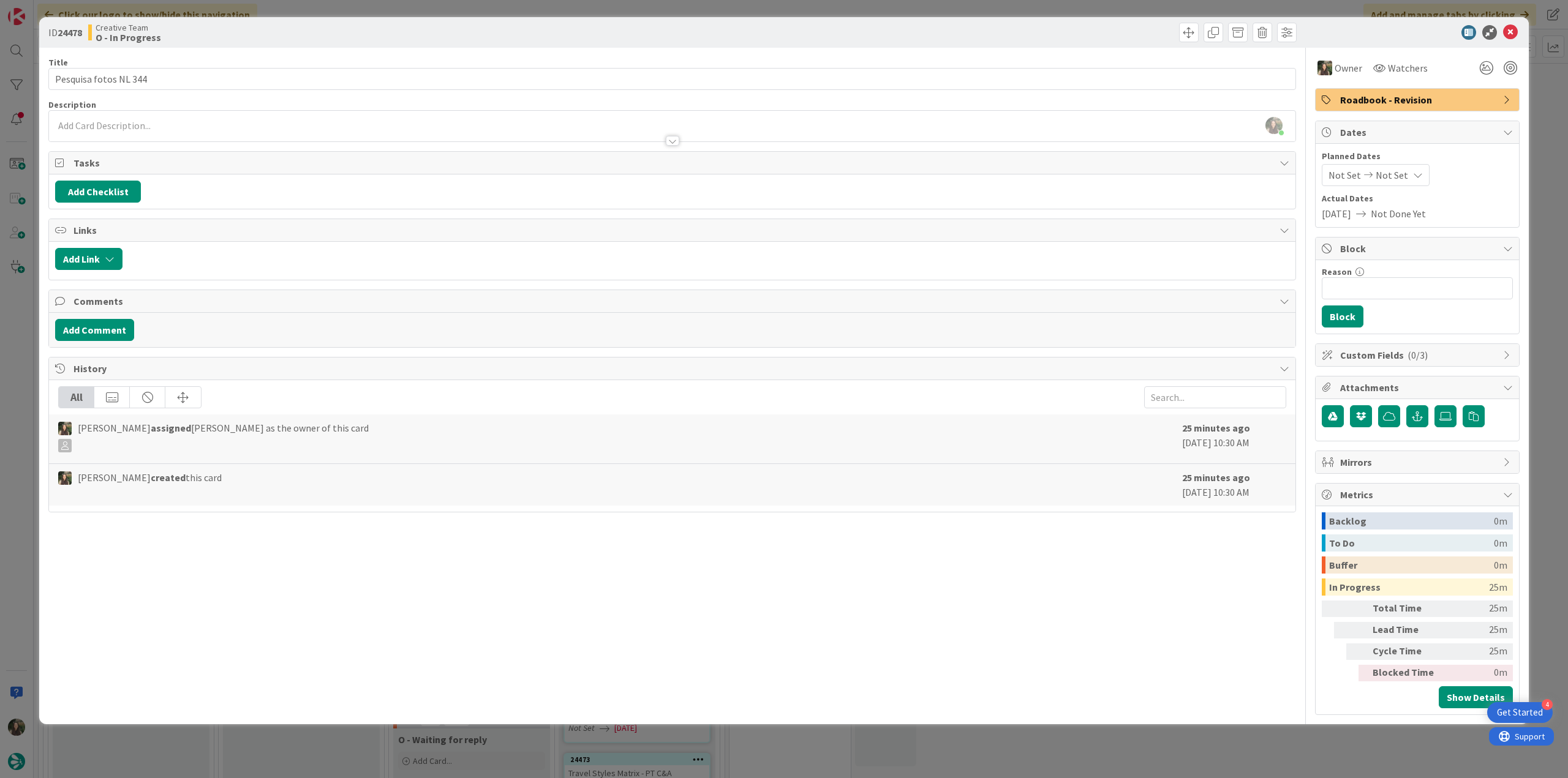
click at [1549, 324] on div "ID 24478 Creative Team O - In Progress Title 21 / 128 Pesquisa fotos NL 344 Des…" at bounding box center [784, 389] width 1568 height 778
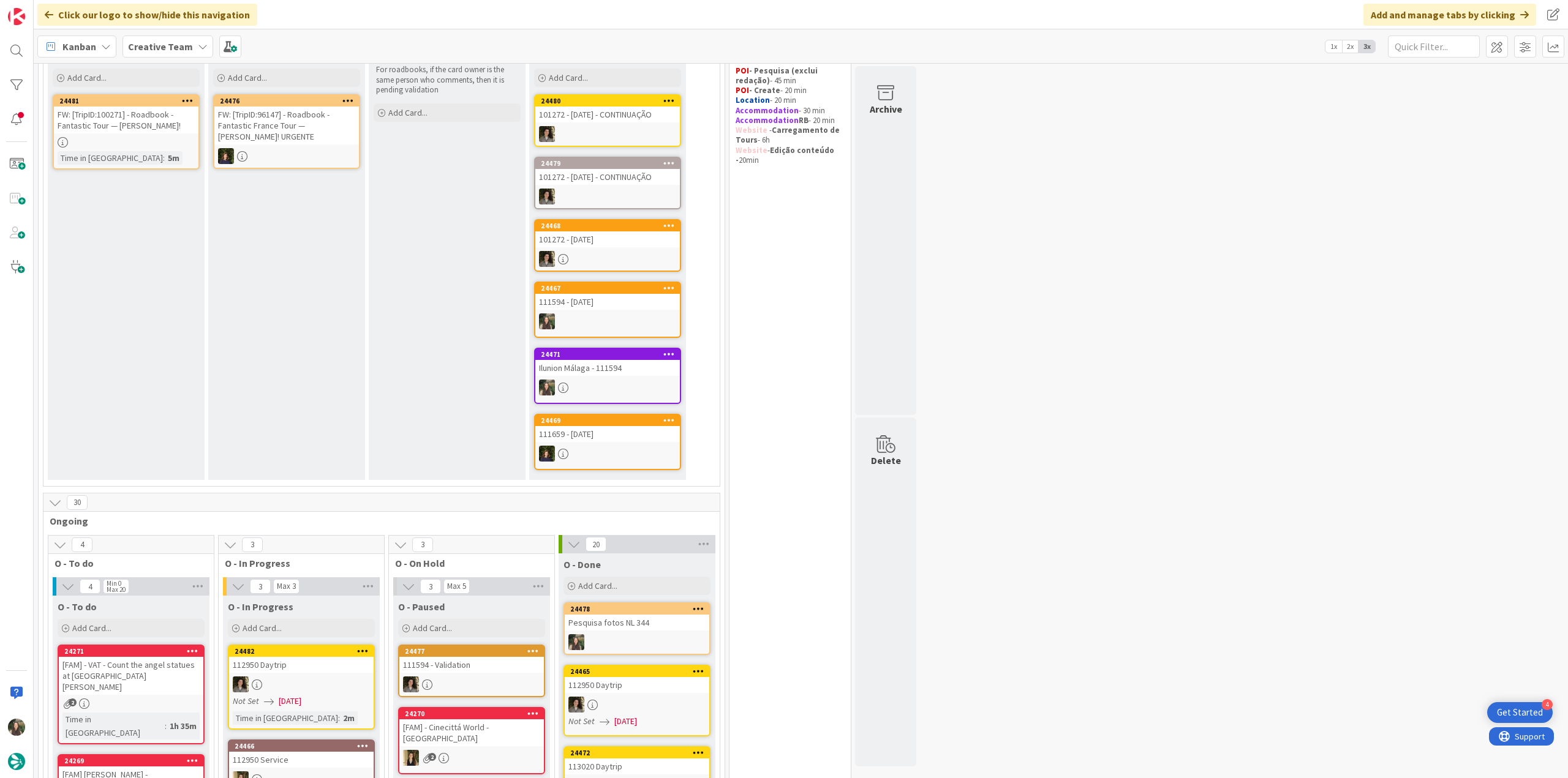
scroll to position [61, 0]
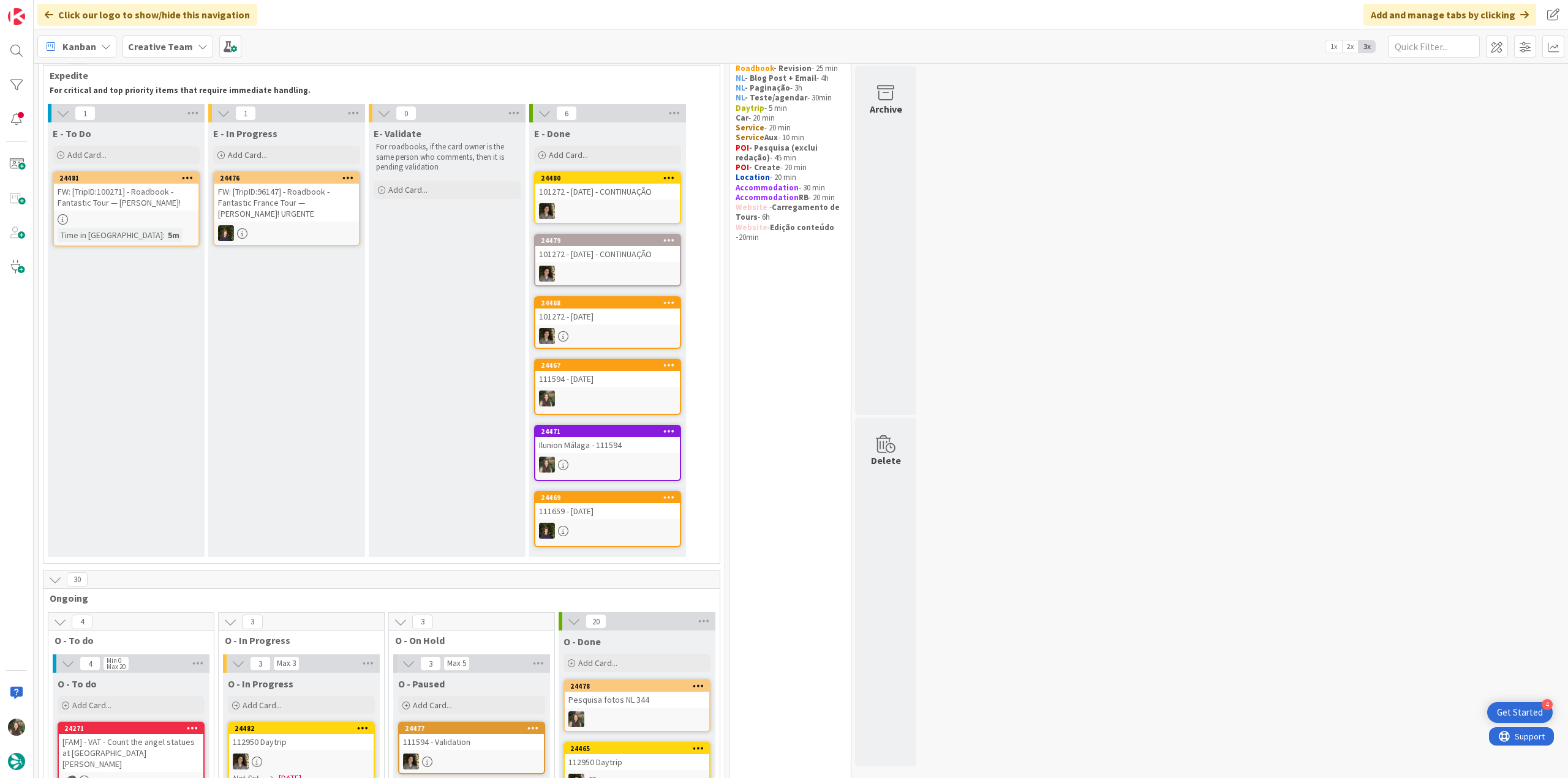
click at [165, 216] on div at bounding box center [126, 219] width 144 height 10
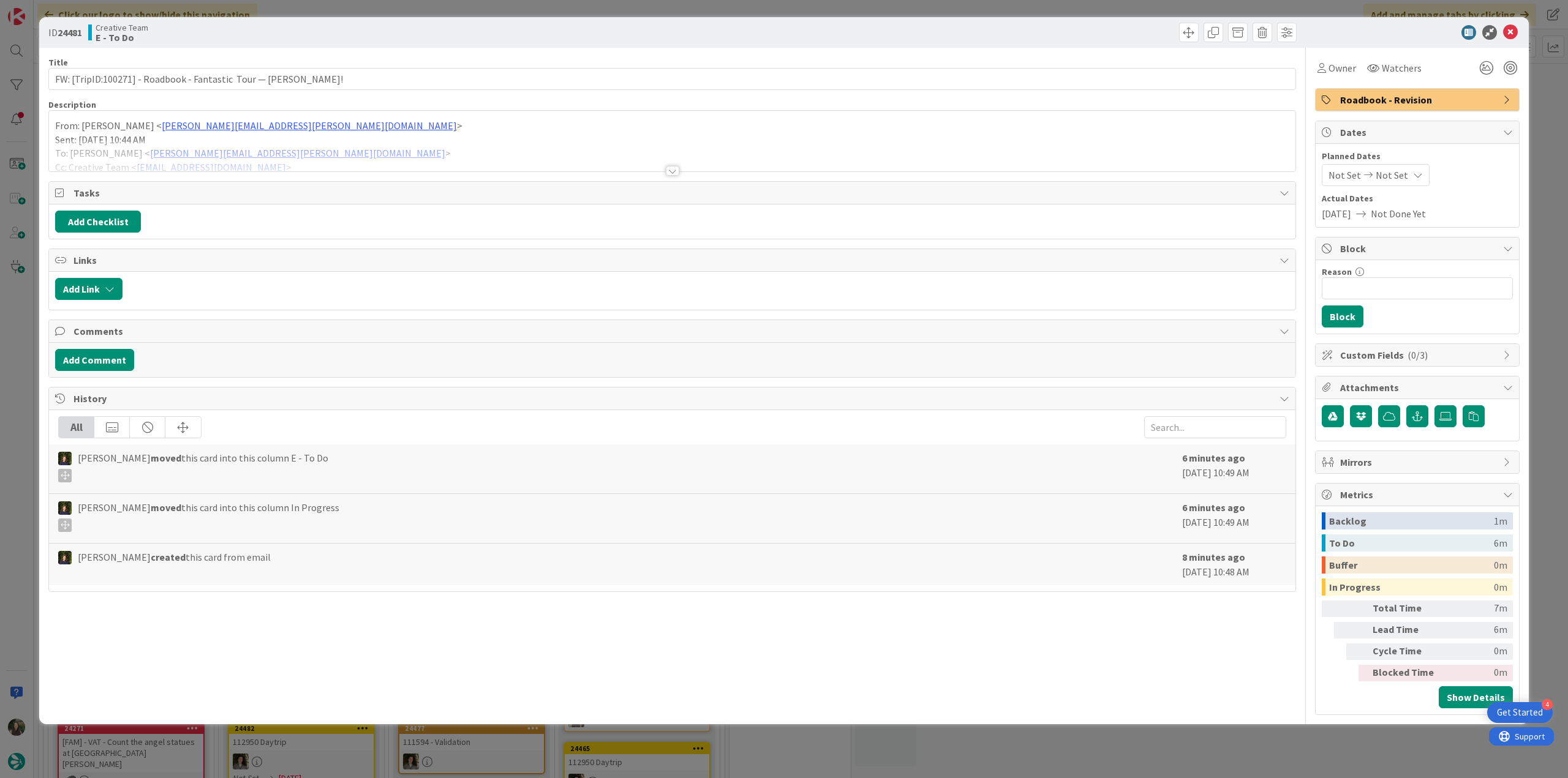
click at [455, 142] on div at bounding box center [672, 156] width 1247 height 31
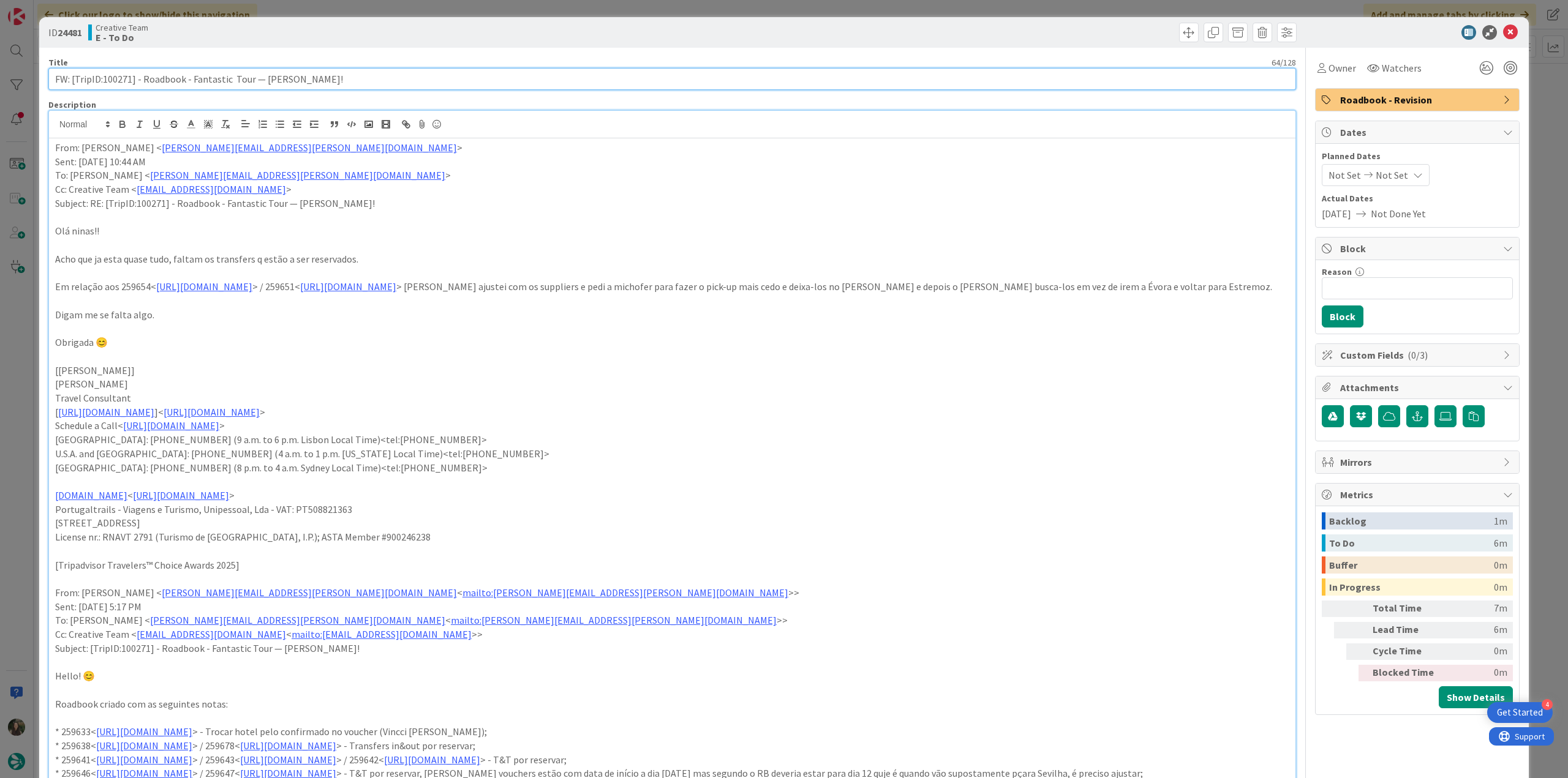
click at [125, 85] on input "FW: [TripID:100271] - Roadbook - Fantastic Tour — [PERSON_NAME]!" at bounding box center [672, 79] width 1248 height 22
click at [126, 85] on input "FW: [TripID:100271] - Roadbook - Fantastic Tour — [PERSON_NAME]!" at bounding box center [672, 79] width 1248 height 22
click at [25, 451] on div "ID 24481 Creative Team E - To Do Title 64 / 128 FW: [TripID:100271] - Roadbook …" at bounding box center [784, 389] width 1568 height 778
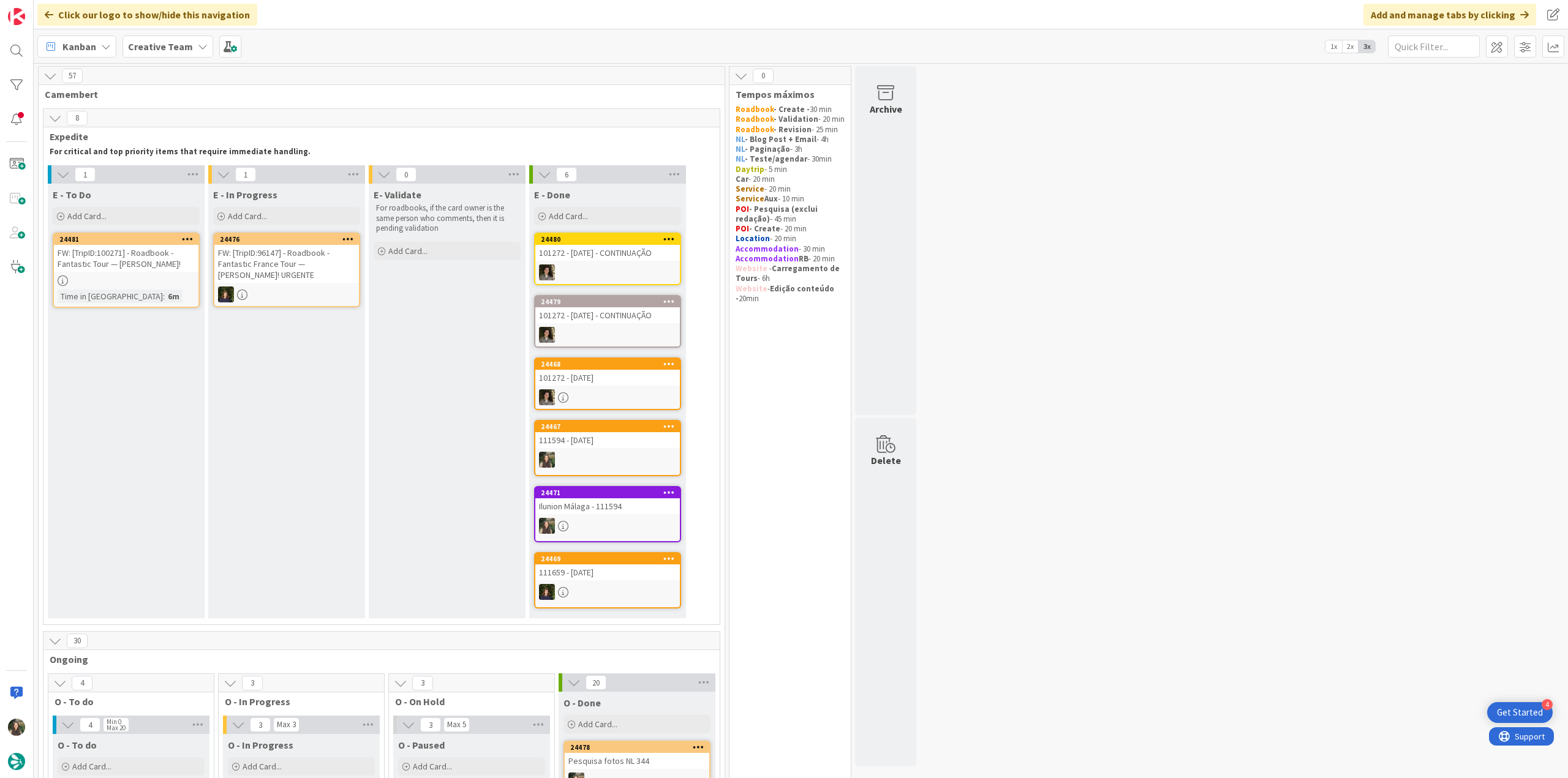
click at [170, 263] on div "FW: [TripID:100271] - Roadbook - Fantastic Tour — [PERSON_NAME]!" at bounding box center [126, 258] width 144 height 27
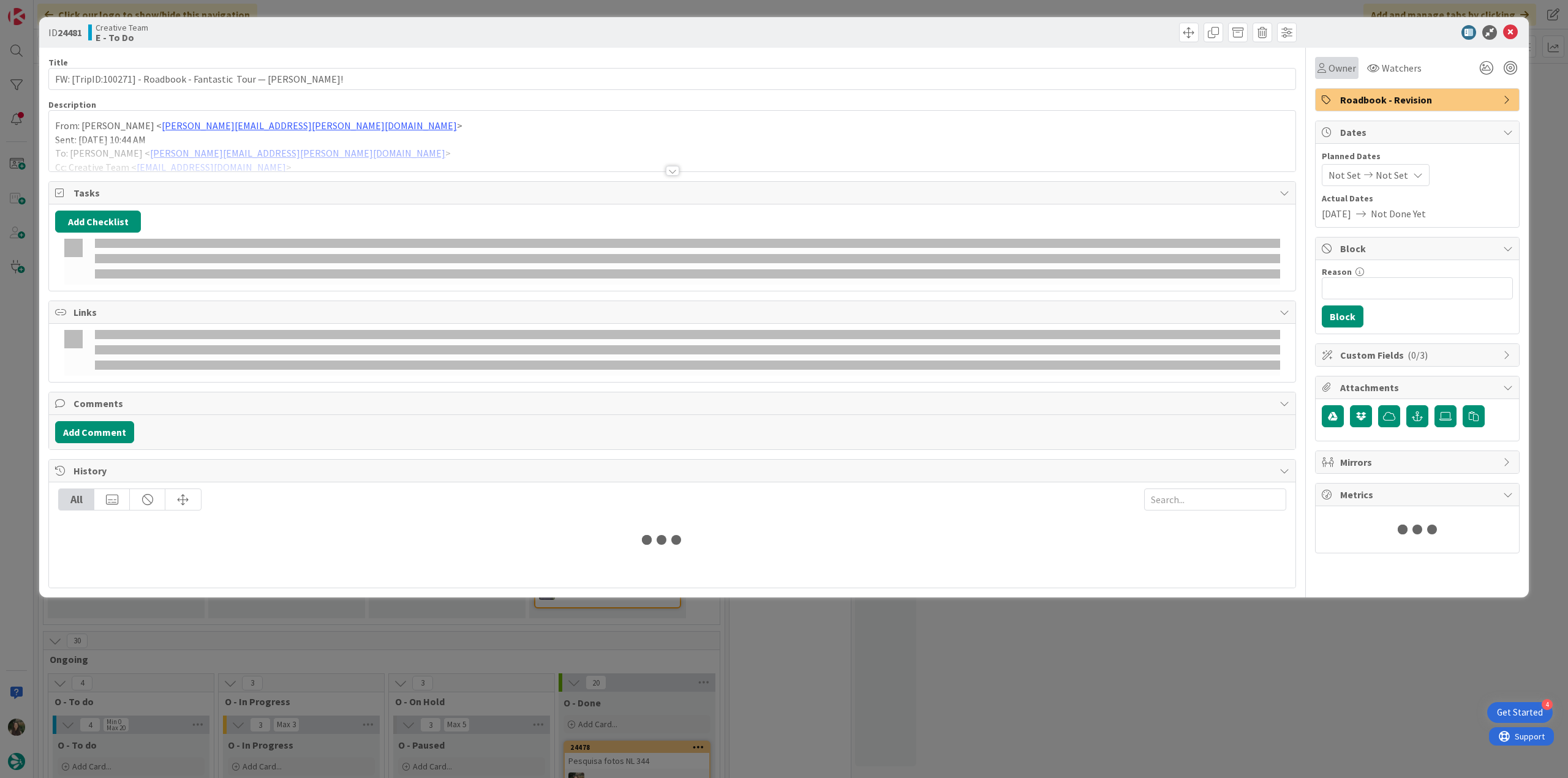
click at [1340, 69] on span "Owner" at bounding box center [1343, 68] width 28 height 15
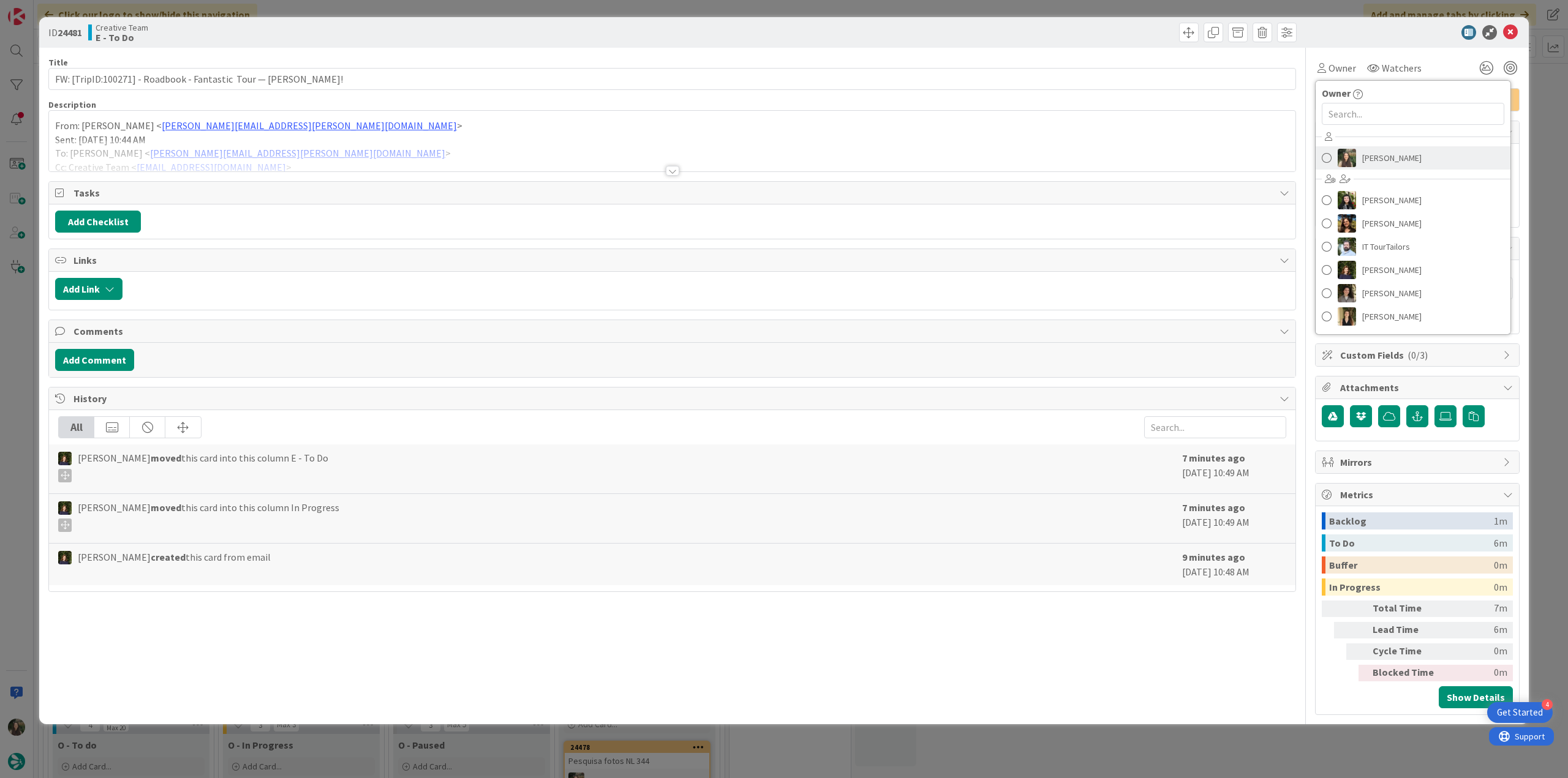
click at [1397, 152] on span "[PERSON_NAME]" at bounding box center [1392, 158] width 60 height 19
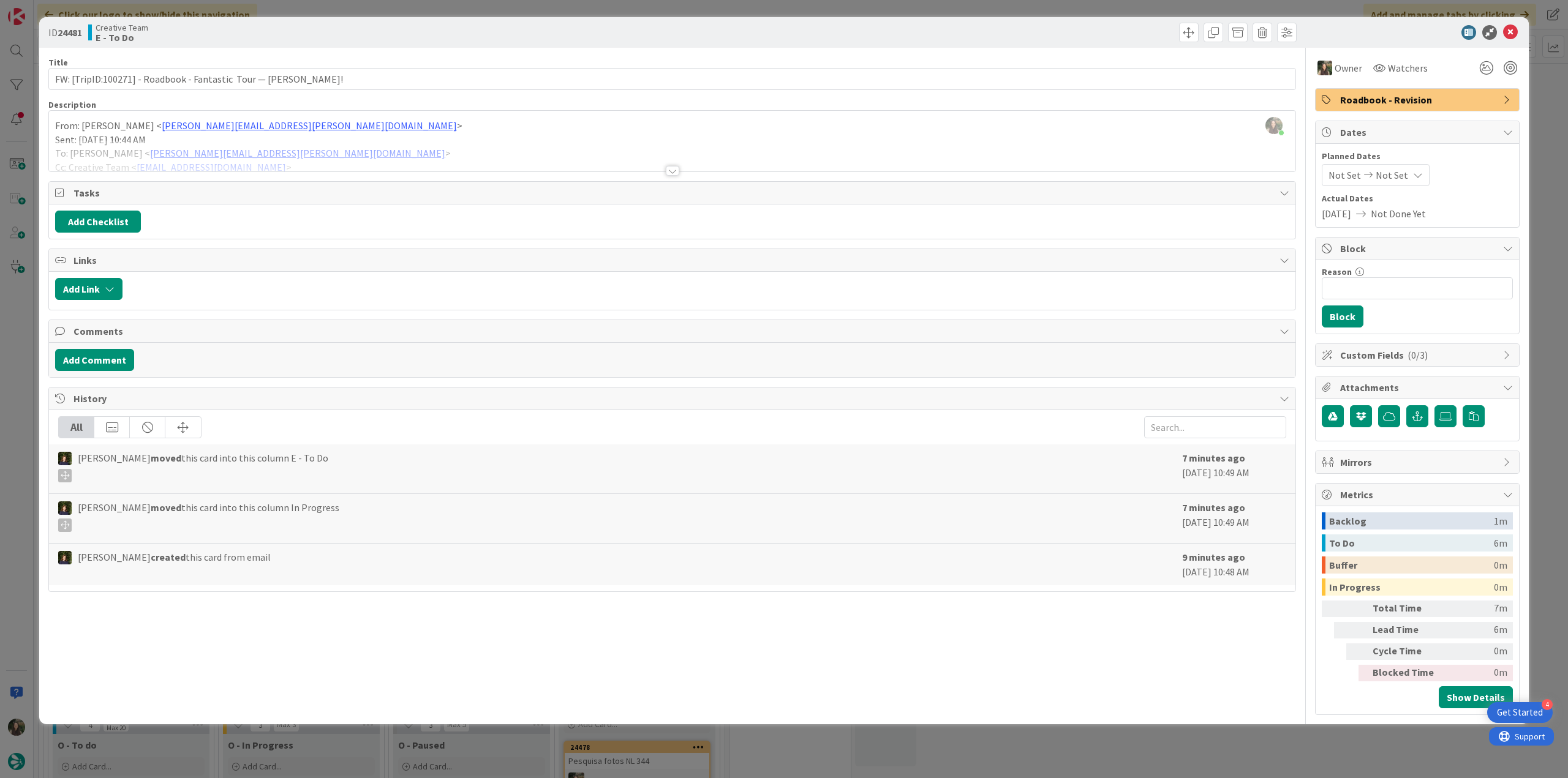
click at [1547, 100] on div "ID 24481 Creative Team E - To Do Title 64 / 128 FW: [TripID:100271] - Roadbook …" at bounding box center [784, 389] width 1568 height 778
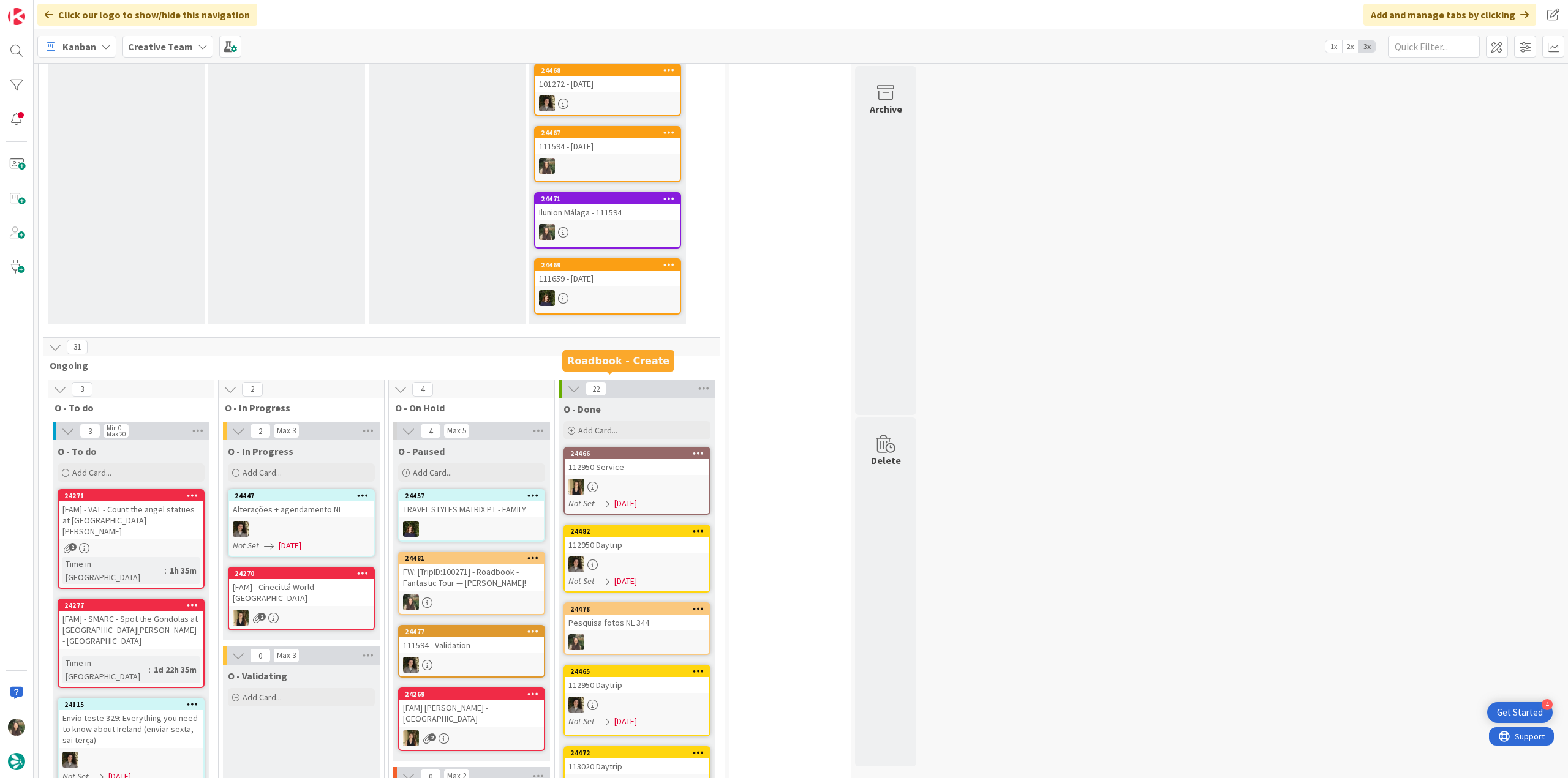
scroll to position [306, 0]
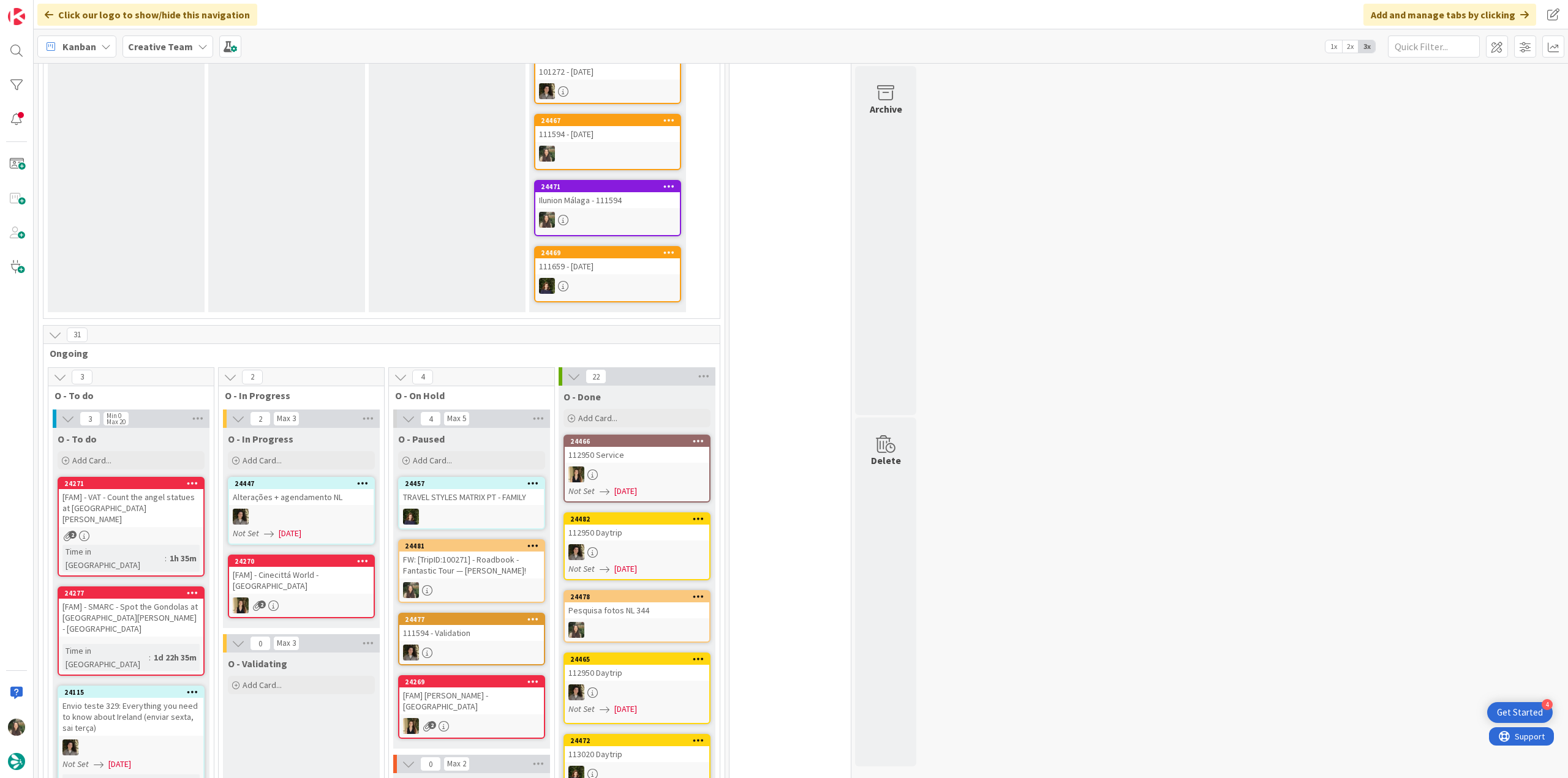
click at [508, 580] on div "24481 FW: [TripID:100271] - Roadbook - Fantastic Tour — Paul Jeffrey!" at bounding box center [472, 571] width 147 height 64
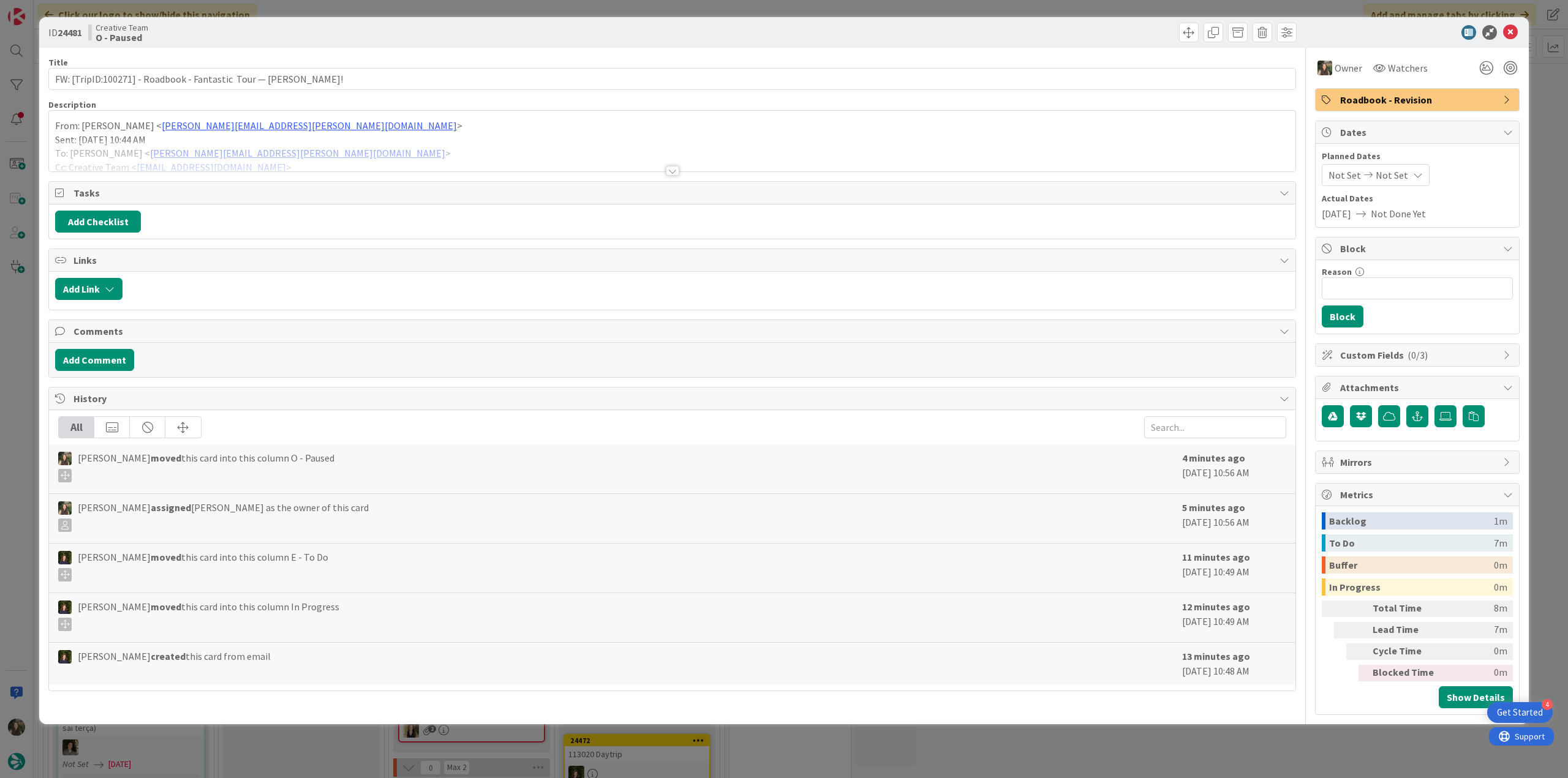
click at [698, 133] on div "From: Bárbara Pinto < Barbara.pinto@tourtailors.com > Sent: Friday, 3 October, …" at bounding box center [672, 141] width 1247 height 60
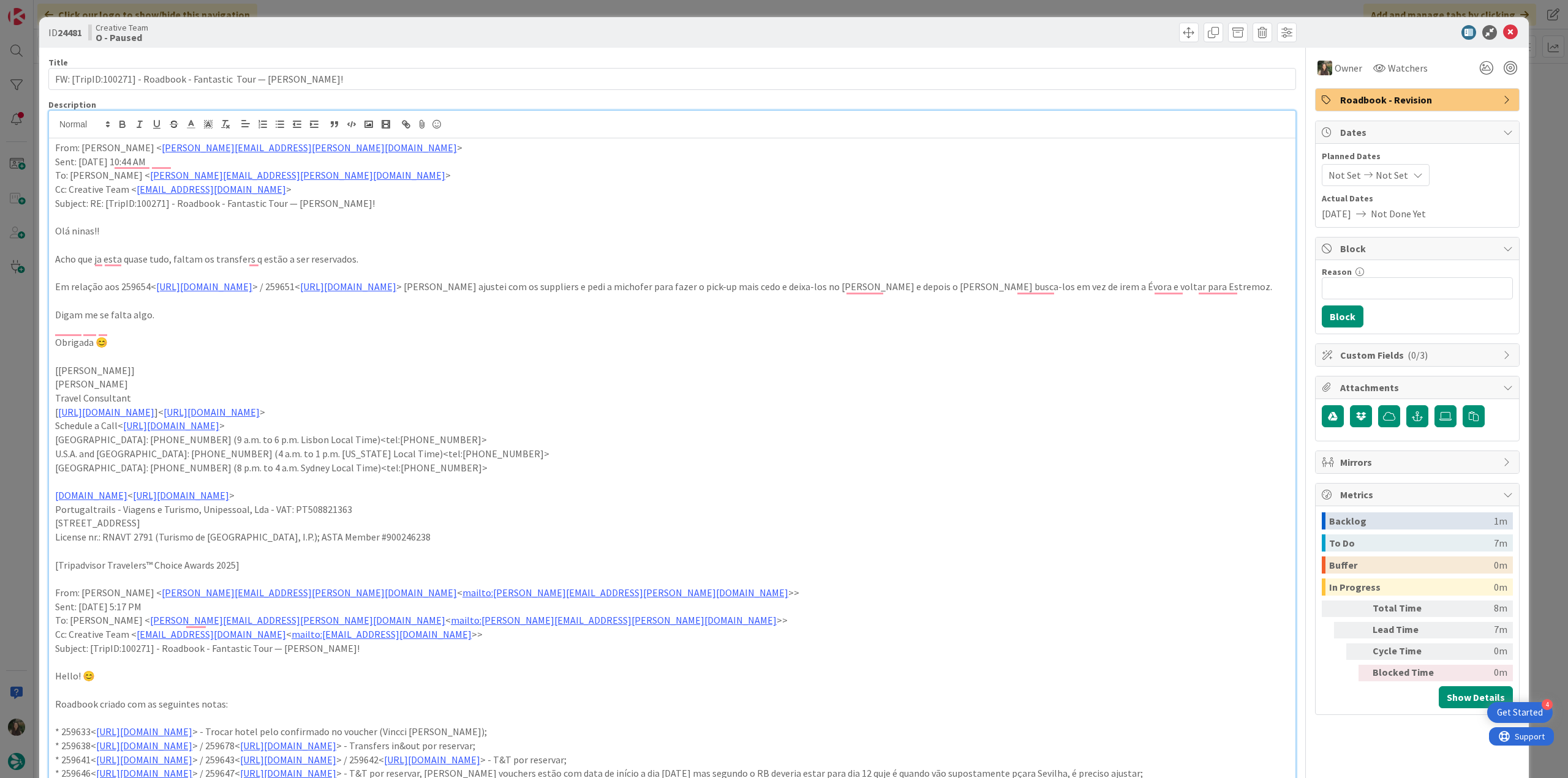
click at [19, 338] on div "ID 24481 Creative Team O - Paused Title 64 / 128 FW: [TripID:100271] - Roadbook…" at bounding box center [784, 389] width 1568 height 778
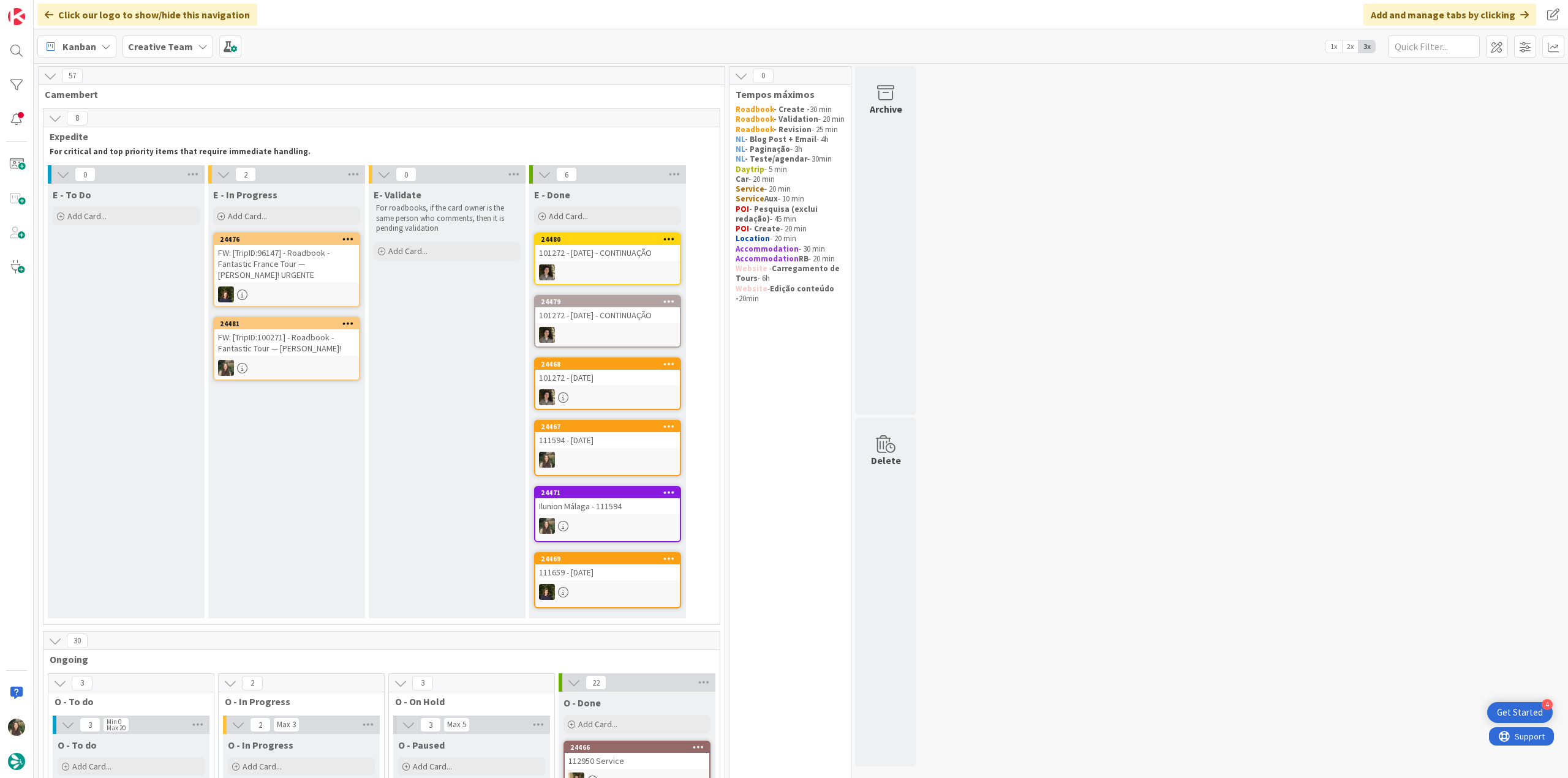
click at [301, 346] on div "FW: [TripID:100271] - Roadbook - Fantastic Tour — [PERSON_NAME]!" at bounding box center [287, 343] width 144 height 27
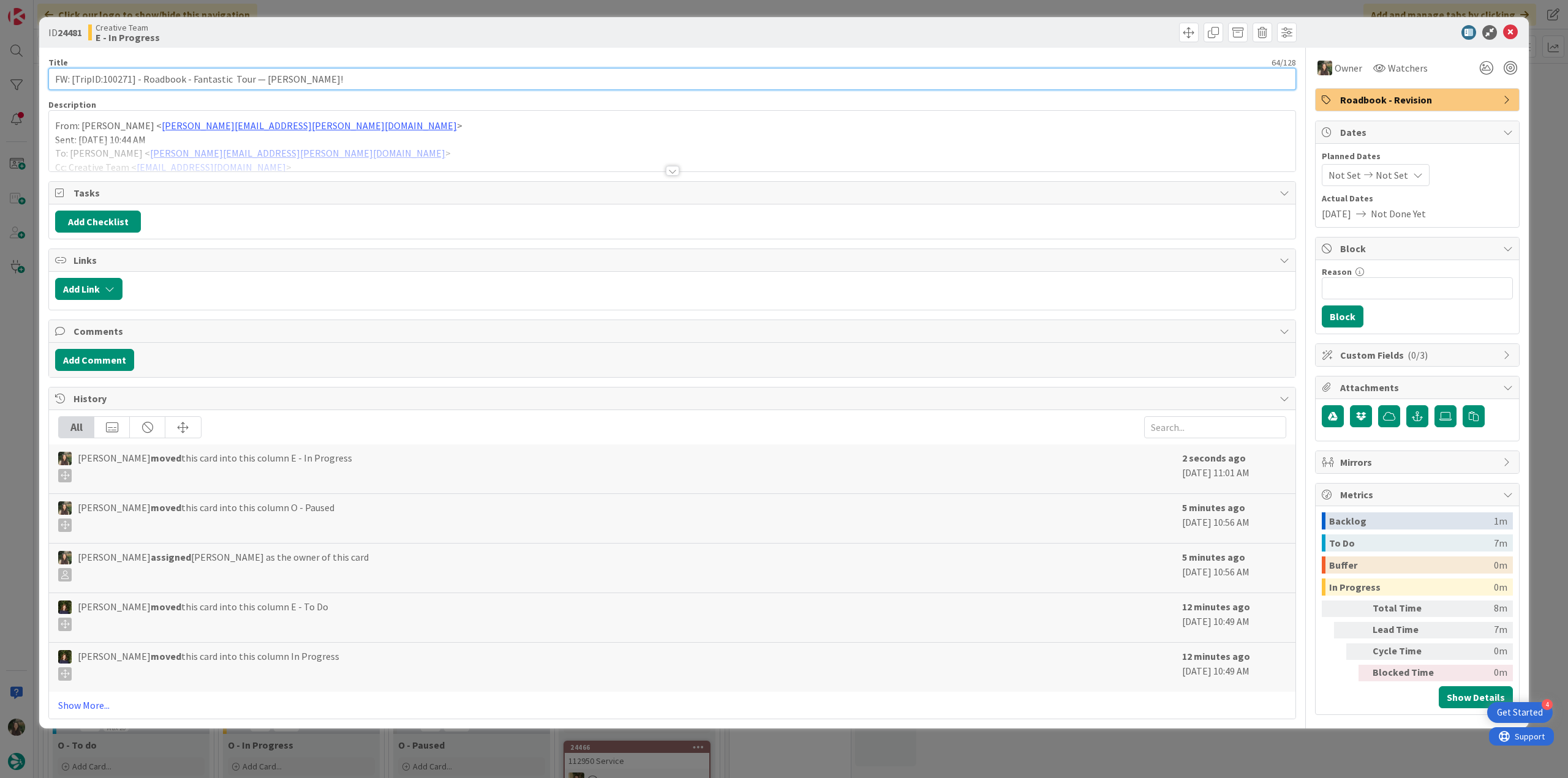
click at [127, 81] on input "FW: [TripID:100271] - Roadbook - Fantastic Tour — [PERSON_NAME]!" at bounding box center [672, 79] width 1248 height 22
click at [360, 159] on div at bounding box center [672, 156] width 1247 height 31
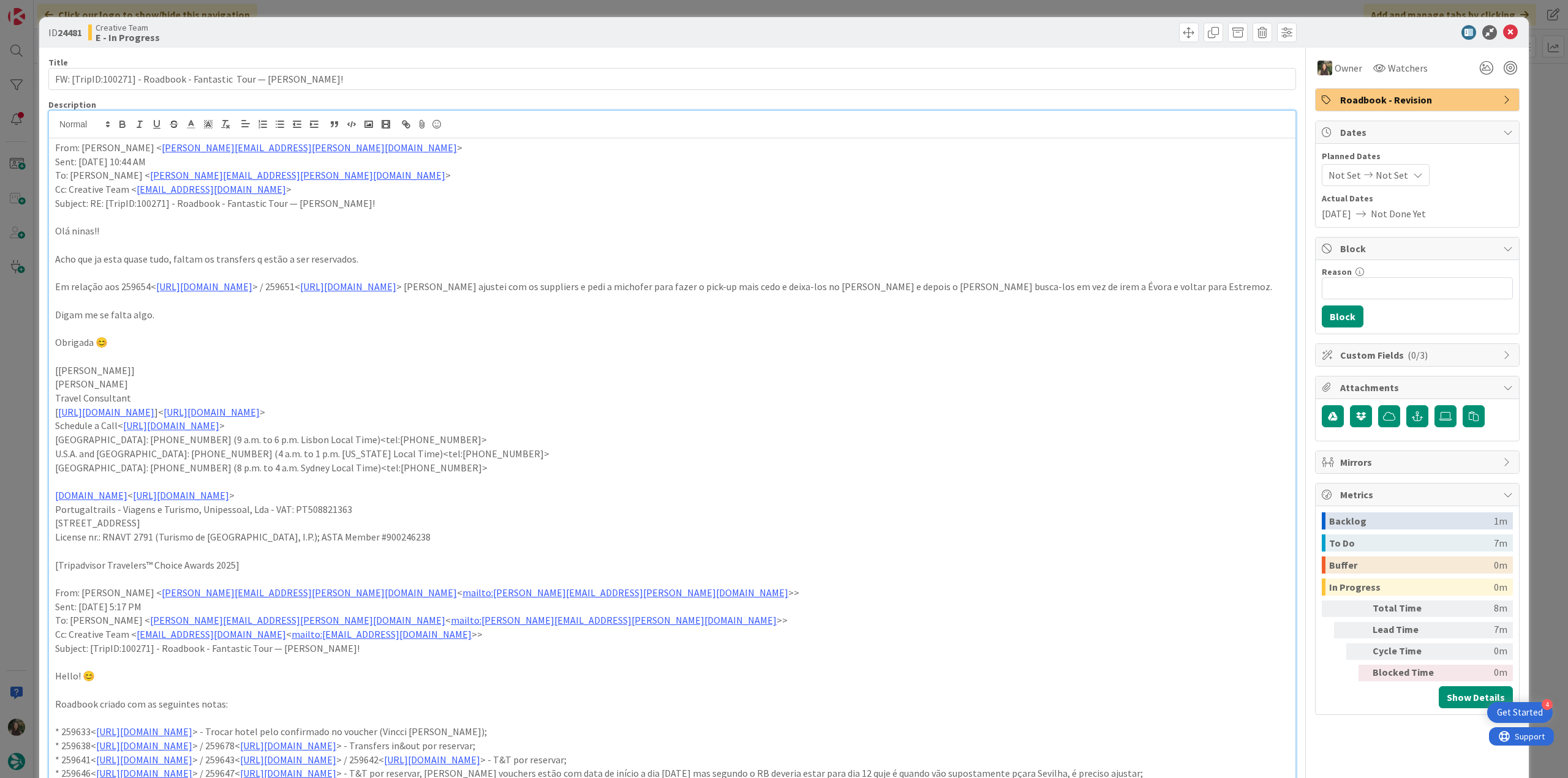
click at [19, 442] on div "ID 24481 Creative Team E - In Progress Title 64 / 128 FW: [TripID:100271] - Roa…" at bounding box center [784, 389] width 1568 height 778
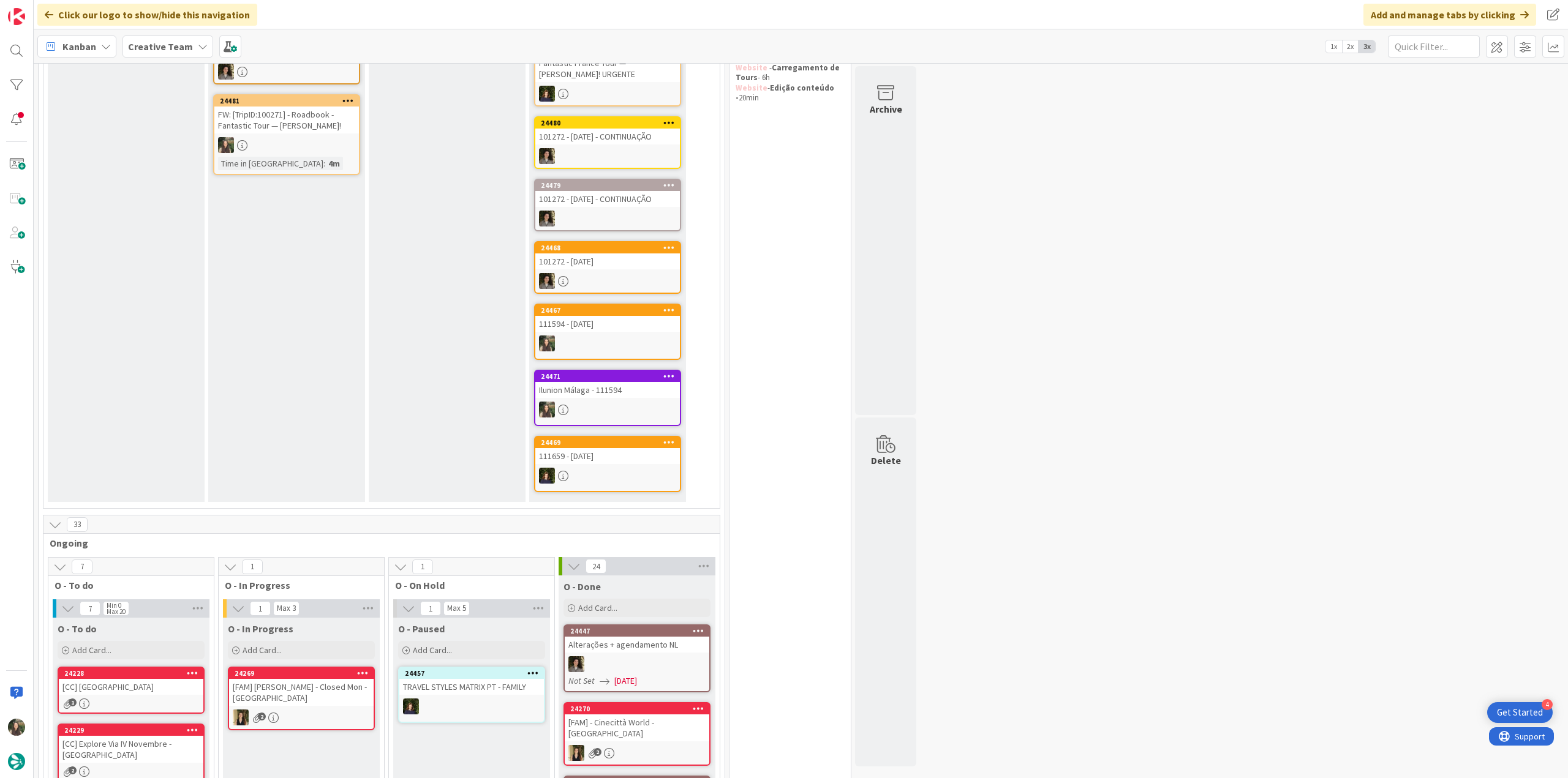
scroll to position [147, 0]
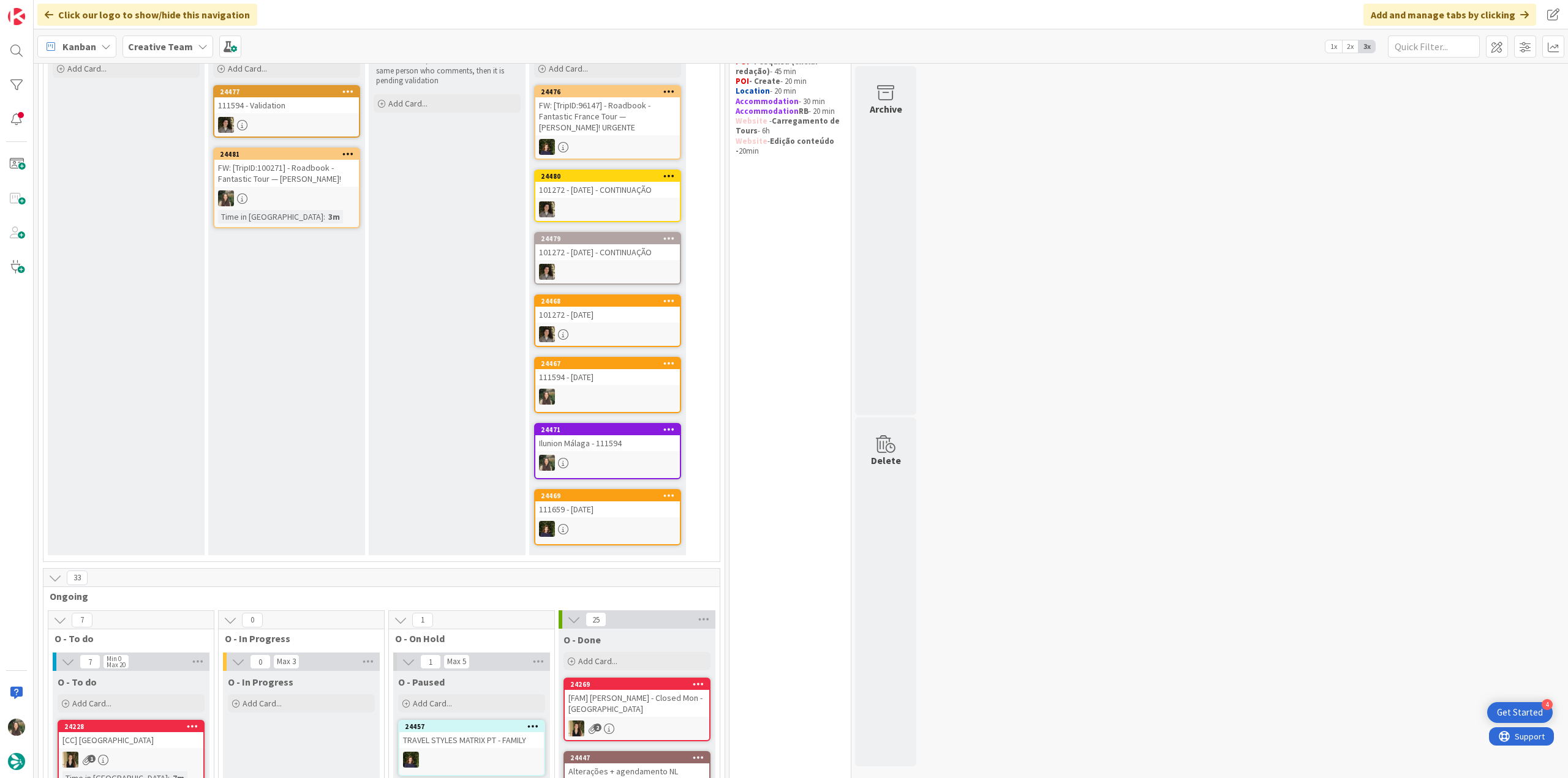
click at [299, 184] on div "FW: [TripID:100271] - Roadbook - Fantastic Tour — [PERSON_NAME]!" at bounding box center [287, 173] width 144 height 27
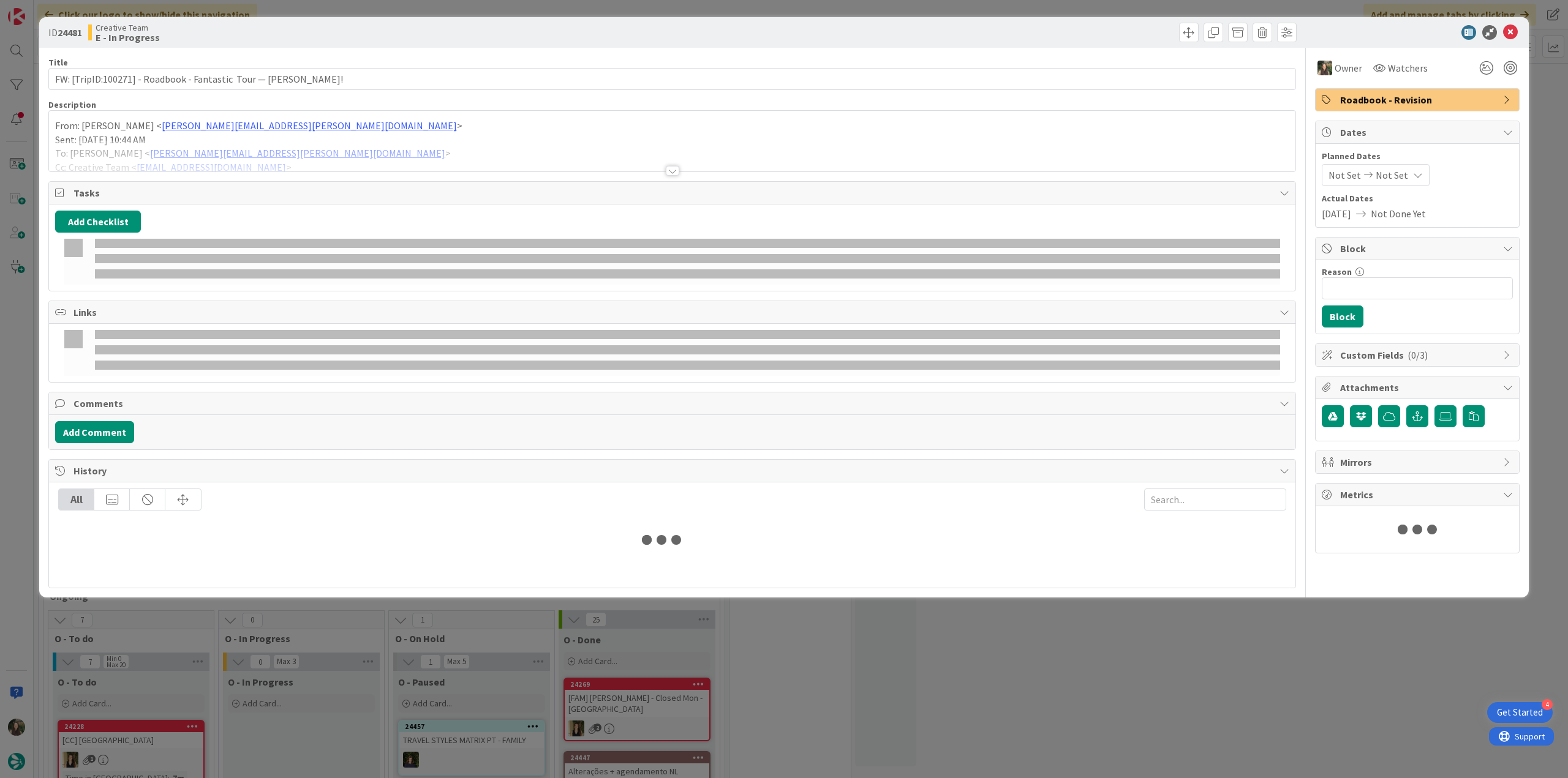
click at [291, 138] on p "Sent: [DATE] 10:44 AM" at bounding box center [672, 140] width 1235 height 14
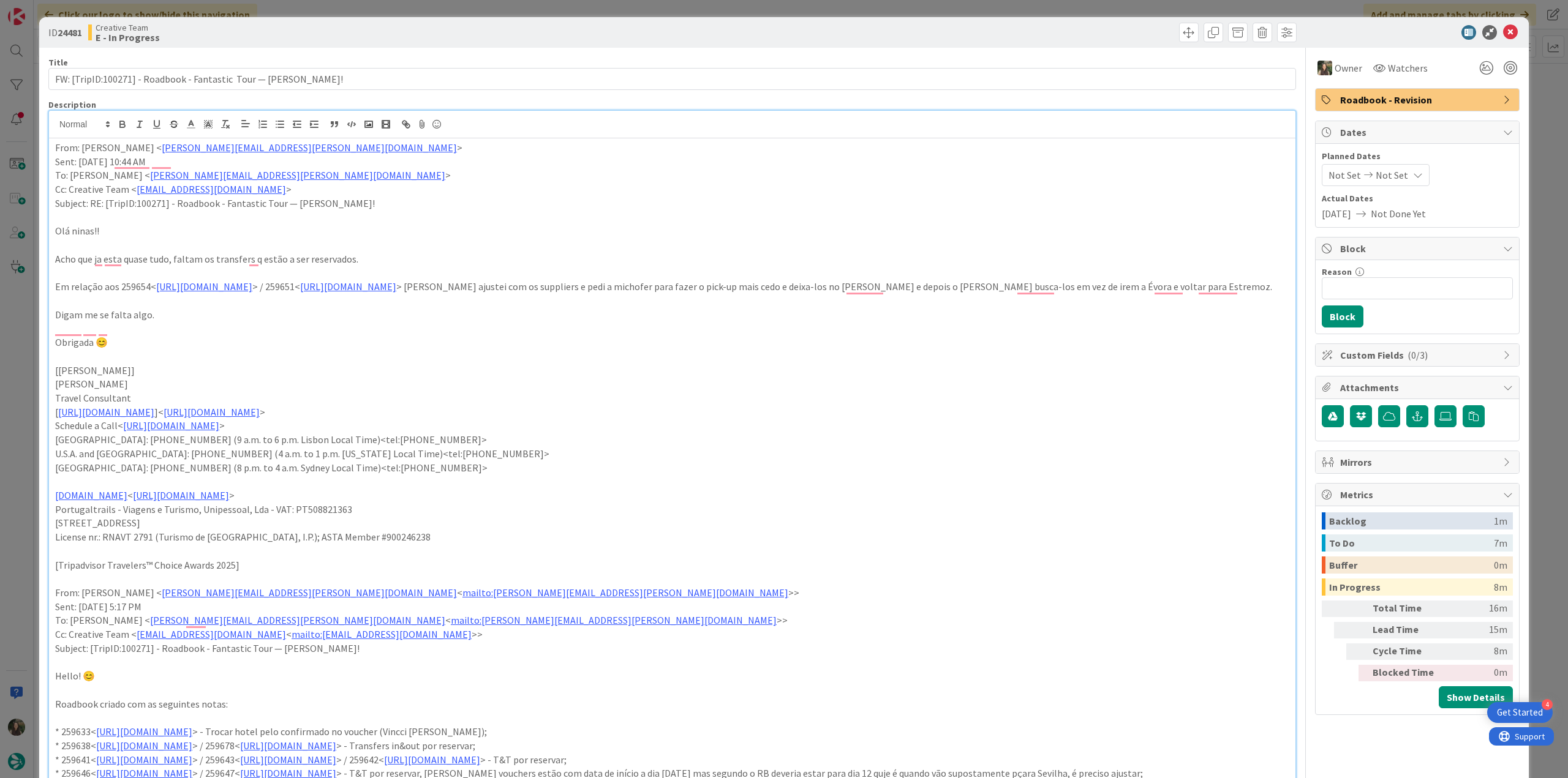
click at [1533, 196] on div "ID 24481 Creative Team E - In Progress Title 64 / 128 FW: [TripID:100271] - Roa…" at bounding box center [784, 389] width 1568 height 778
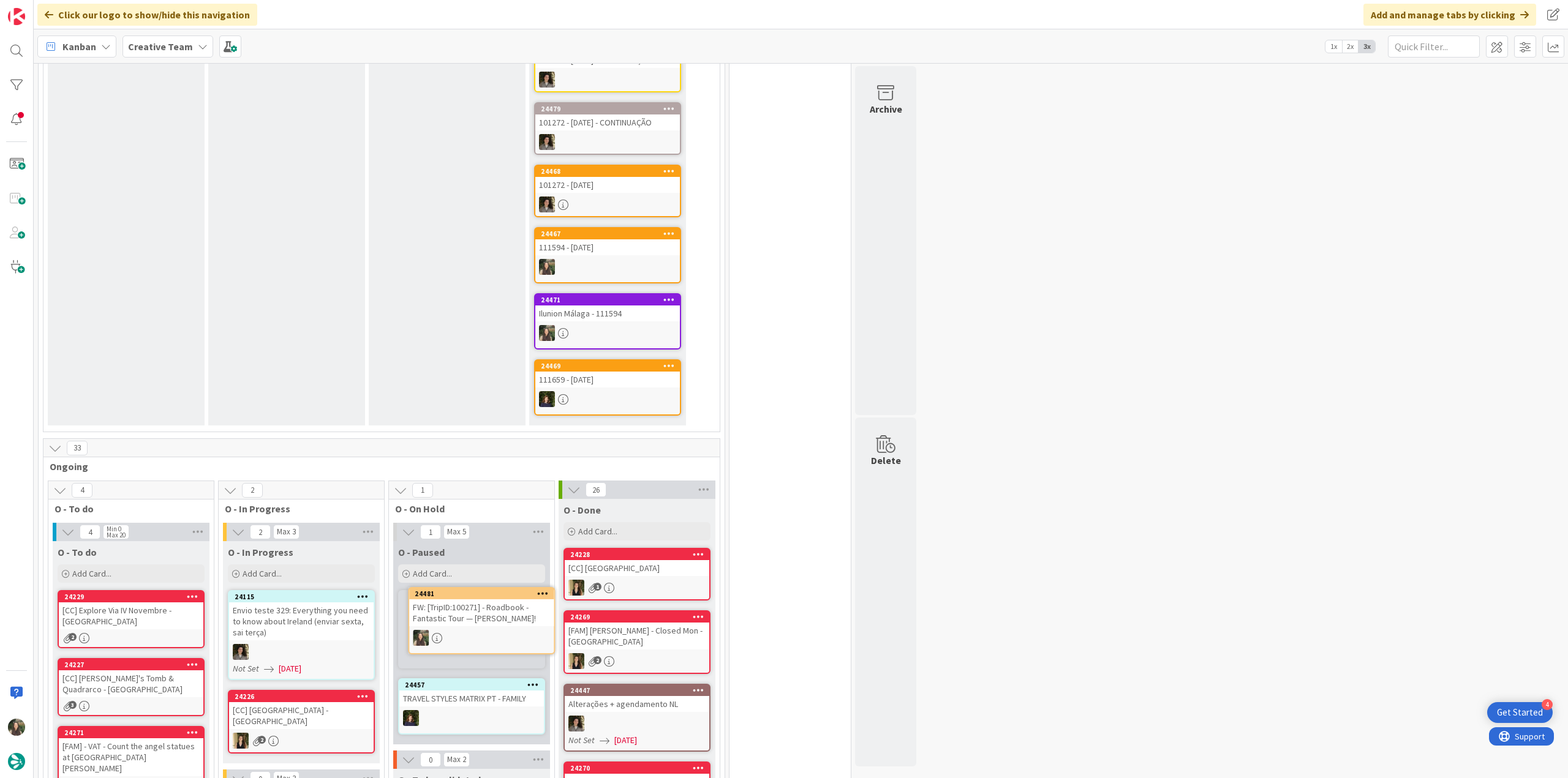
scroll to position [345, 0]
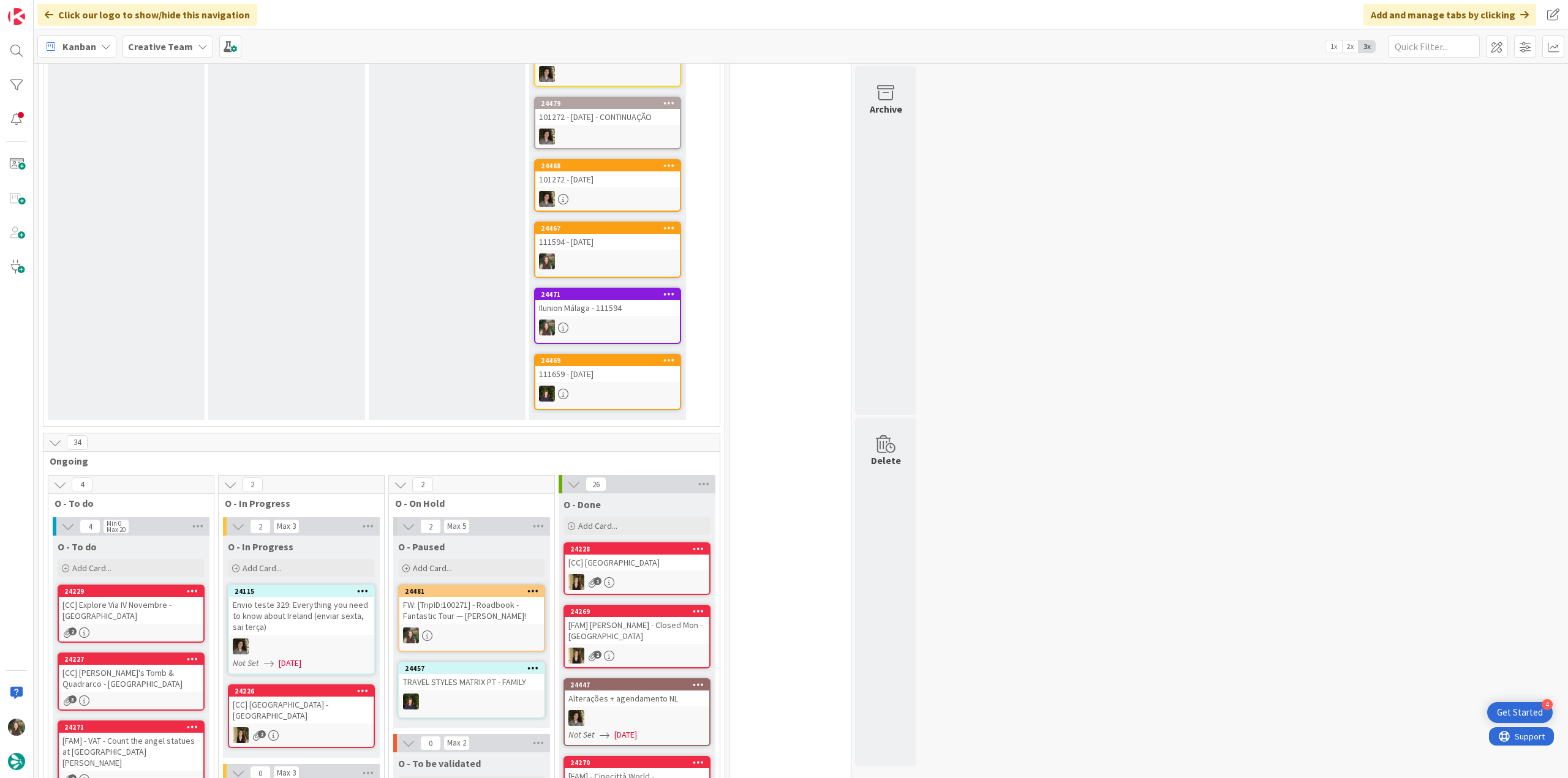
click at [424, 605] on div "FW: [TripID:100271] - Roadbook - Fantastic Tour — [PERSON_NAME]!" at bounding box center [472, 611] width 144 height 27
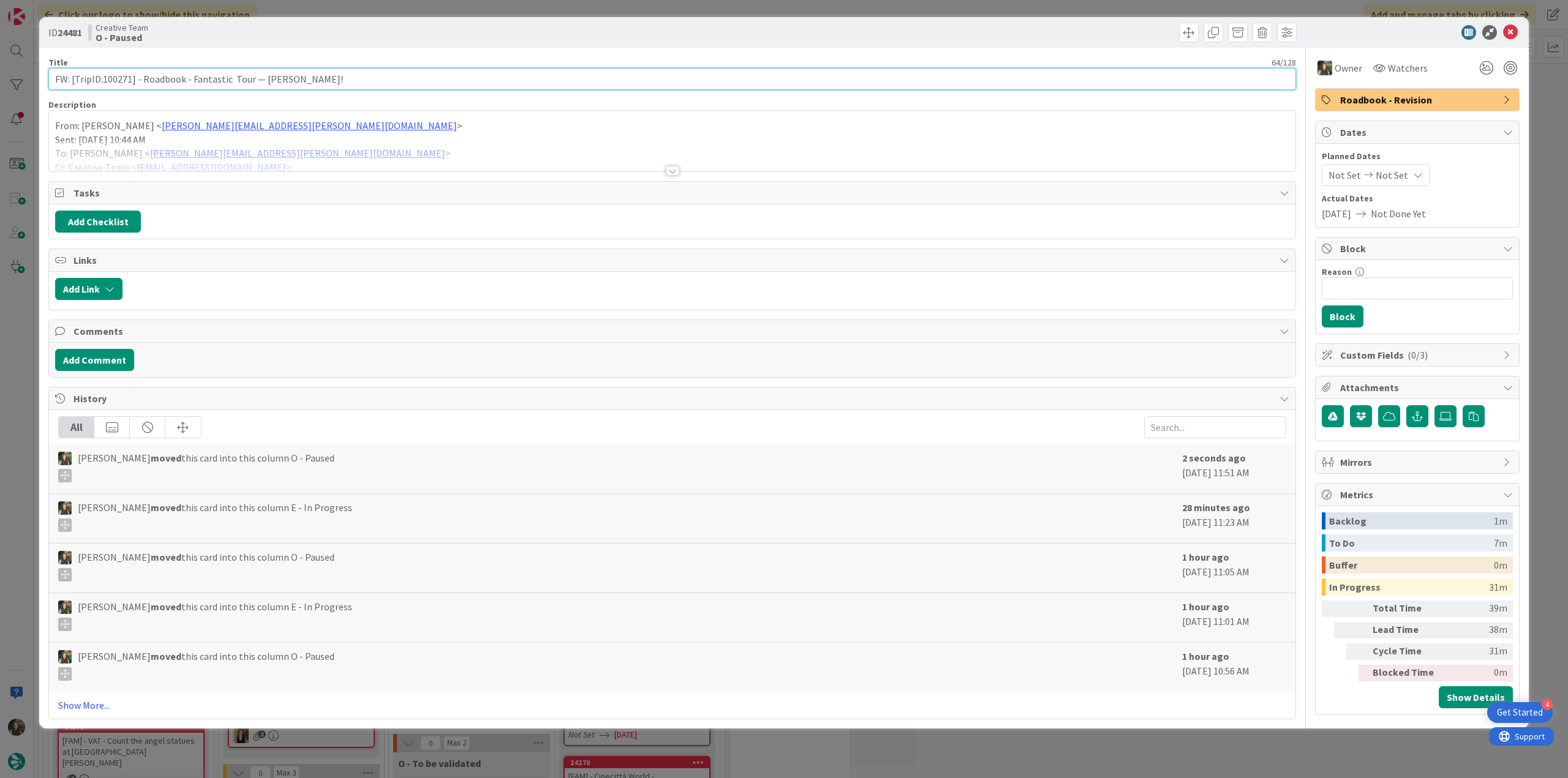
drag, startPoint x: 132, startPoint y: 77, endPoint x: 74, endPoint y: 79, distance: 58.0
click at [74, 79] on input "FW: [TripID:100271] - Roadbook - Fantastic Tour — [PERSON_NAME]!" at bounding box center [672, 79] width 1248 height 22
click at [26, 355] on div "ID 24481 Creative Team O - Paused Title 64 / 128 FW: [TripID:100271] - Roadbook…" at bounding box center [784, 389] width 1568 height 778
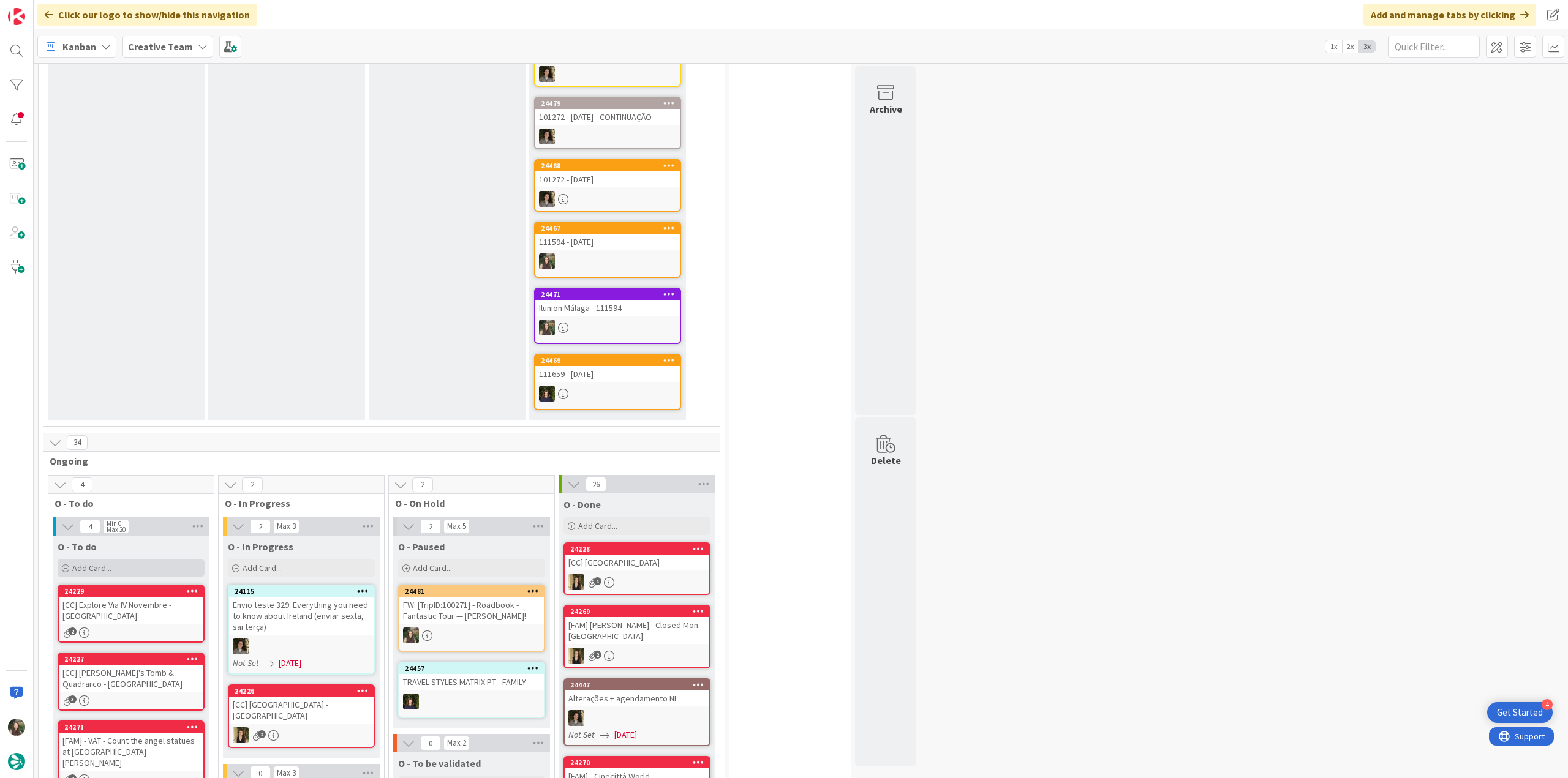
click at [137, 571] on div "Add Card..." at bounding box center [131, 568] width 147 height 19
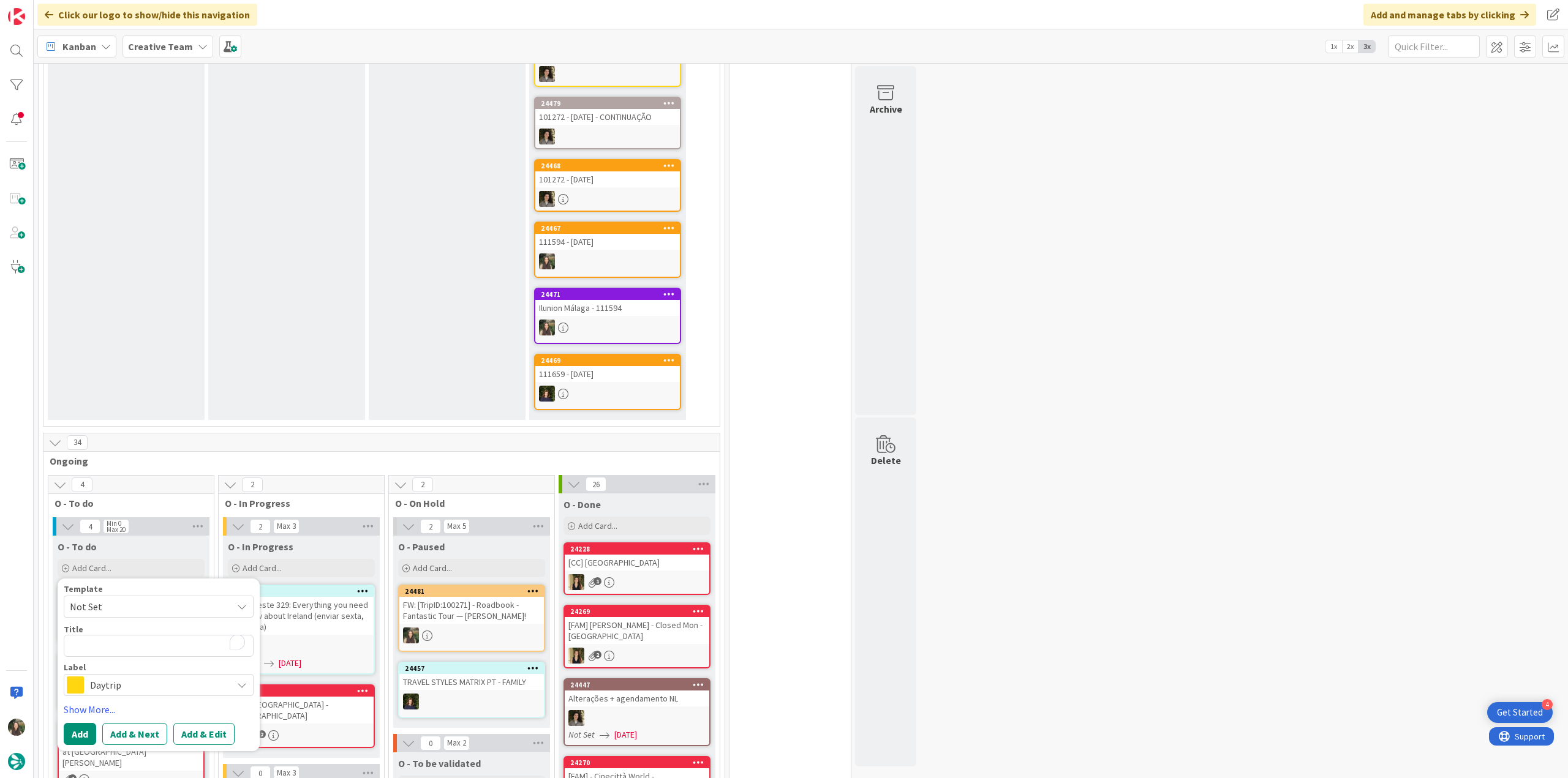
type textarea "x"
type textarea "TripID:100271]"
type textarea "x"
type textarea "TripID:100271]"
type textarea "x"
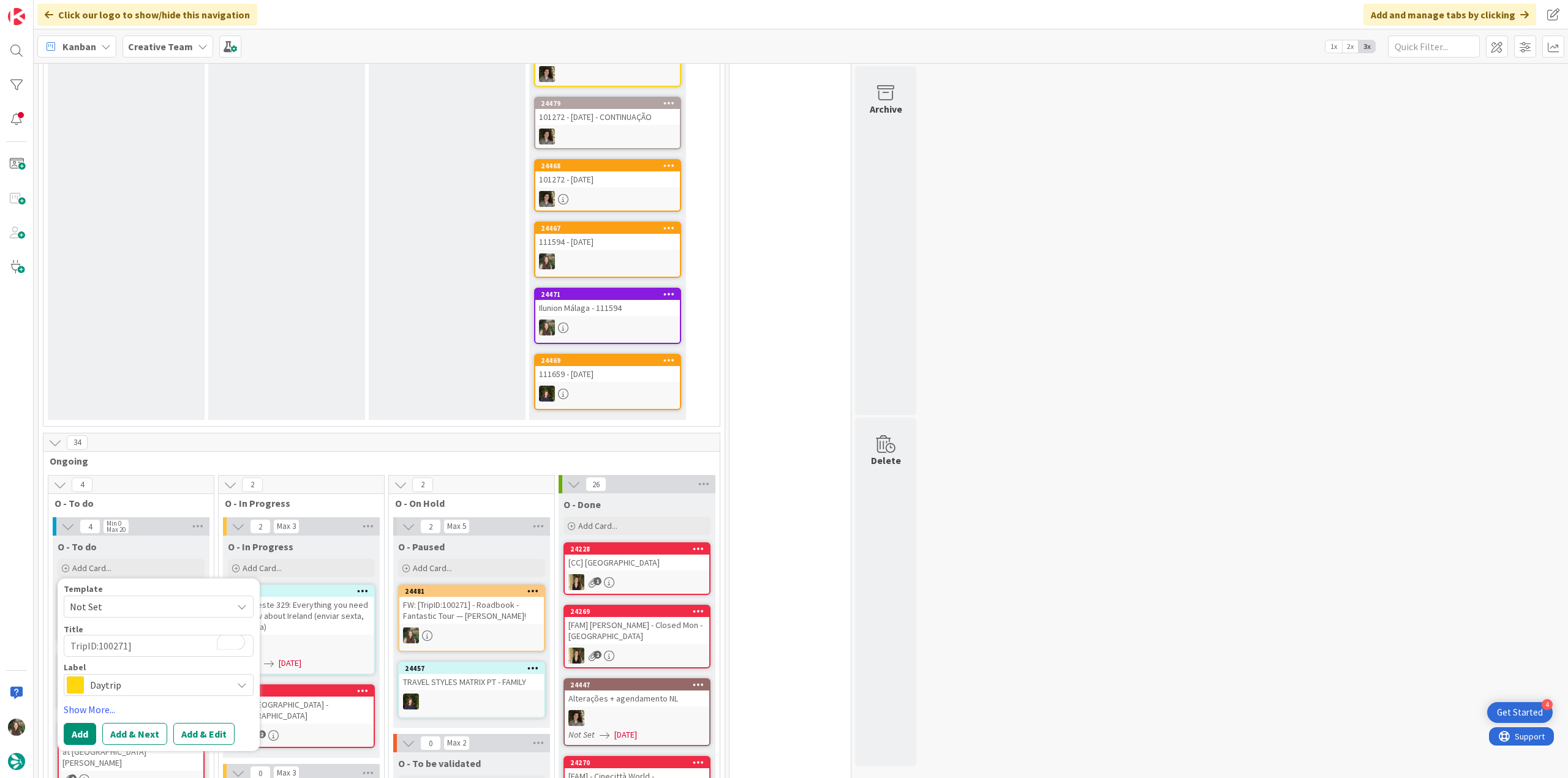
type textarea "TripID:100271] -"
type textarea "x"
type textarea "TripID:100271] -"
type textarea "x"
type textarea "TripID:100271] -"
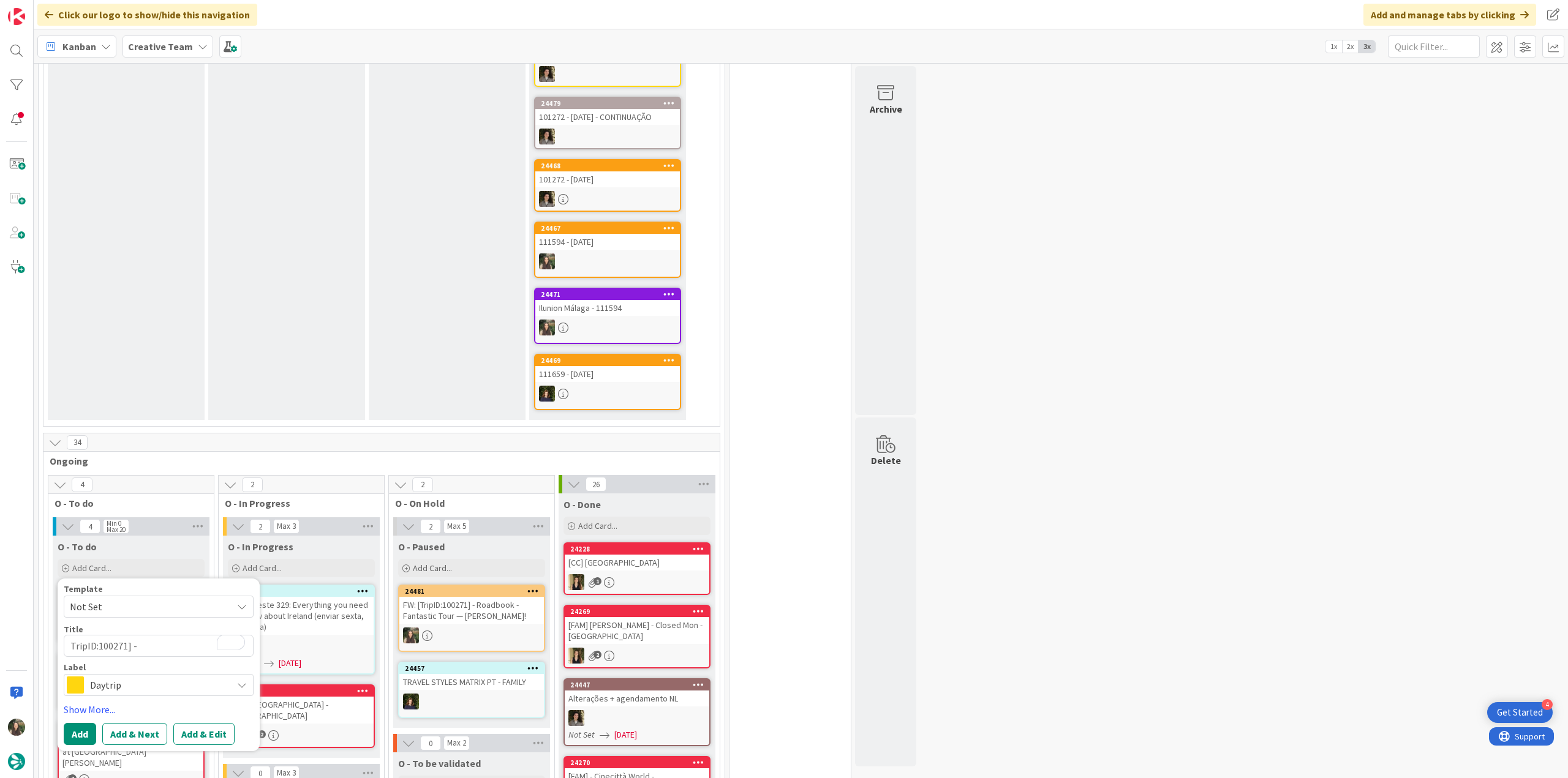
type textarea "x"
type textarea "TripID:100271]"
click at [164, 685] on span "Daytrip" at bounding box center [158, 685] width 136 height 17
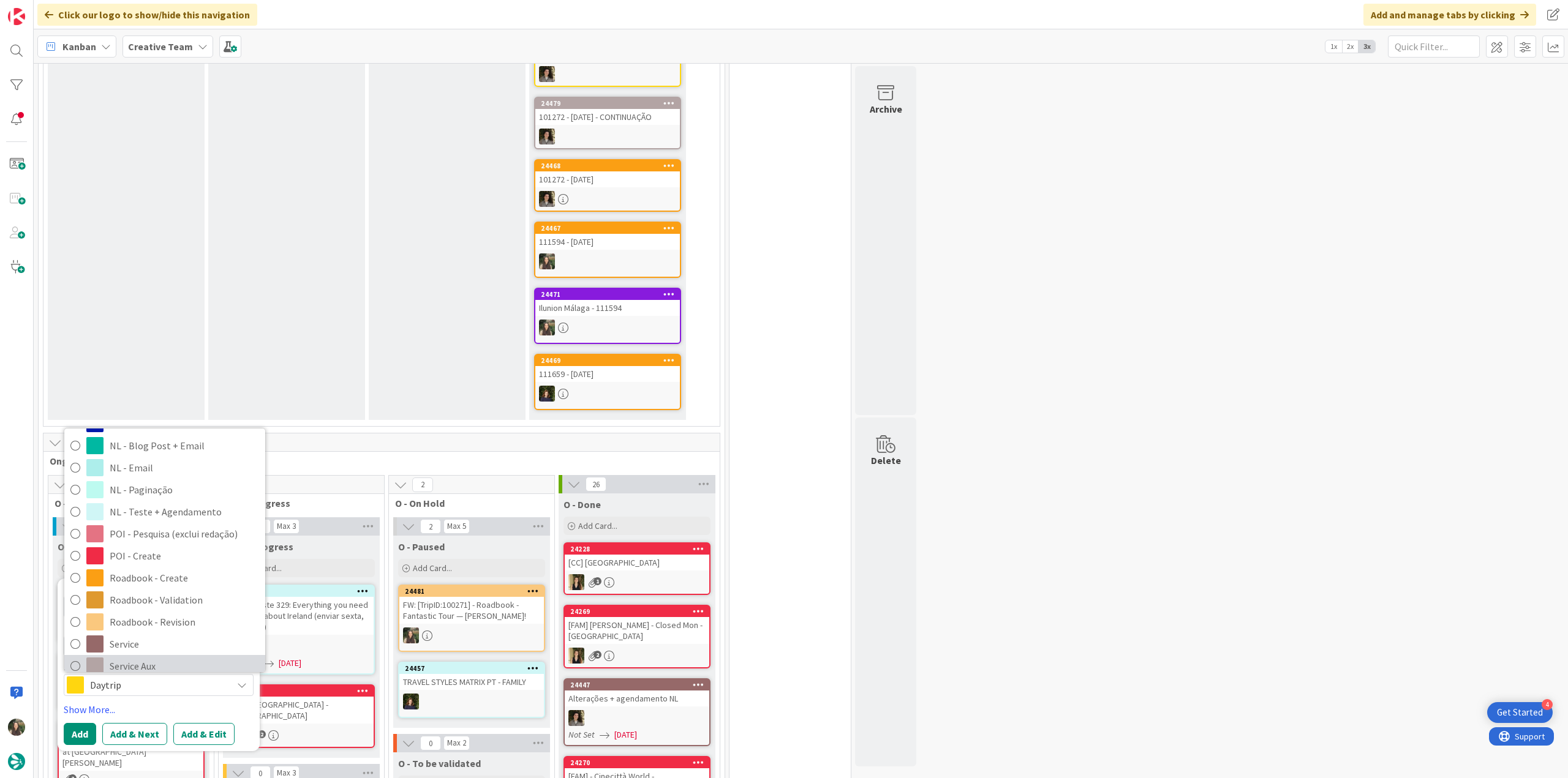
scroll to position [228, 0]
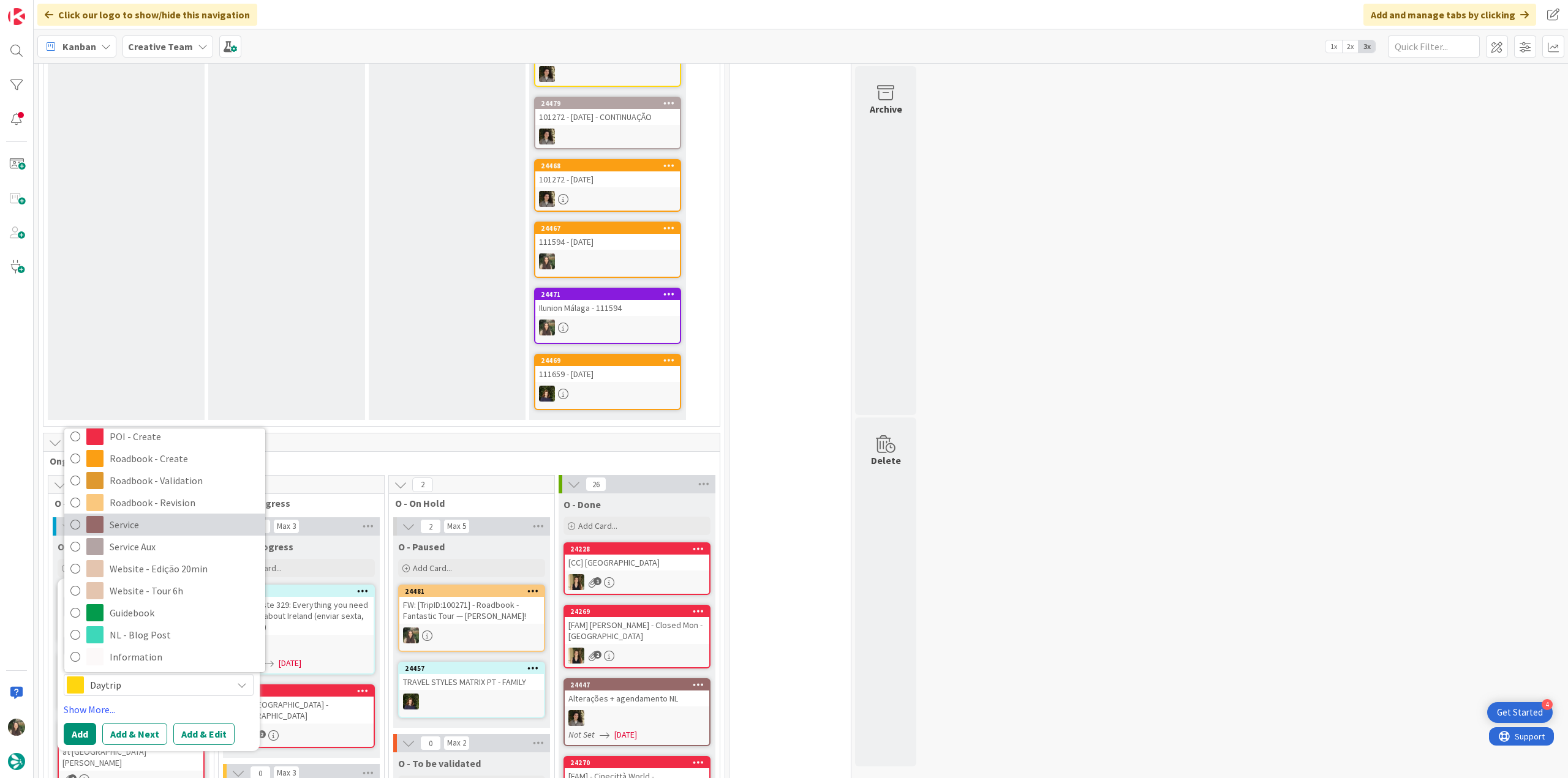
drag, startPoint x: 164, startPoint y: 521, endPoint x: 161, endPoint y: 537, distance: 16.3
click at [164, 521] on span "Service" at bounding box center [184, 524] width 150 height 19
type textarea "x"
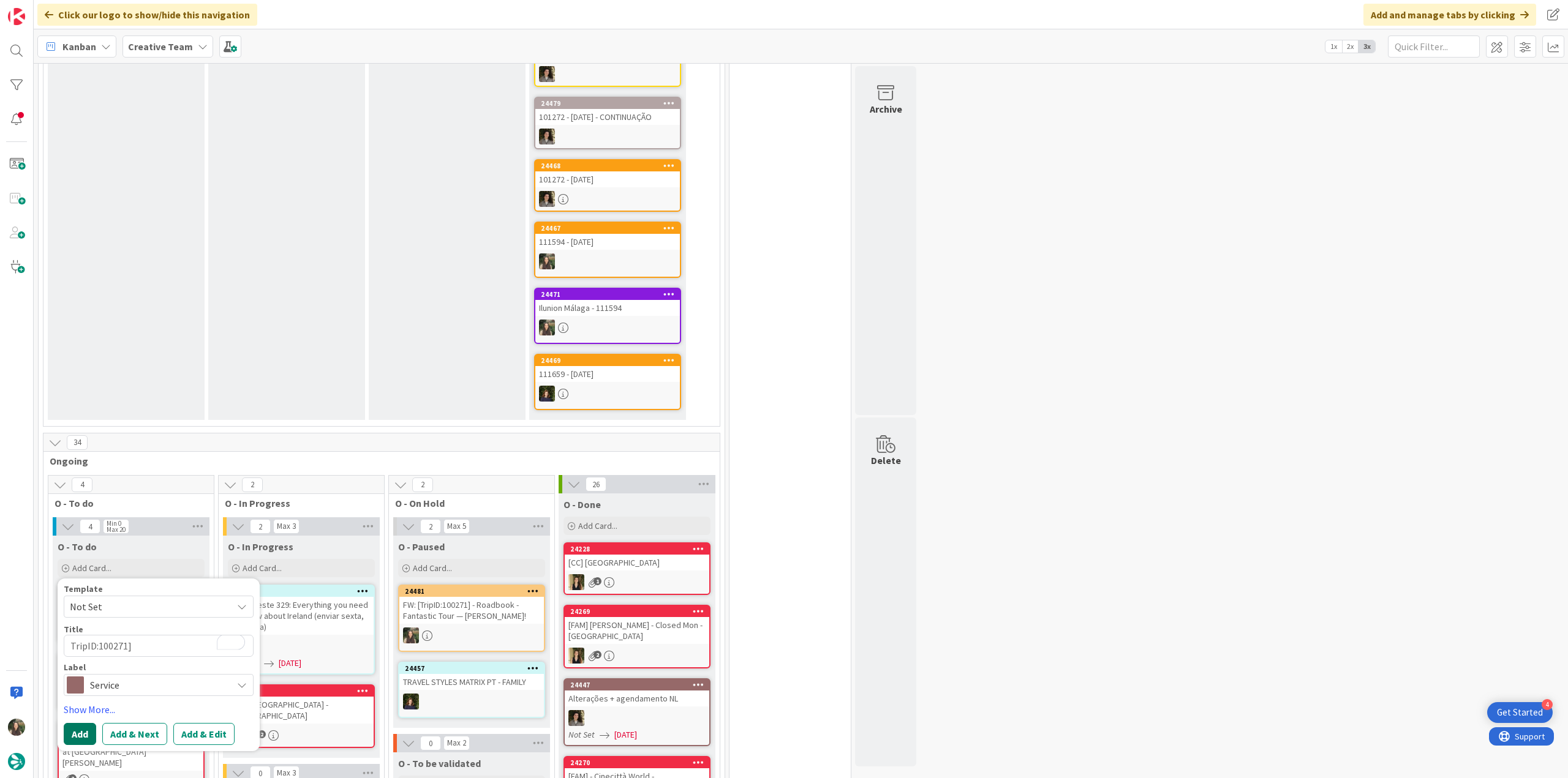
click at [82, 738] on button "Add" at bounding box center [80, 734] width 33 height 22
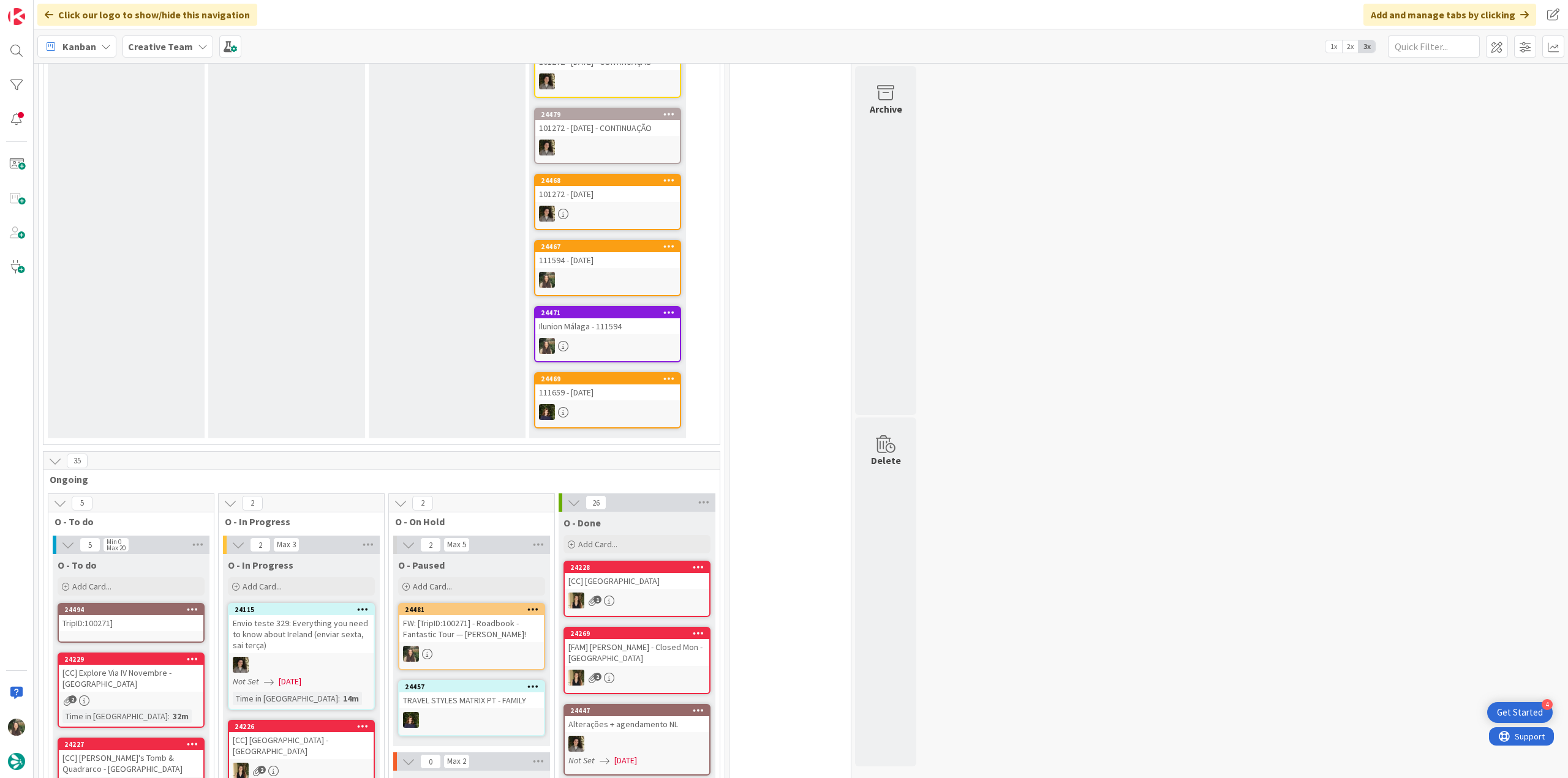
click at [165, 626] on div "TripID:100271]" at bounding box center [131, 623] width 144 height 16
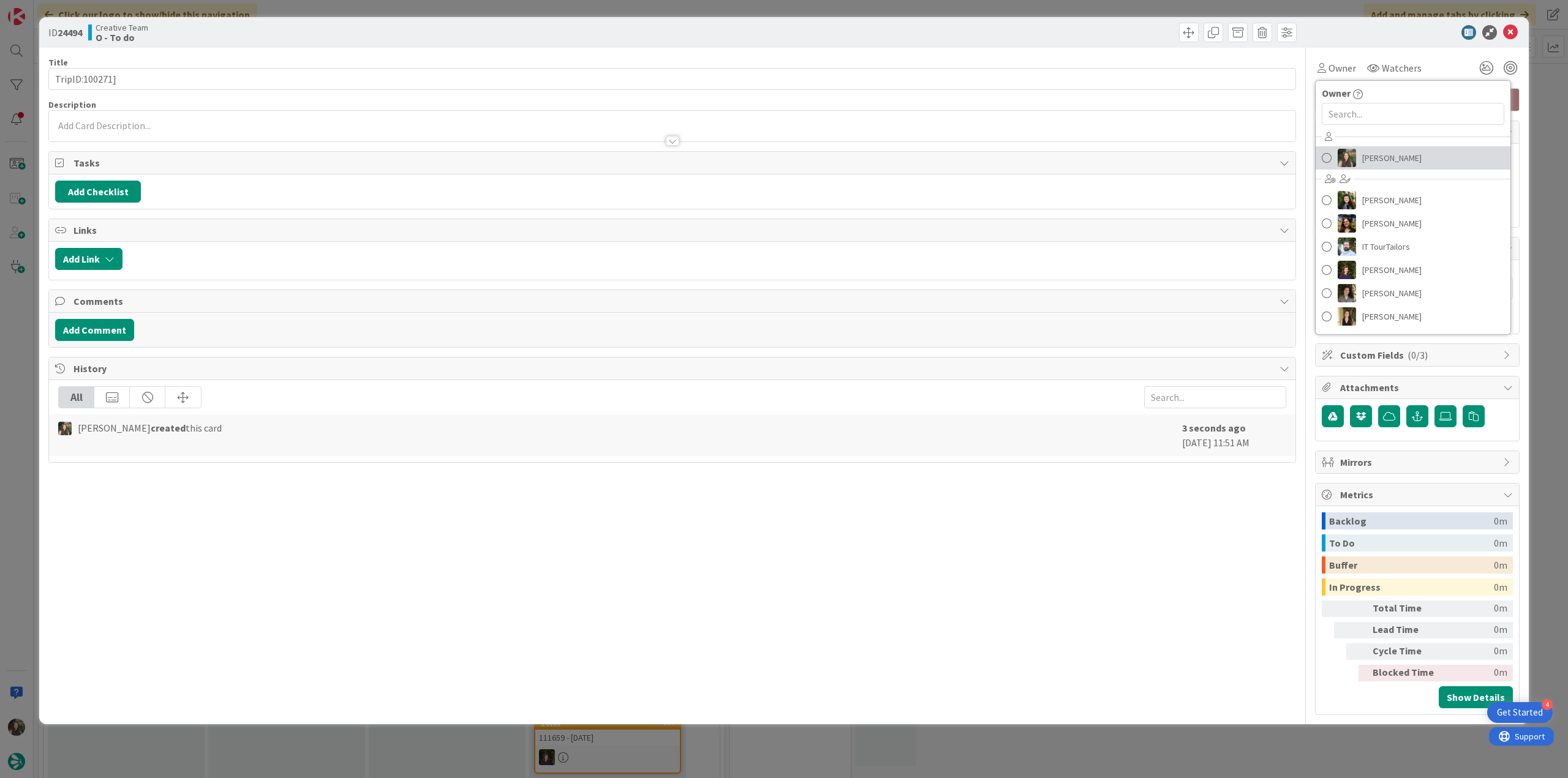
click at [1367, 161] on span "[PERSON_NAME]" at bounding box center [1392, 158] width 60 height 19
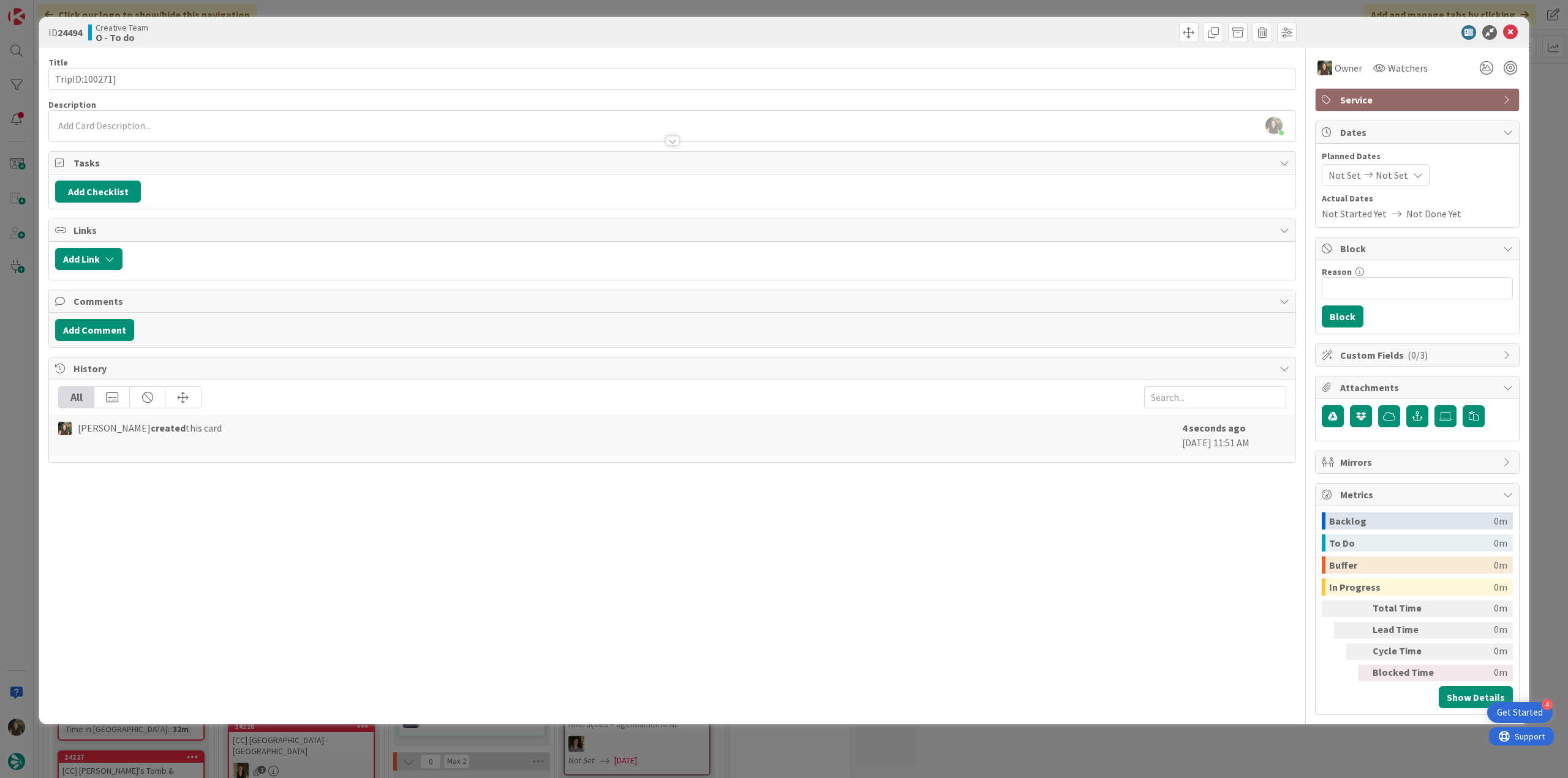
click at [126, 120] on div "[PERSON_NAME] just joined" at bounding box center [672, 126] width 1247 height 30
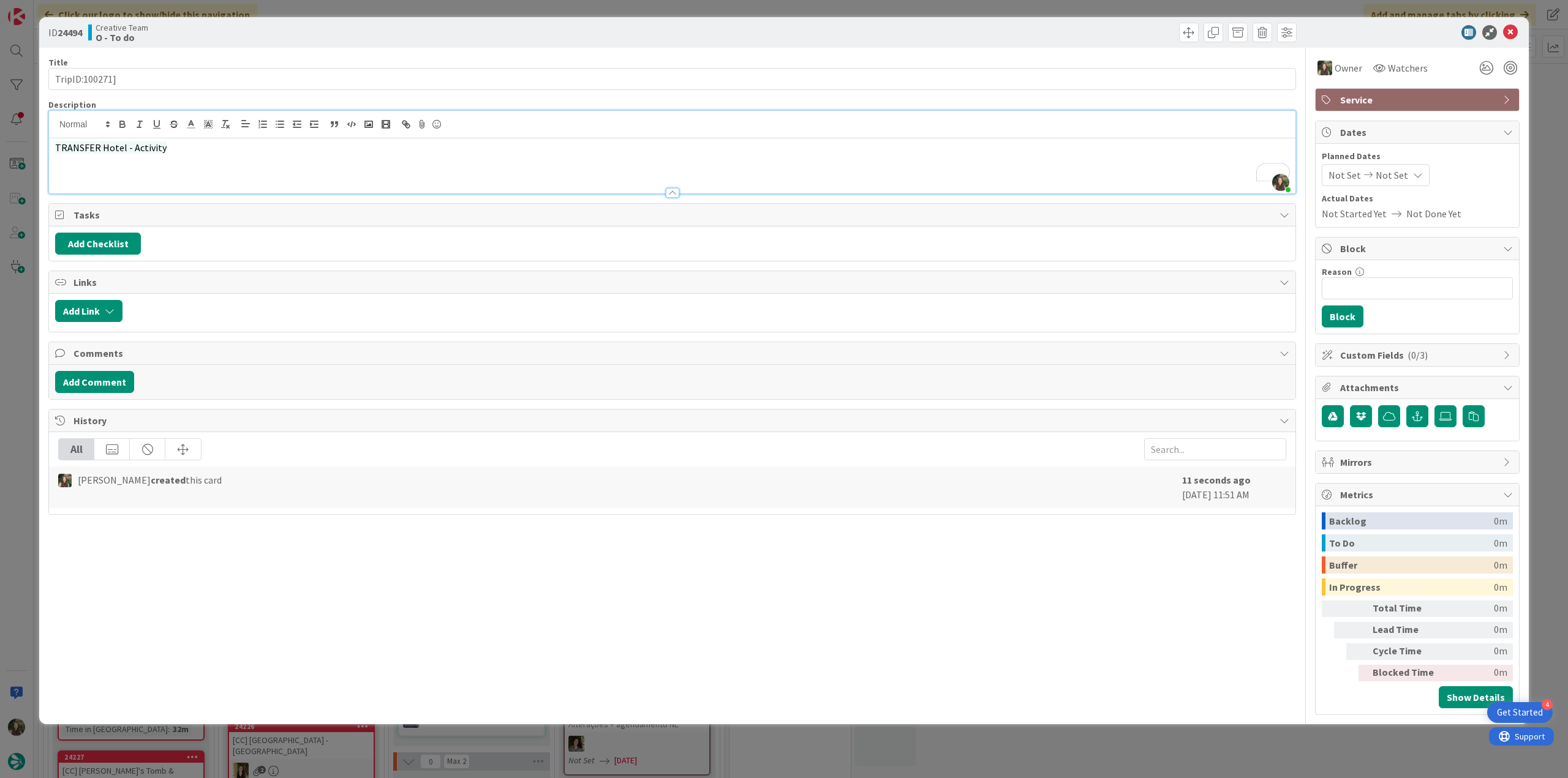
click at [147, 147] on span "TRANSFER Hotel - Activity" at bounding box center [111, 147] width 112 height 12
copy span "Activity"
click at [100, 148] on span "TRANSFER Hotel - Activity" at bounding box center [111, 147] width 112 height 12
click at [141, 147] on span "TRANSFER Hotel - Activity" at bounding box center [111, 147] width 112 height 12
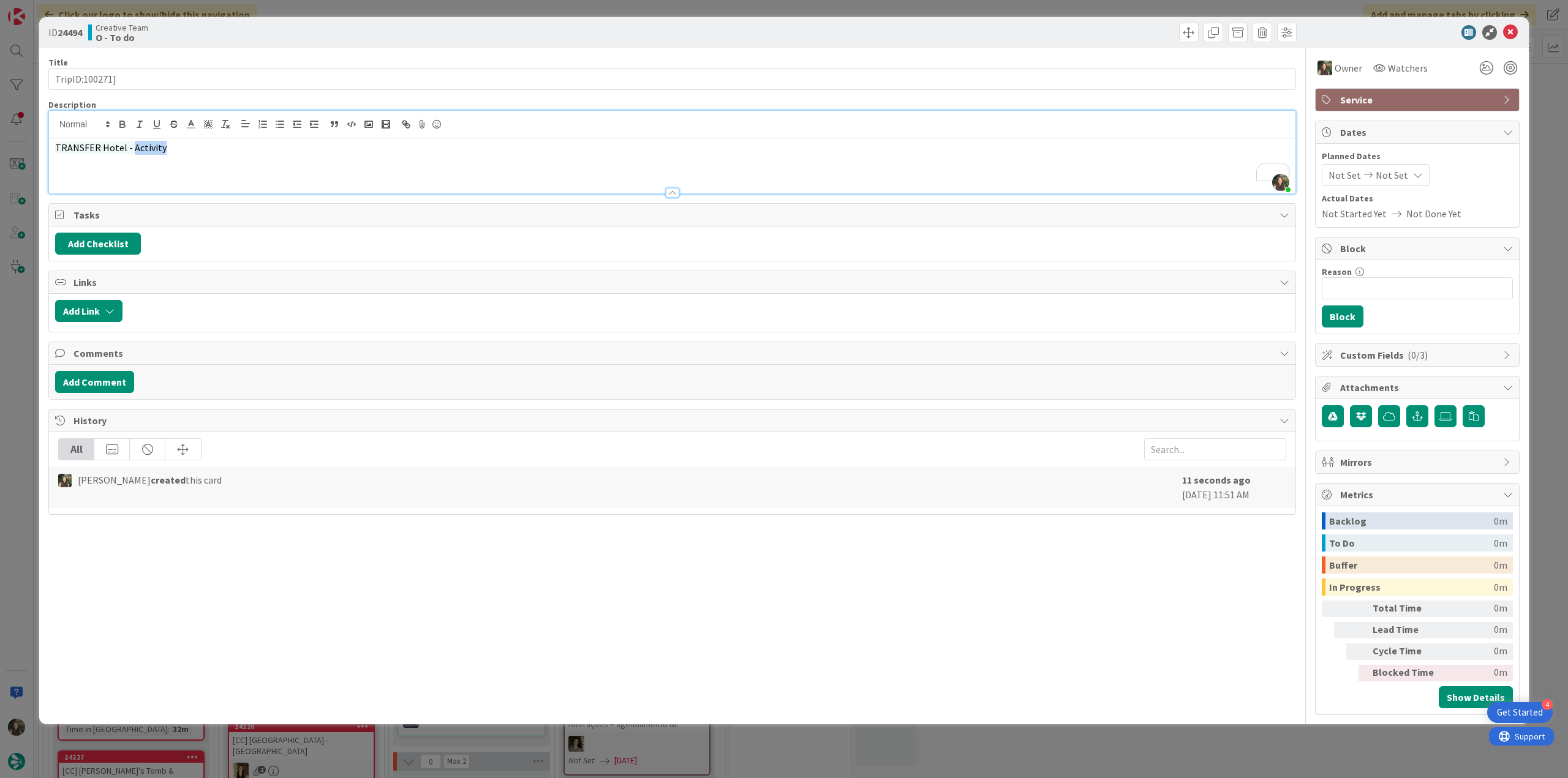
click at [141, 147] on span "TRANSFER Hotel - Activity" at bounding box center [111, 147] width 112 height 12
copy span "Activity"
click at [101, 147] on span "TRANSFER Hotel - Activity" at bounding box center [111, 147] width 112 height 12
click at [146, 149] on span "TRANSFER Hotel - Activity" at bounding box center [111, 147] width 112 height 12
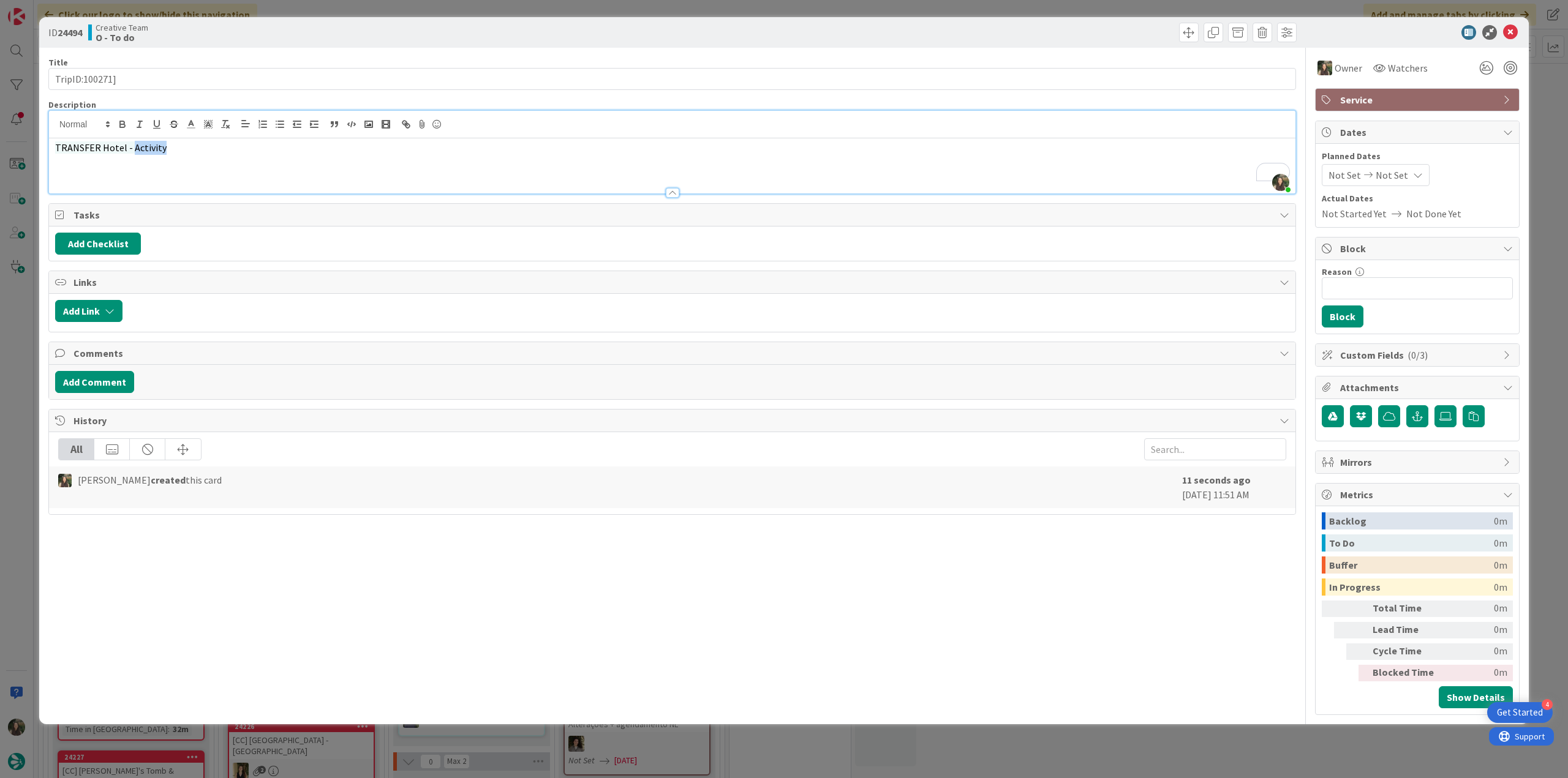
copy span "Activity"
click at [99, 147] on span "TRANSFER Hotel - Activity" at bounding box center [111, 147] width 112 height 12
drag, startPoint x: 156, startPoint y: 148, endPoint x: 58, endPoint y: 150, distance: 98.0
click at [55, 150] on p "TRANSFER Hotel - Activity" at bounding box center [672, 147] width 1235 height 14
click at [142, 124] on icon "button" at bounding box center [139, 124] width 11 height 11
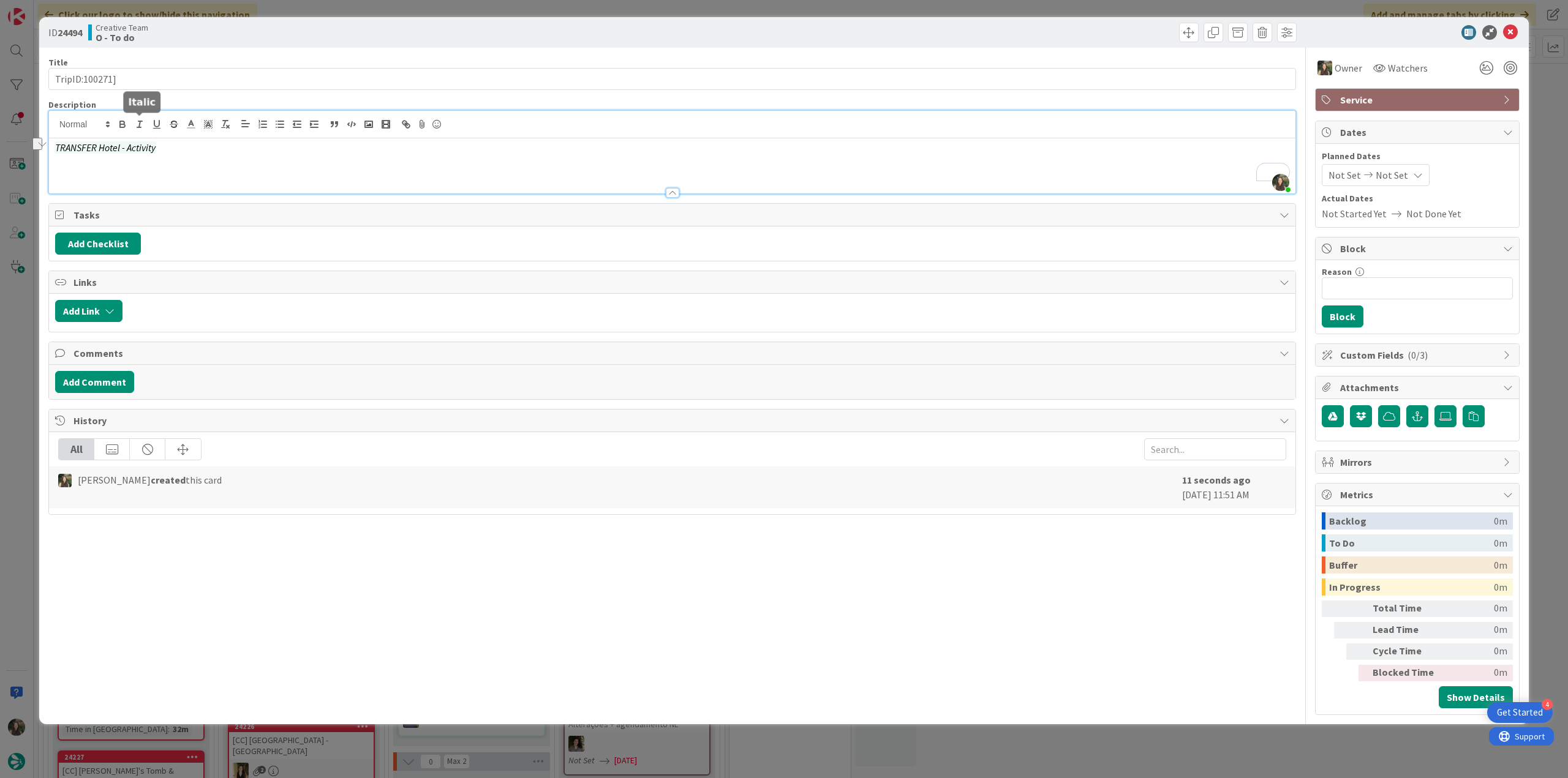
click at [142, 124] on icon "button" at bounding box center [139, 124] width 11 height 11
click at [231, 120] on button "button" at bounding box center [225, 124] width 17 height 15
click at [211, 141] on p "TRANSFER Hotel - Activity" at bounding box center [672, 147] width 1235 height 14
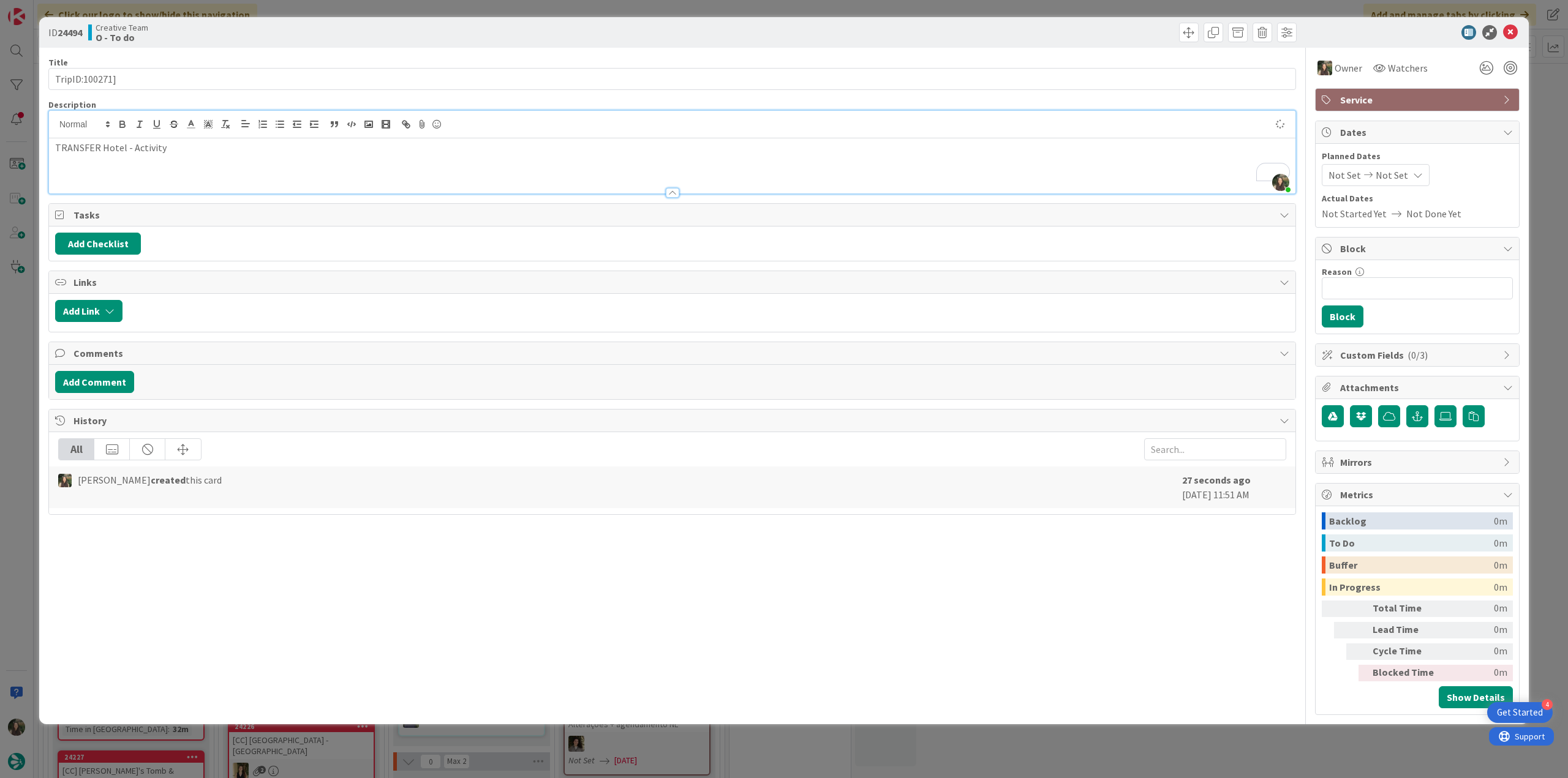
click at [150, 151] on p "TRANSFER Hotel - Activity" at bounding box center [672, 147] width 1235 height 14
copy p "Activity"
click at [100, 150] on p "TRANSFER Hotel - Activity" at bounding box center [672, 147] width 1235 height 14
paste div "To enrich screen reader interactions, please activate Accessibility in Grammarl…"
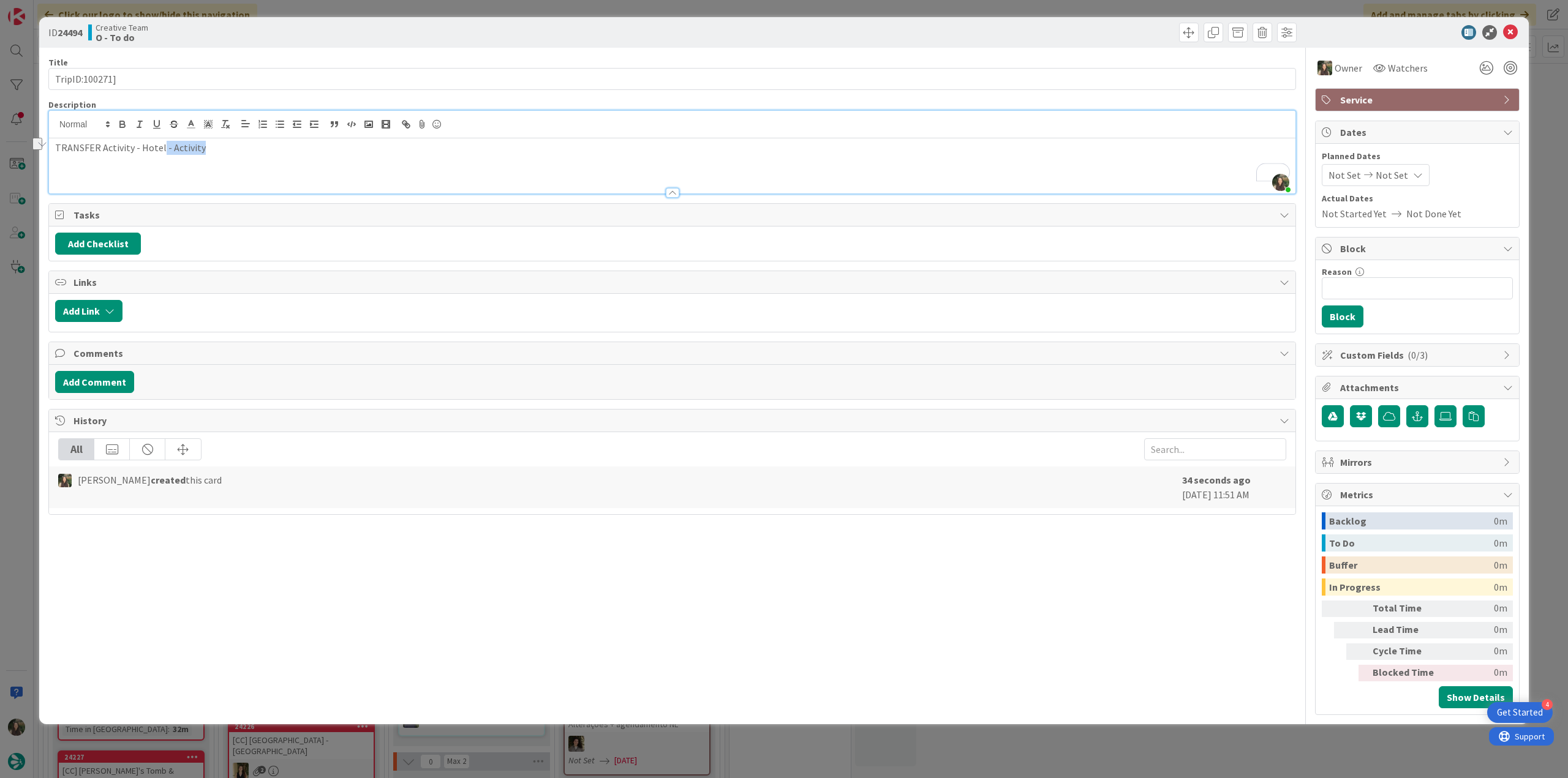
drag, startPoint x: 181, startPoint y: 151, endPoint x: 191, endPoint y: 149, distance: 10.2
click at [162, 150] on p "TRANSFER Activity - Hotel - Activity" at bounding box center [672, 147] width 1235 height 14
drag, startPoint x: 135, startPoint y: 150, endPoint x: 30, endPoint y: 152, distance: 105.0
click at [22, 152] on div "ID 24494 Creative Team O - To do Title 15 / 128 TripID:100271] Description [PER…" at bounding box center [784, 389] width 1568 height 778
copy p "TRANSFER Activity - Hotel"
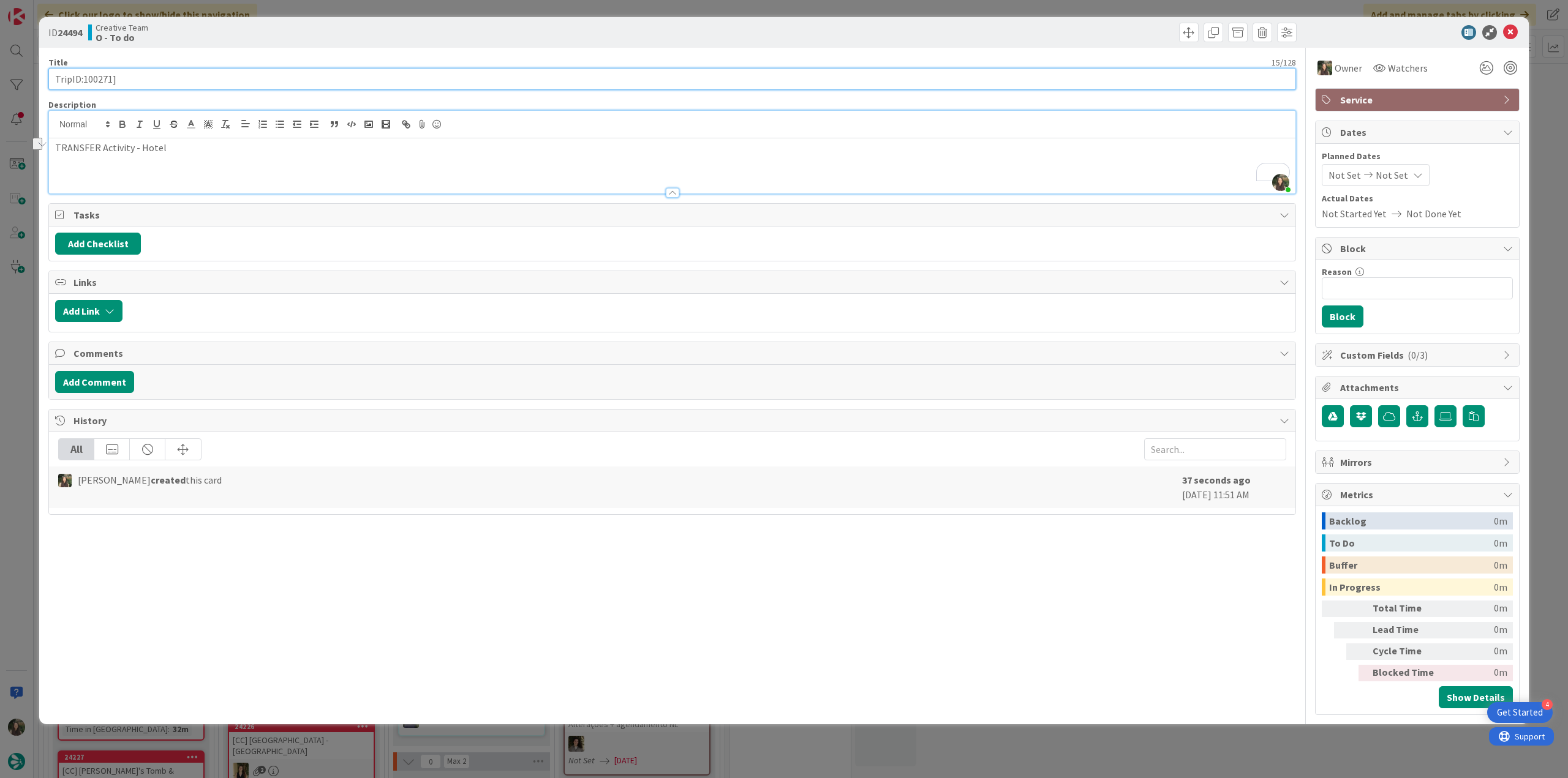
click at [104, 76] on input "TripID:100271]" at bounding box center [672, 79] width 1248 height 22
click at [31, 374] on div "ID 24494 Creative Team O - To do Title 15 / 128 TripID:100271] Description [PER…" at bounding box center [784, 389] width 1568 height 778
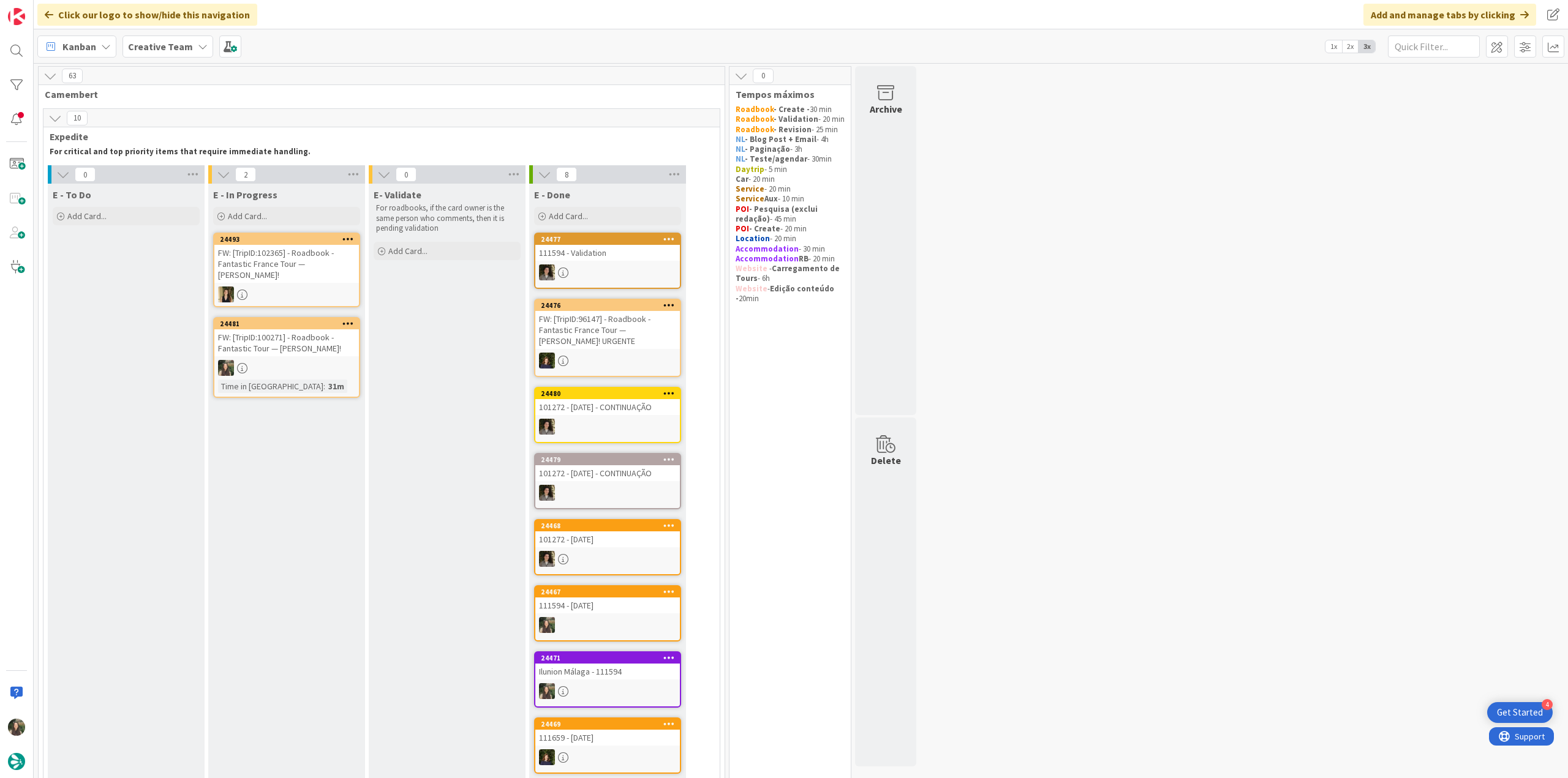
click at [316, 373] on div at bounding box center [287, 367] width 144 height 16
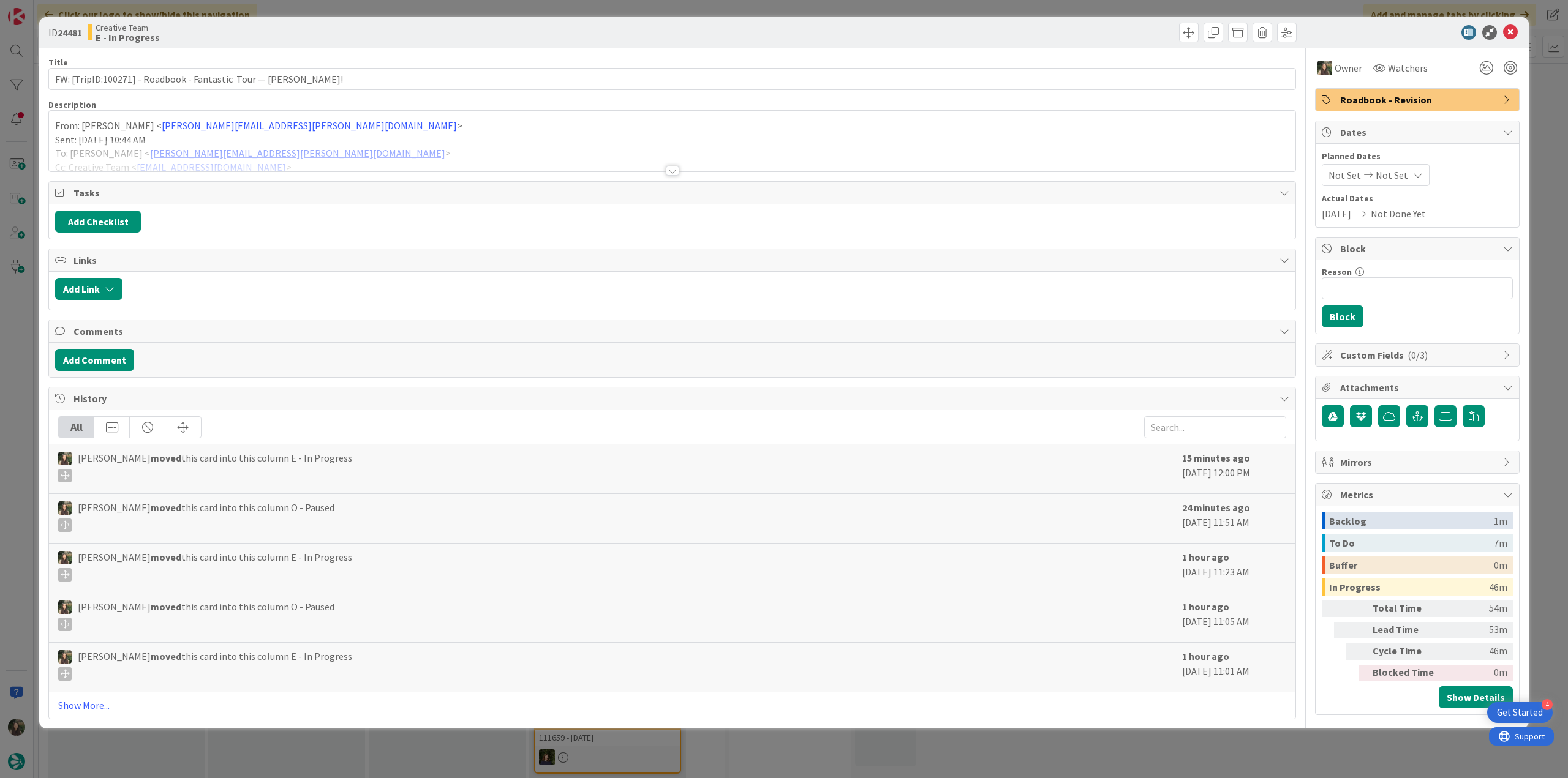
click at [1360, 739] on div "ID 24481 Creative Team E - In Progress Title 64 / 128 FW: [TripID:100271] - Roa…" at bounding box center [784, 389] width 1568 height 778
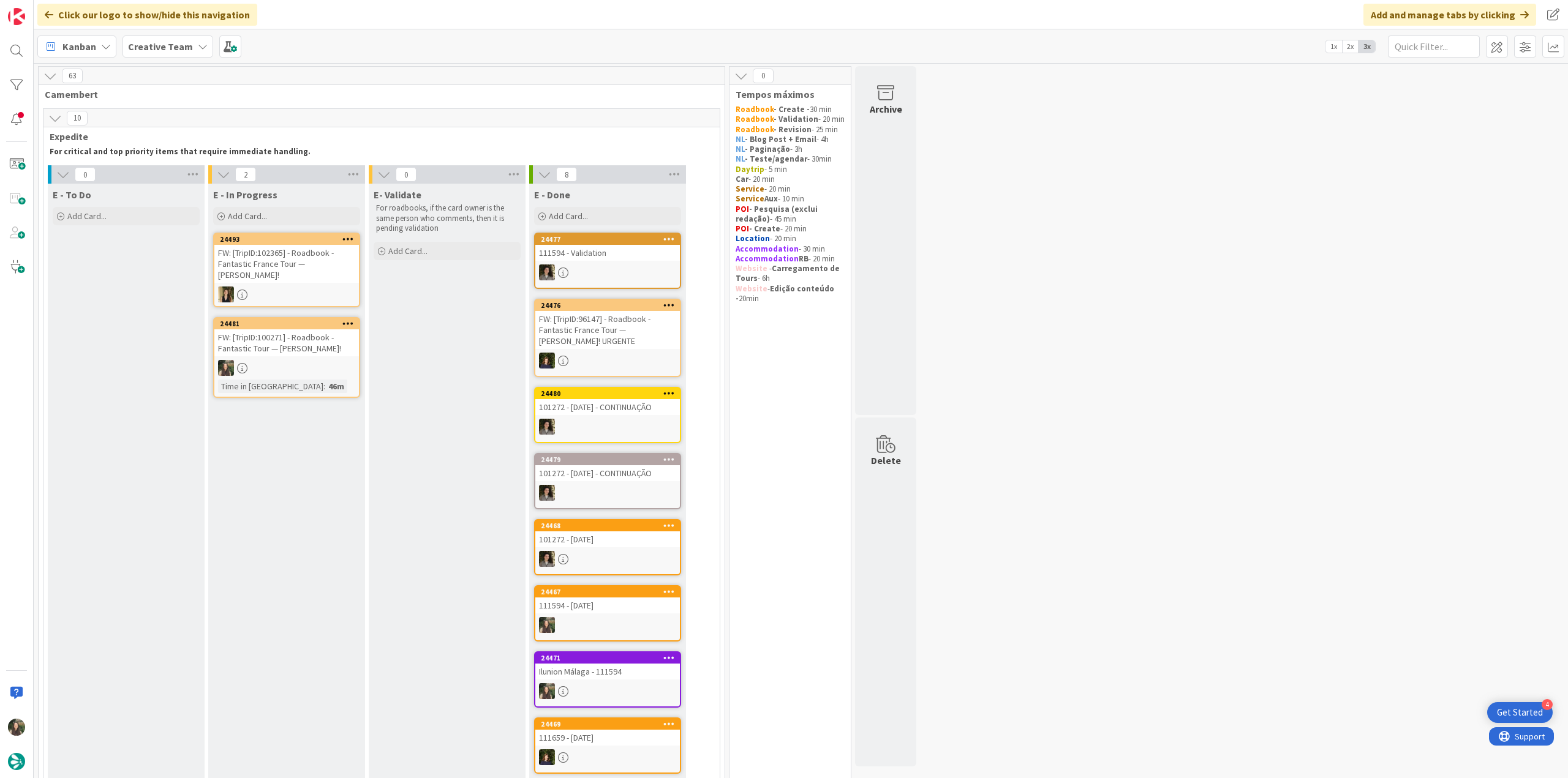
click at [351, 361] on div at bounding box center [287, 367] width 144 height 16
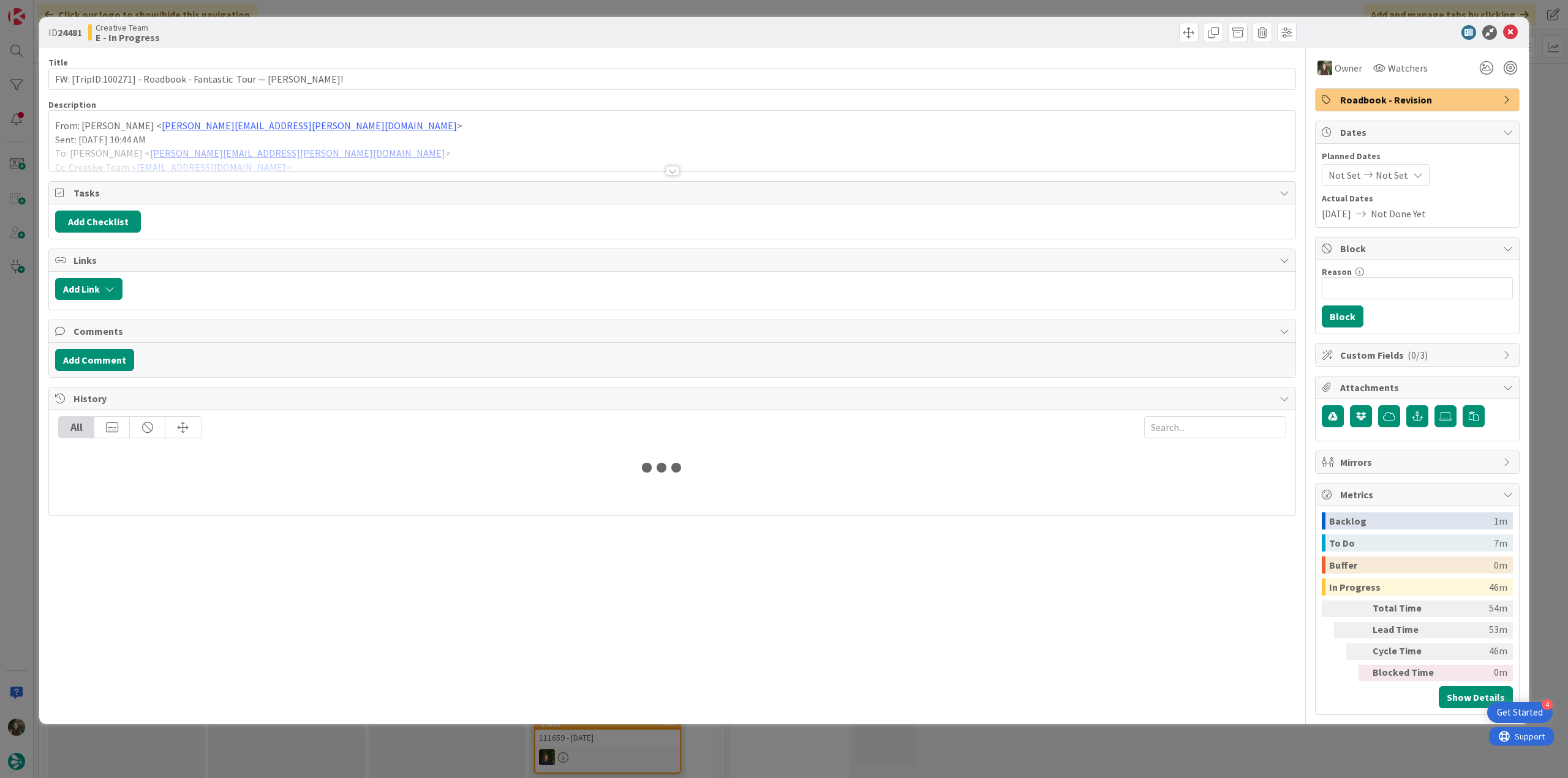
click at [1375, 97] on span "Roadbook - Revision" at bounding box center [1418, 100] width 157 height 15
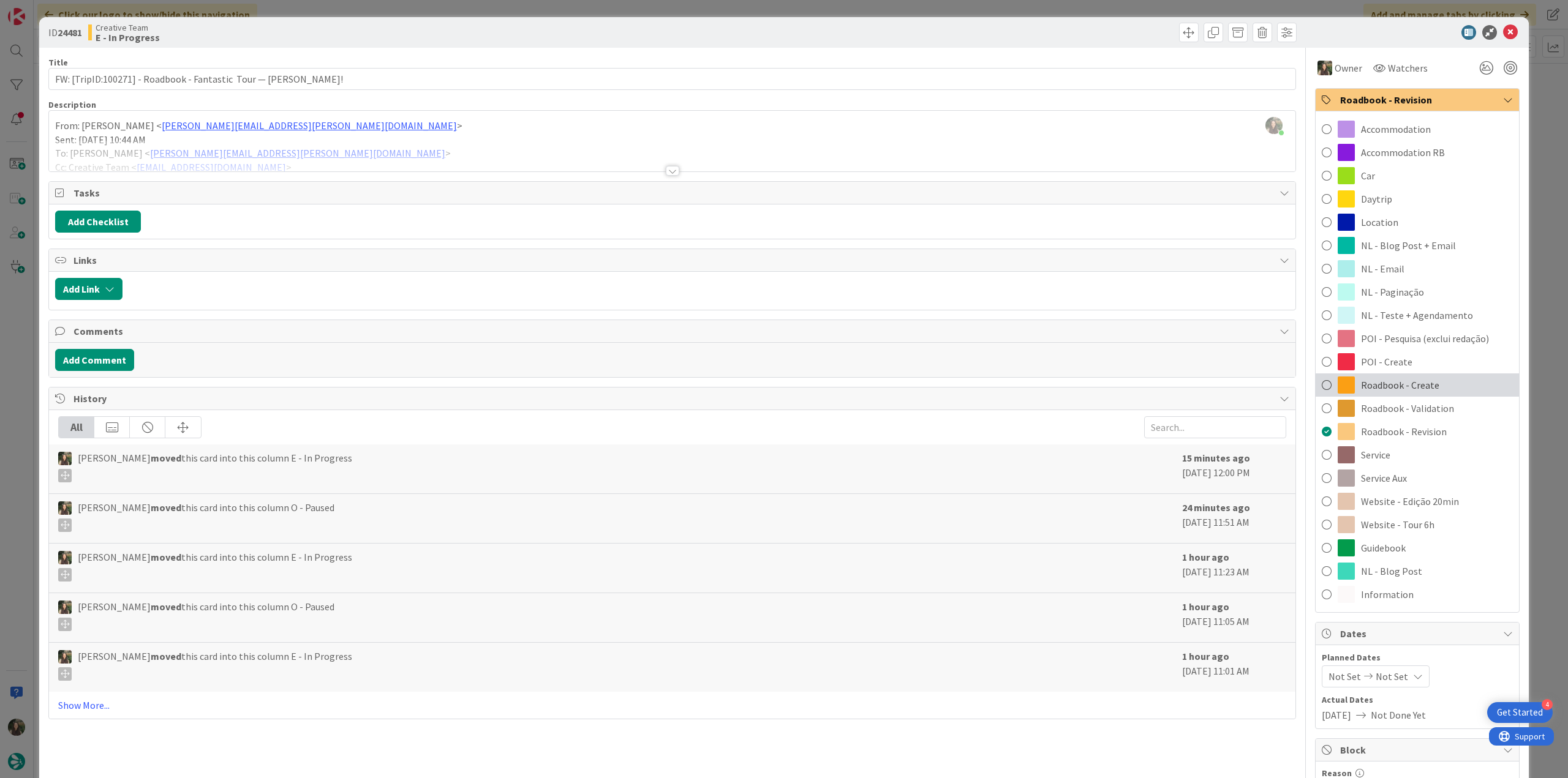
click at [1432, 385] on div "Roadbook - Create" at bounding box center [1417, 385] width 203 height 23
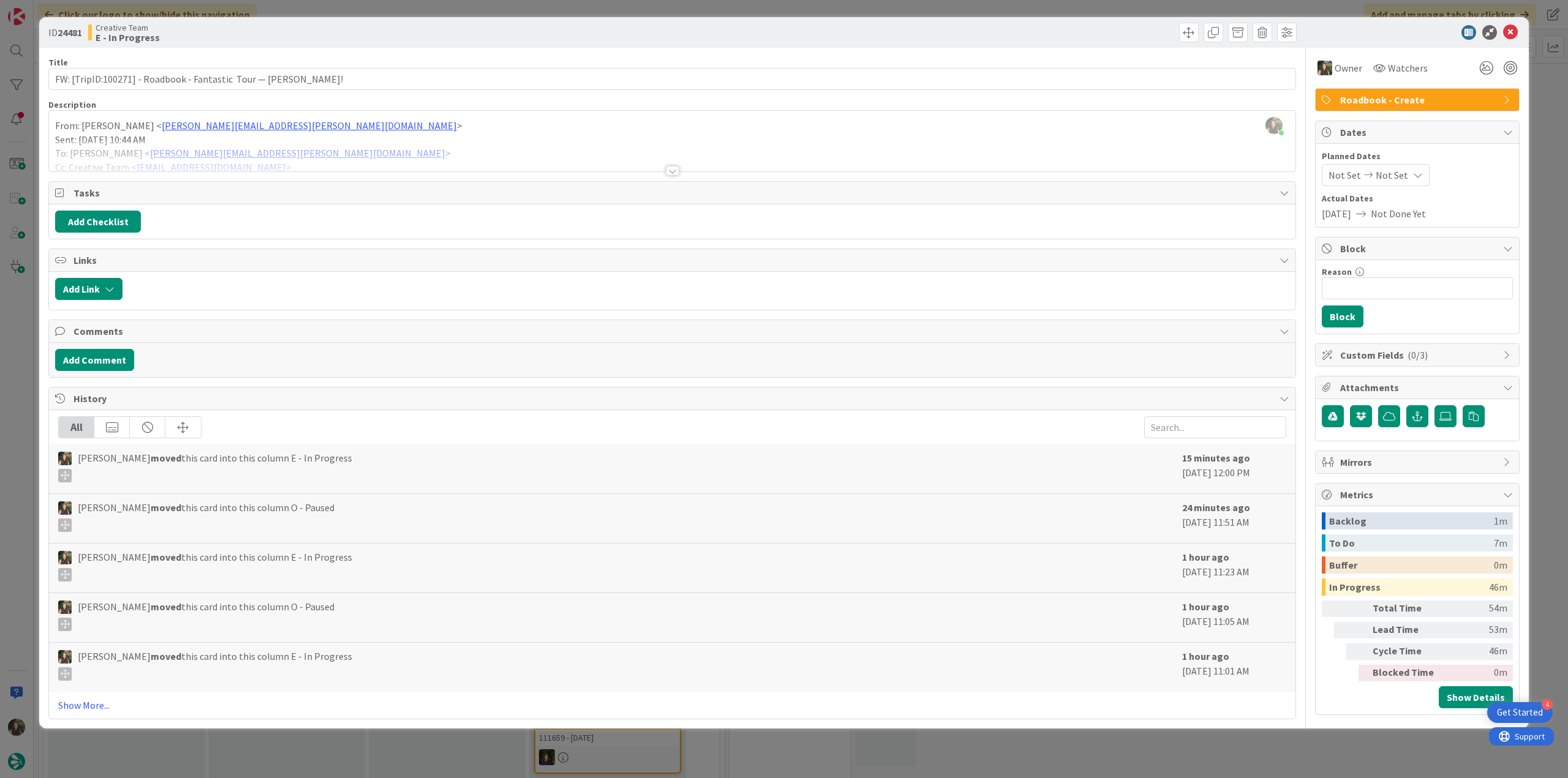
click at [1541, 179] on div "ID 24481 Creative Team E - In Progress Title 64 / 128 FW: [TripID:100271] - Roa…" at bounding box center [784, 389] width 1568 height 778
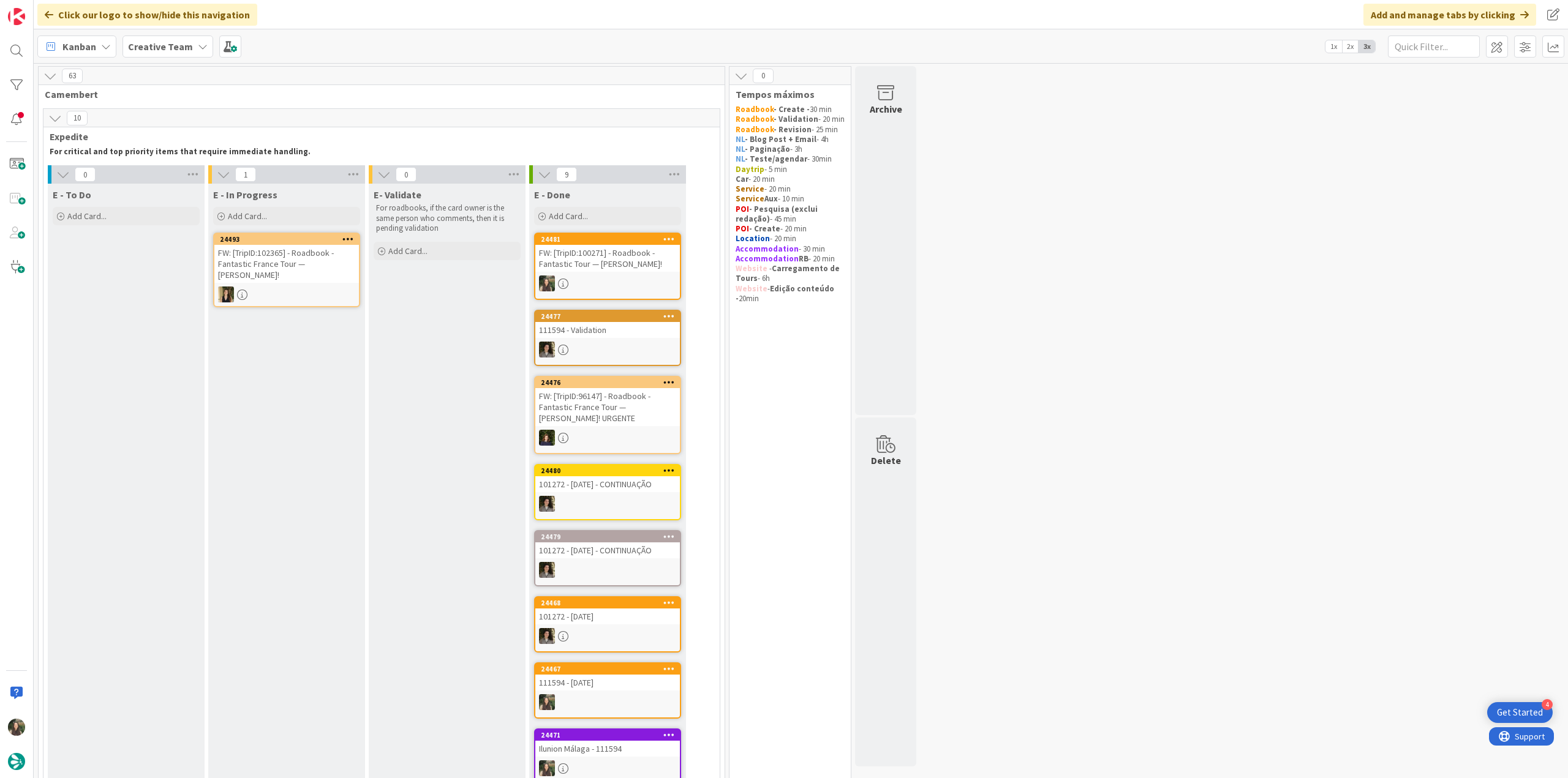
drag, startPoint x: 316, startPoint y: 352, endPoint x: 600, endPoint y: 270, distance: 295.6
click at [600, 270] on div "FW: [TripID:100271] - Roadbook - Fantastic Tour — [PERSON_NAME]!" at bounding box center [607, 258] width 144 height 27
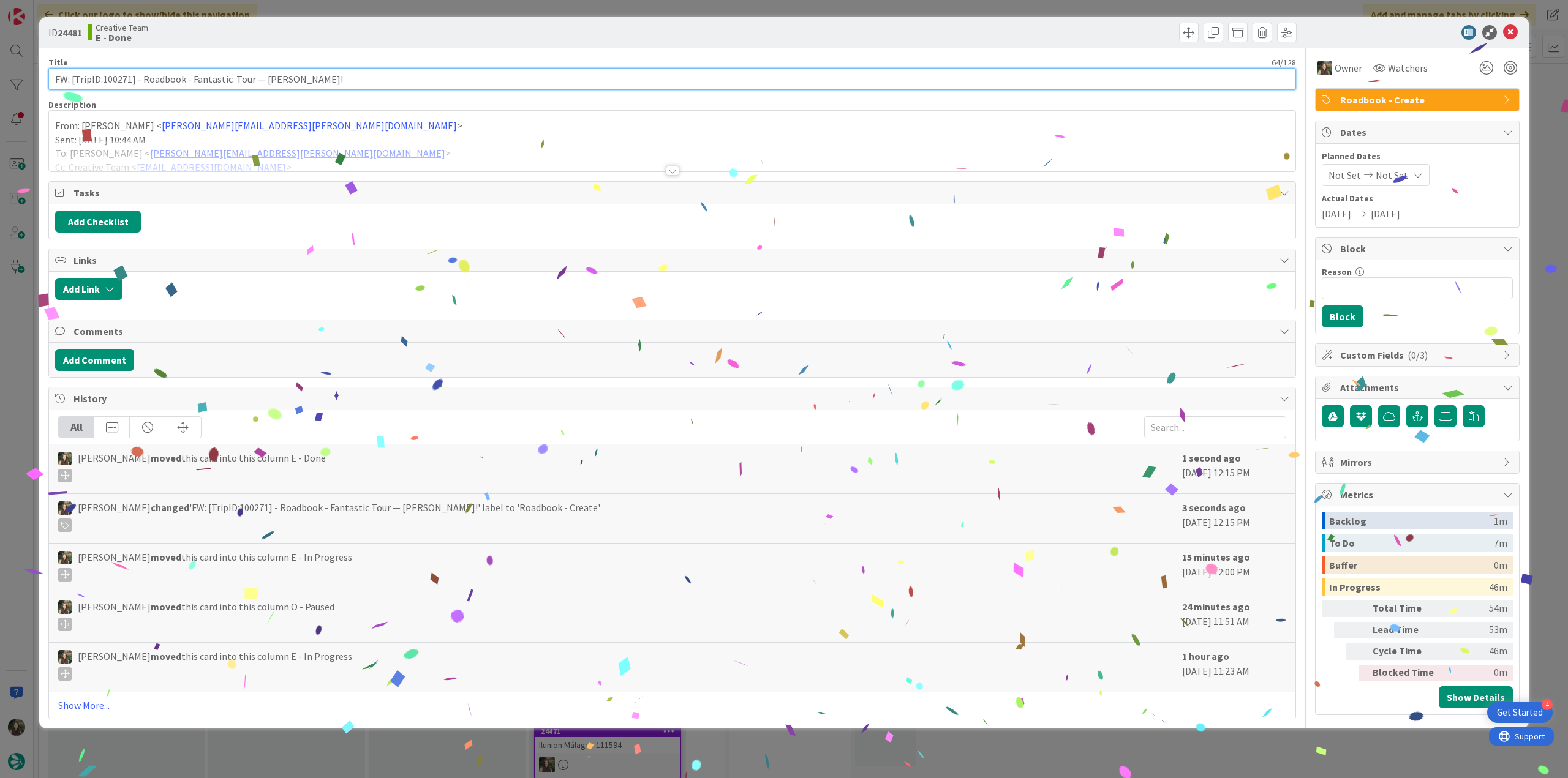
drag, startPoint x: 320, startPoint y: 74, endPoint x: -29, endPoint y: 397, distance: 475.5
click at [0, 397] on html "4 Get Started Click our logo to show/hide this navigation Add and manage tabs b…" at bounding box center [784, 389] width 1568 height 778
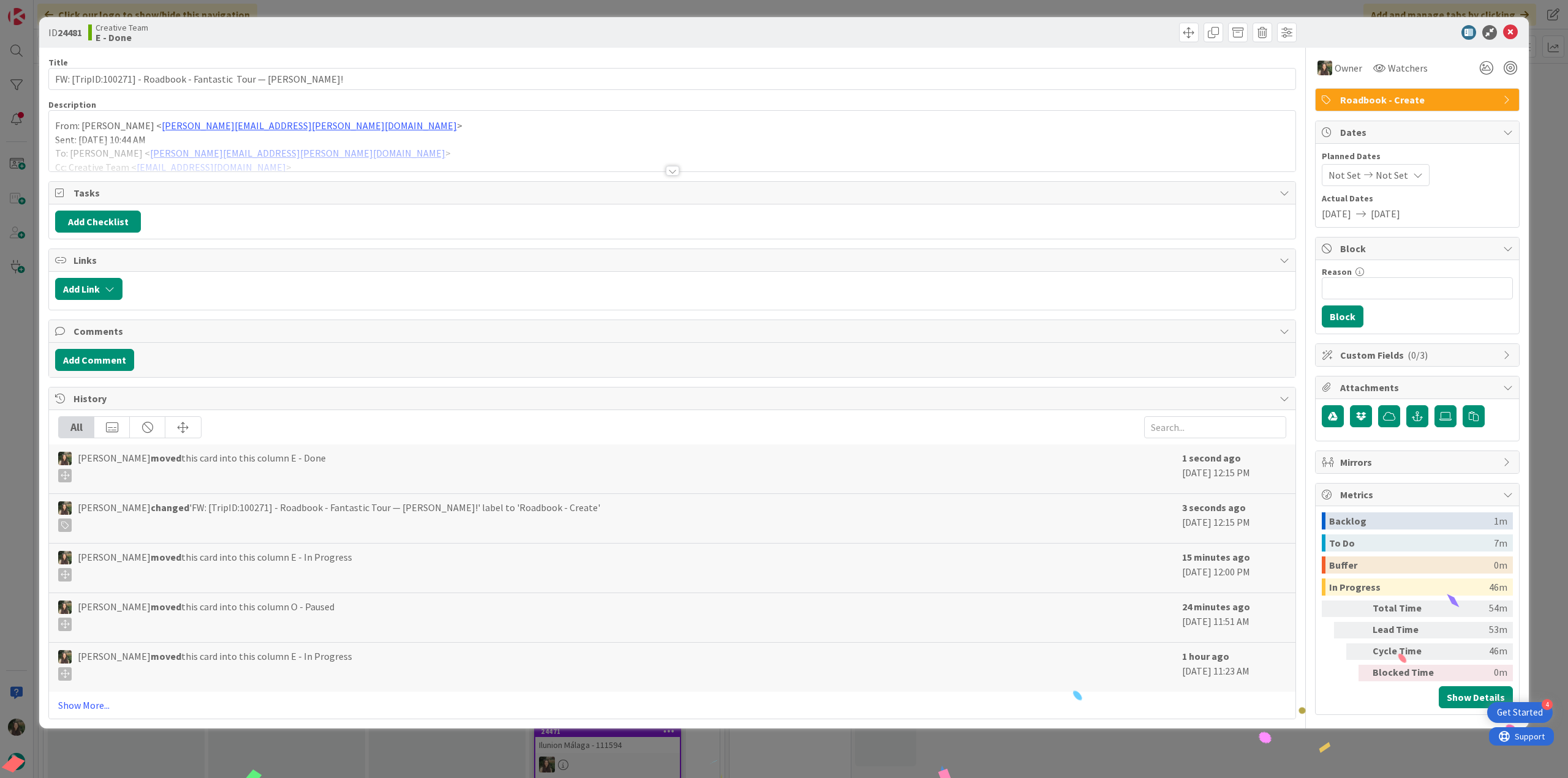
click at [23, 412] on div "ID 24481 Creative Team E - Done Title 64 / 128 FW: [TripID:100271] - Roadbook -…" at bounding box center [784, 389] width 1568 height 778
click at [23, 400] on div "ID 24481 Creative Team E - Done Title 64 / 128 FW: [TripID:100271] - Roadbook -…" at bounding box center [784, 389] width 1568 height 778
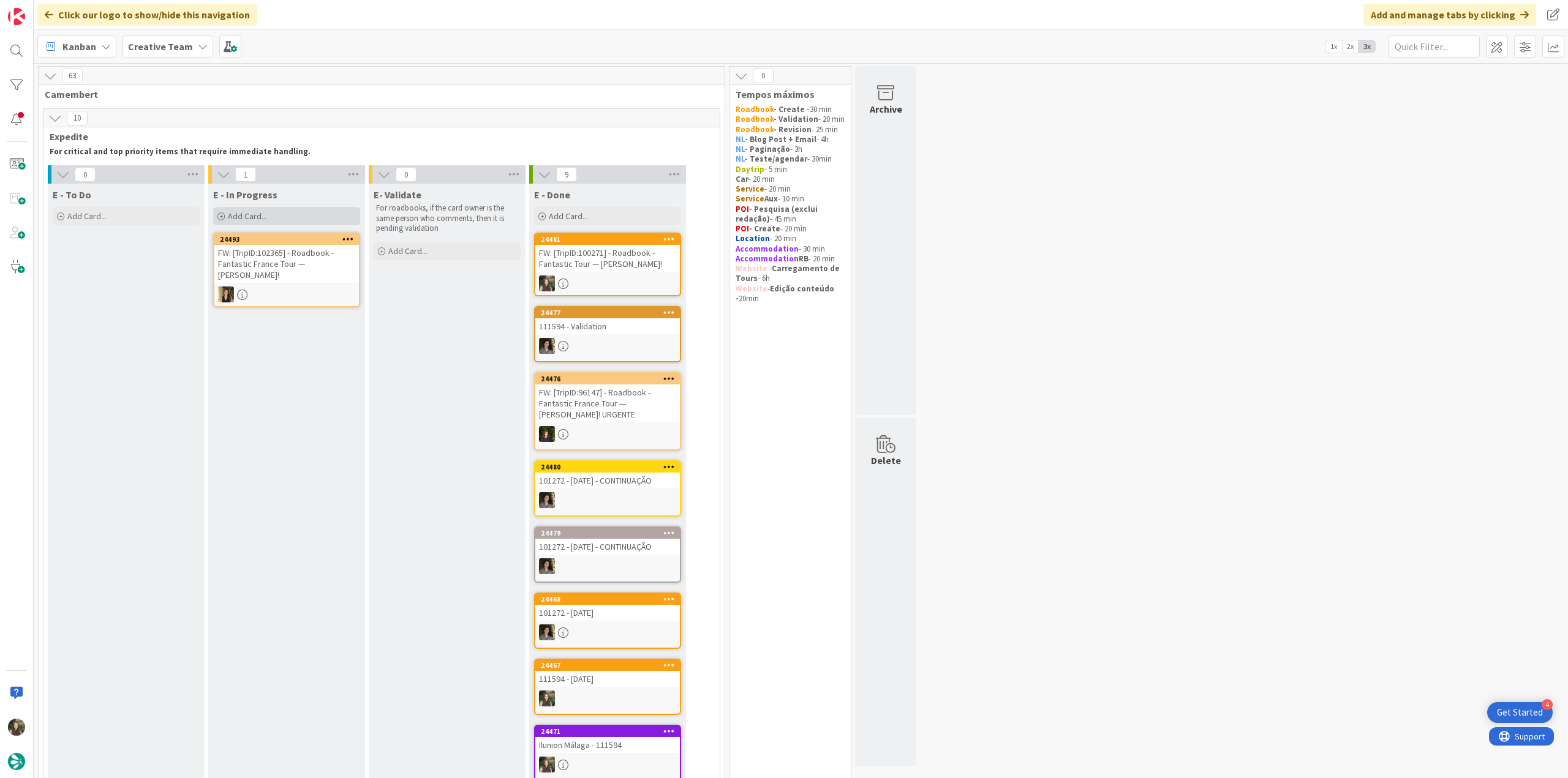
click at [310, 216] on div "Add Card..." at bounding box center [287, 216] width 147 height 19
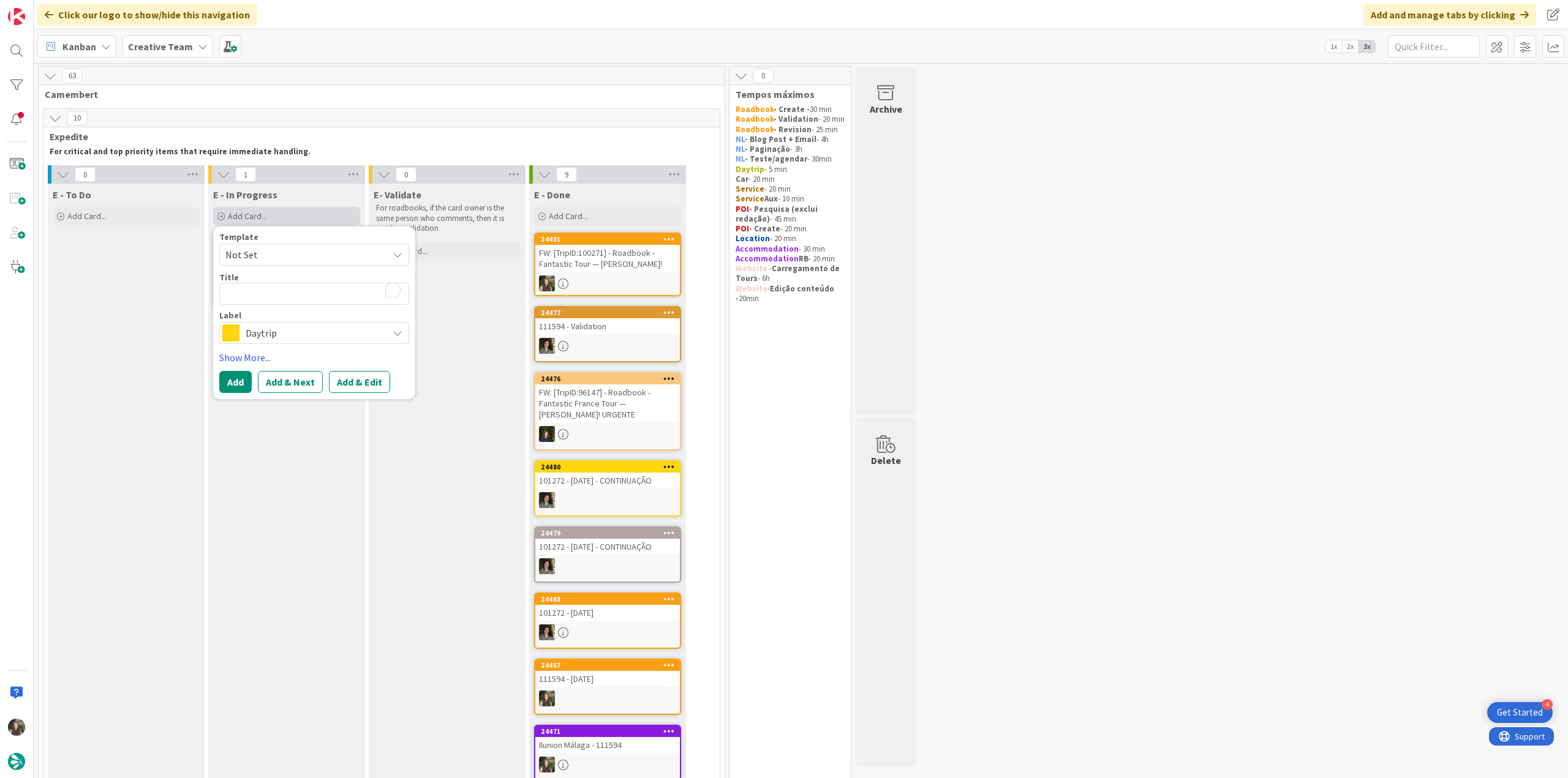
type textarea "x"
type textarea "FW: [TripID:100271] - Roadbook - Fantastic Tour — [PERSON_NAME]!"
type textarea "x"
type textarea "FW: [TripID:100271] - Roadbook - Fantastic Tour — [PERSON_NAME]!"
type textarea "x"
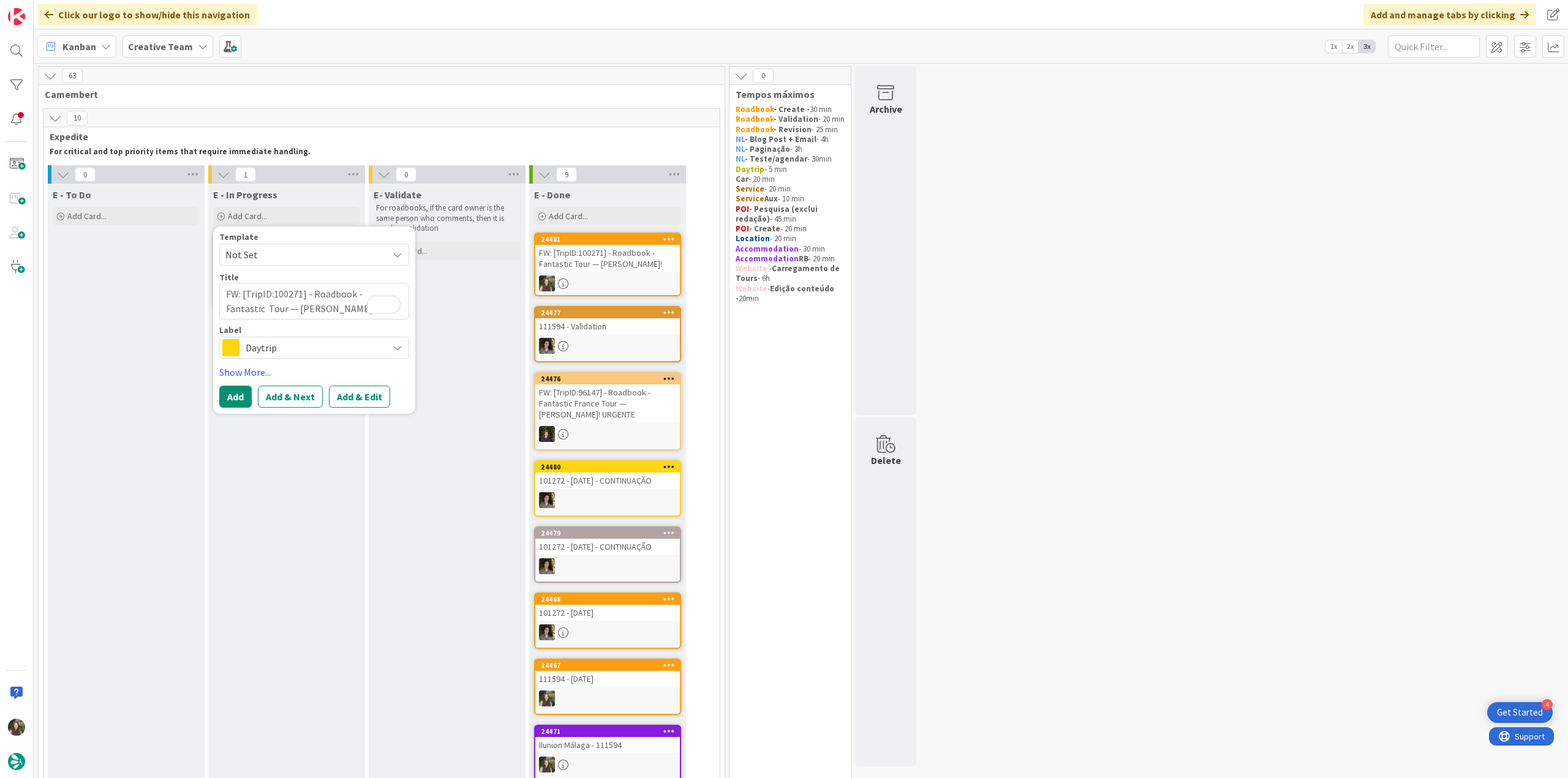
type textarea "FW: [TripID:100271] - Roadbook - Fantastic Tour — [PERSON_NAME]! -"
type textarea "x"
type textarea "FW: [TripID:100271] - Roadbook - Fantastic Tour — [PERSON_NAME]! -"
type textarea "x"
type textarea "FW: [TripID:100271] - Roadbook - Fantastic Tour — [PERSON_NAME]! - c"
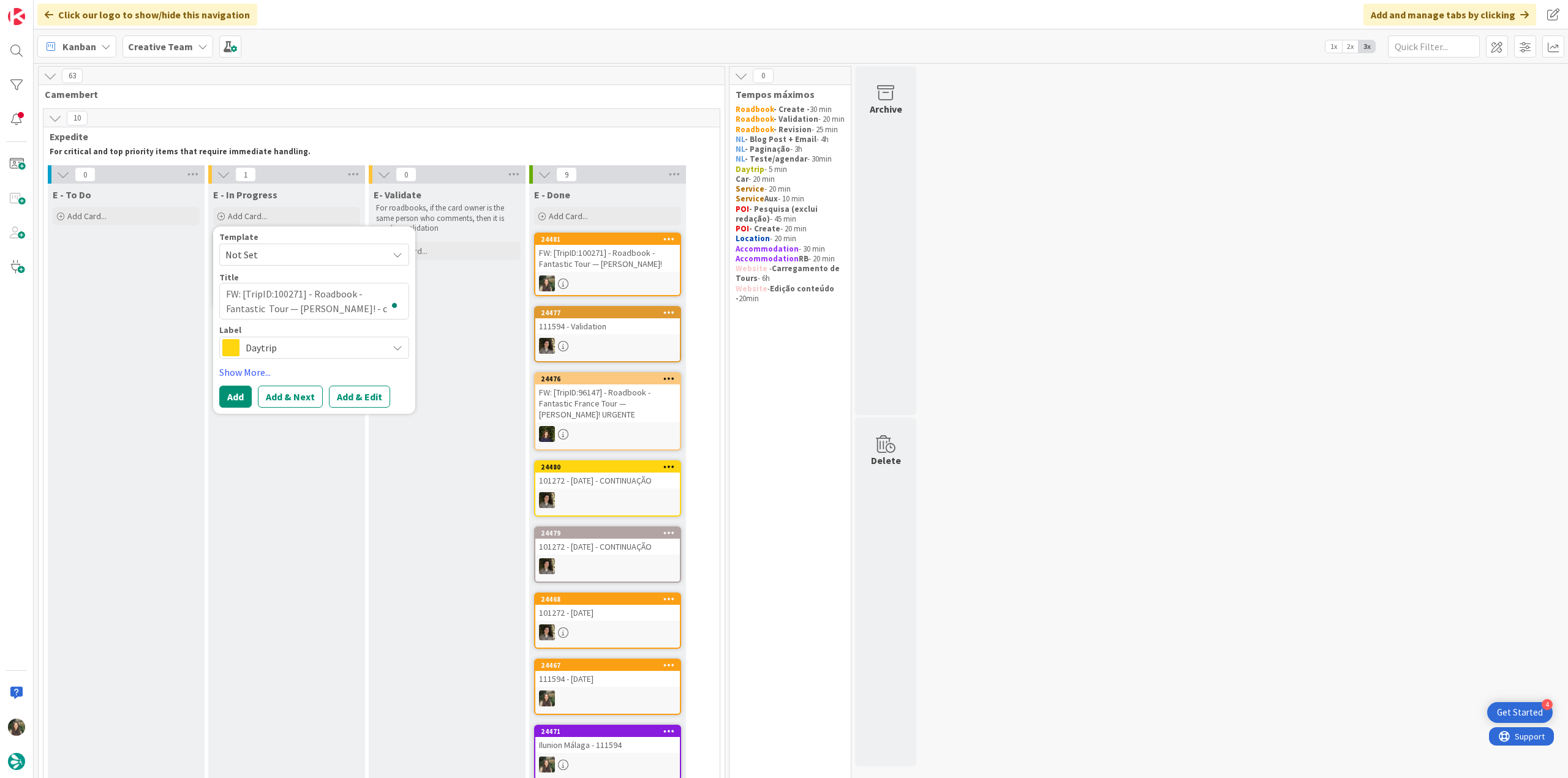
type textarea "x"
type textarea "FW: [TripID:100271] - Roadbook - Fantastic Tour — [PERSON_NAME]! - co"
type textarea "x"
type textarea "FW: [TripID:100271] - Roadbook - Fantastic Tour — [PERSON_NAME]! - con"
type textarea "x"
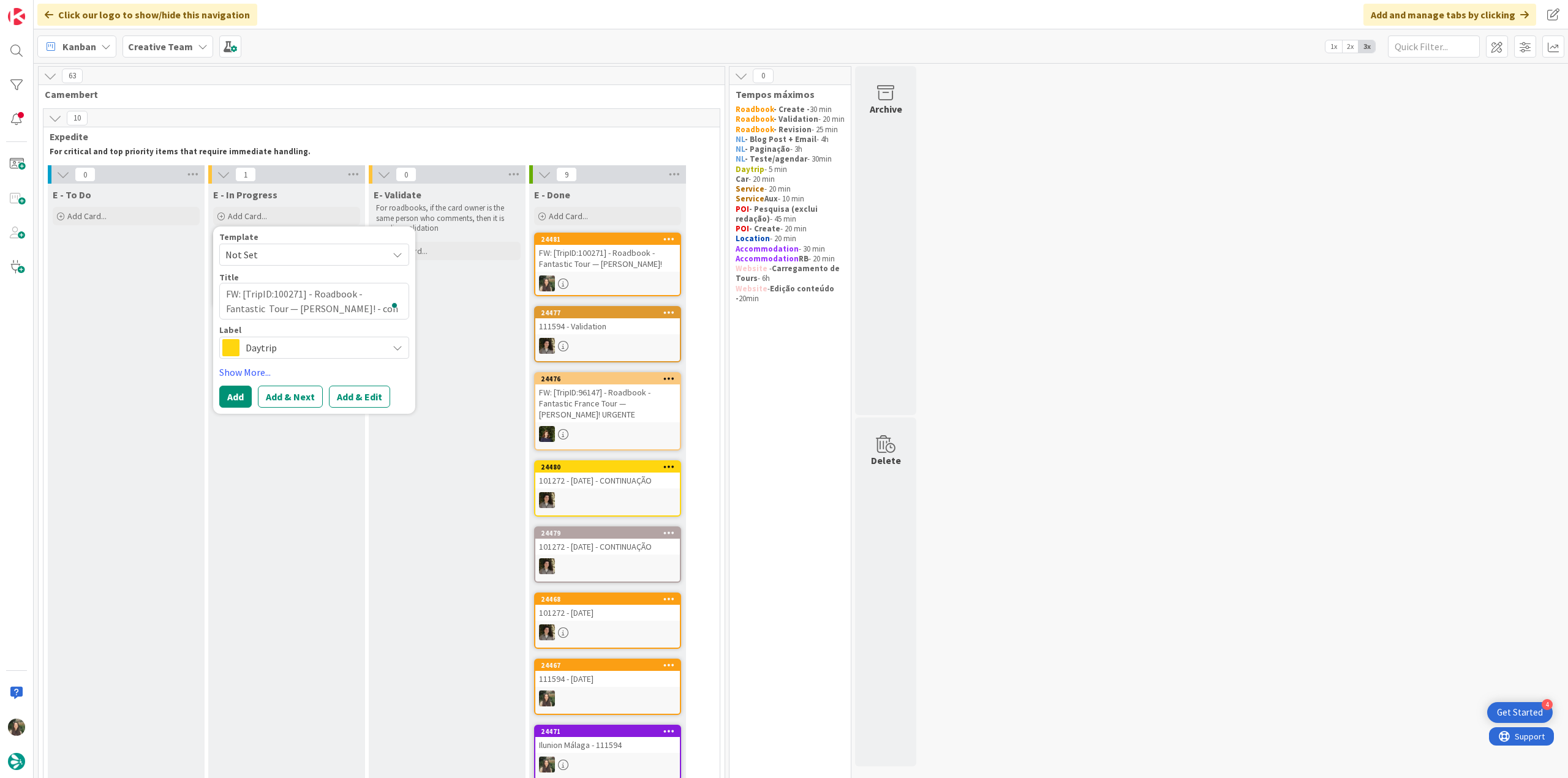
type textarea "FW: [TripID:100271] - Roadbook - Fantastic Tour — [PERSON_NAME]! - cont"
type textarea "x"
type textarea "FW: [TripID:100271] - Roadbook - Fantastic Tour — [PERSON_NAME]! - [PERSON_NAME]"
type textarea "x"
type textarea "FW: [TripID:100271] - Roadbook - Fantastic Tour — [PERSON_NAME]! - contin"
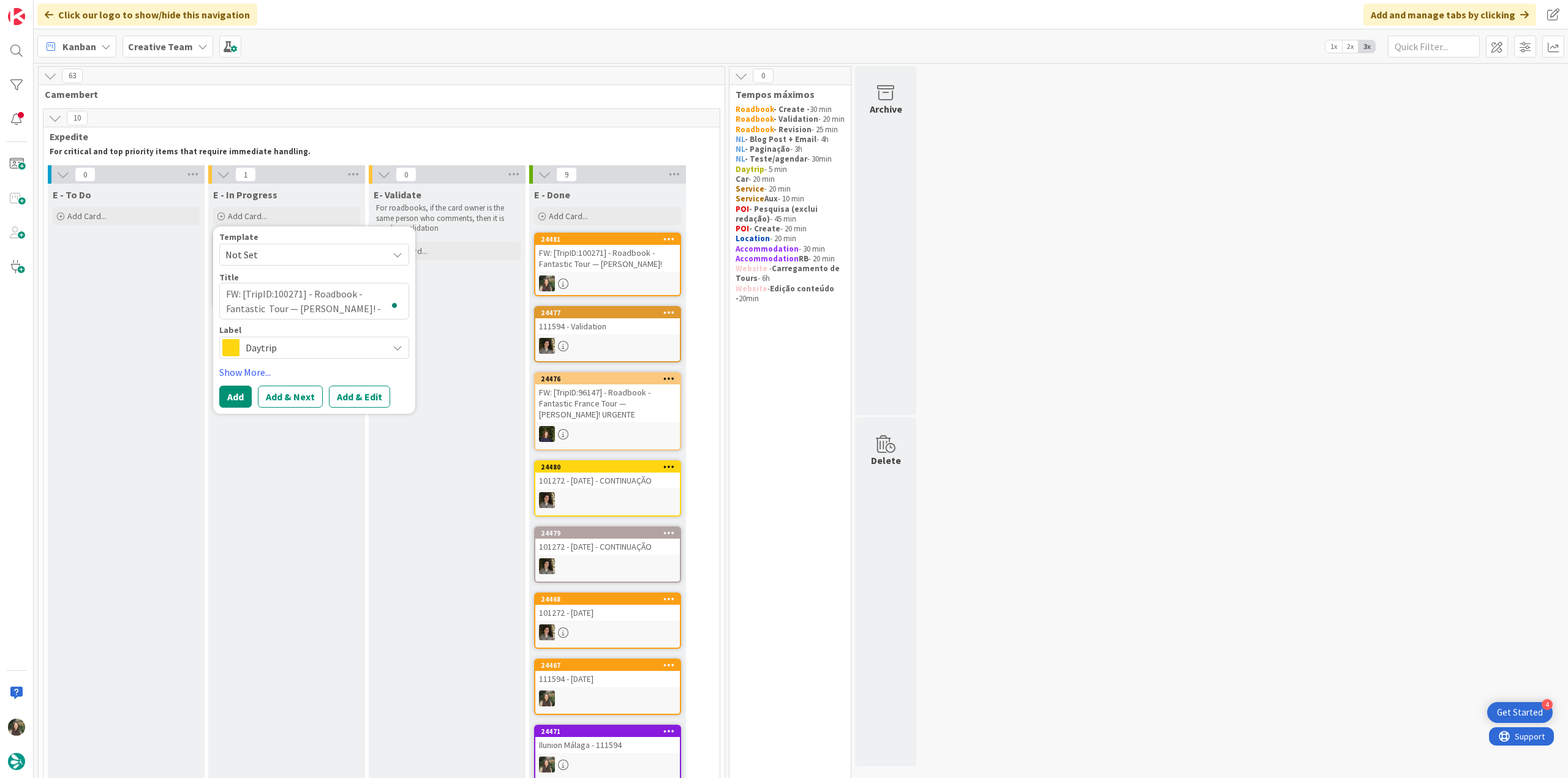
type textarea "x"
type textarea "FW: [TripID:100271] - Roadbook - Fantastic Tour — [PERSON_NAME]! - continu"
type textarea "x"
type textarea "FW: [TripID:100271] - Roadbook - Fantastic Tour — [PERSON_NAME]! - continua"
type textarea "x"
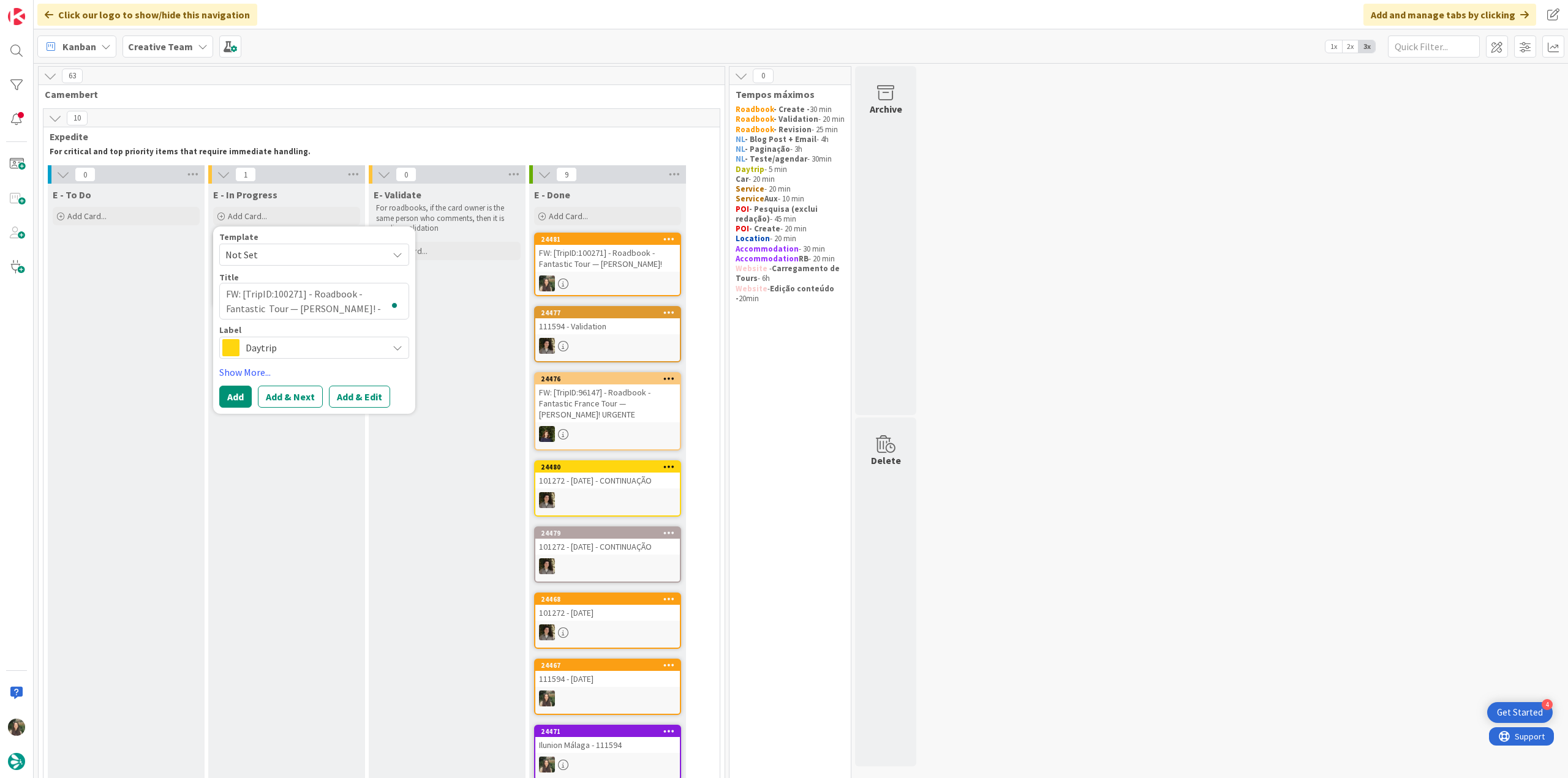
type textarea "FW: [TripID:100271] - Roadbook - Fantastic Tour — [PERSON_NAME]! - continuaç"
type textarea "x"
type textarea "FW: [TripID:100271] - Roadbook - Fantastic Tour — [PERSON_NAME]! - [GEOGRAPHIC_…"
type textarea "x"
type textarea "FW: [TripID:100271] - Roadbook - Fantastic Tour — [PERSON_NAME]! - continuação"
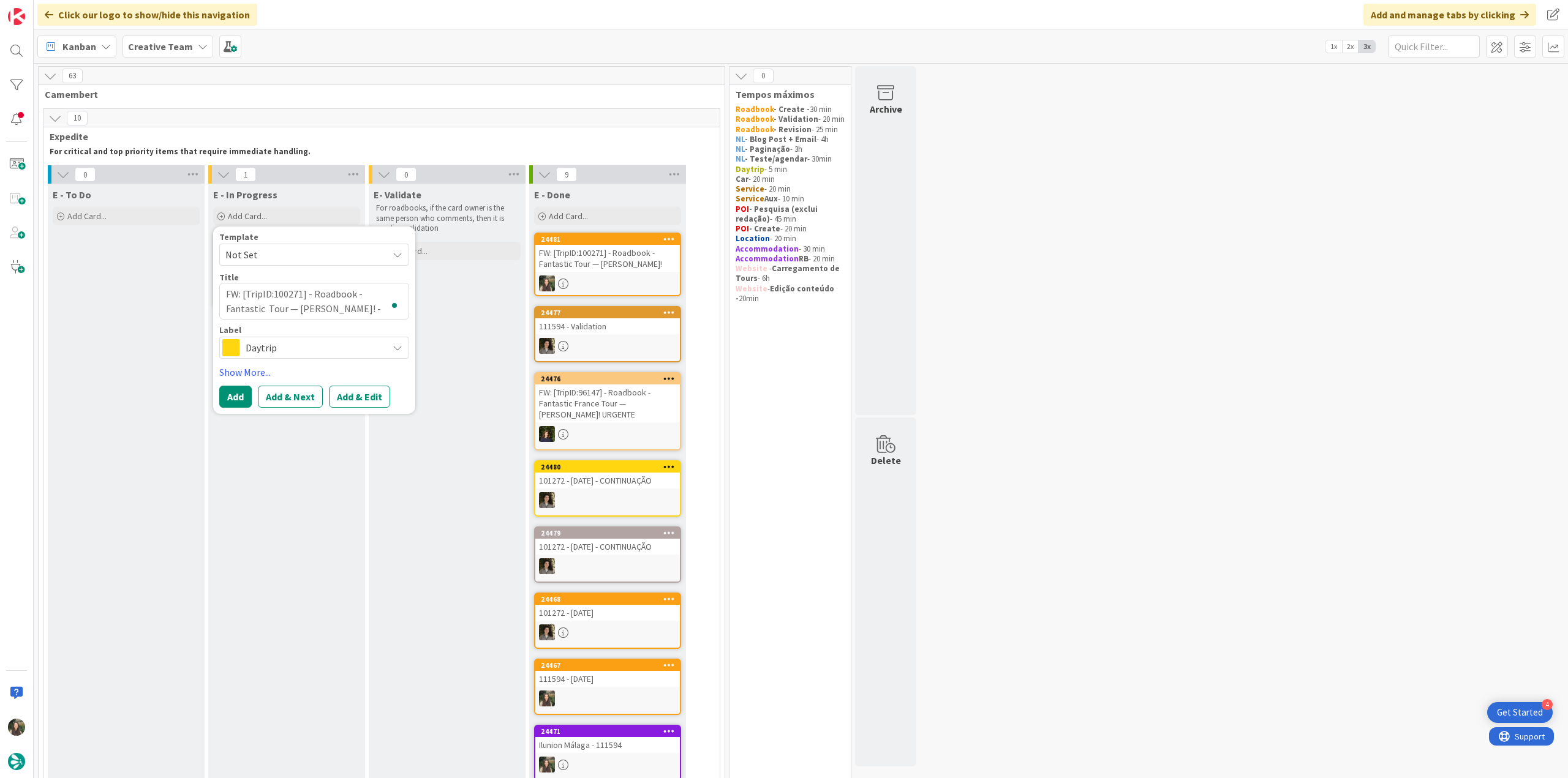
click at [331, 348] on span "Daytrip" at bounding box center [313, 347] width 136 height 17
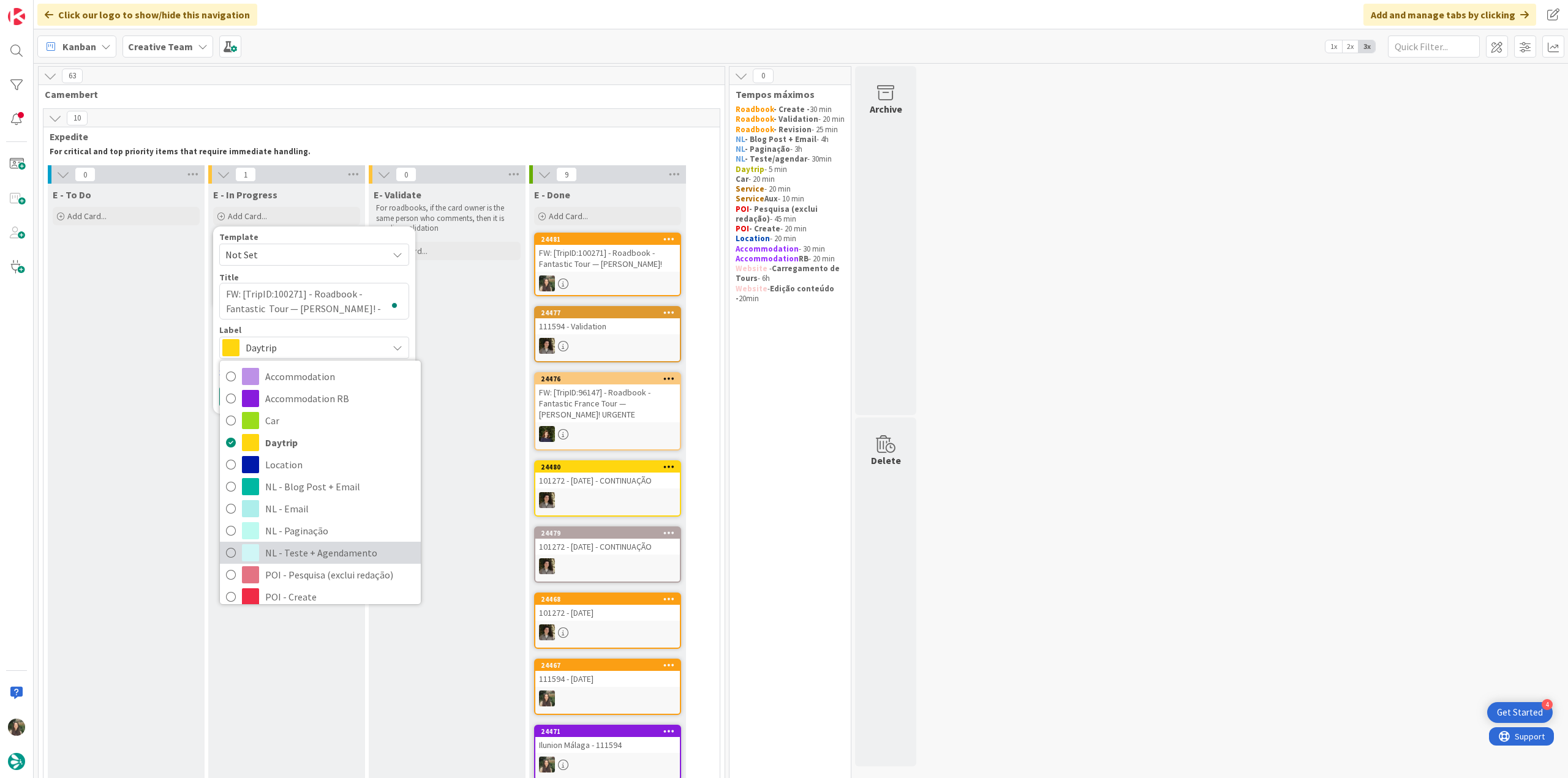
scroll to position [61, 0]
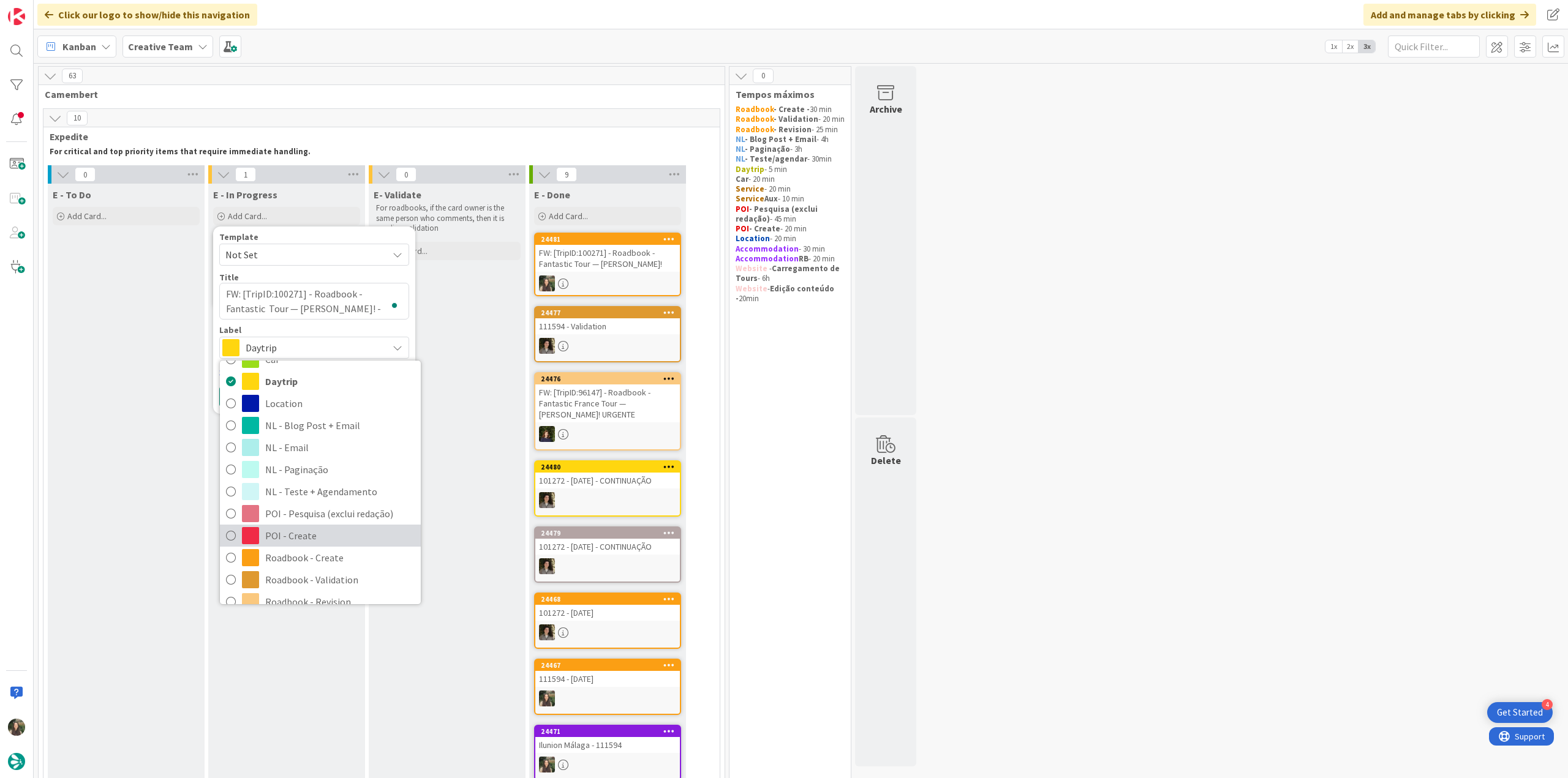
click at [316, 530] on span "POI - Create" at bounding box center [339, 536] width 150 height 19
type textarea "x"
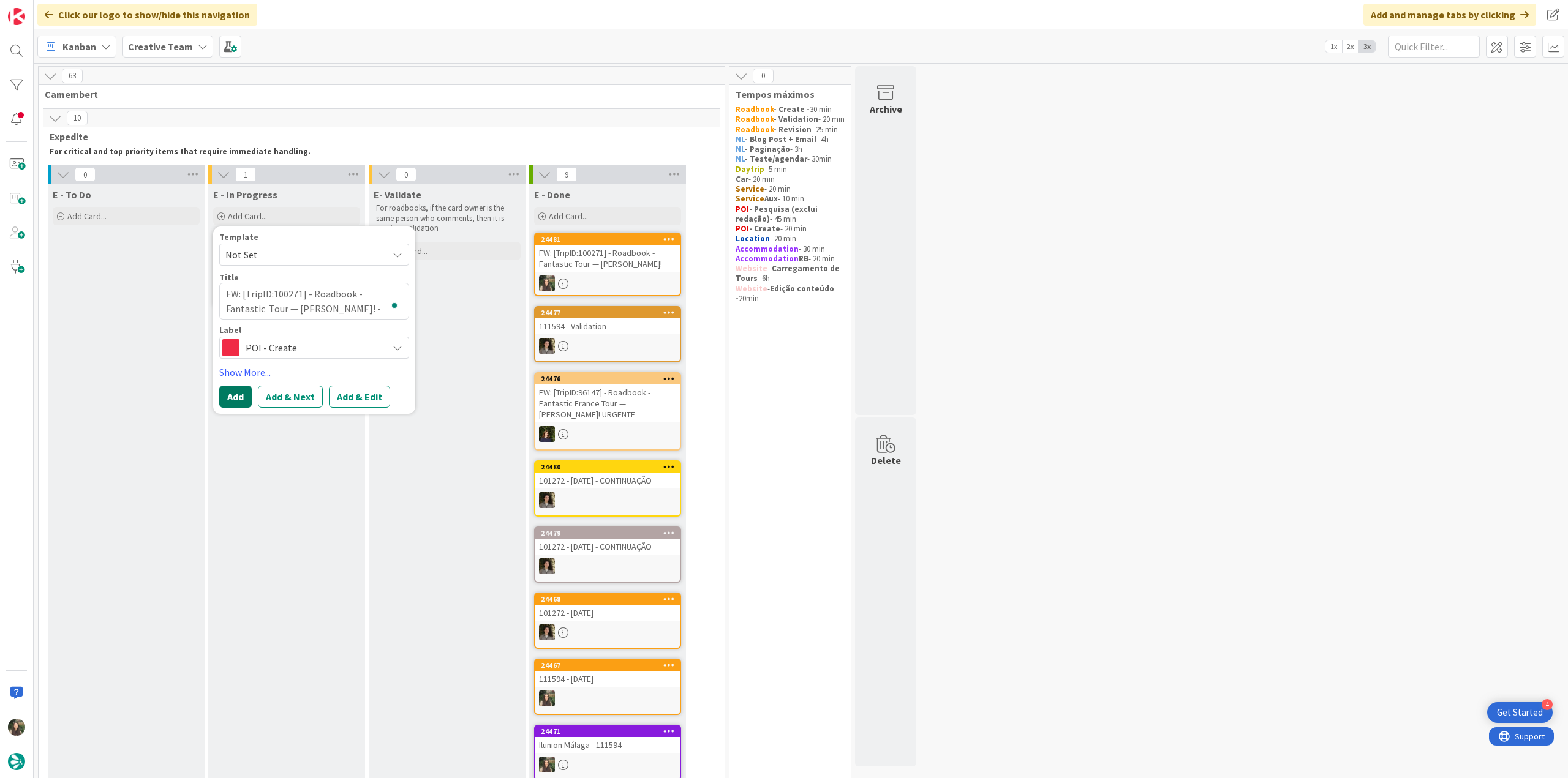
click at [234, 390] on button "Add" at bounding box center [236, 397] width 33 height 22
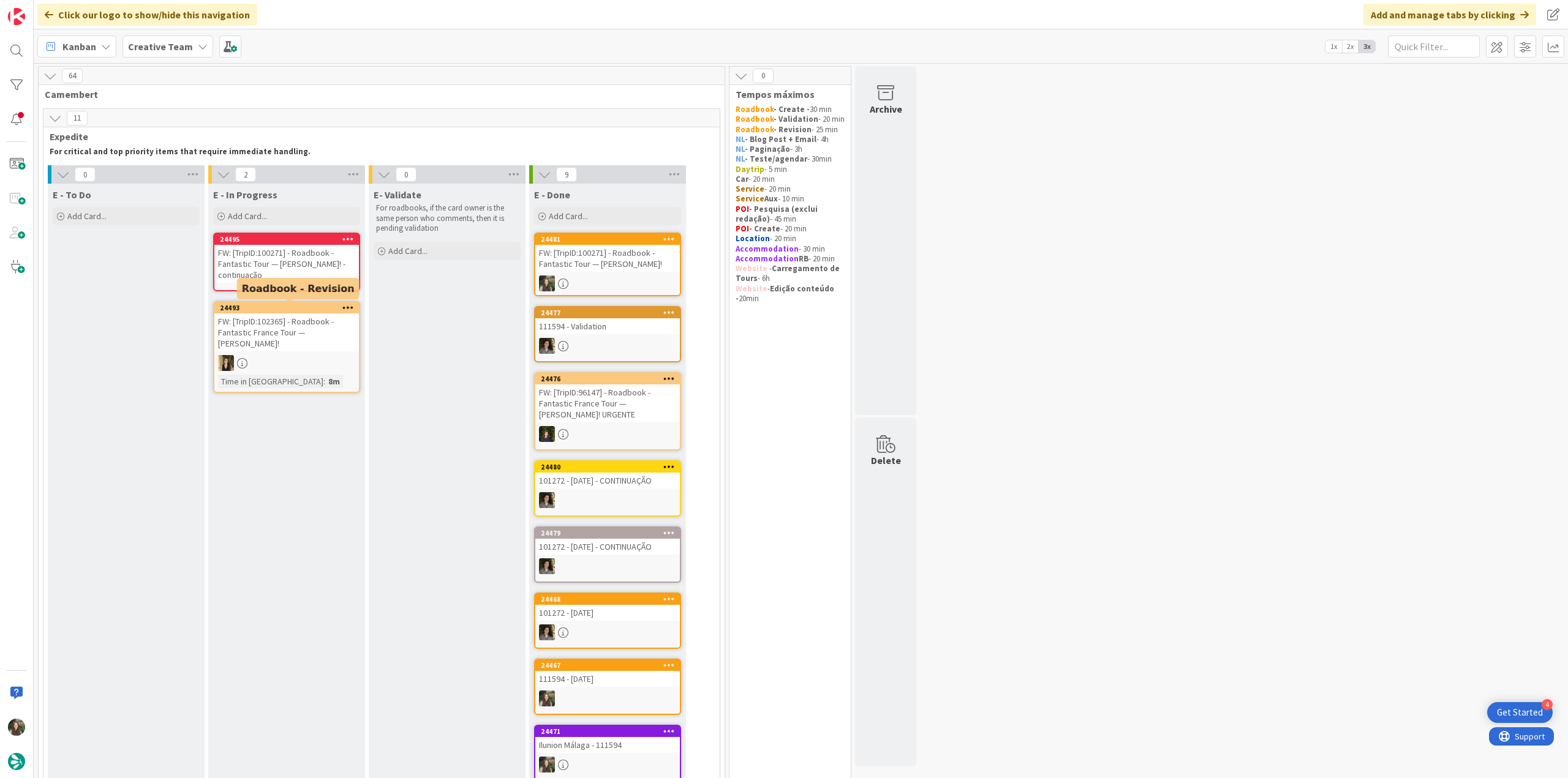
click at [277, 270] on div "FW: [TripID:100271] - Roadbook - Fantastic Tour — [PERSON_NAME]! - continuação" at bounding box center [287, 263] width 144 height 38
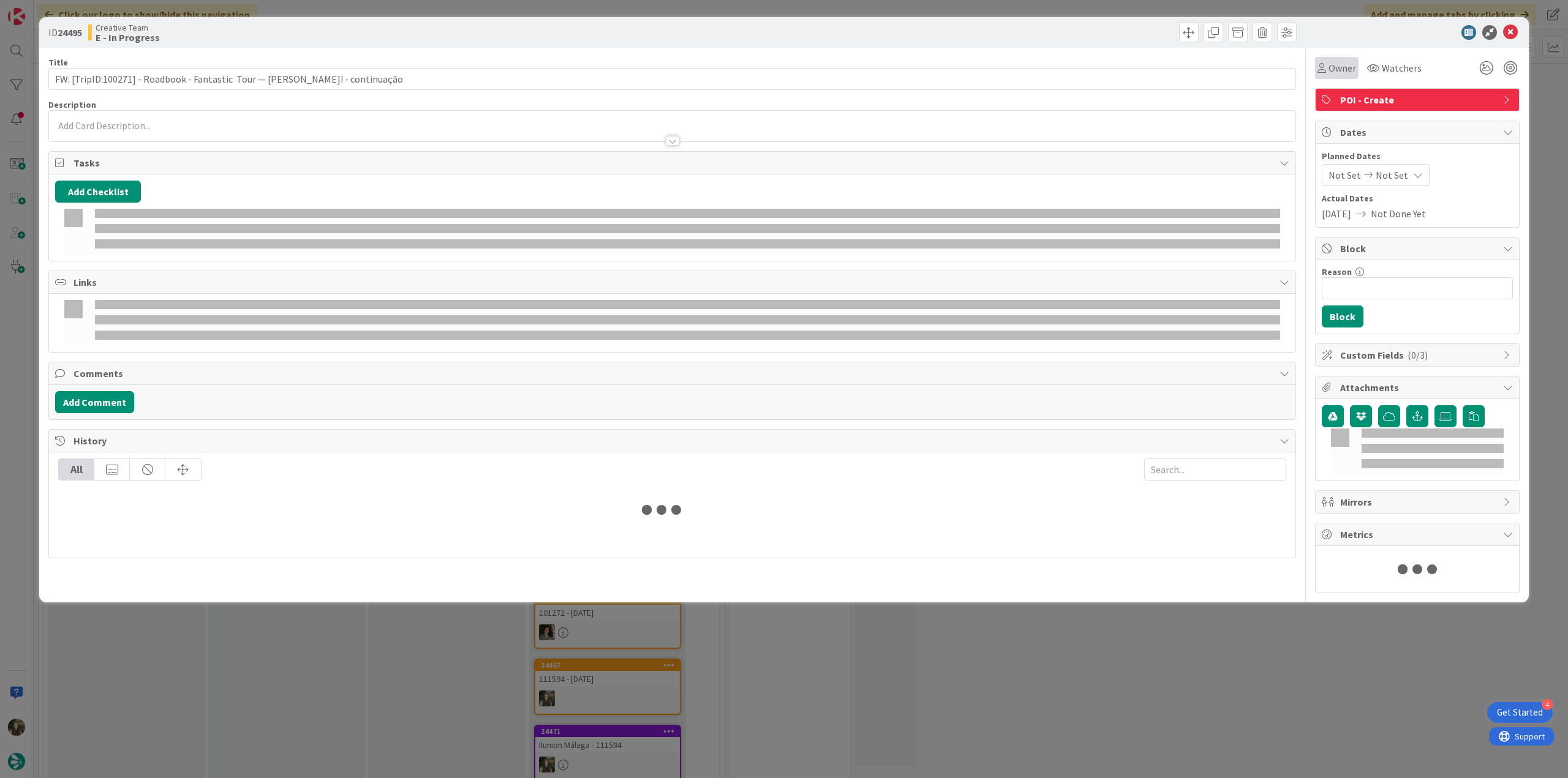
drag, startPoint x: 1340, startPoint y: 74, endPoint x: 1345, endPoint y: 77, distance: 5.8
click at [1340, 74] on span "Owner" at bounding box center [1343, 68] width 28 height 15
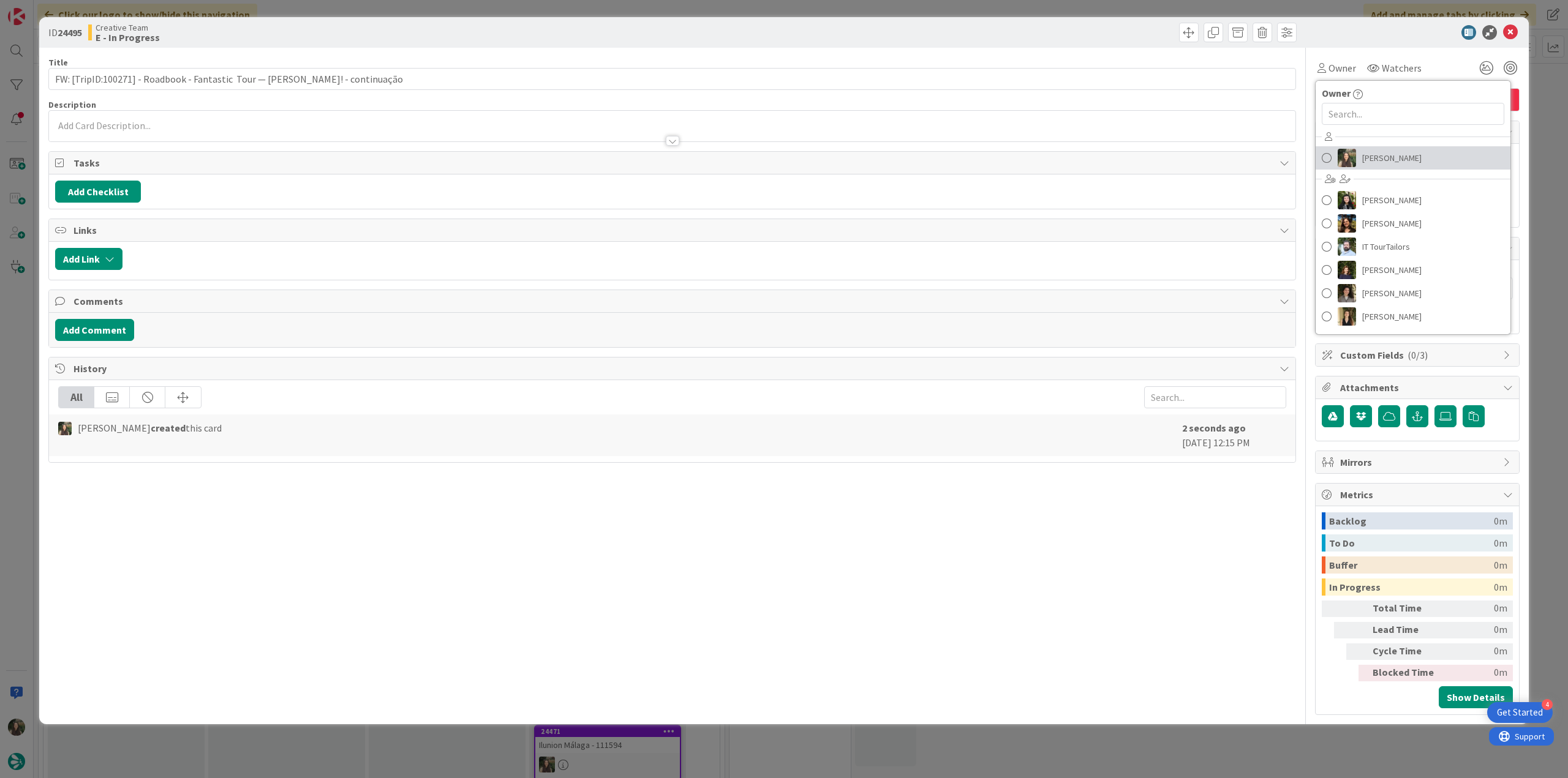
click at [1377, 155] on span "[PERSON_NAME]" at bounding box center [1392, 158] width 60 height 19
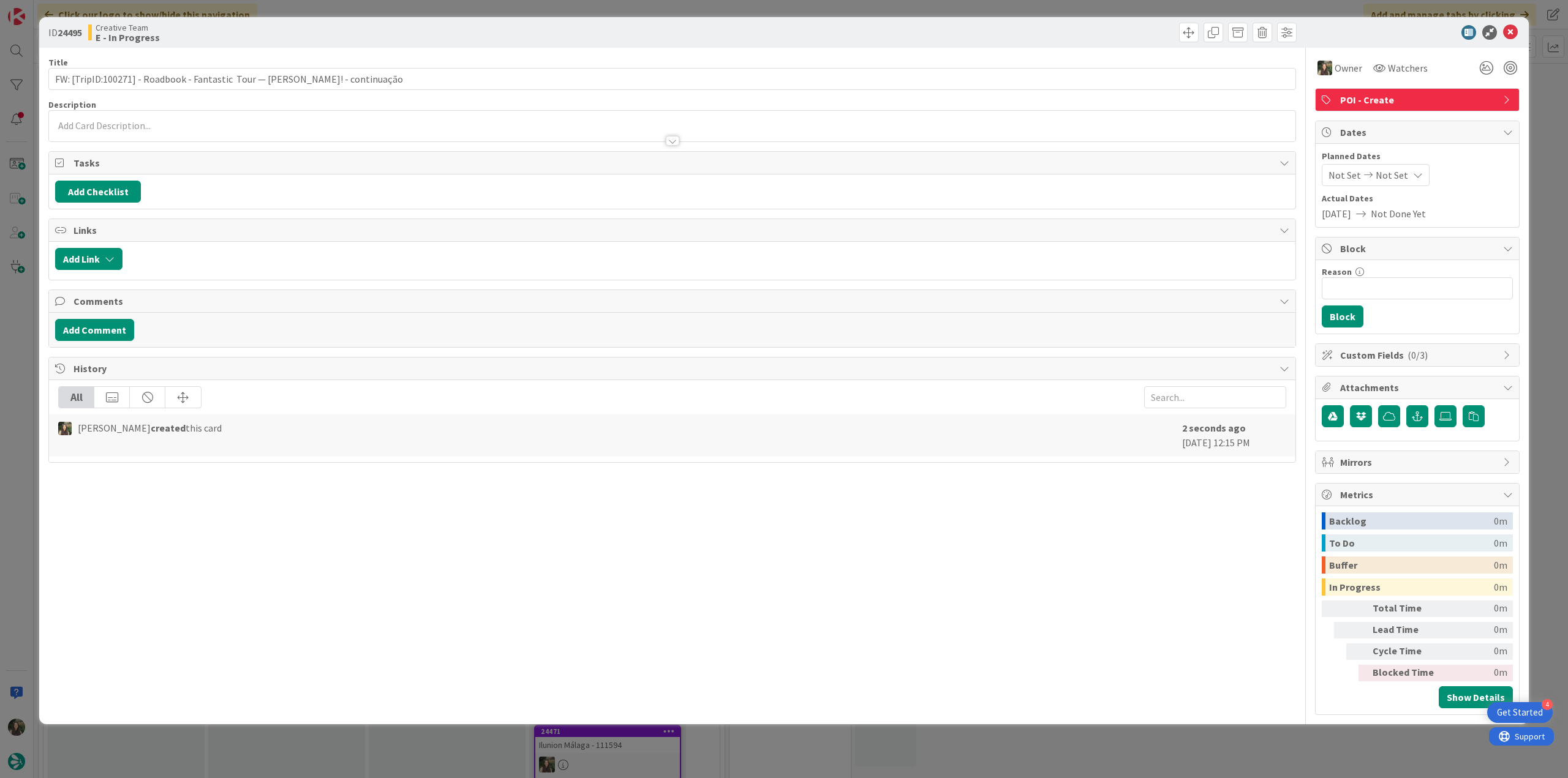
click at [1544, 91] on div "ID 24495 Creative Team E - In Progress Title 78 / 128 FW: [TripID:100271] - Roa…" at bounding box center [784, 389] width 1568 height 778
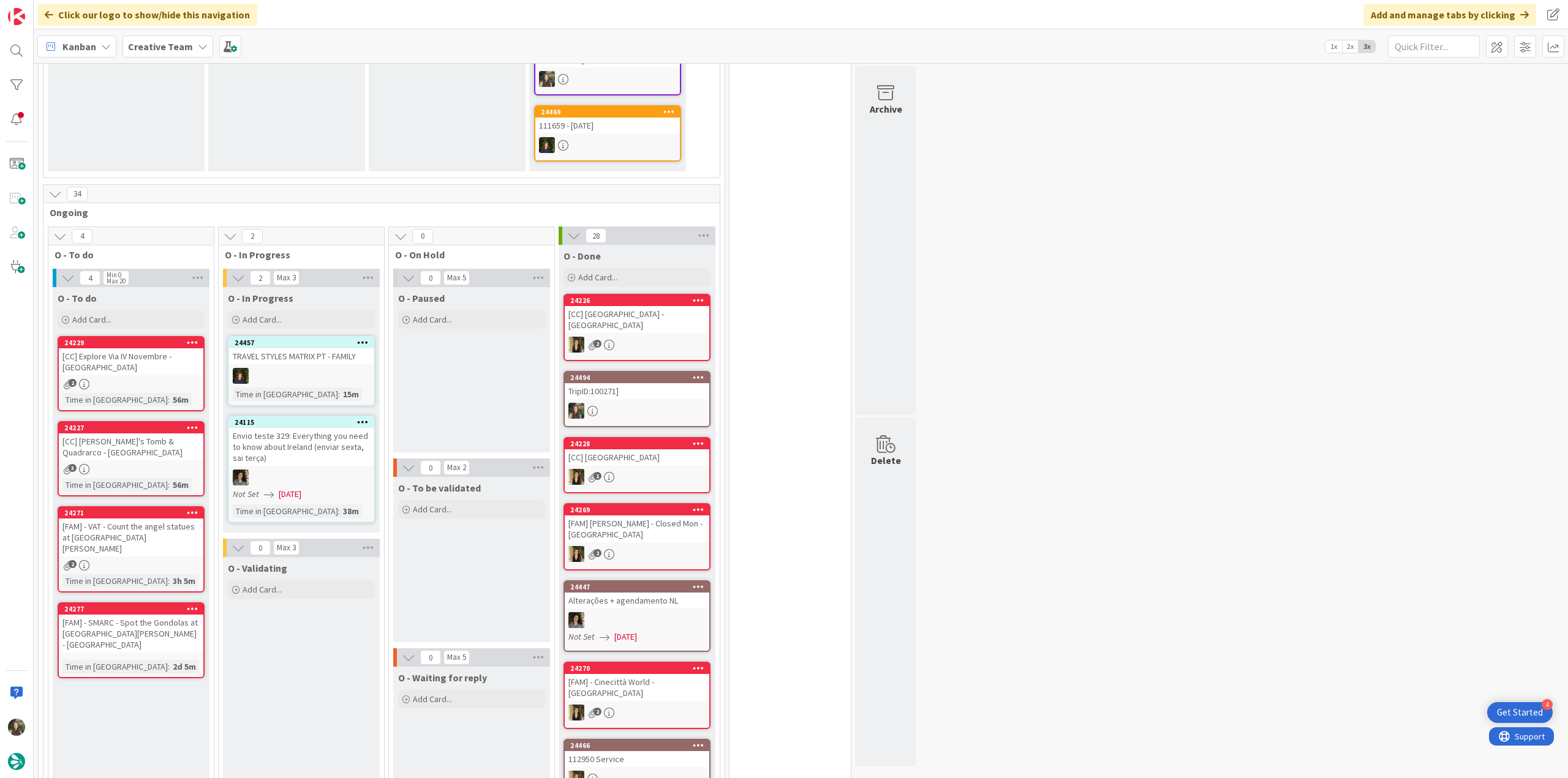
scroll to position [796, 0]
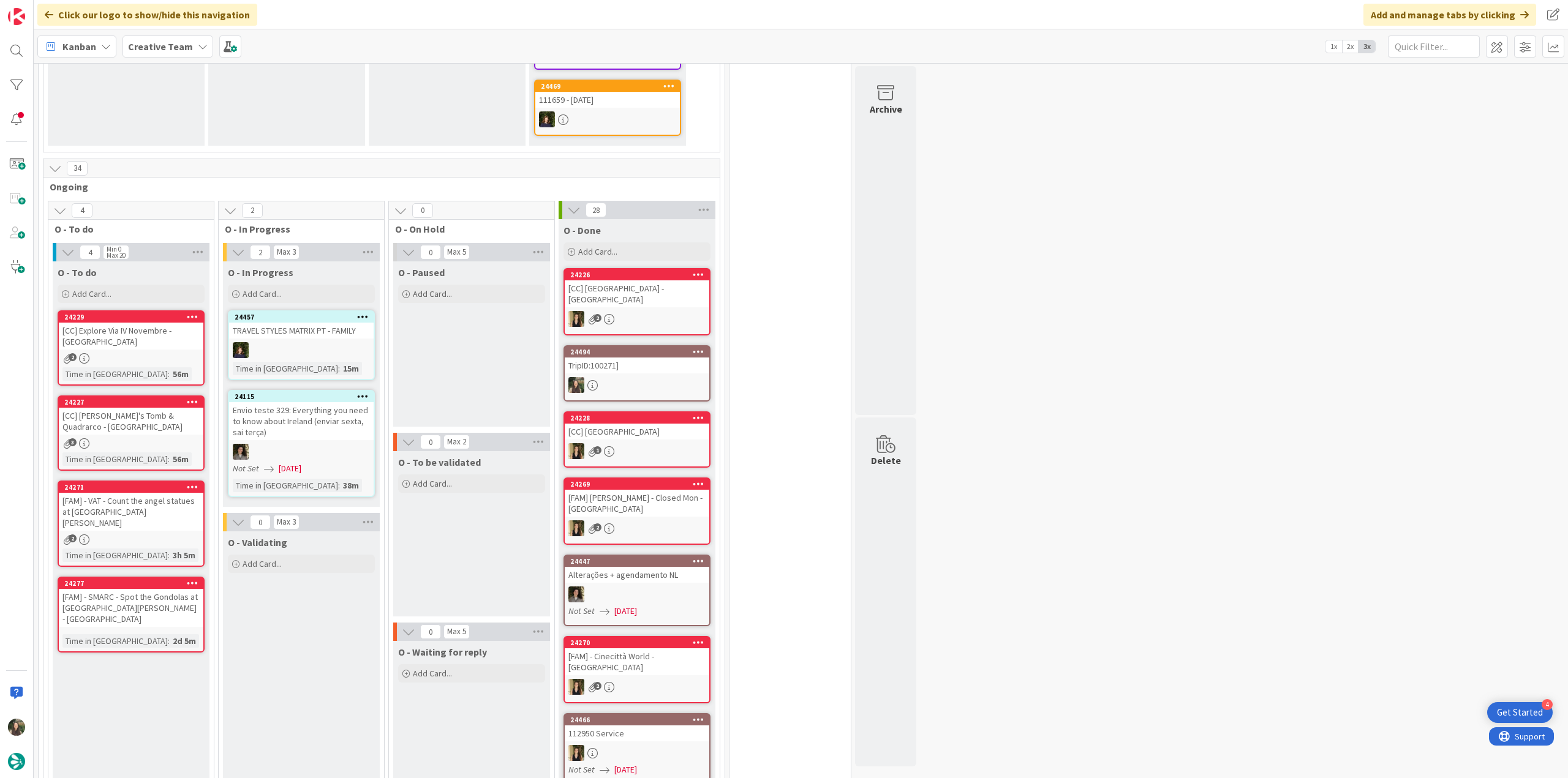
click at [188, 350] on div "24229 [CC] Explore Via IV Novembre - [GEOGRAPHIC_DATA] 2 Time in [GEOGRAPHIC_DA…" at bounding box center [131, 347] width 147 height 75
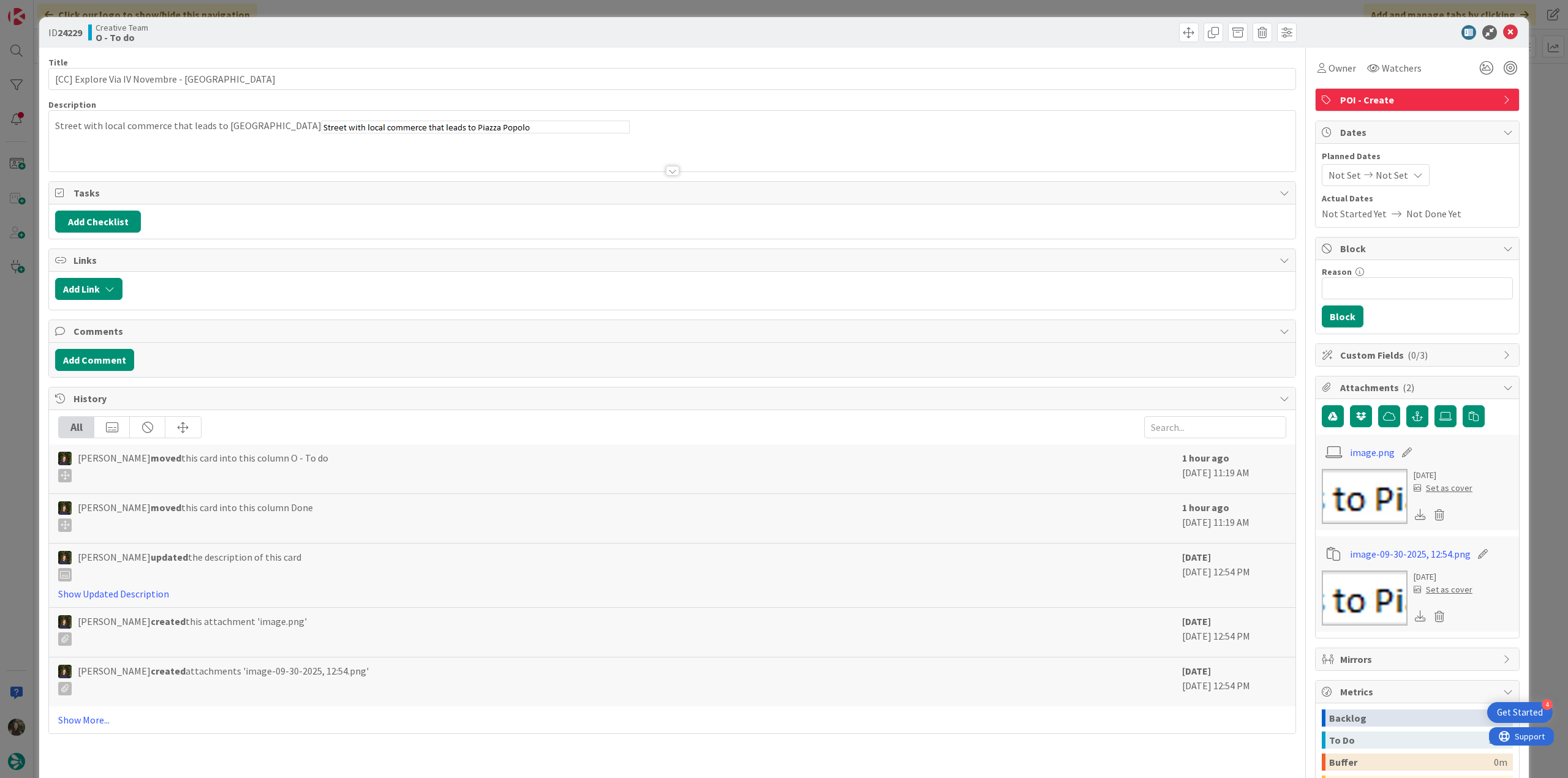
click at [1350, 74] on div "Owner Watchers" at bounding box center [1370, 68] width 110 height 22
click at [1333, 72] on span "Owner" at bounding box center [1343, 68] width 28 height 15
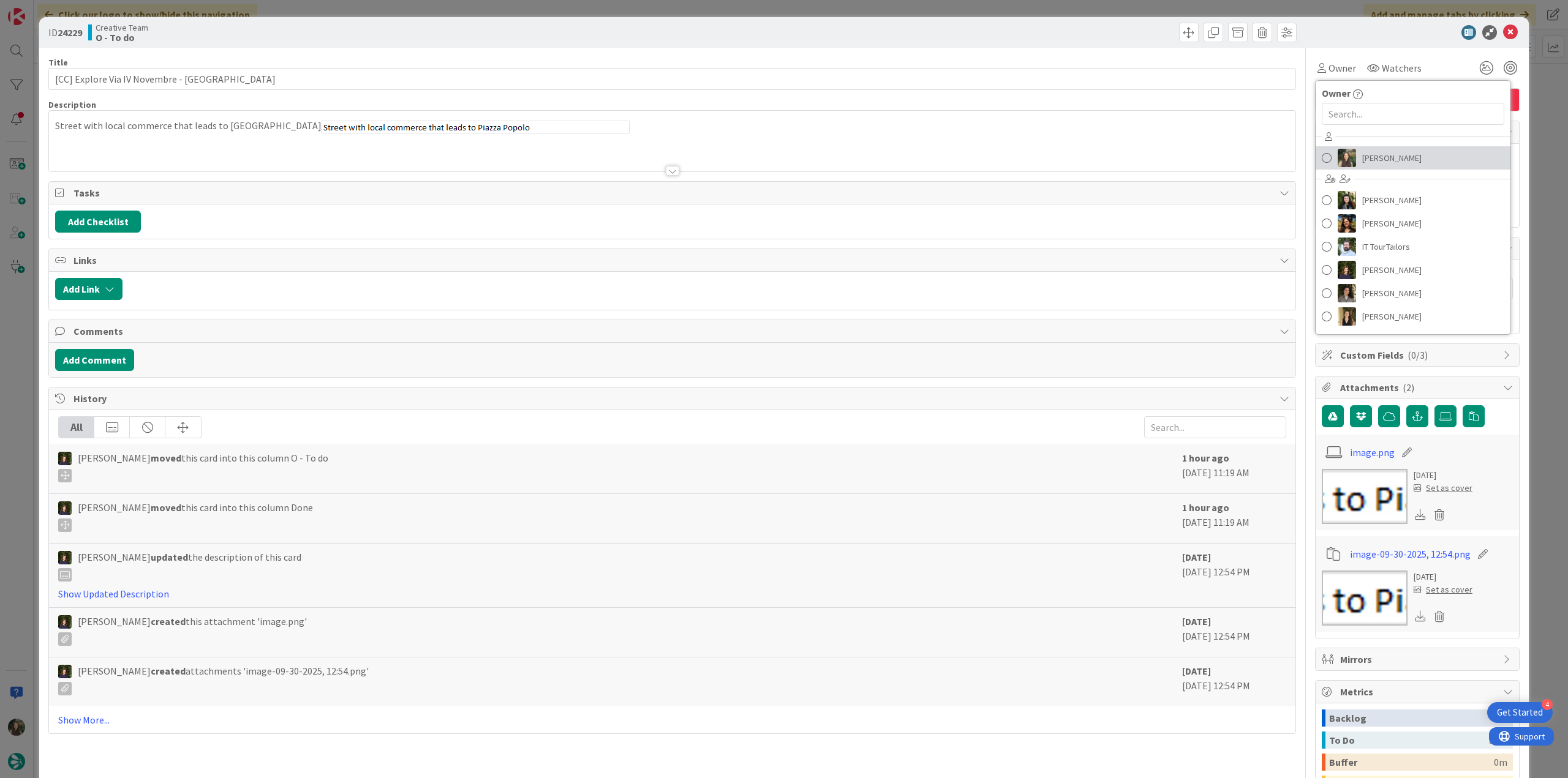
click at [1363, 160] on span "[PERSON_NAME]" at bounding box center [1392, 158] width 60 height 19
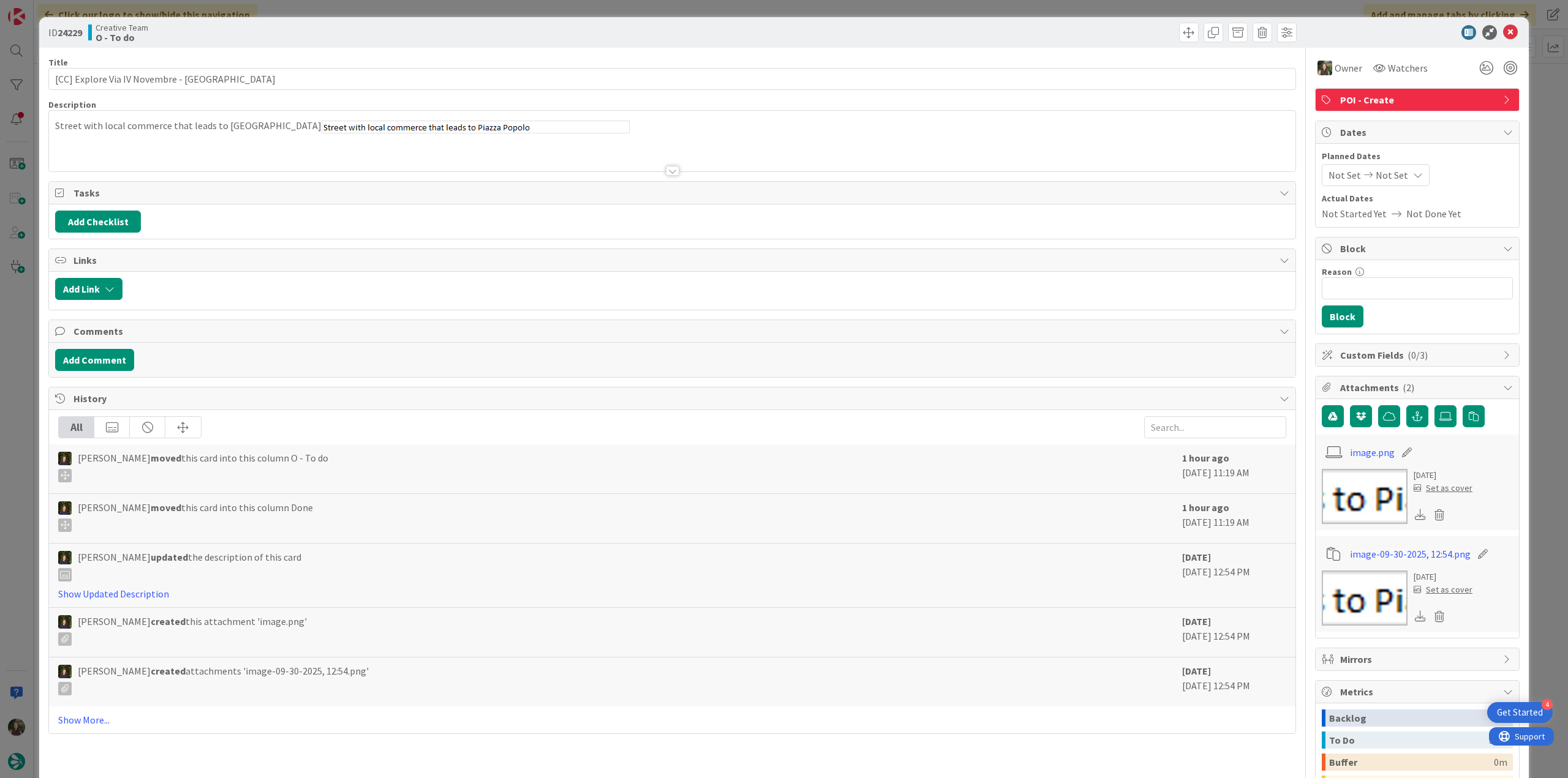
click at [1537, 95] on div "ID 24229 Creative Team O - To do Title 38 / 128 [CC] Explore Via IV Novembre - …" at bounding box center [784, 389] width 1568 height 778
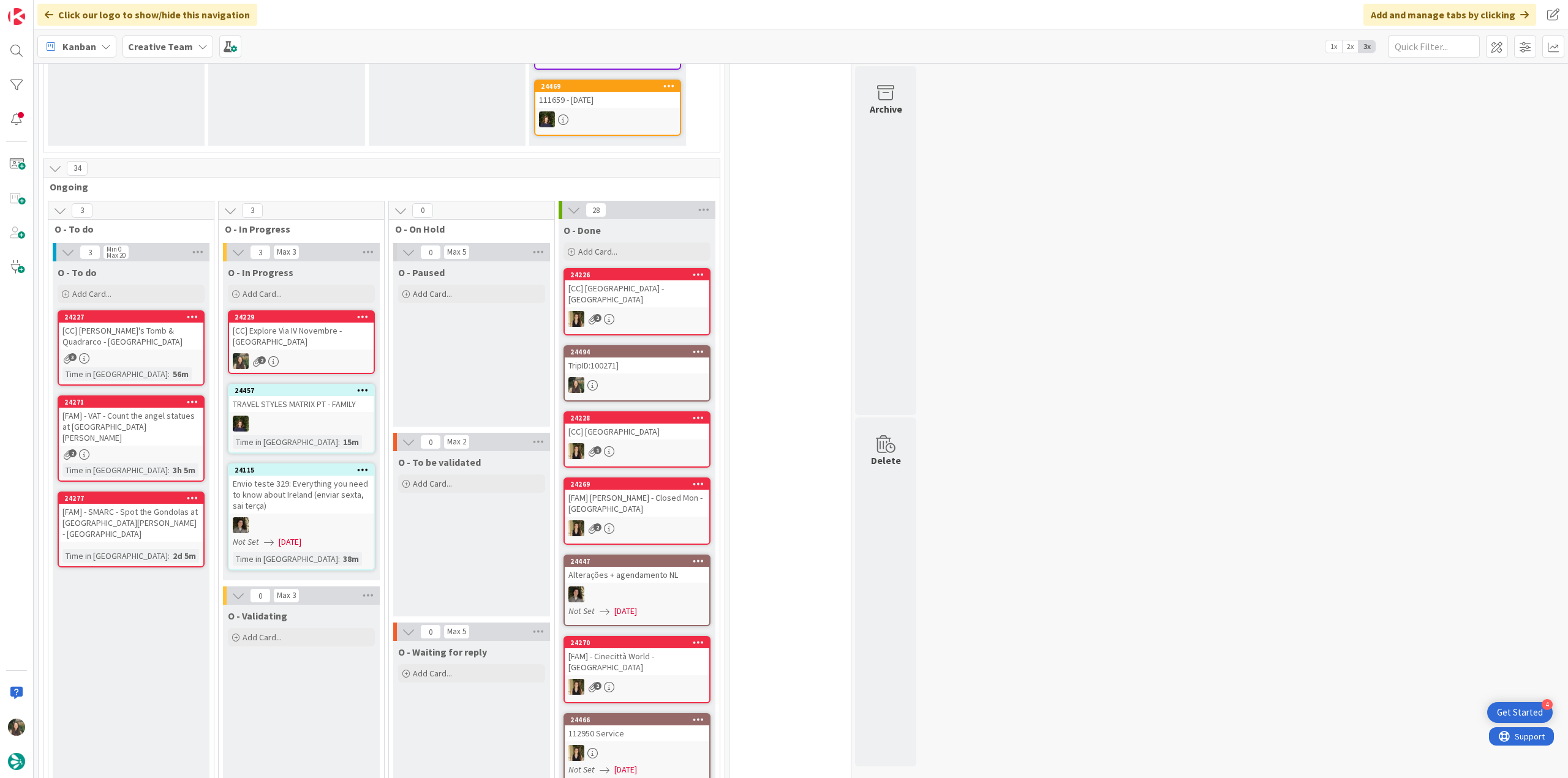
click at [327, 342] on div "[CC] Explore Via IV Novembre - [GEOGRAPHIC_DATA]" at bounding box center [301, 336] width 144 height 27
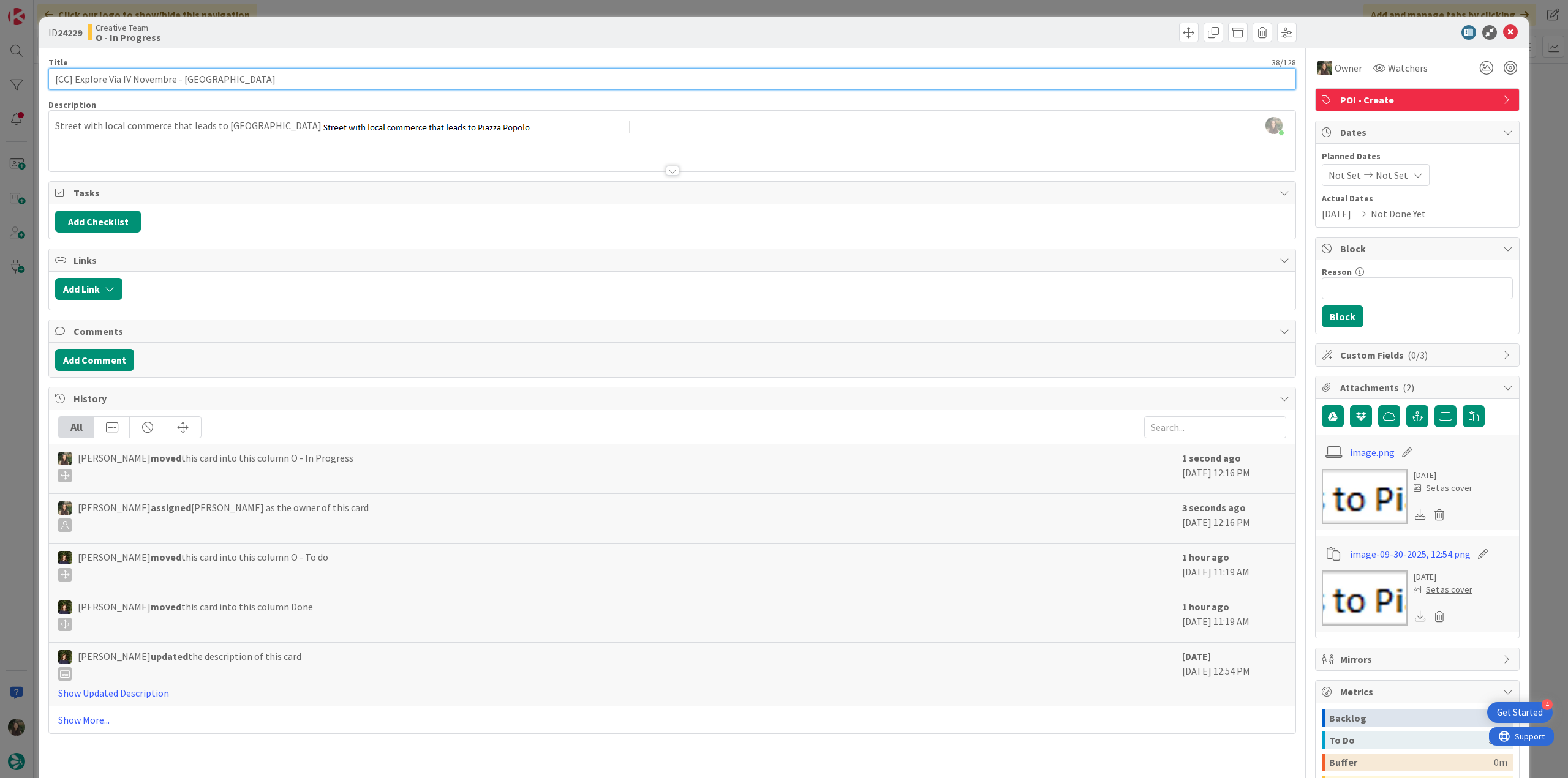
drag, startPoint x: 174, startPoint y: 79, endPoint x: 10, endPoint y: 80, distance: 164.0
click at [10, 80] on div "ID 24229 Creative Team O - In Progress Title 38 / 128 [CC] Explore Via IV Novem…" at bounding box center [784, 389] width 1568 height 778
click at [10, 396] on div "ID 24229 Creative Team O - In Progress Title 38 / 128 [CC] Explore Via IV Novem…" at bounding box center [784, 389] width 1568 height 778
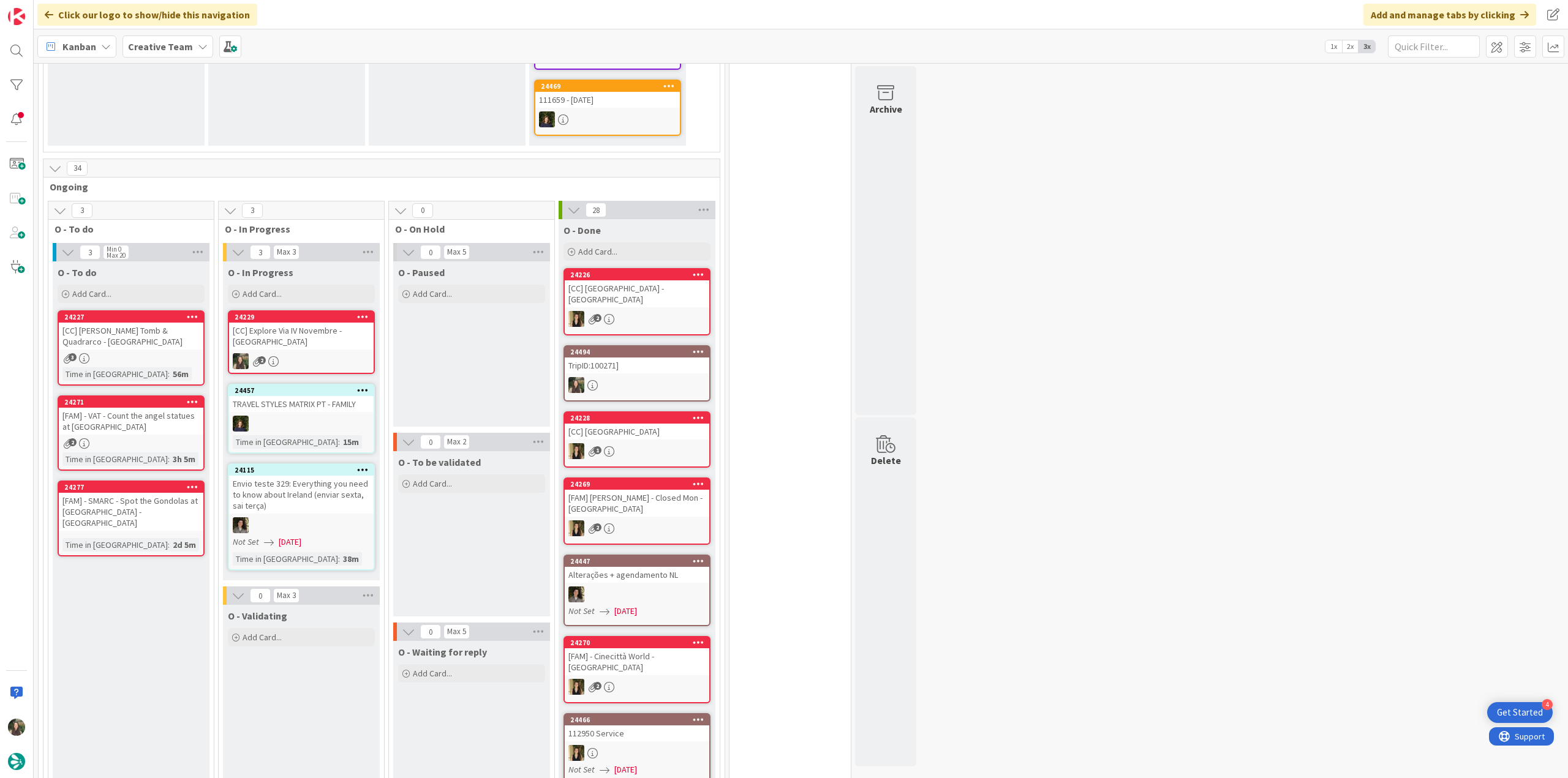
click at [342, 338] on div "[CC] Explore Via IV Novembre - [GEOGRAPHIC_DATA]" at bounding box center [301, 336] width 144 height 27
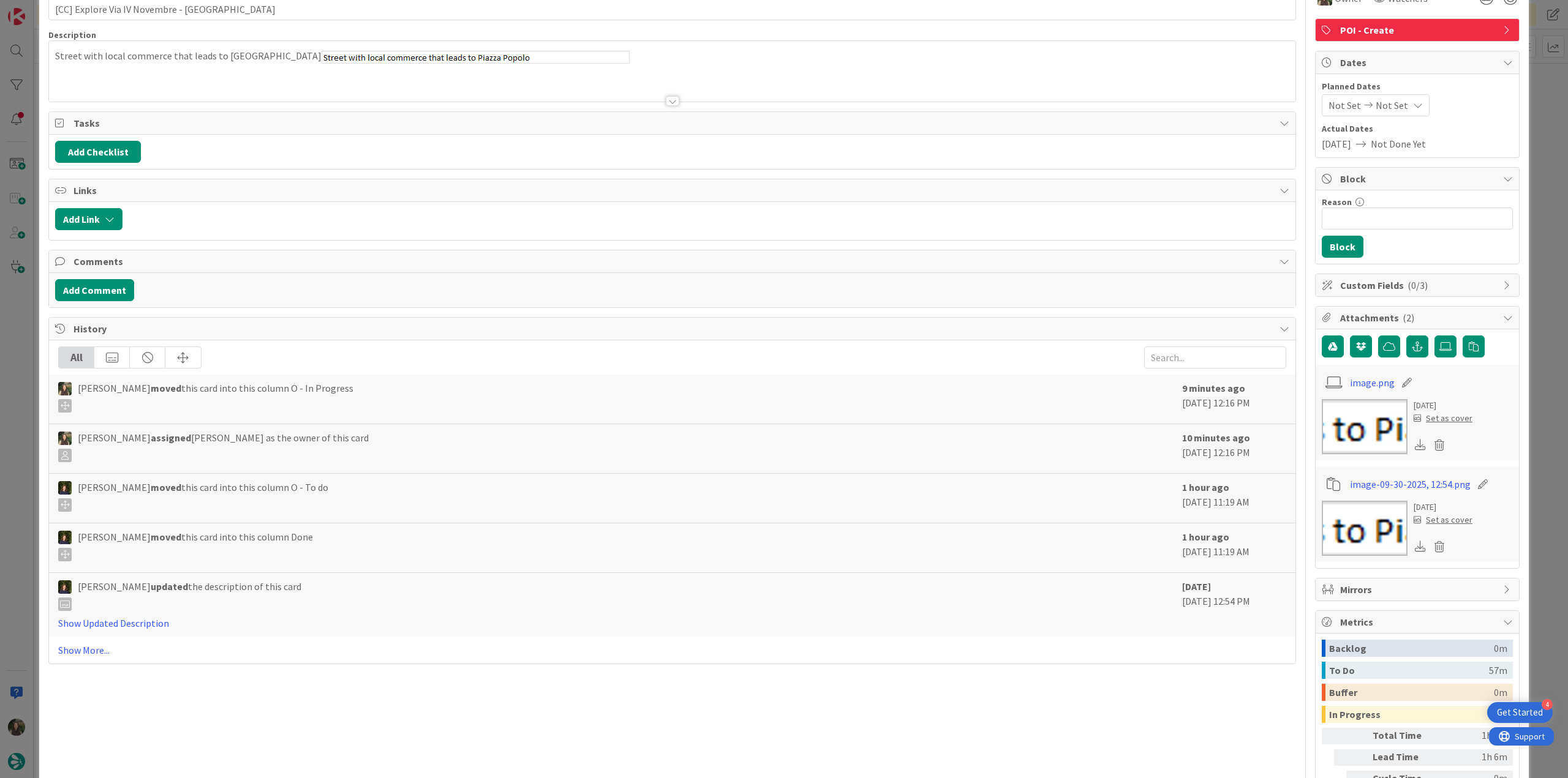
scroll to position [155, 0]
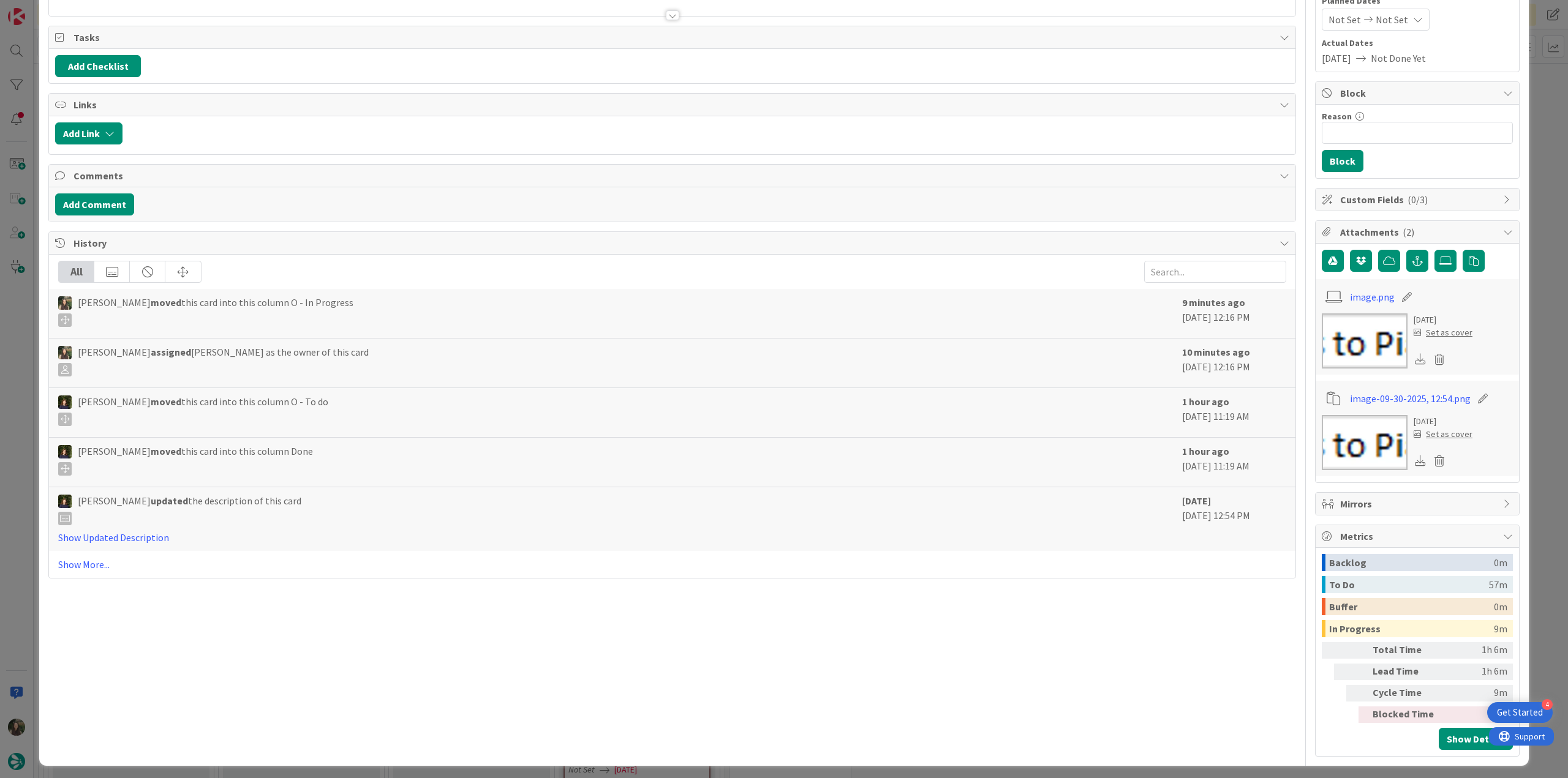
drag, startPoint x: 1537, startPoint y: 489, endPoint x: 1526, endPoint y: 487, distance: 11.2
click at [1537, 489] on div "ID 24229 Creative Team O - In Progress Title 38 / 128 [CC] Explore Via IV Novem…" at bounding box center [784, 389] width 1568 height 778
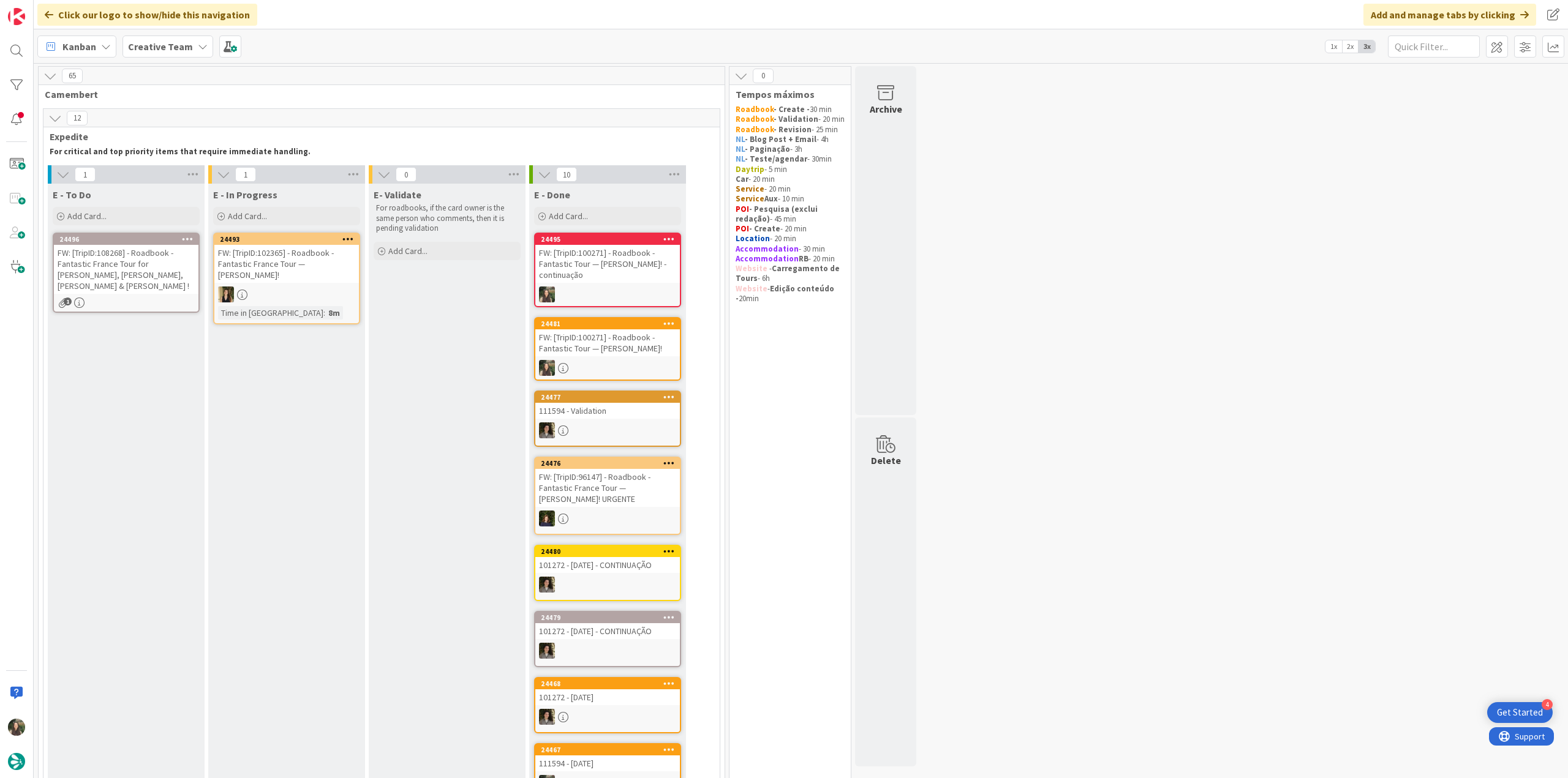
click at [143, 269] on div "FW: [TripID:108268] - Roadbook - Fantastic France Tour for Karen, Steve, Neil &…" at bounding box center [126, 269] width 144 height 49
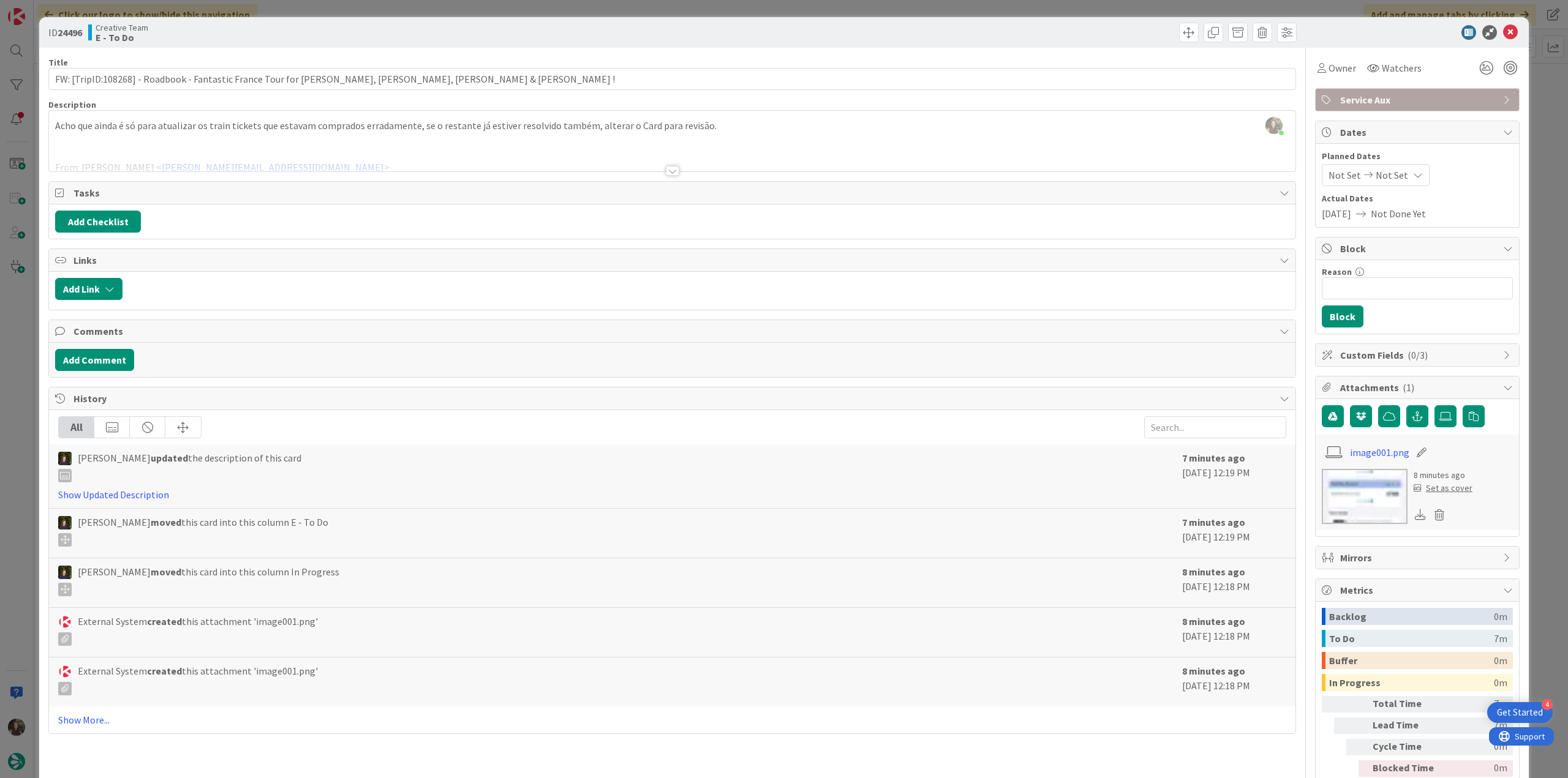
click at [519, 137] on div "Inês Gonçalves just joined Acho que ainda é só para atualizar os train tickets …" at bounding box center [672, 141] width 1247 height 60
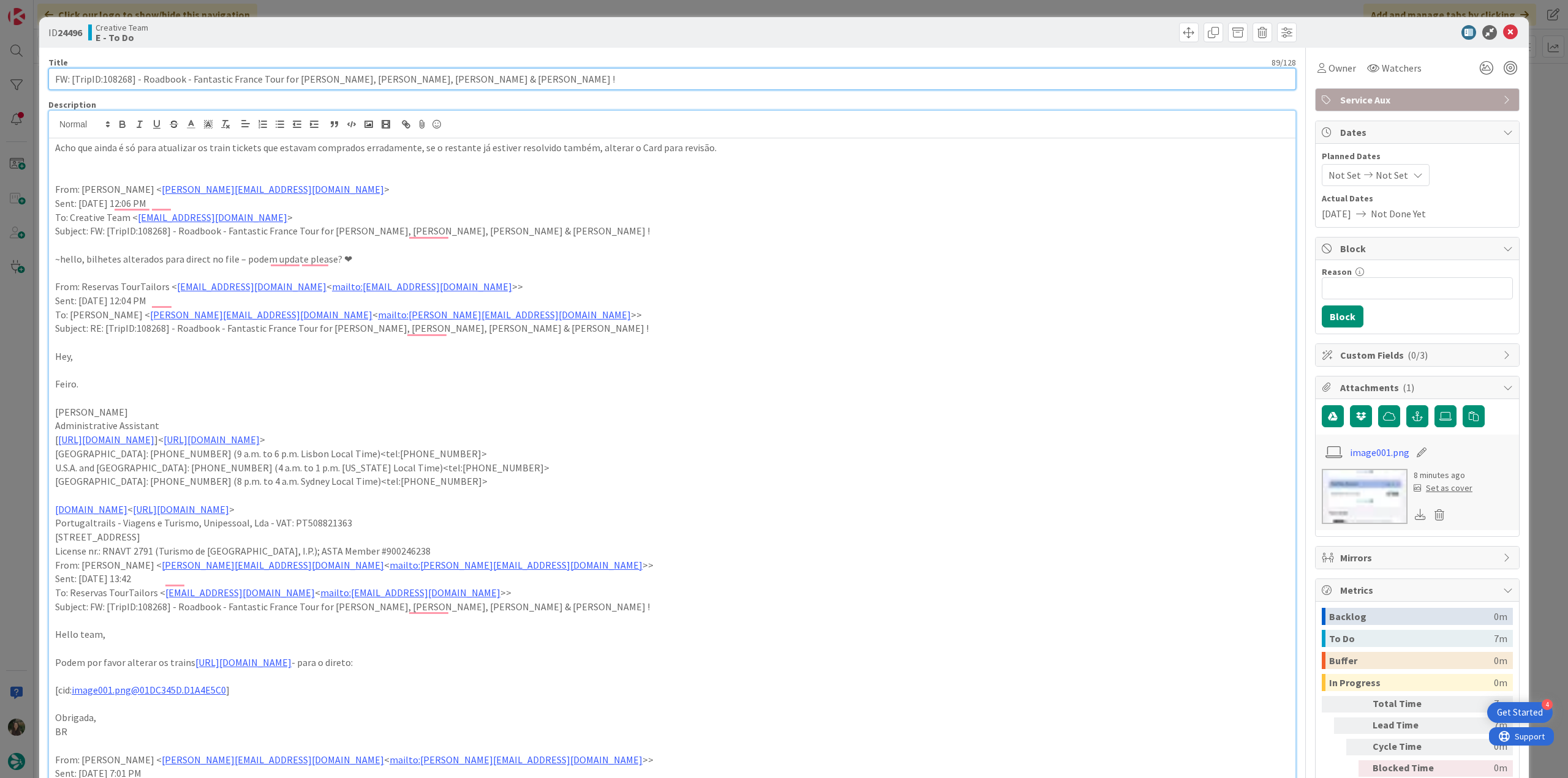
click at [127, 81] on input "FW: [TripID:108268] - Roadbook - Fantastic France Tour for Karen, Steve, Neil &…" at bounding box center [672, 79] width 1248 height 22
click at [1331, 75] on div "Owner" at bounding box center [1337, 68] width 43 height 22
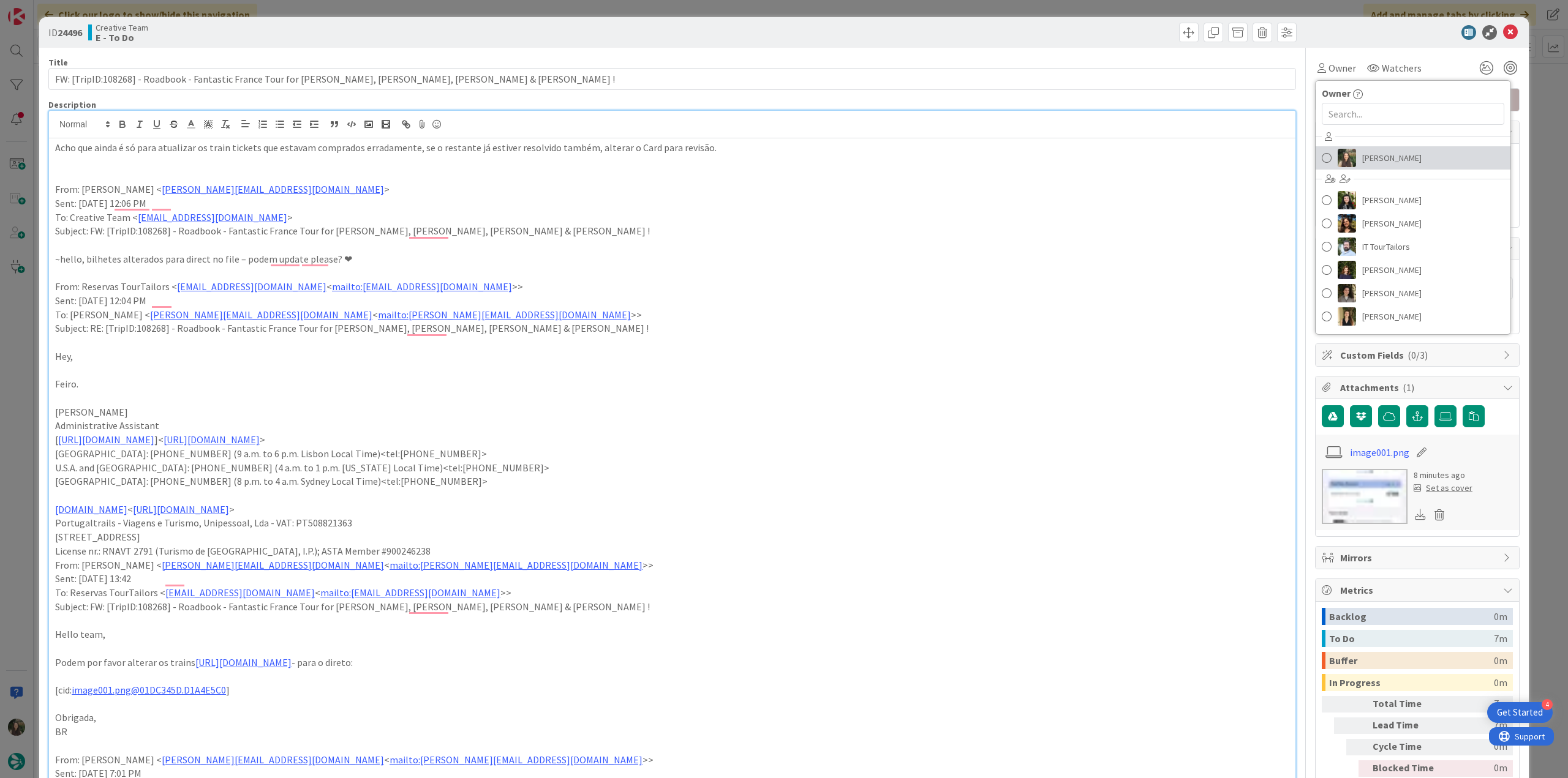
click at [1363, 155] on span "[PERSON_NAME]" at bounding box center [1392, 158] width 60 height 19
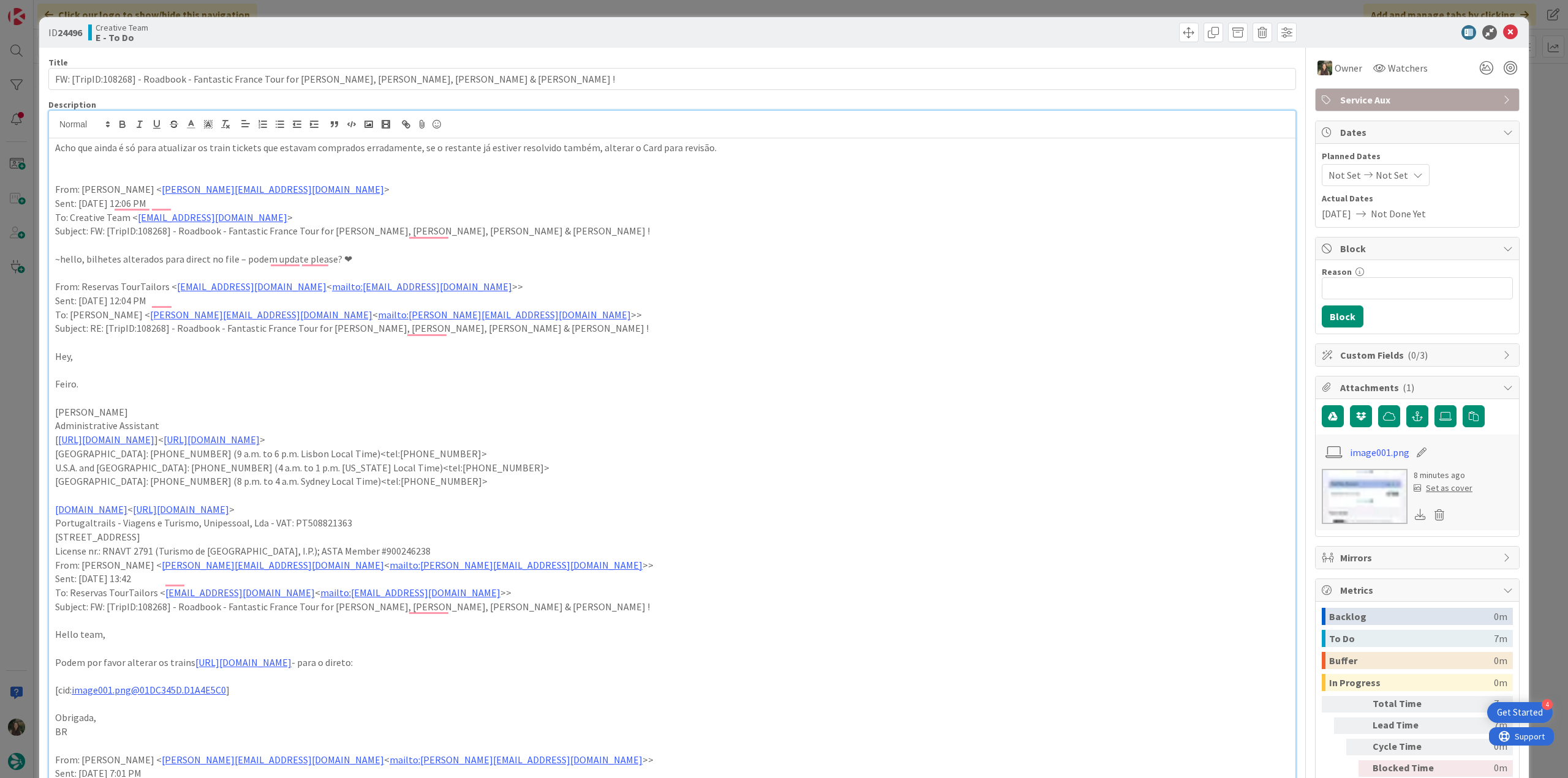
click at [1526, 89] on div "ID 24496 Creative Team E - To Do Title 89 / 128 FW: [TripID:108268] - Roadbook …" at bounding box center [784, 389] width 1568 height 778
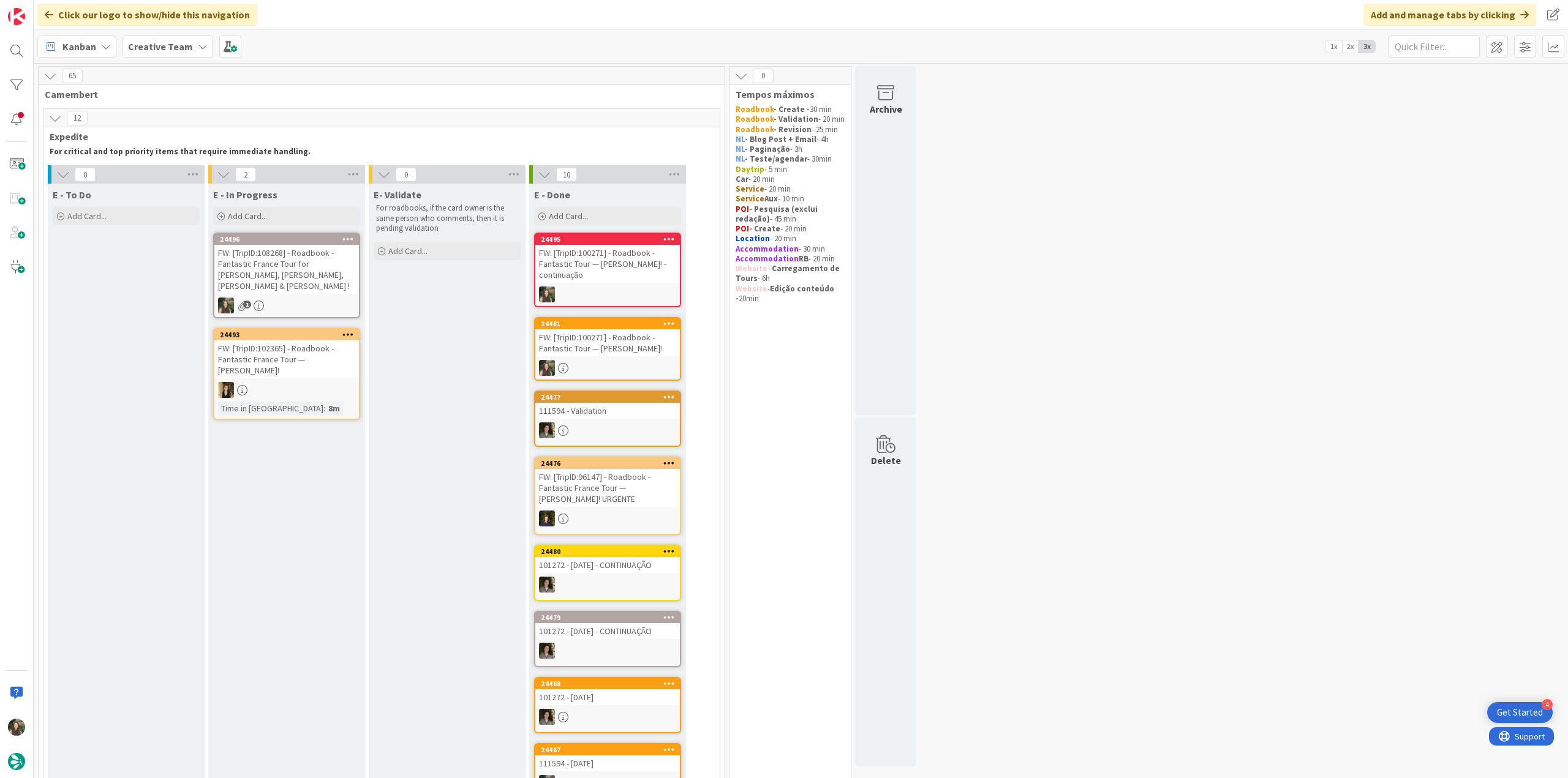
click at [298, 260] on div "FW: [TripID:108268] - Roadbook - Fantastic France Tour for Karen, Steve, Neil &…" at bounding box center [287, 269] width 144 height 49
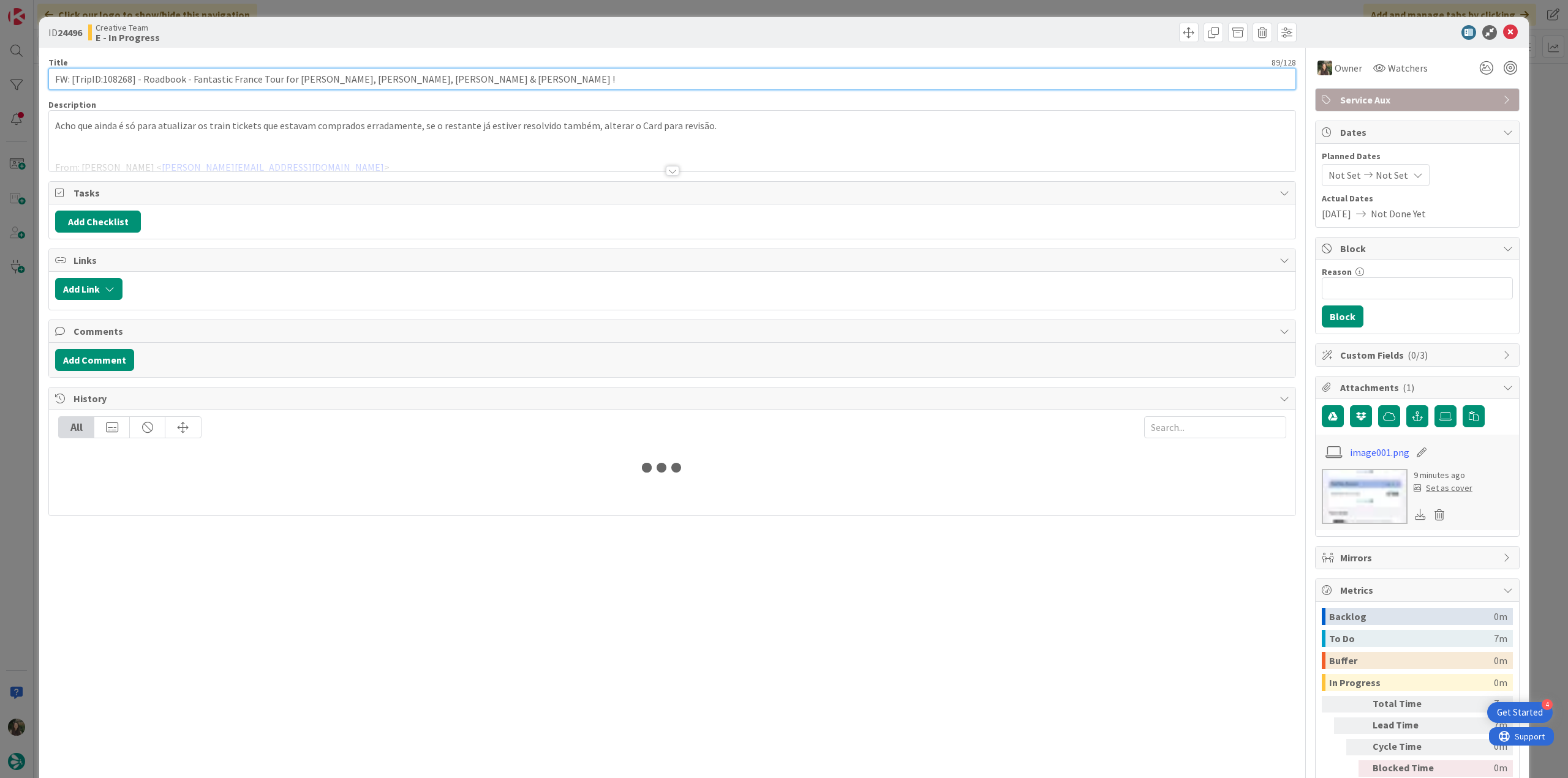
click at [119, 81] on input "FW: [TripID:108268] - Roadbook - Fantastic France Tour for Karen, Steve, Neil &…" at bounding box center [672, 79] width 1248 height 22
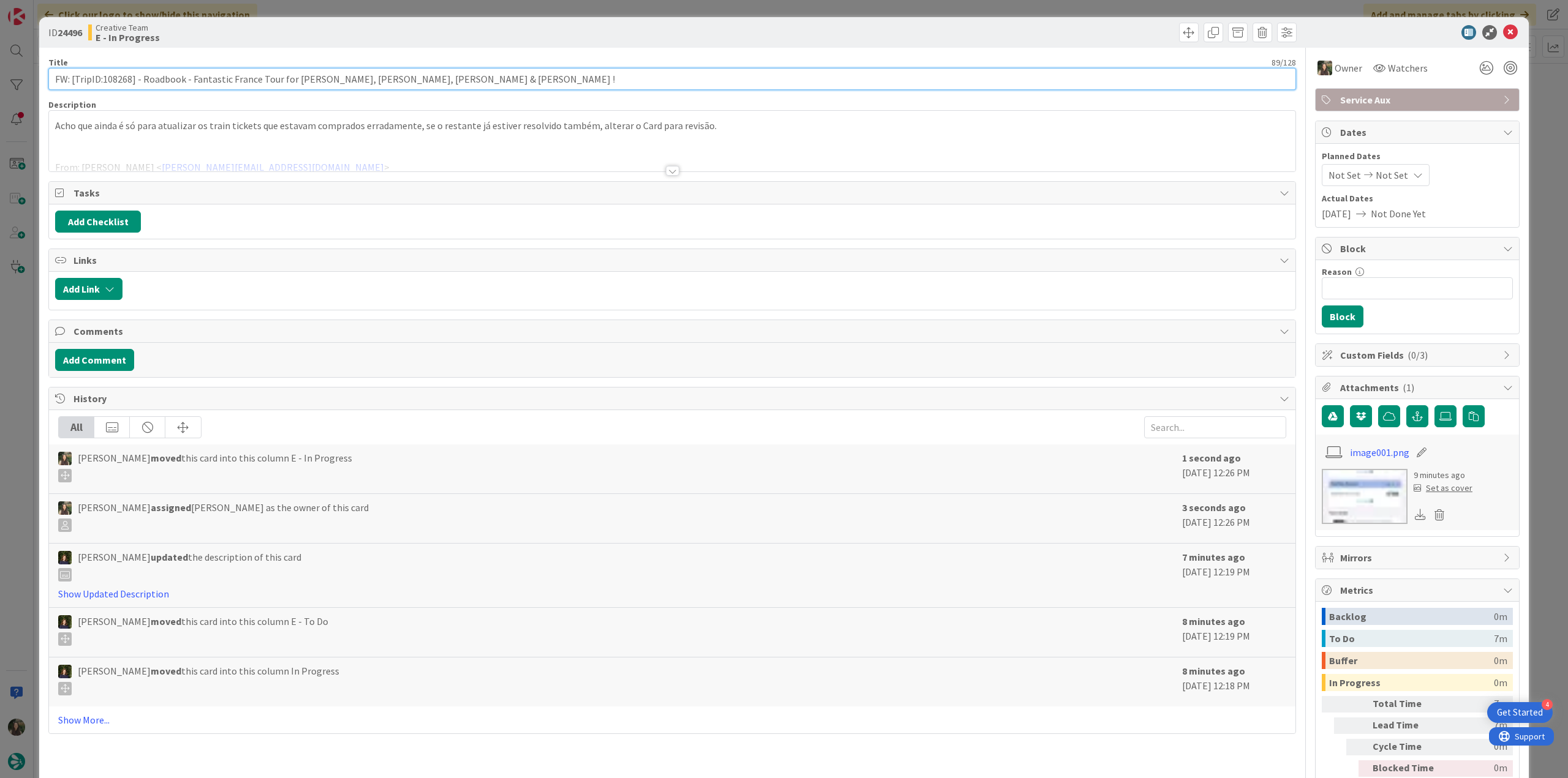
click at [119, 81] on input "FW: [TripID:108268] - Roadbook - Fantastic France Tour for Karen, Steve, Neil &…" at bounding box center [672, 79] width 1248 height 22
click at [5, 324] on div "ID 24496 Creative Team E - In Progress Title 89 / 128 FW: [TripID:108268] - Roa…" at bounding box center [784, 389] width 1568 height 778
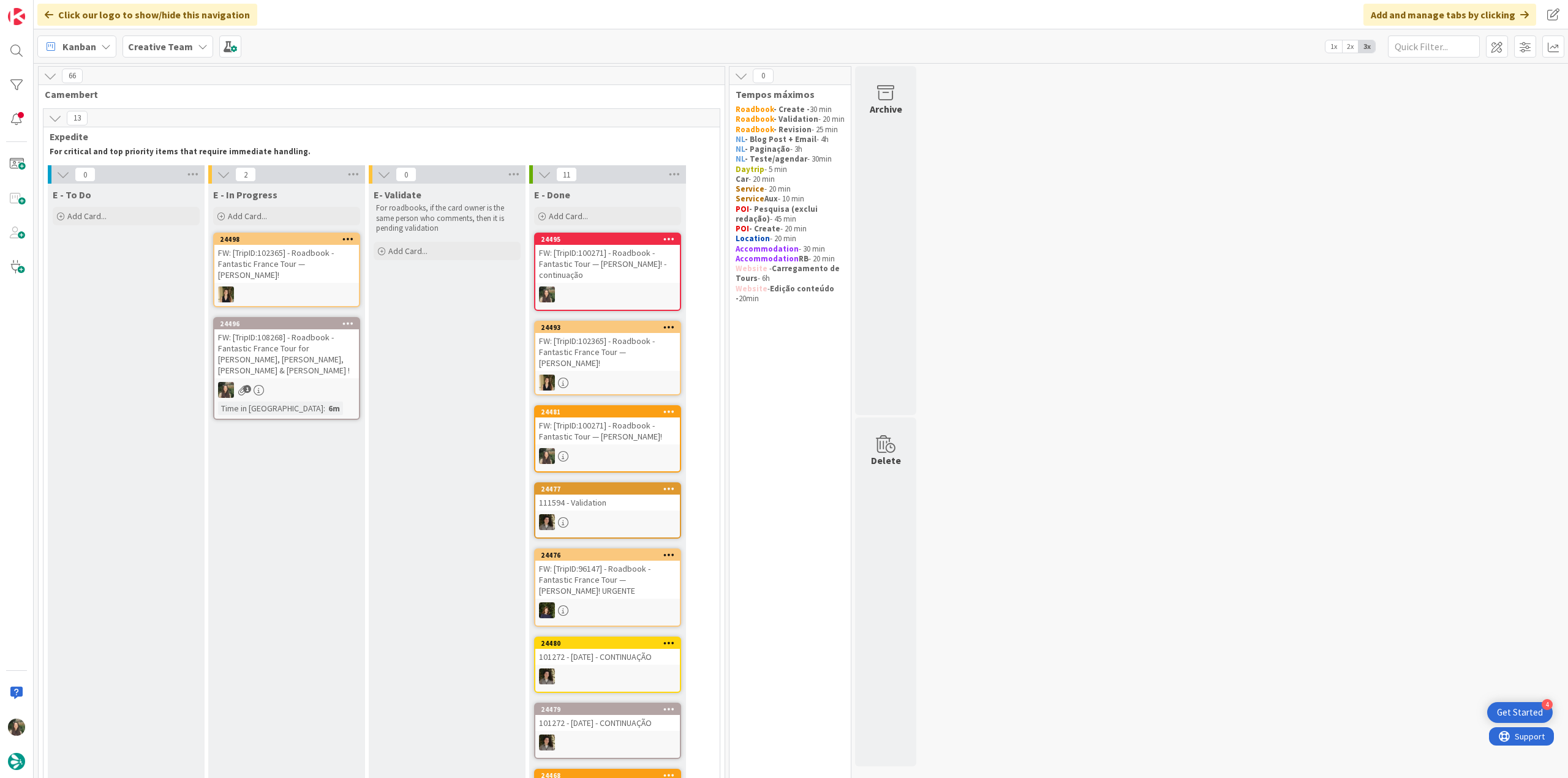
click at [299, 342] on div "FW: [TripID:108268] - Roadbook - Fantastic France Tour for Karen, Steve, Neil &…" at bounding box center [287, 354] width 144 height 49
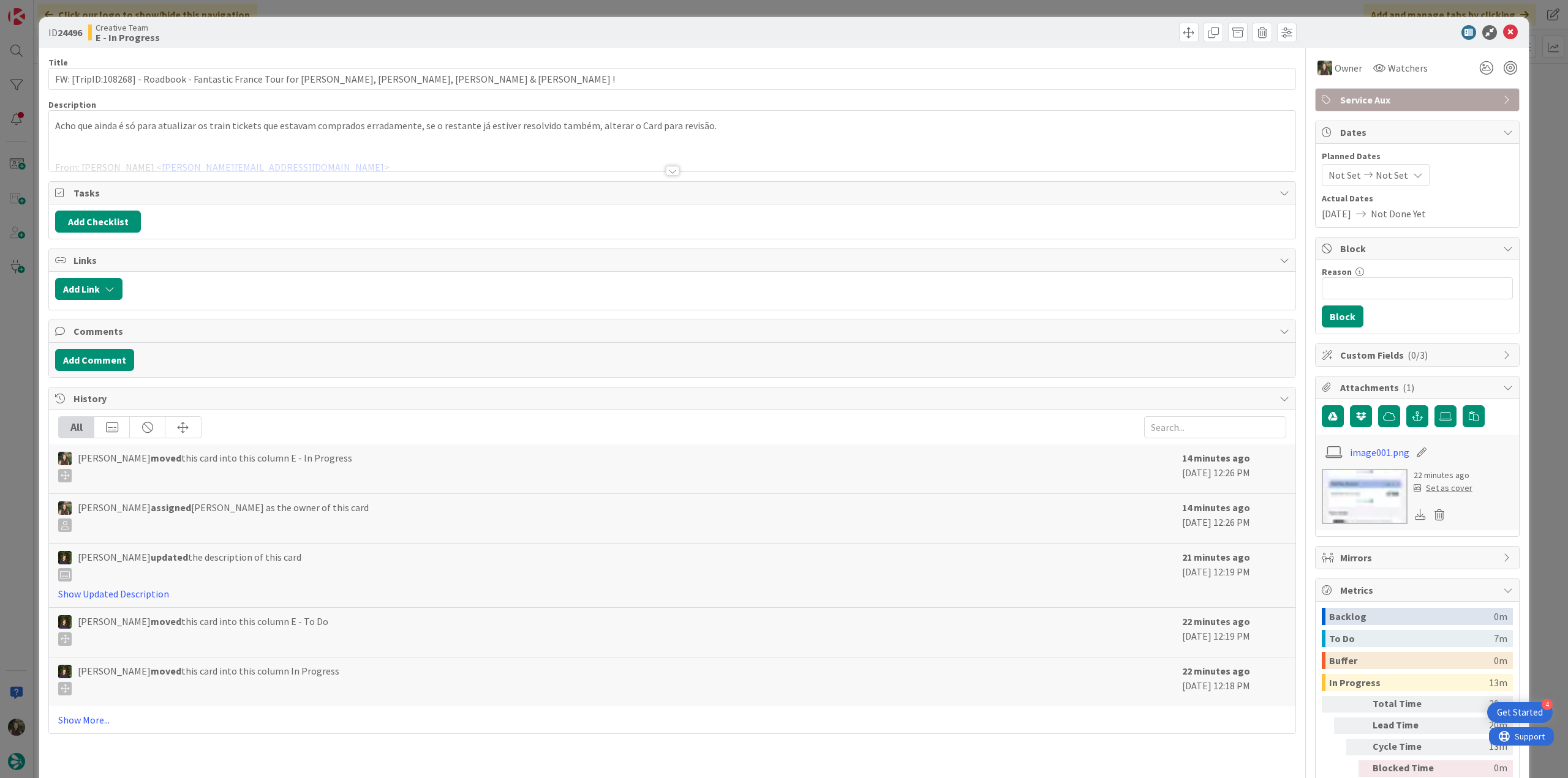
click at [1367, 102] on span "Service Aux" at bounding box center [1418, 100] width 157 height 15
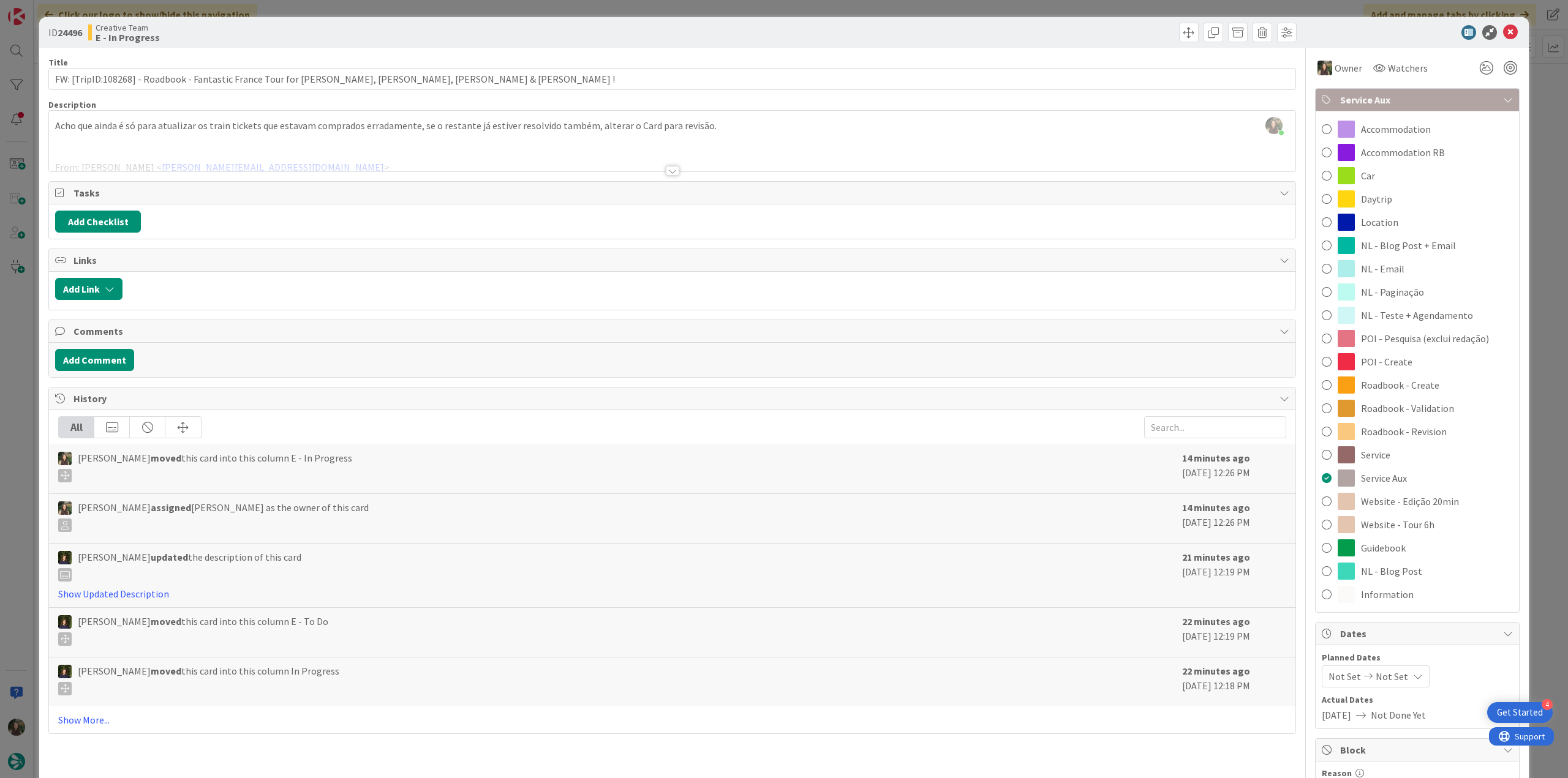
click at [1436, 428] on div "Roadbook - Revision" at bounding box center [1417, 431] width 203 height 23
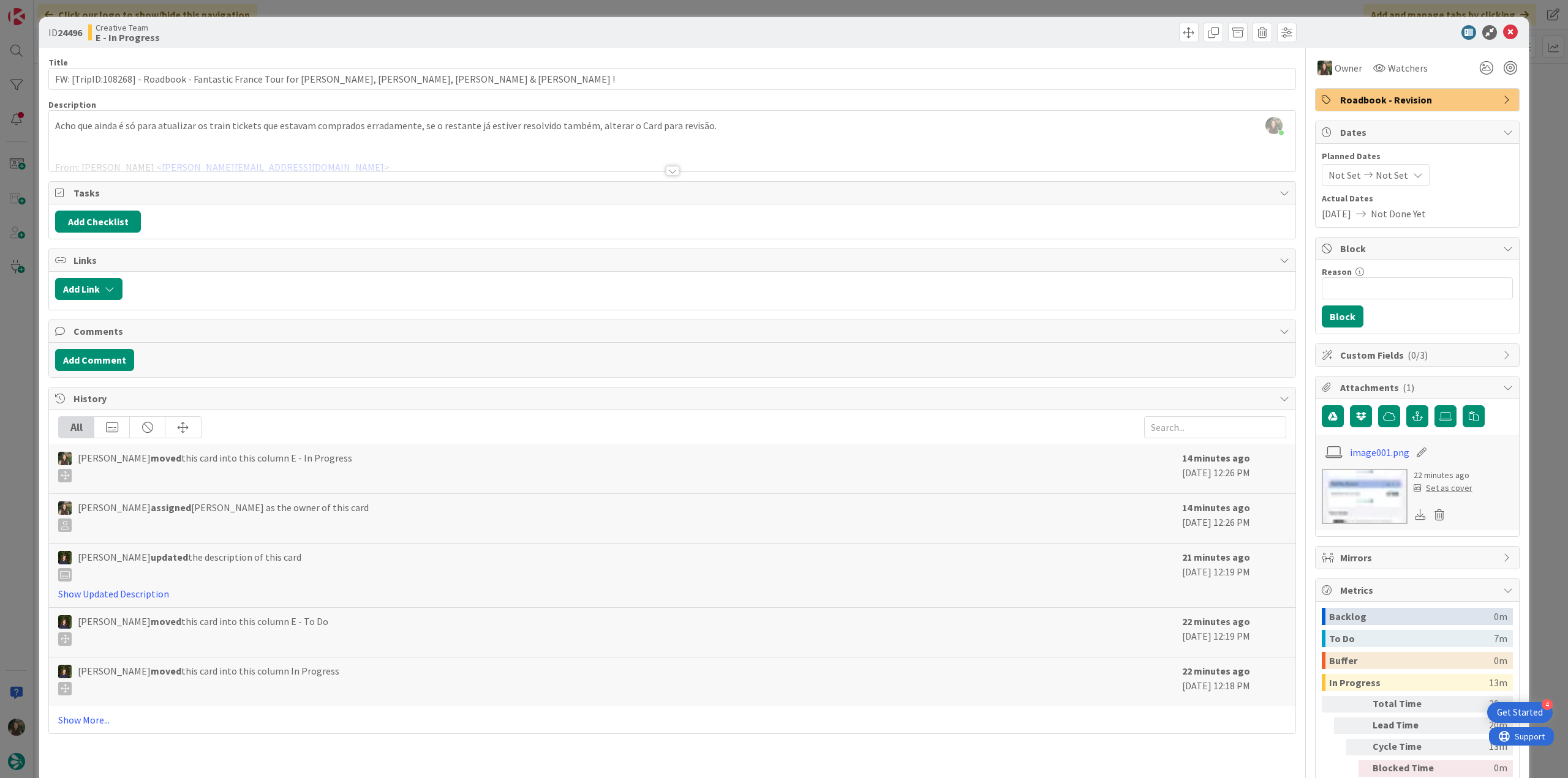
click at [1533, 292] on div "ID 24496 Creative Team E - In Progress Title 89 / 128 FW: [TripID:108268] - Roa…" at bounding box center [784, 389] width 1568 height 778
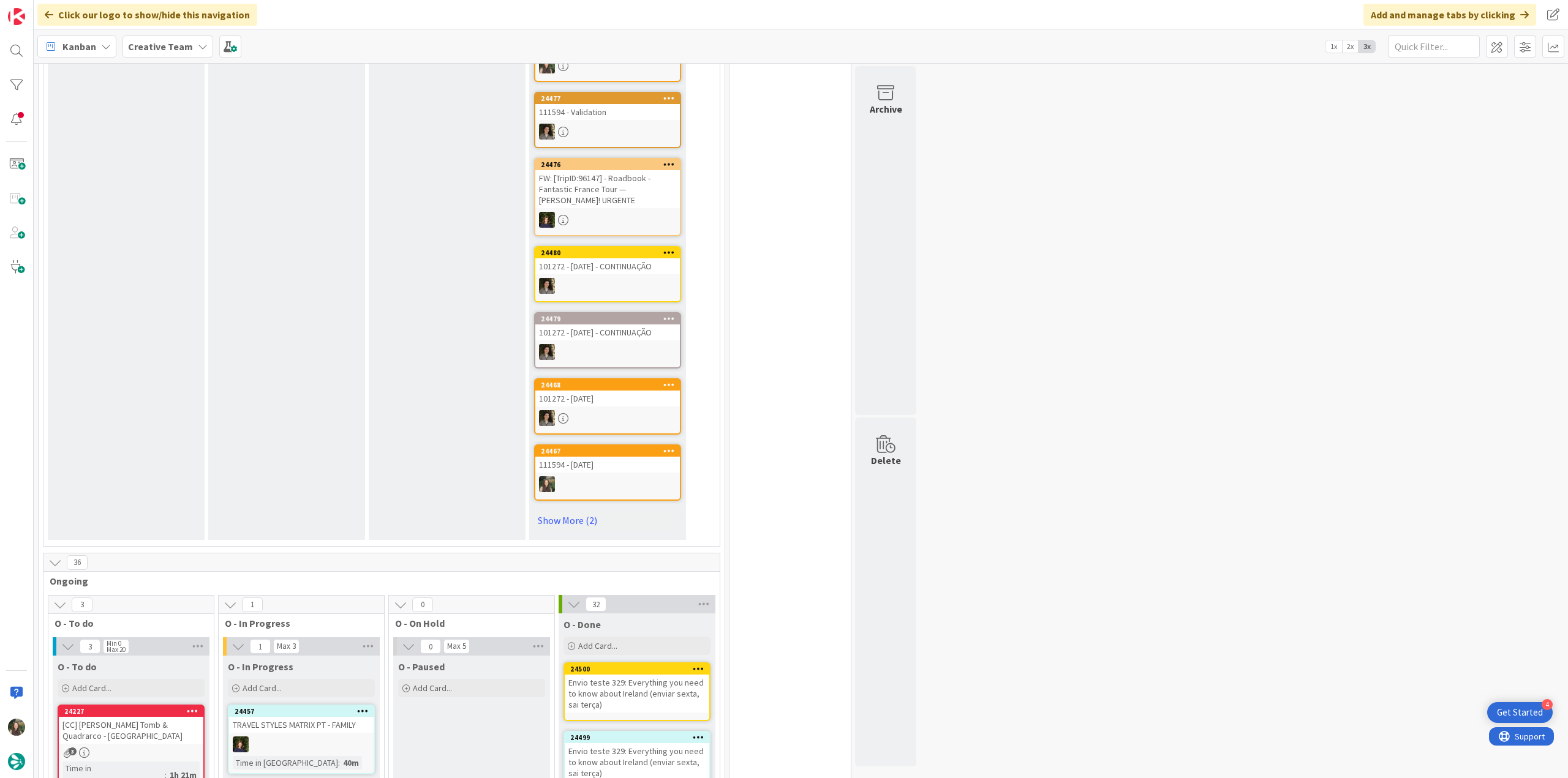
scroll to position [919, 0]
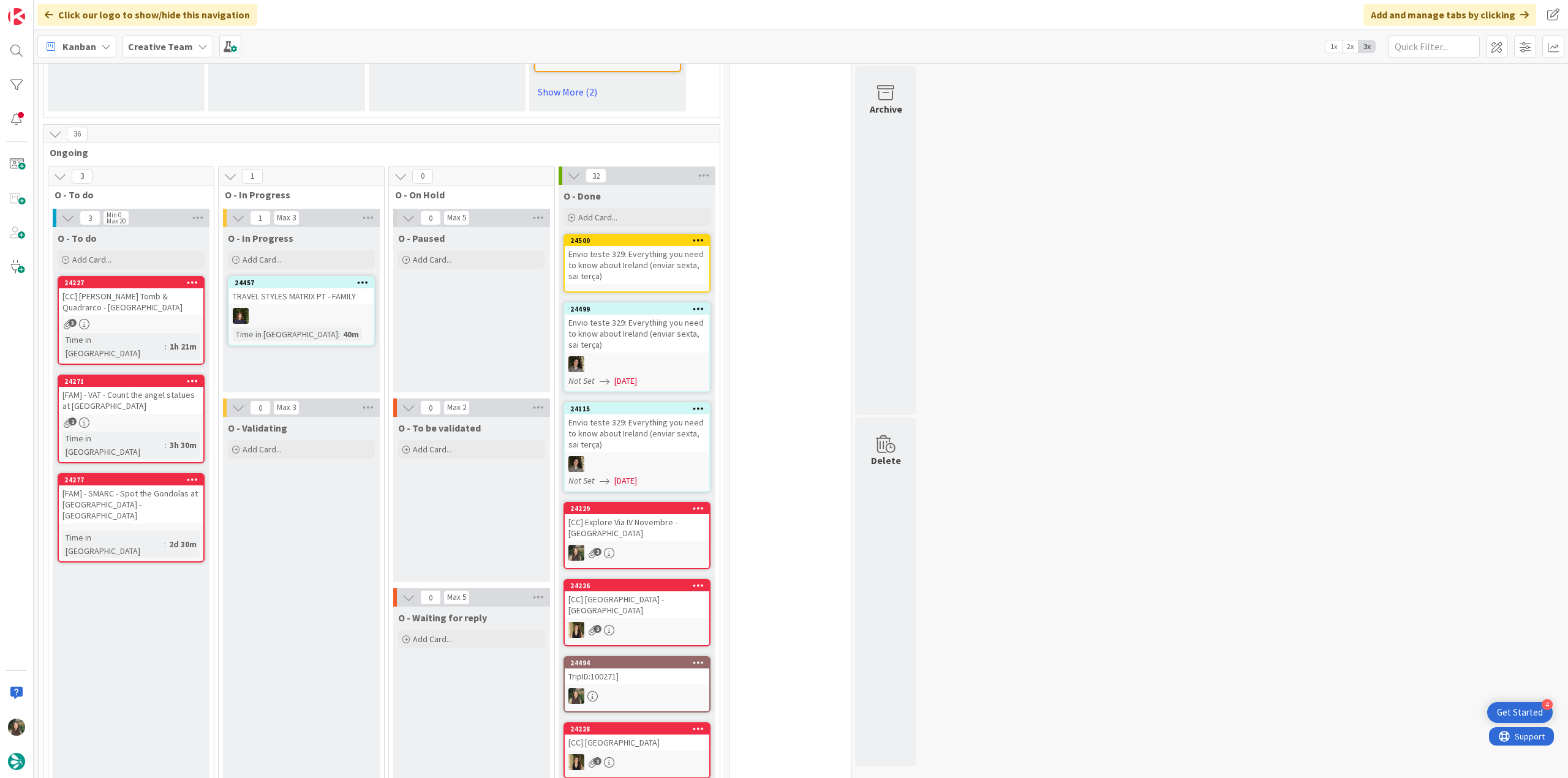
click at [159, 319] on div "3" at bounding box center [131, 324] width 144 height 10
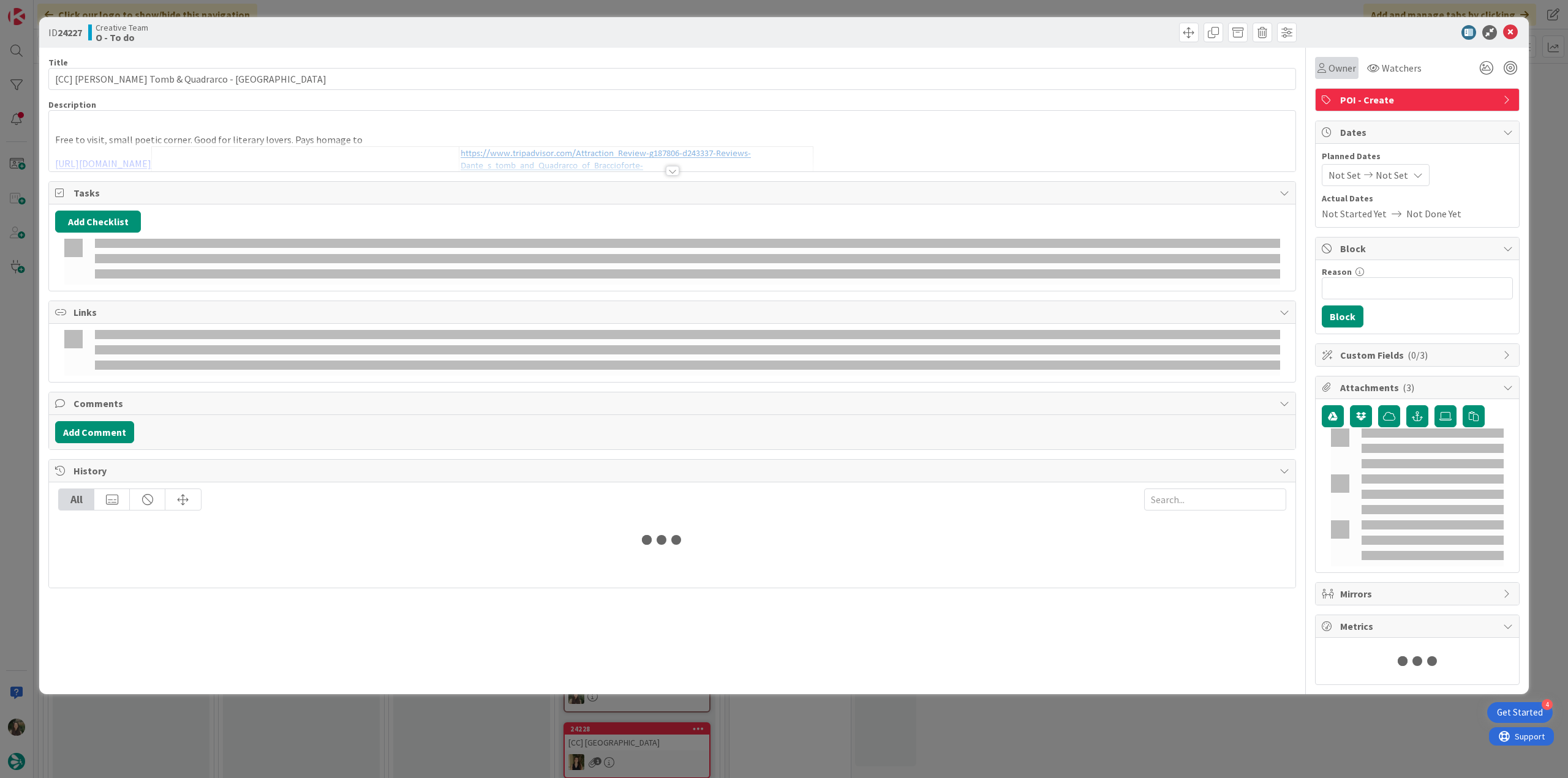
click at [1340, 74] on span "Owner" at bounding box center [1343, 68] width 28 height 15
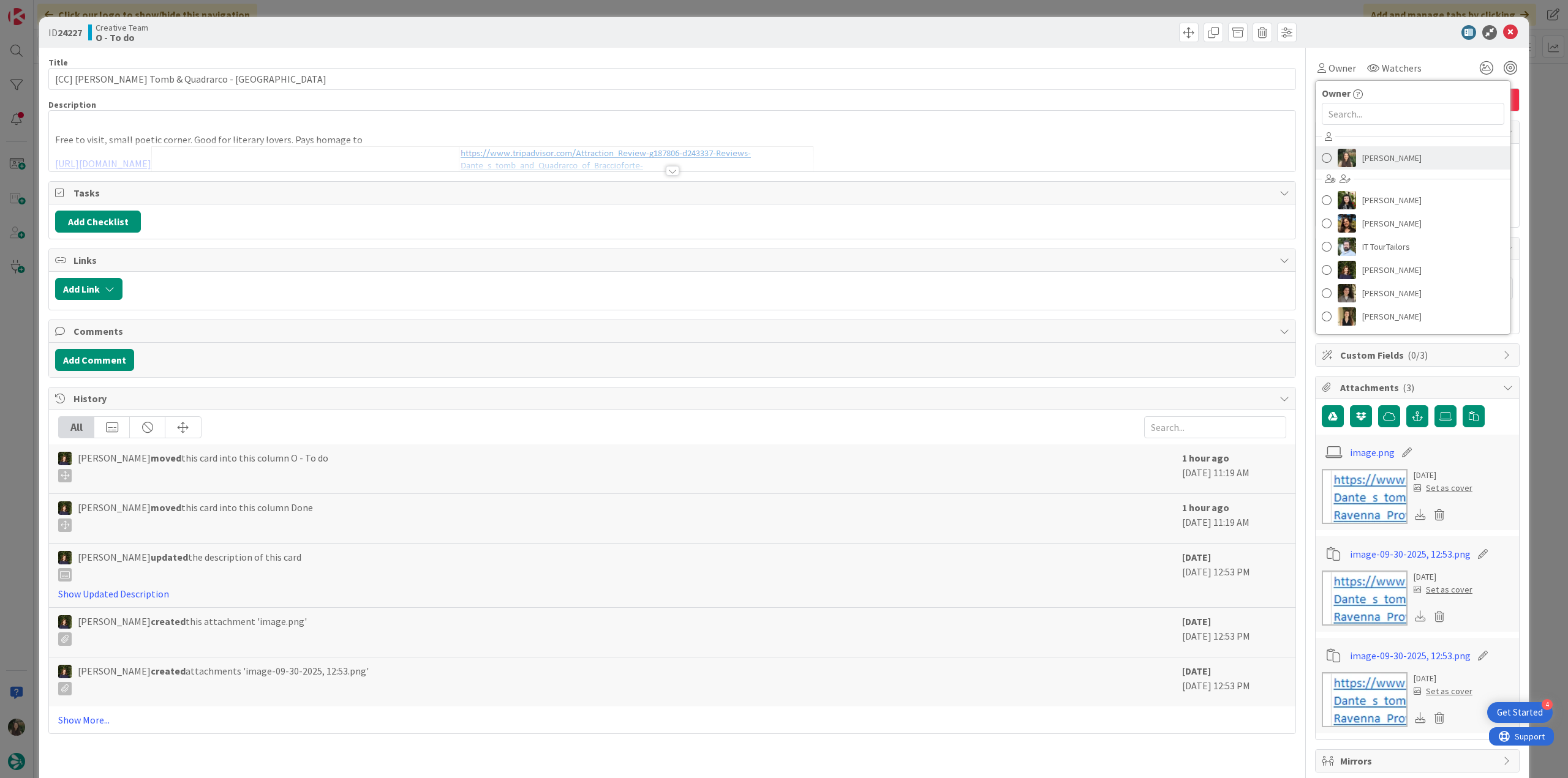
click at [1352, 149] on link "[PERSON_NAME]" at bounding box center [1413, 158] width 195 height 23
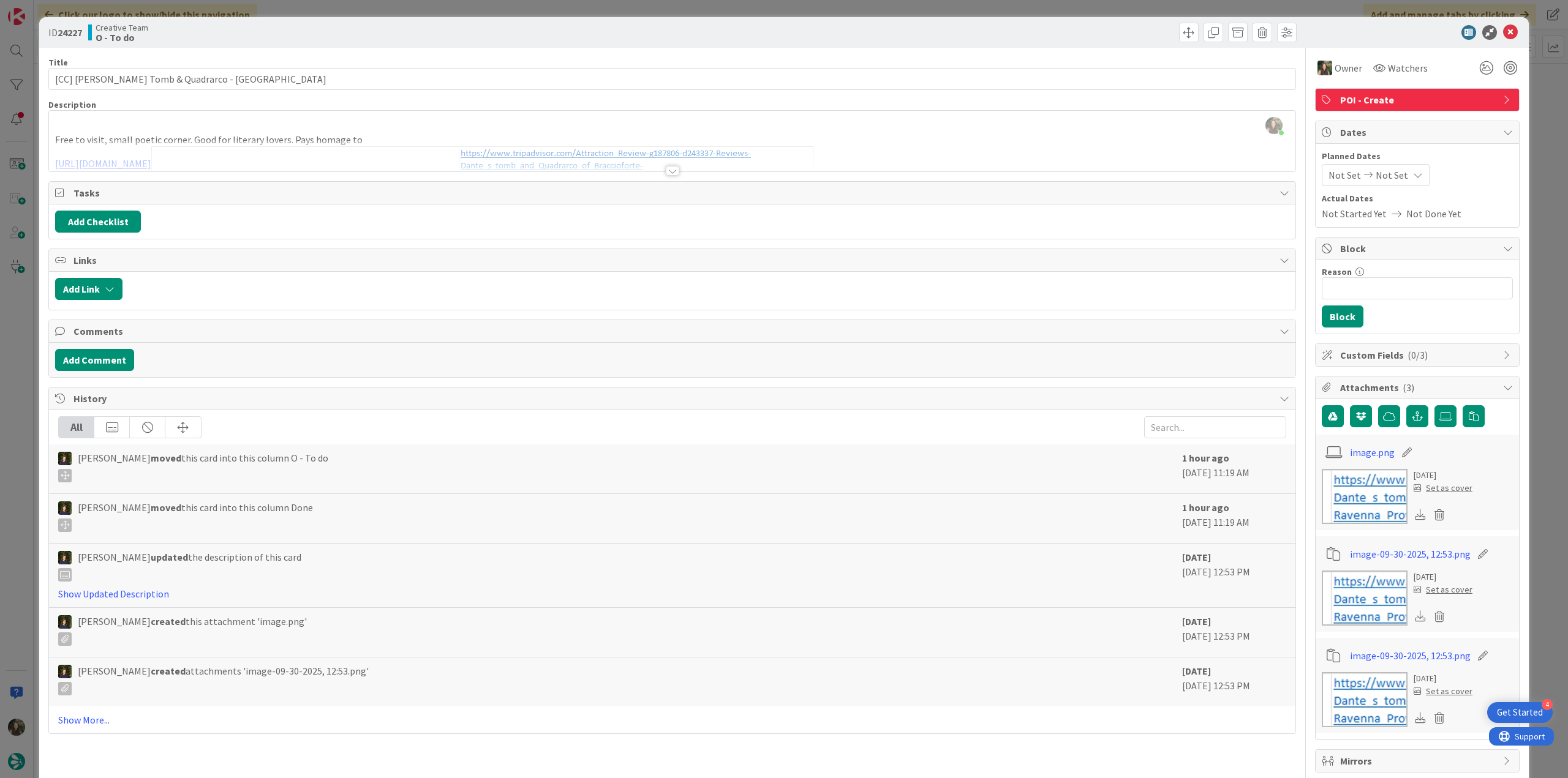
click at [1543, 103] on div "ID 24227 Creative Team O - To do Title 39 / 128 [CC] Dante's Tomb & Quadrarco -…" at bounding box center [784, 389] width 1568 height 778
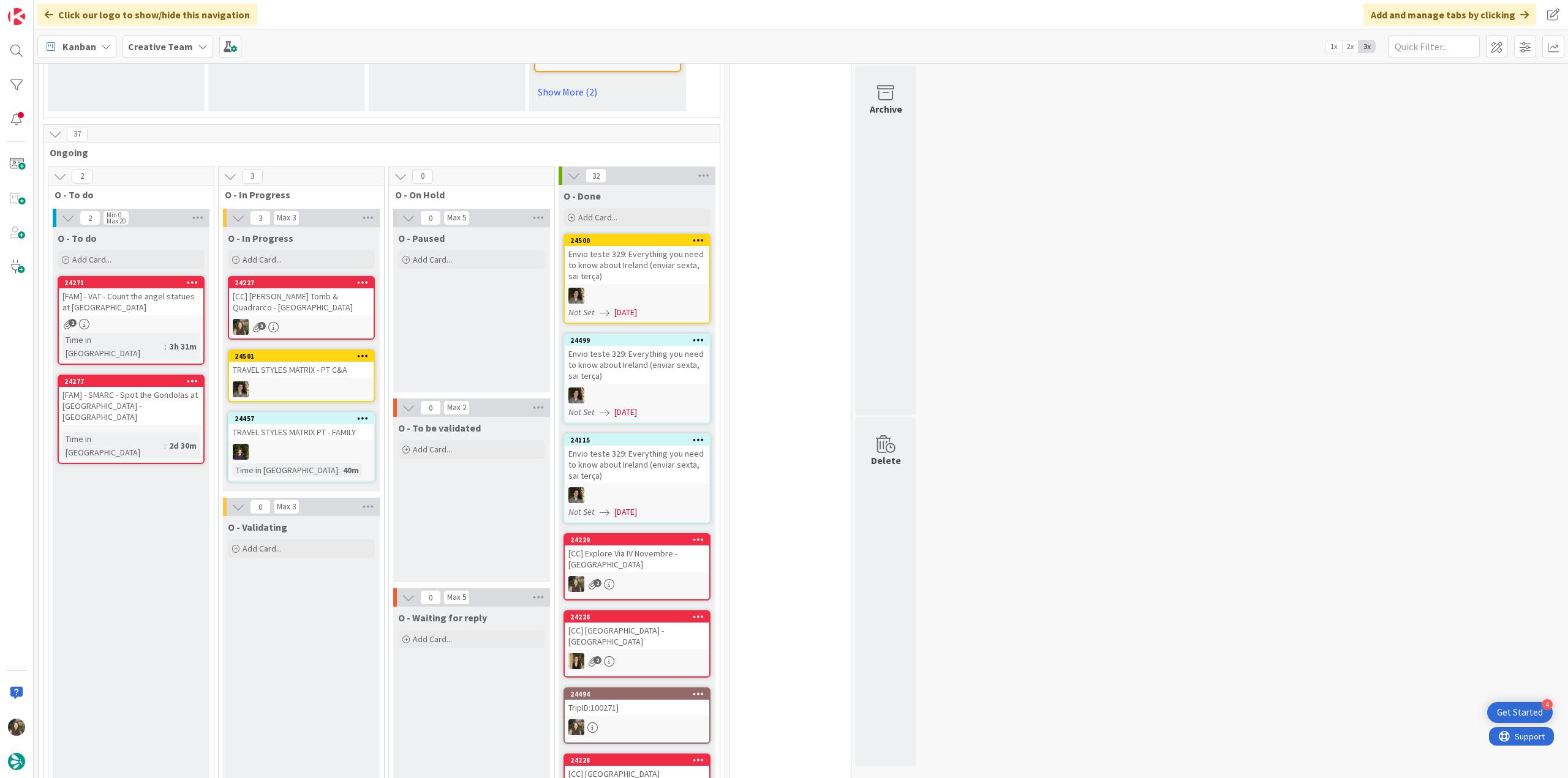
click at [313, 289] on div "[CC] [PERSON_NAME]'s Tomb & Quadrarco - [GEOGRAPHIC_DATA]" at bounding box center [301, 302] width 144 height 27
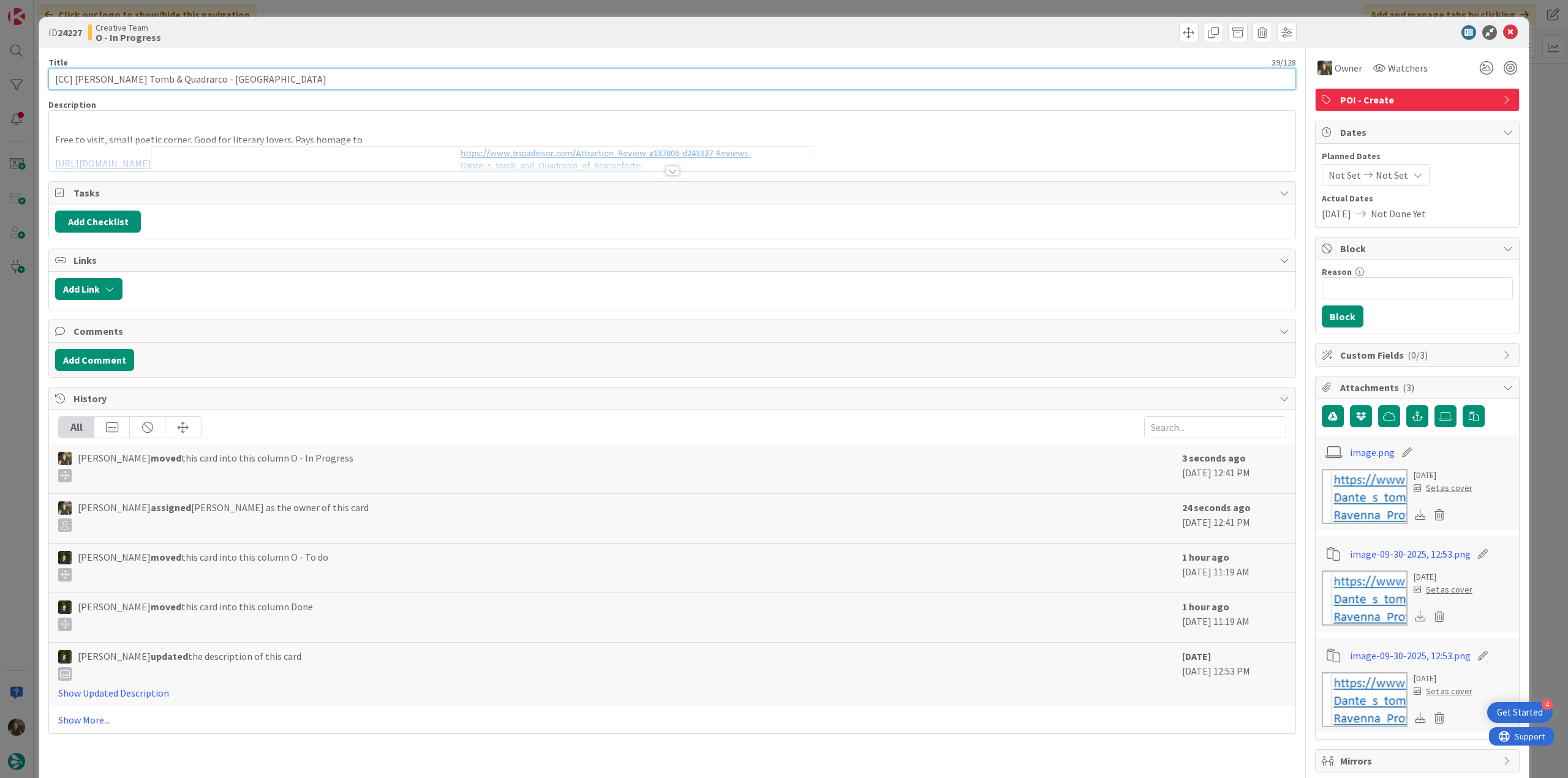
drag, startPoint x: 185, startPoint y: 79, endPoint x: 41, endPoint y: 81, distance: 144.0
click at [41, 81] on div "ID 24227 Creative Team O - In Progress Title 39 / 128 [CC] Dante's Tomb & Quadr…" at bounding box center [784, 520] width 1490 height 1006
click at [22, 331] on div "ID 24227 Creative Team O - In Progress Title 39 / 128 [CC] Dante's Tomb & Quadr…" at bounding box center [784, 389] width 1568 height 778
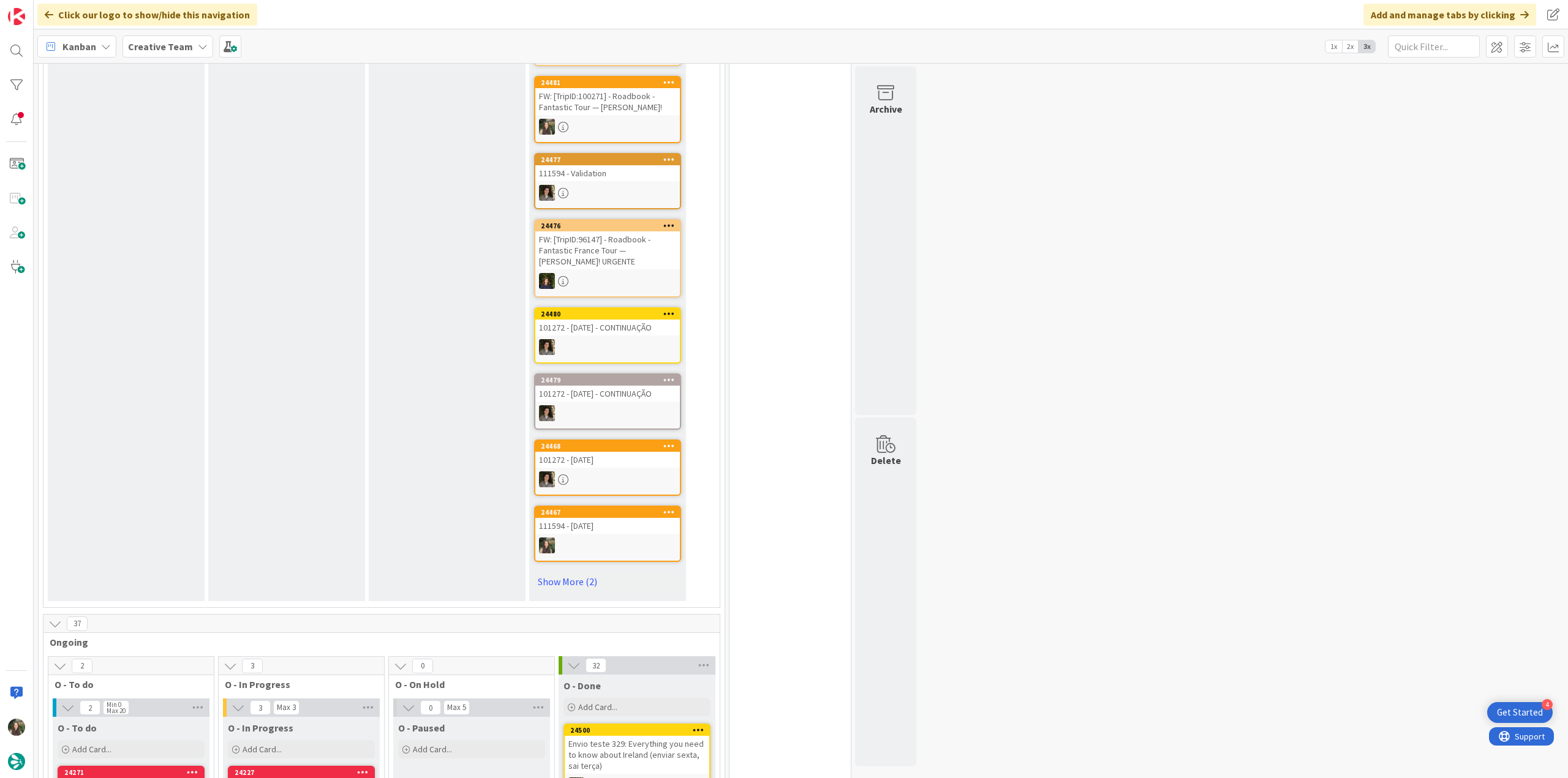
scroll to position [857, 0]
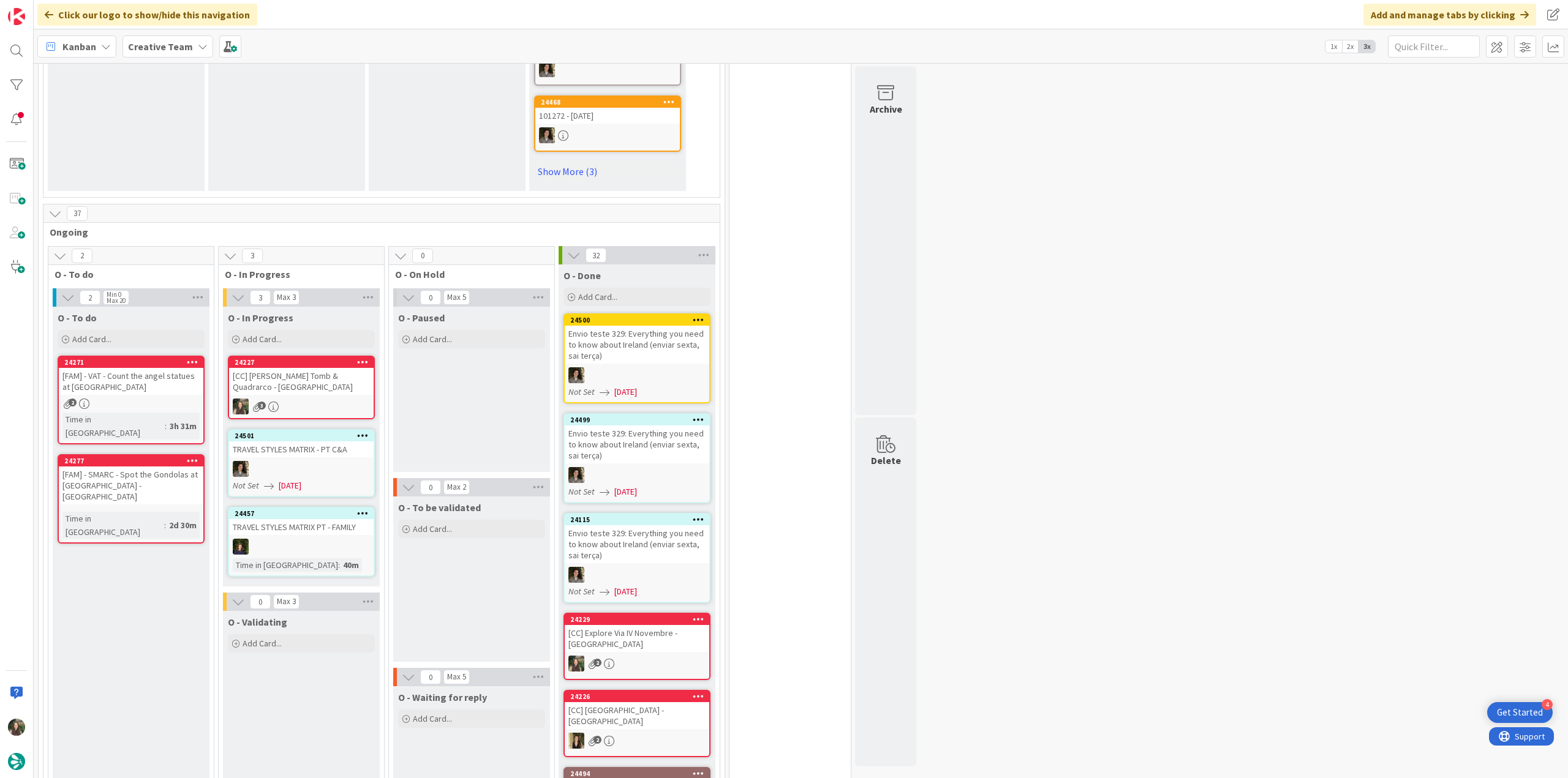
click at [331, 368] on div "[CC] [PERSON_NAME]'s Tomb & Quadrarco - [GEOGRAPHIC_DATA]" at bounding box center [301, 382] width 144 height 27
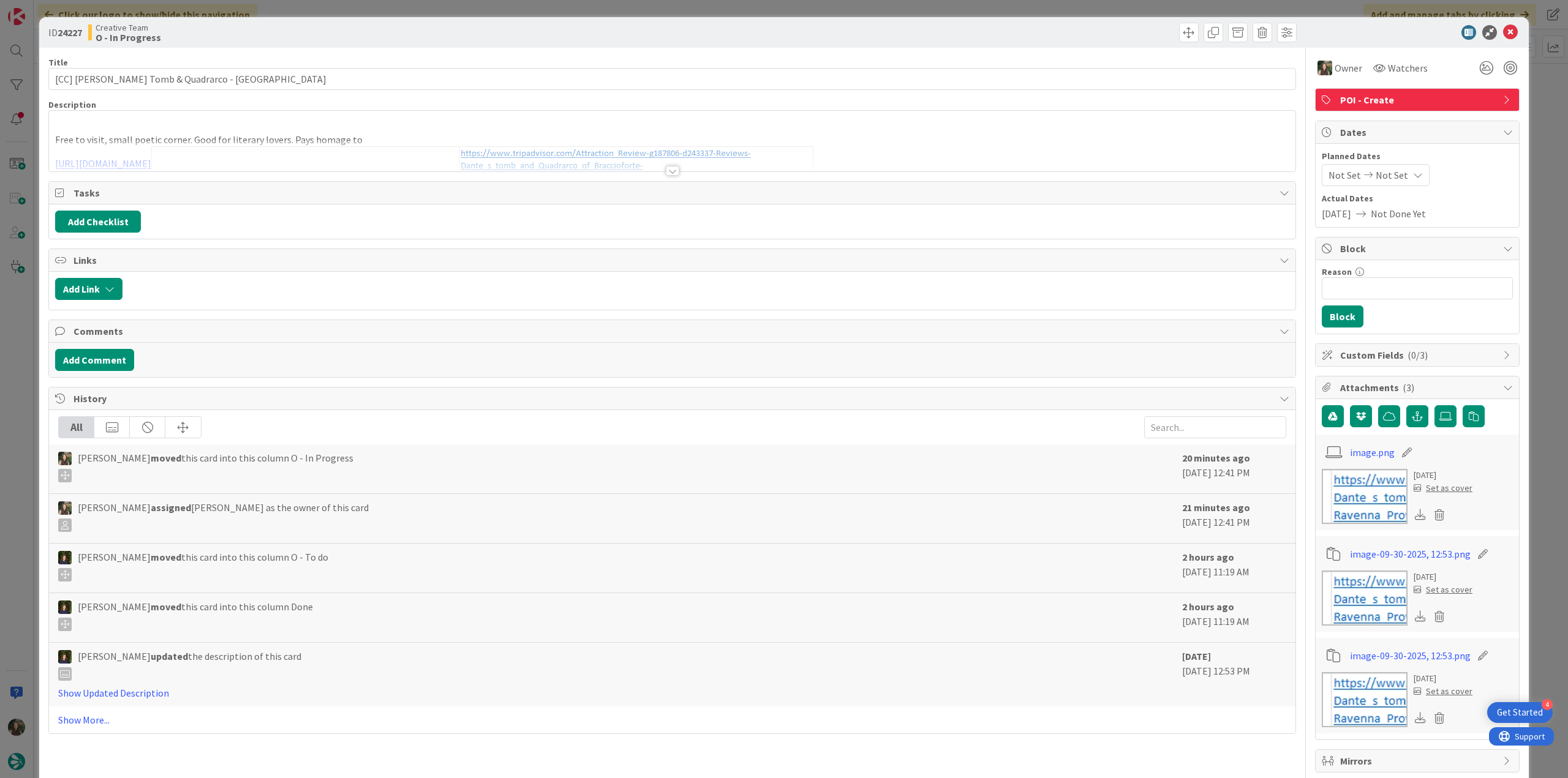
click at [1526, 484] on div "ID 24227 Creative Team O - In Progress Title 39 / 128 [CC] Dante's Tomb & Quadr…" at bounding box center [784, 389] width 1568 height 778
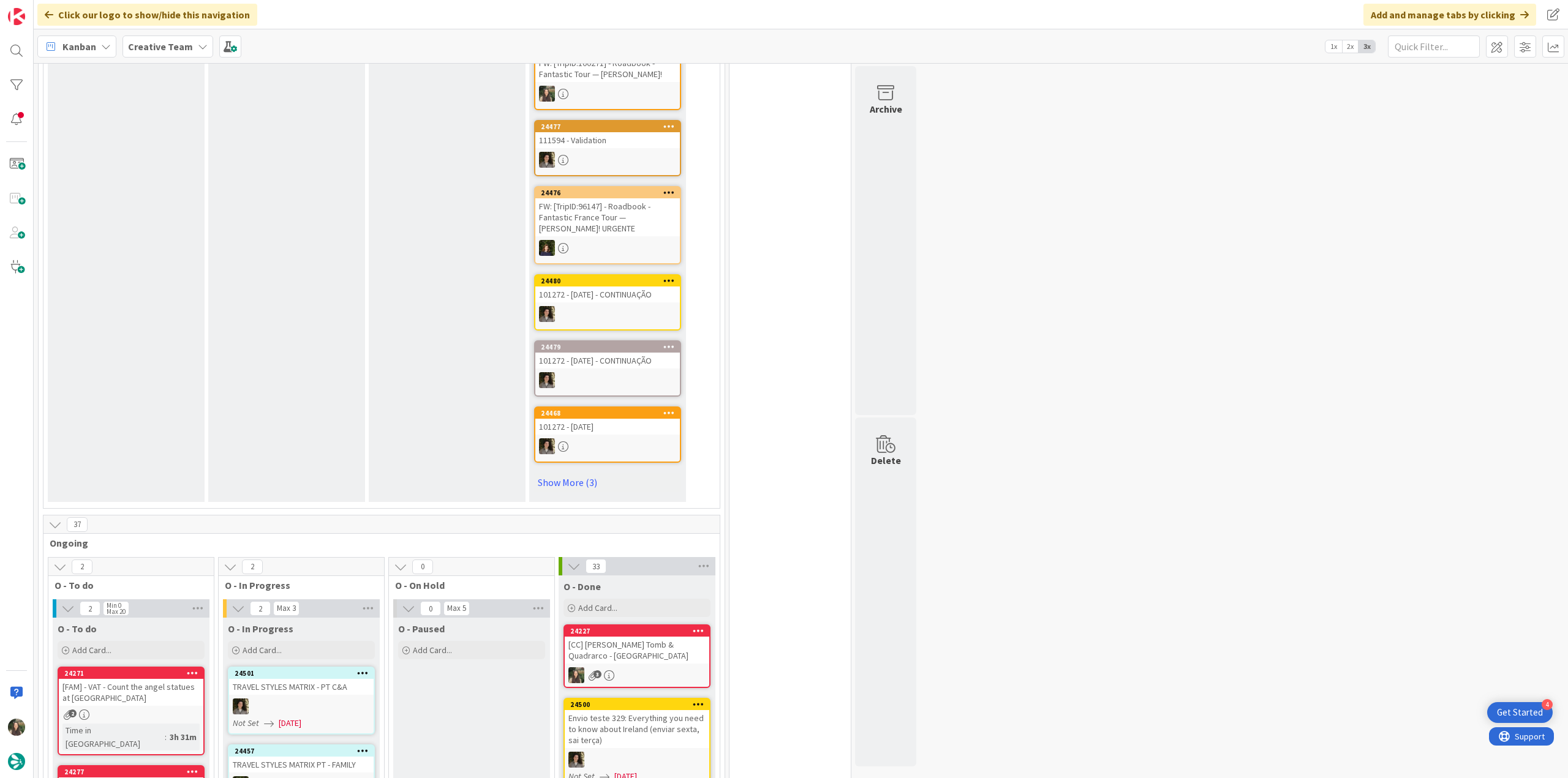
scroll to position [735, 0]
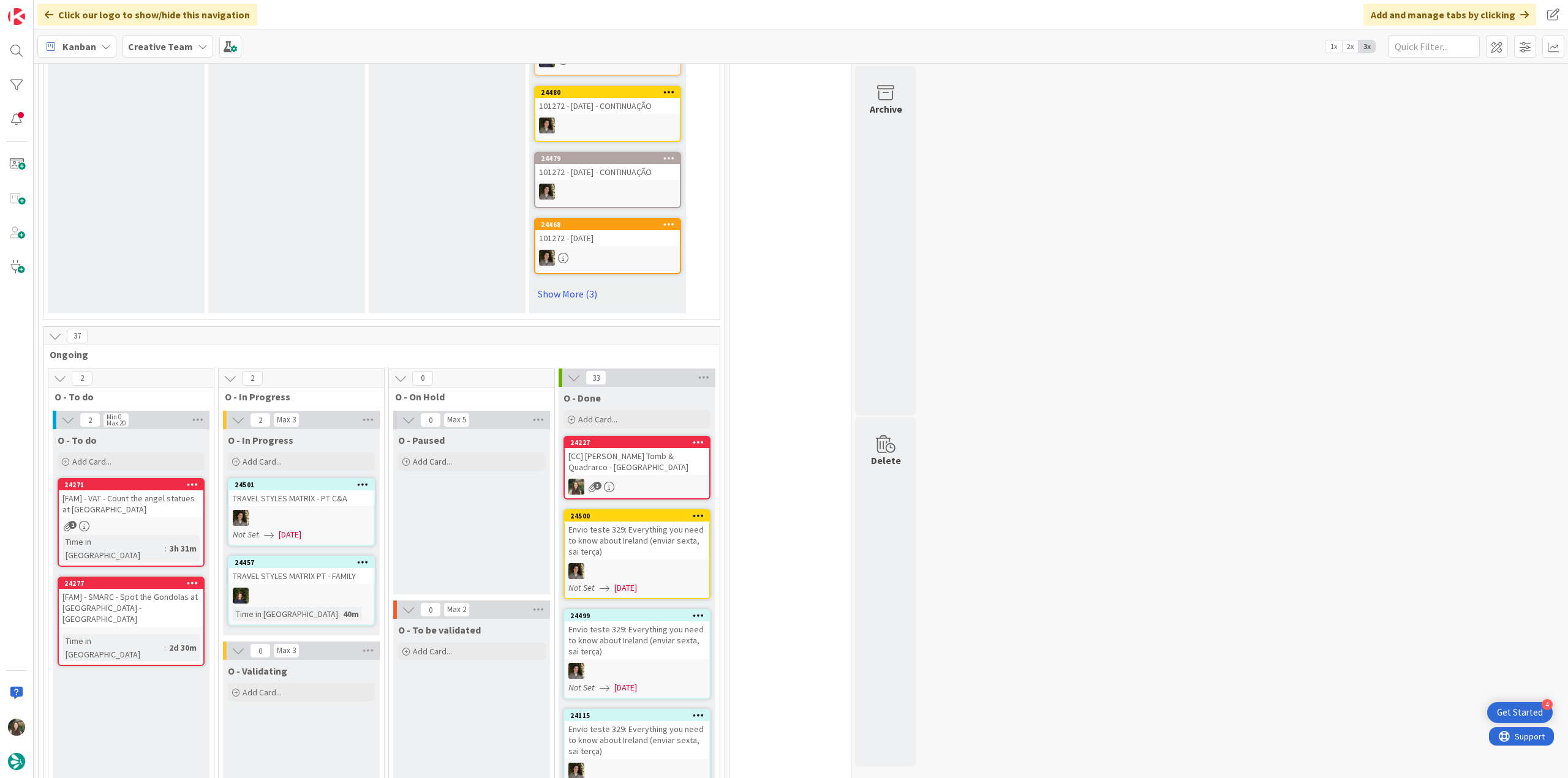
click at [132, 501] on div "[FAM] - VAT - Count the angel statues at [GEOGRAPHIC_DATA][PERSON_NAME]" at bounding box center [131, 504] width 144 height 27
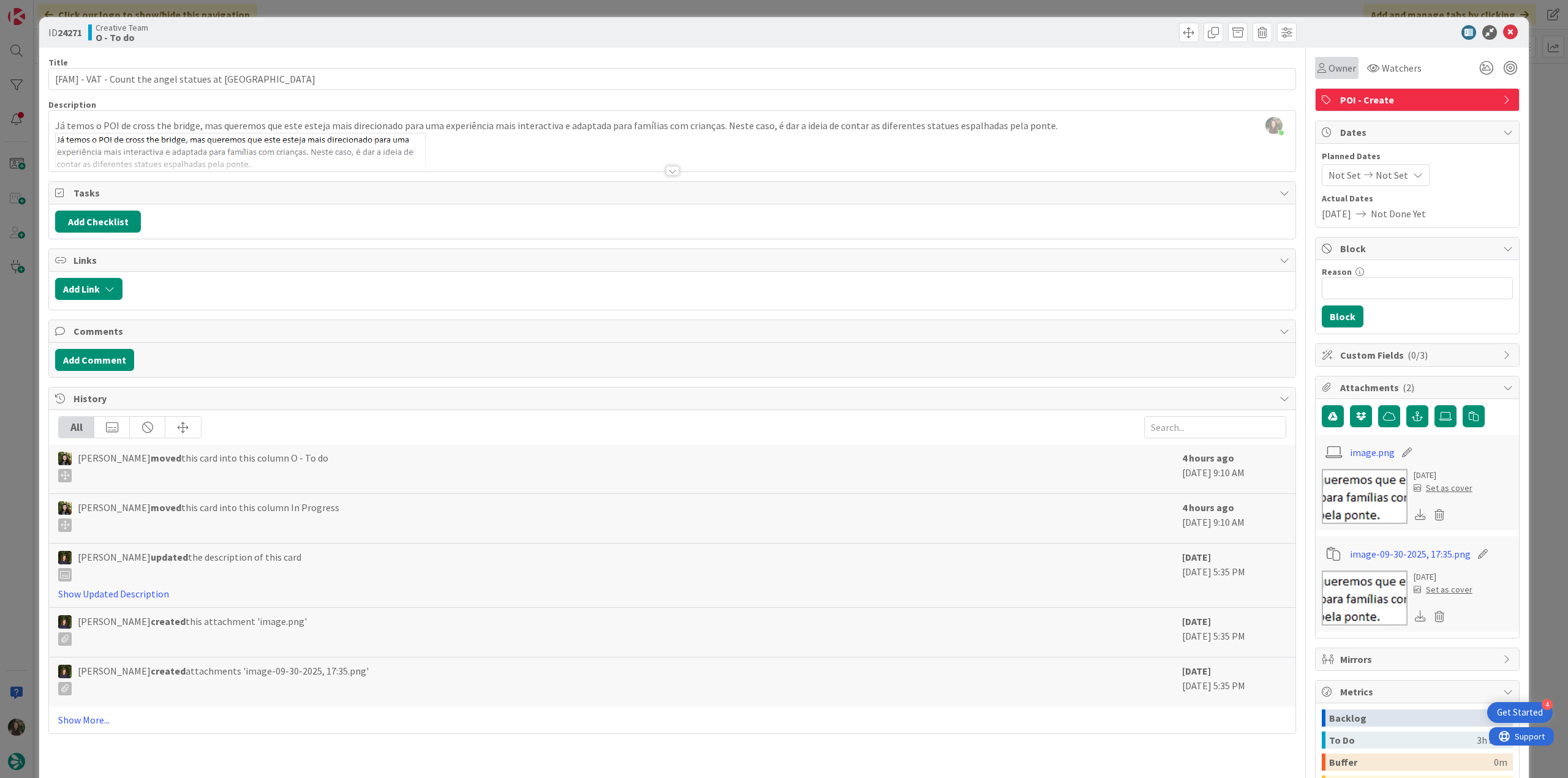
click at [1329, 65] on span "Owner" at bounding box center [1343, 68] width 28 height 15
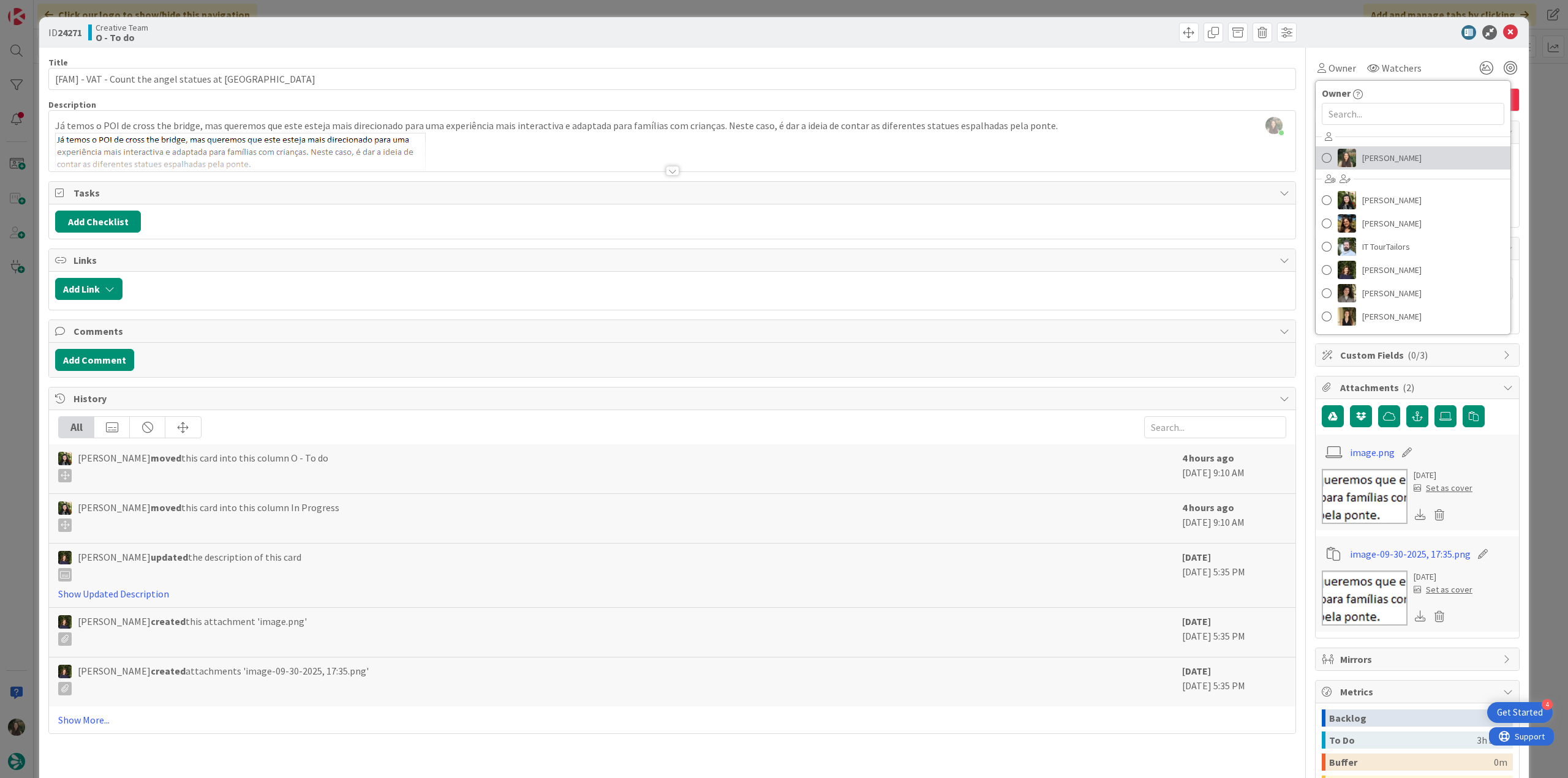
drag, startPoint x: 1383, startPoint y: 158, endPoint x: 1392, endPoint y: 158, distance: 9.0
click at [1383, 158] on span "[PERSON_NAME]" at bounding box center [1392, 158] width 60 height 19
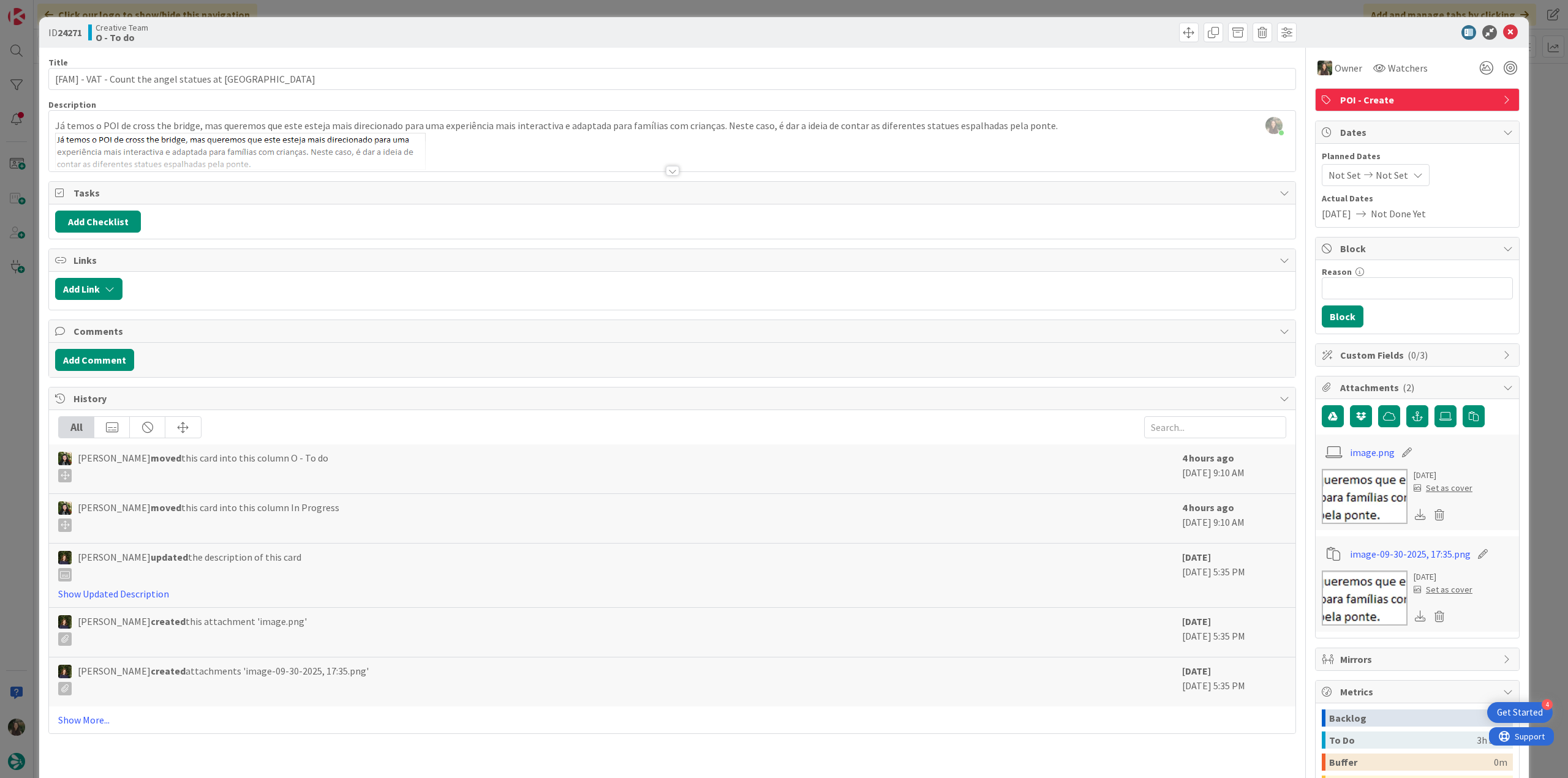
click at [1536, 103] on div "ID 24271 Creative Team O - To do Title 65 / 128 [FAM] - VAT - Count the angel s…" at bounding box center [784, 389] width 1568 height 778
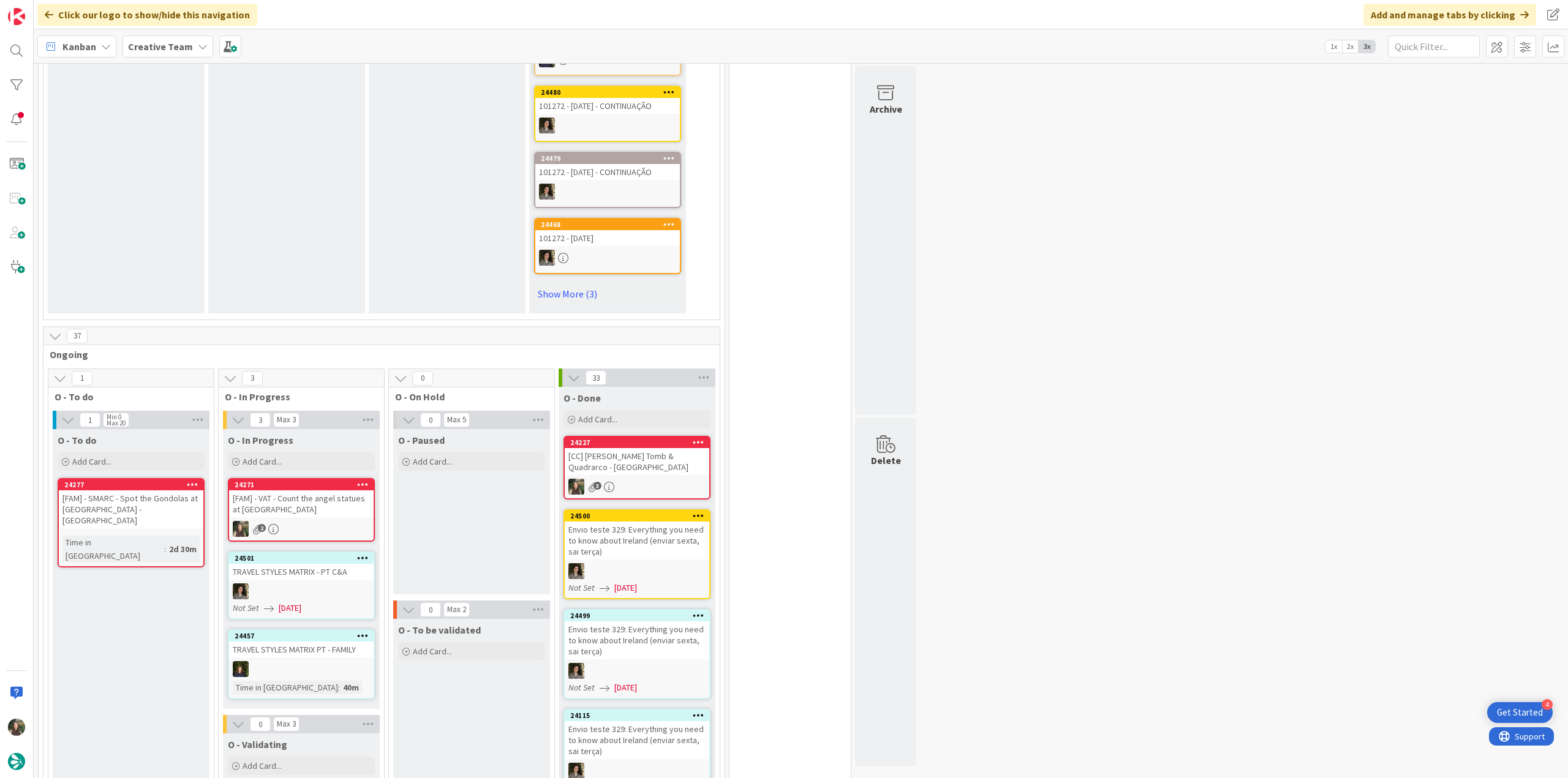
click at [291, 490] on div "[FAM] - VAT - Count the angel statues at [GEOGRAPHIC_DATA][PERSON_NAME]" at bounding box center [301, 504] width 144 height 27
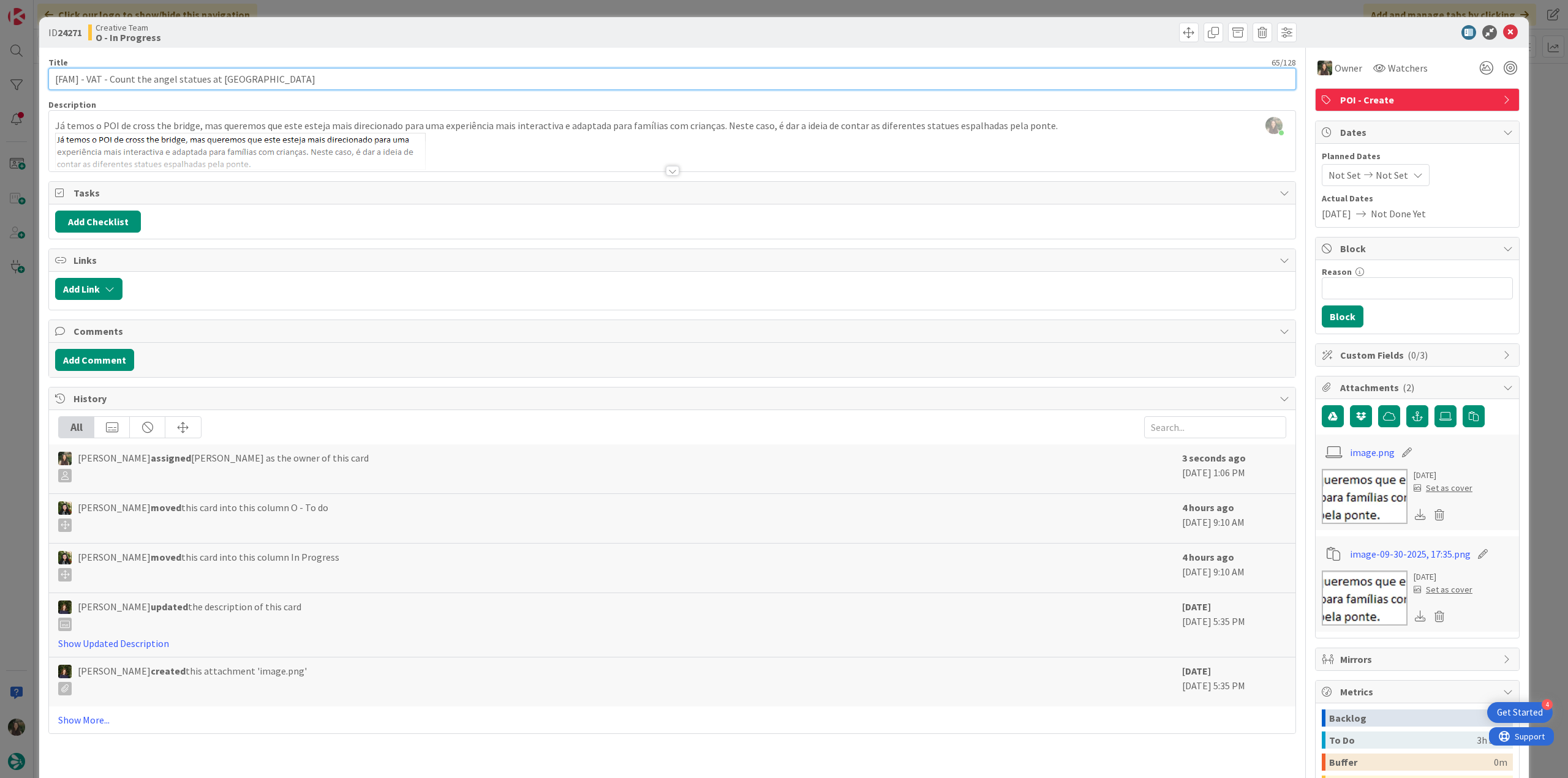
drag, startPoint x: 289, startPoint y: 78, endPoint x: 21, endPoint y: 82, distance: 268.0
click at [21, 82] on div "ID 24271 Creative Team O - In Progress Title 65 / 128 [FAM] - VAT - Count the a…" at bounding box center [784, 389] width 1568 height 778
click at [468, 142] on div at bounding box center [672, 156] width 1247 height 31
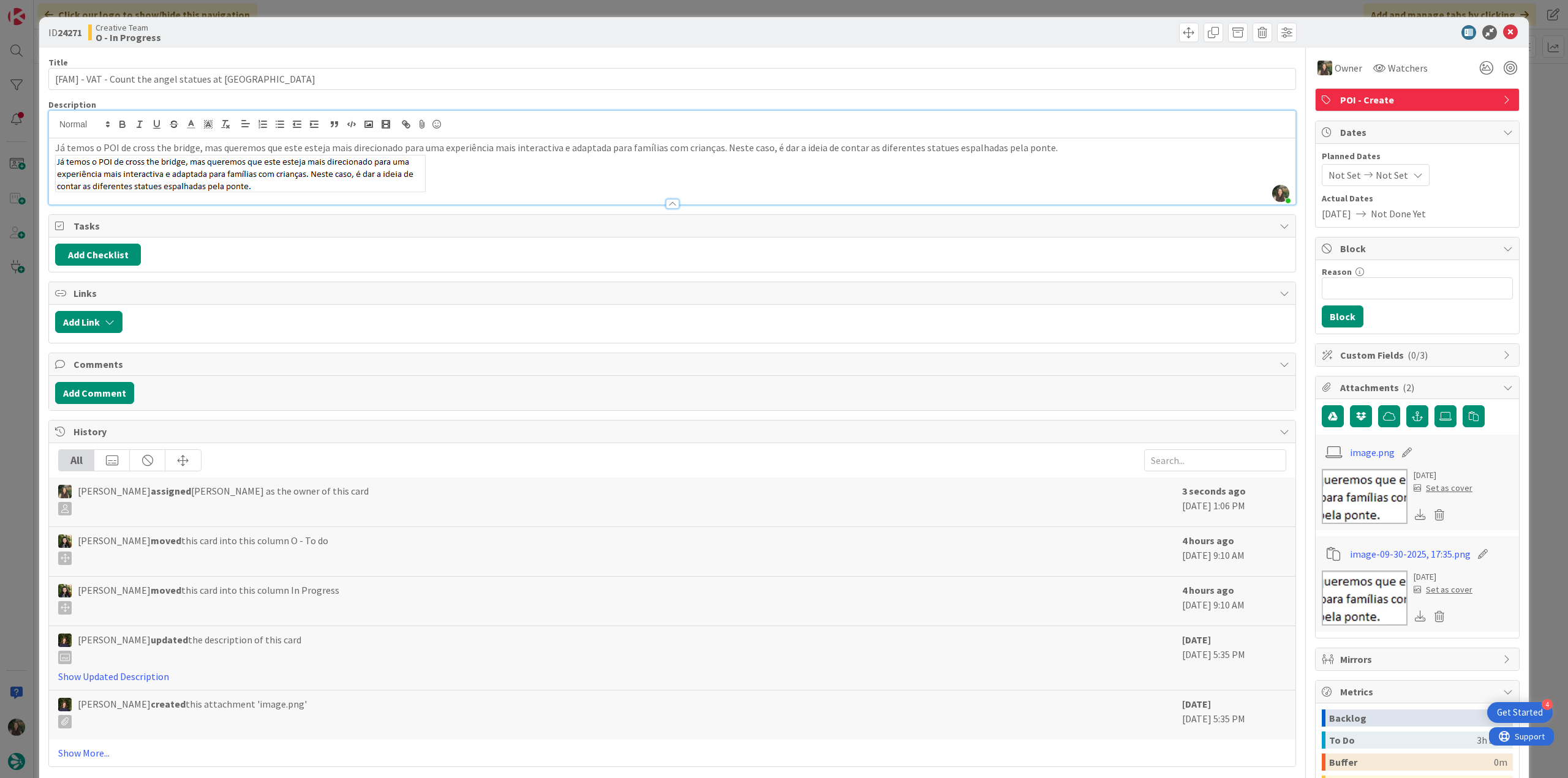
drag, startPoint x: 26, startPoint y: 291, endPoint x: 42, endPoint y: 380, distance: 90.4
click at [26, 291] on div "ID 24271 Creative Team O - In Progress Title 65 / 128 [FAM] - VAT - Count the a…" at bounding box center [784, 389] width 1568 height 778
